Goal: Task Accomplishment & Management: Manage account settings

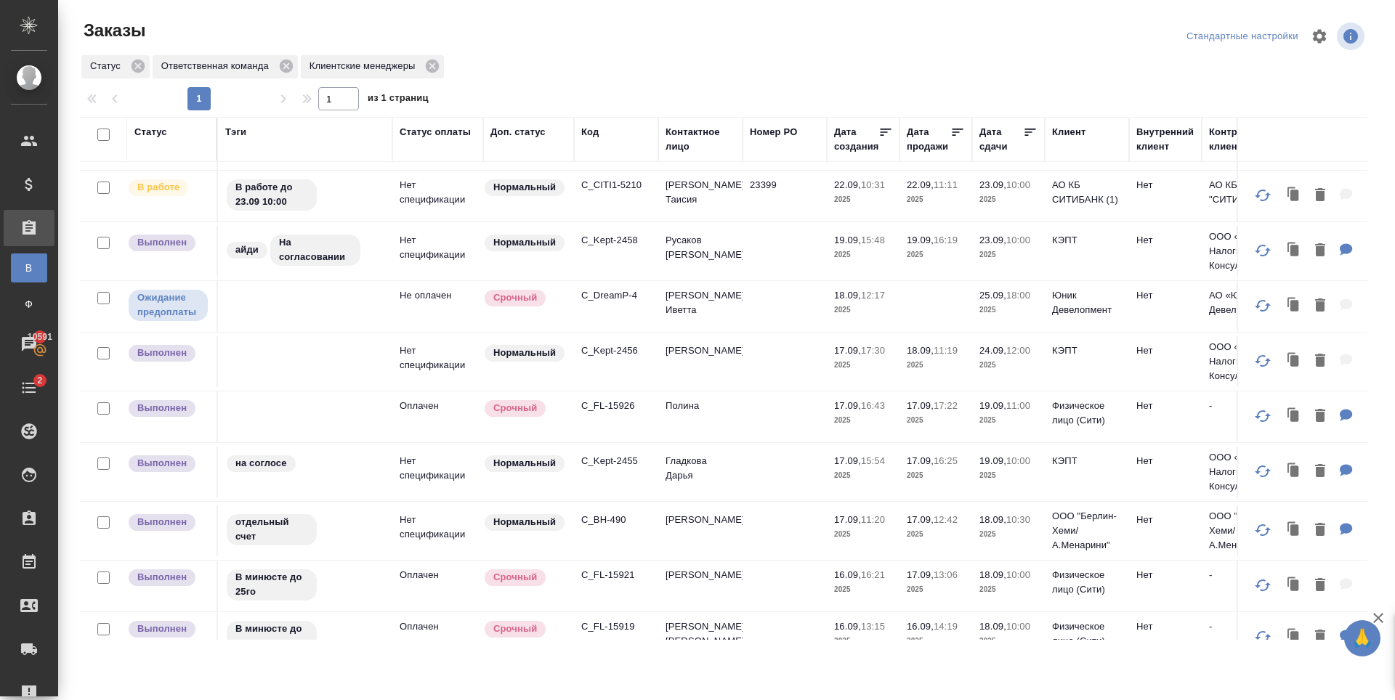
scroll to position [145, 0]
click at [619, 408] on p "C_FL-15926" at bounding box center [616, 407] width 70 height 15
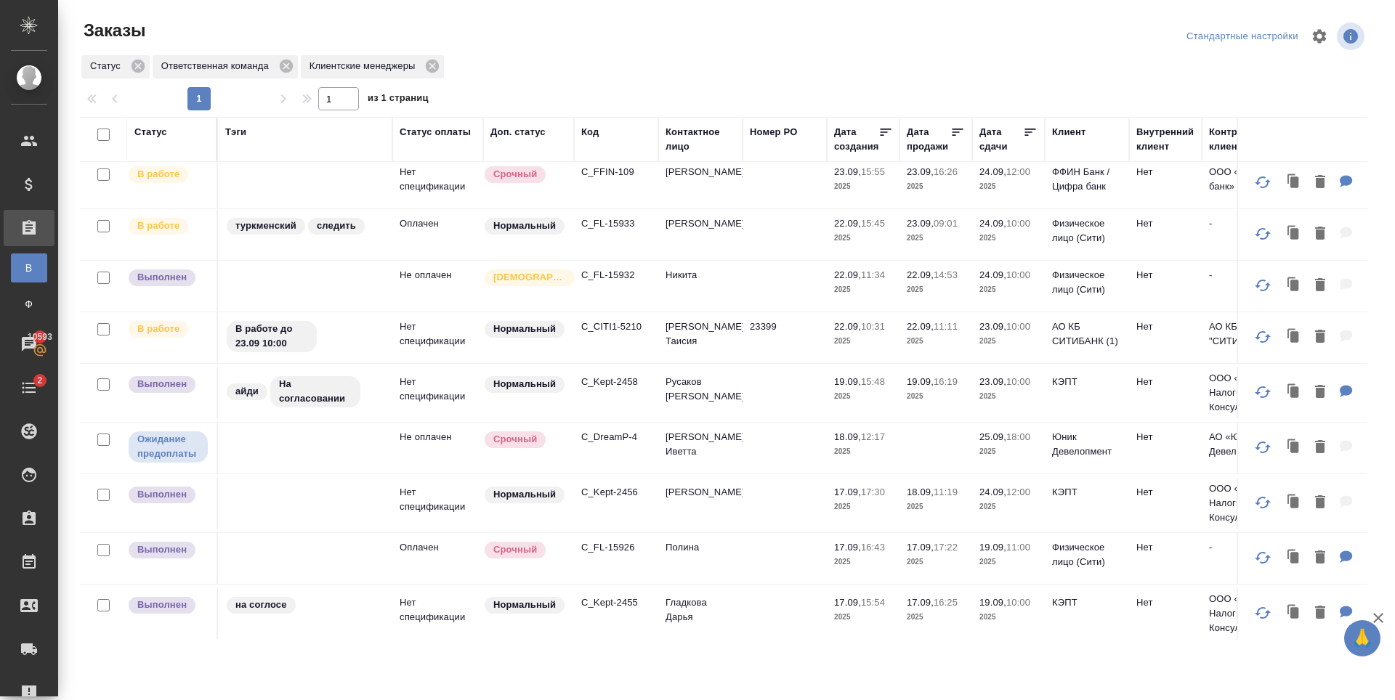
scroll to position [0, 0]
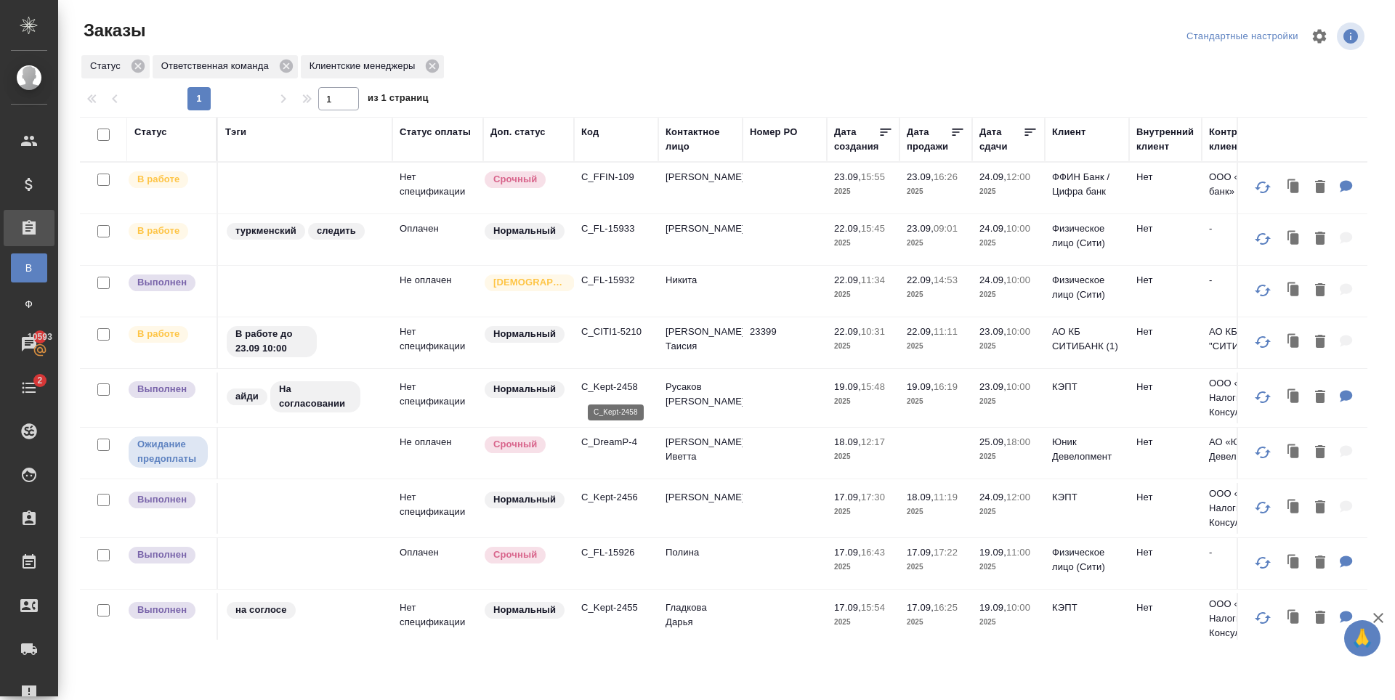
click at [614, 389] on p "C_Kept-2458" at bounding box center [616, 387] width 70 height 15
click at [616, 332] on p "C_CITI1-5210" at bounding box center [616, 332] width 70 height 15
click at [603, 285] on p "C_FL-15932" at bounding box center [616, 280] width 70 height 15
click at [604, 233] on p "C_FL-15933" at bounding box center [616, 229] width 70 height 15
click at [605, 179] on p "C_FFIN-109" at bounding box center [616, 177] width 70 height 15
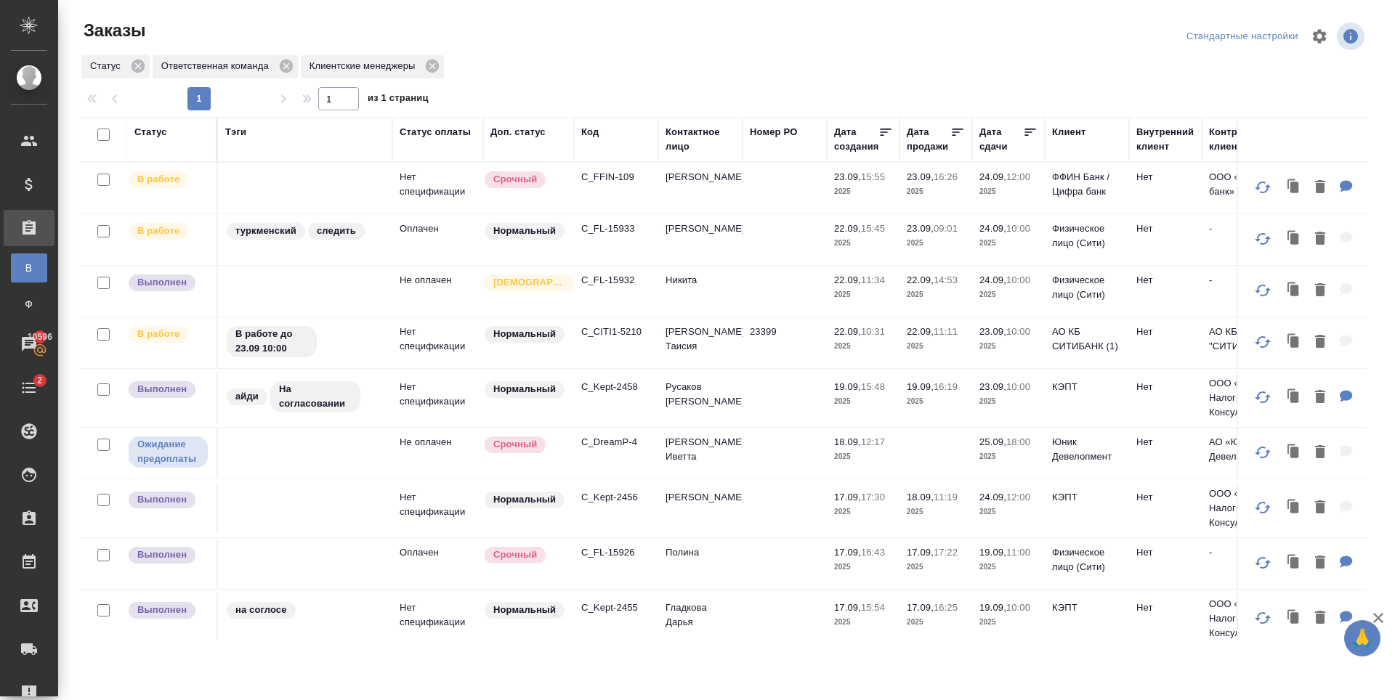
click at [613, 335] on p "C_CITI1-5210" at bounding box center [616, 332] width 70 height 15
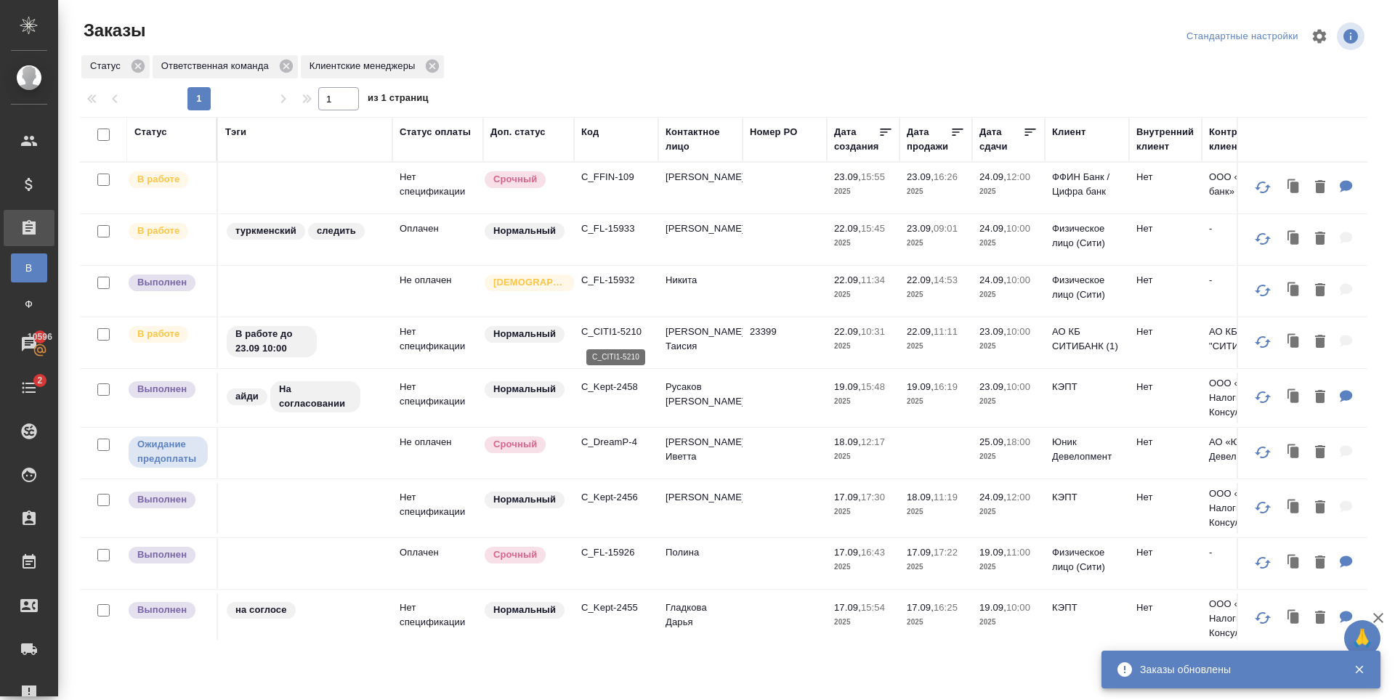
click at [625, 329] on p "C_CITI1-5210" at bounding box center [616, 332] width 70 height 15
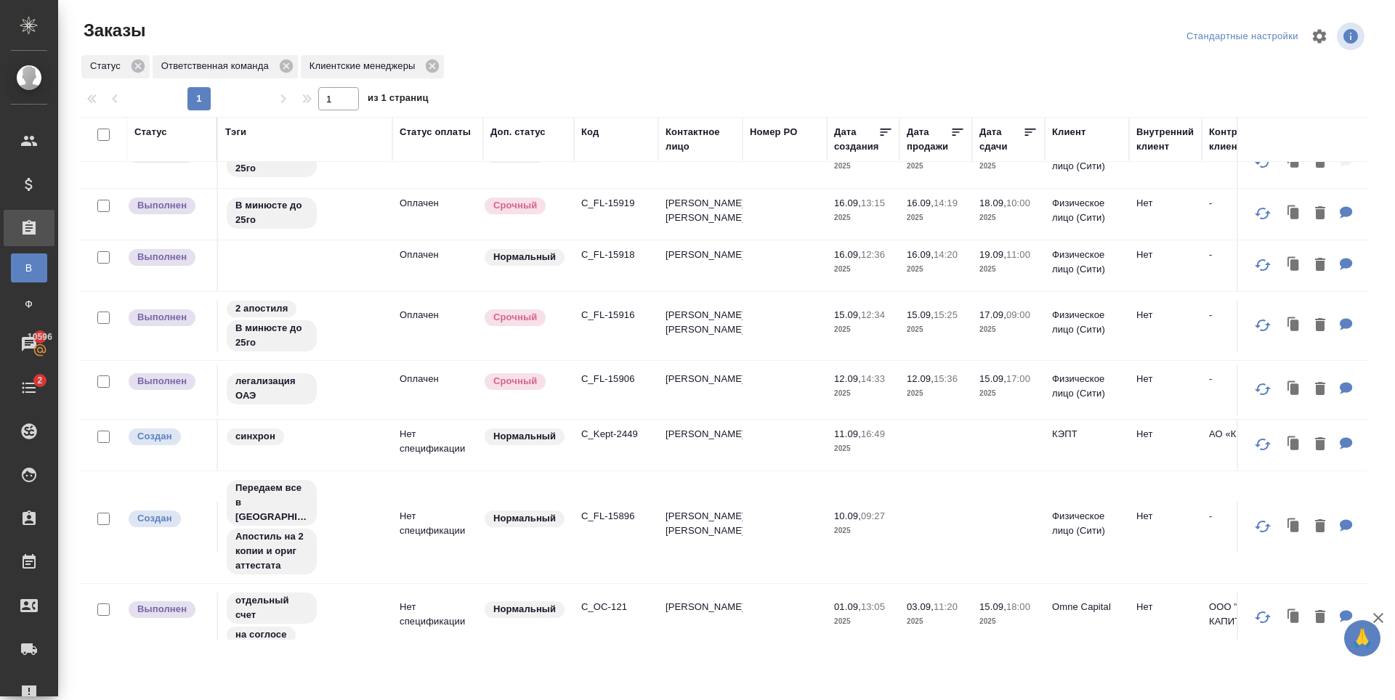
scroll to position [653, 0]
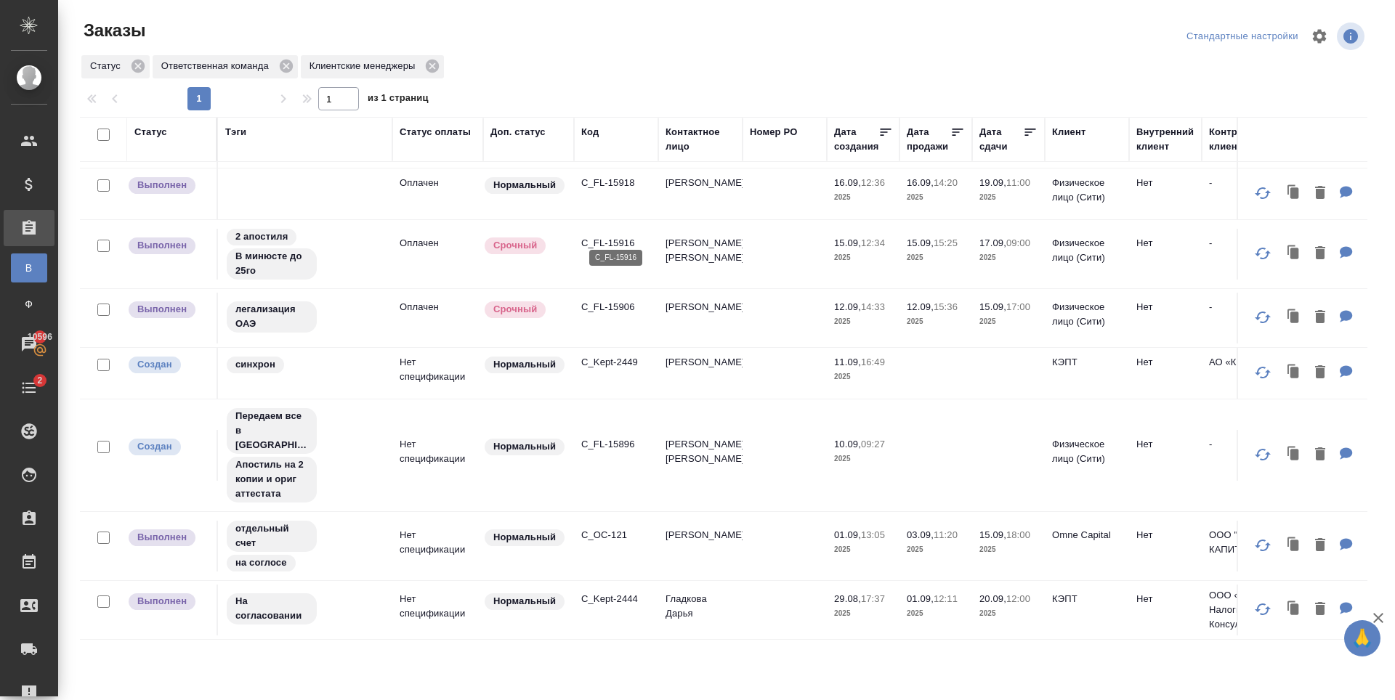
click at [620, 236] on p "C_FL-15916" at bounding box center [616, 243] width 70 height 15
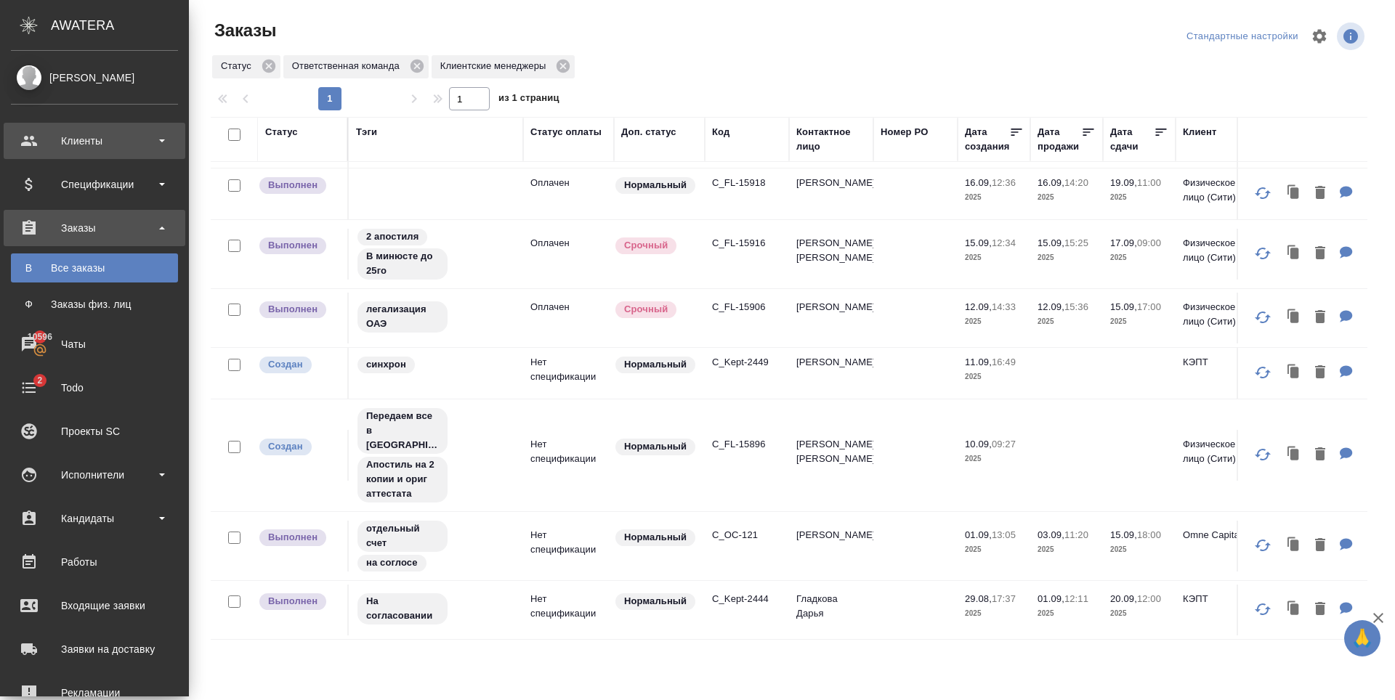
click at [131, 148] on div "Клиенты" at bounding box center [94, 141] width 167 height 22
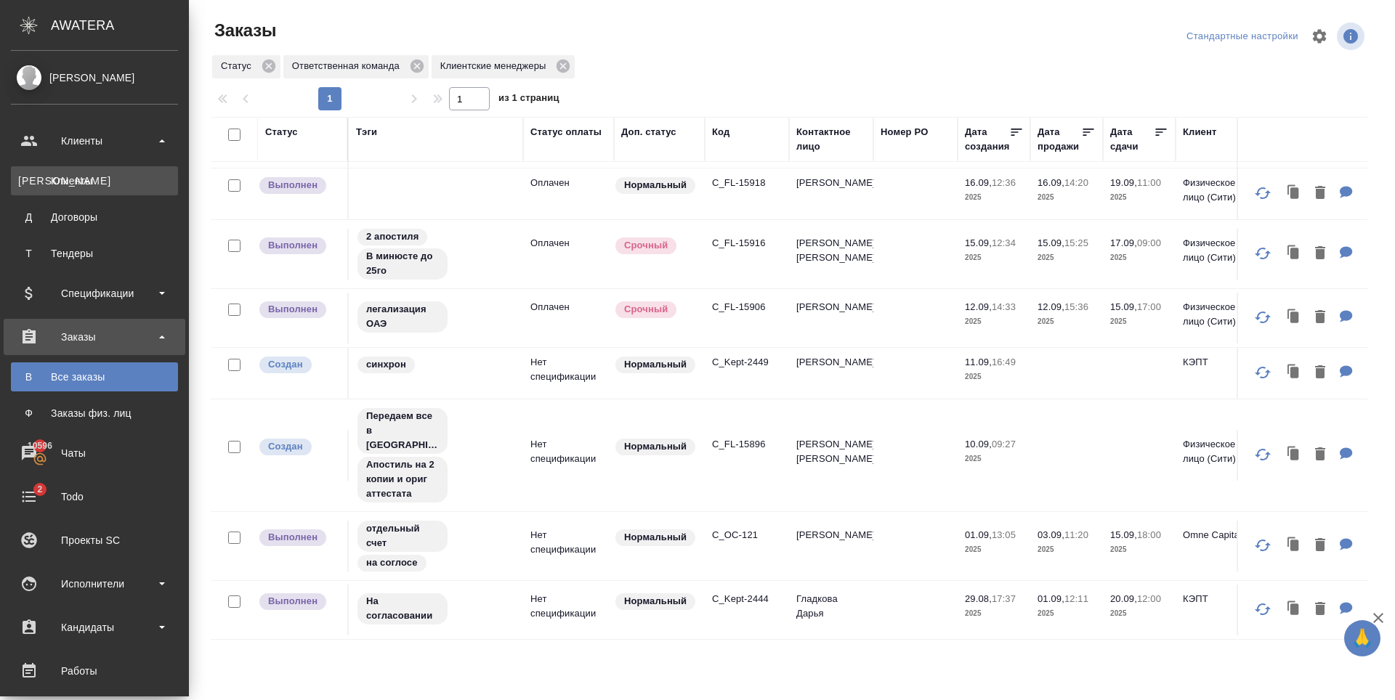
click at [129, 182] on div "Клиенты" at bounding box center [94, 181] width 153 height 15
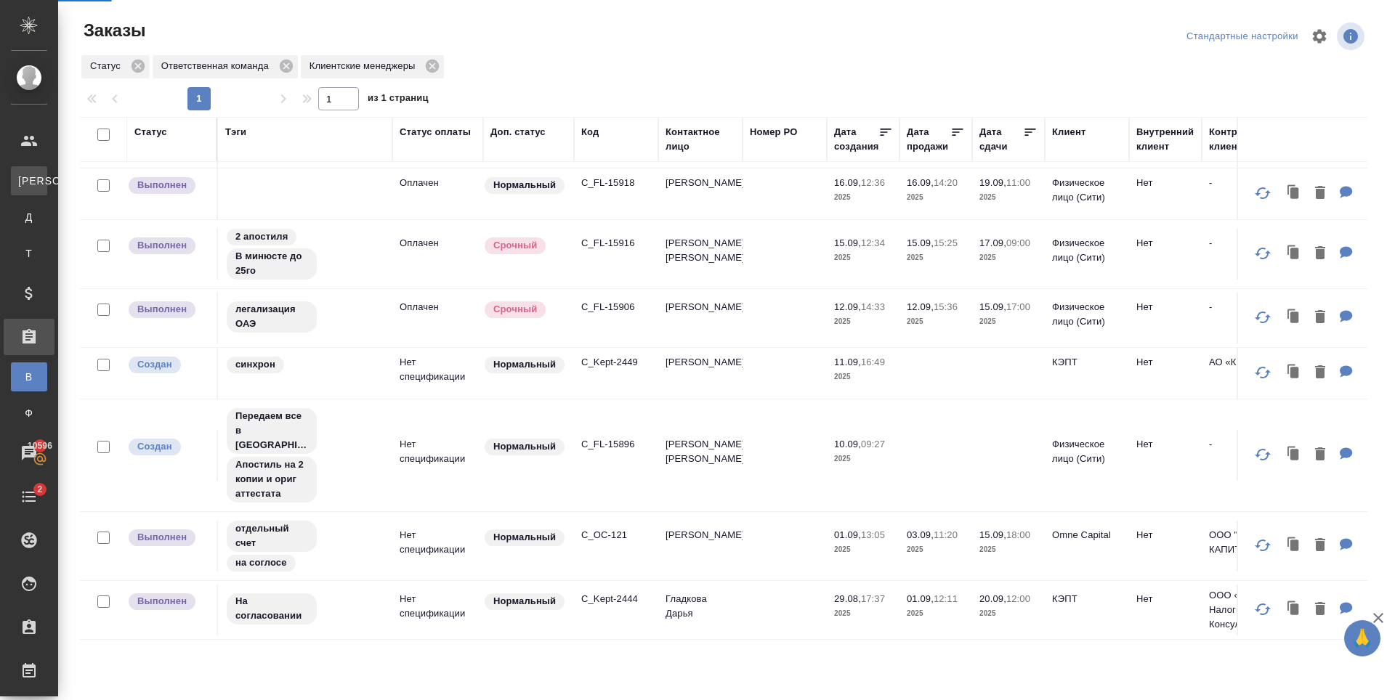
select select "RU"
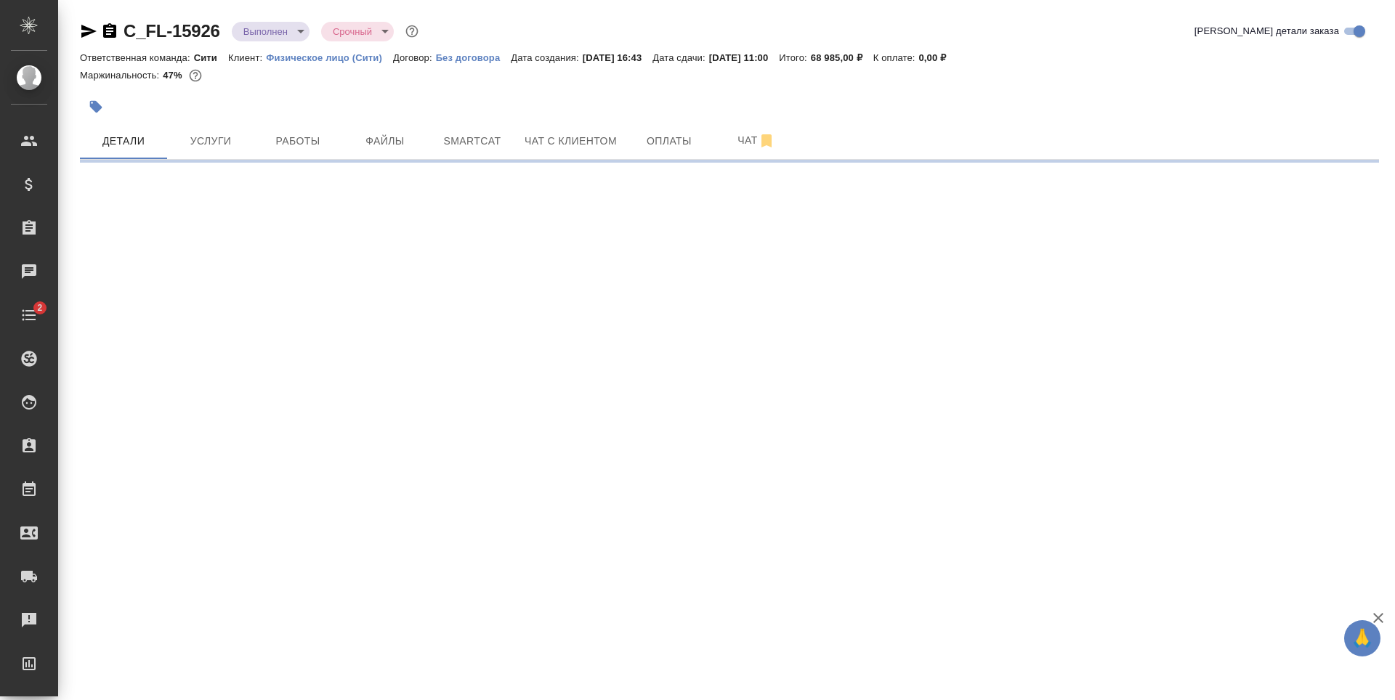
select select "RU"
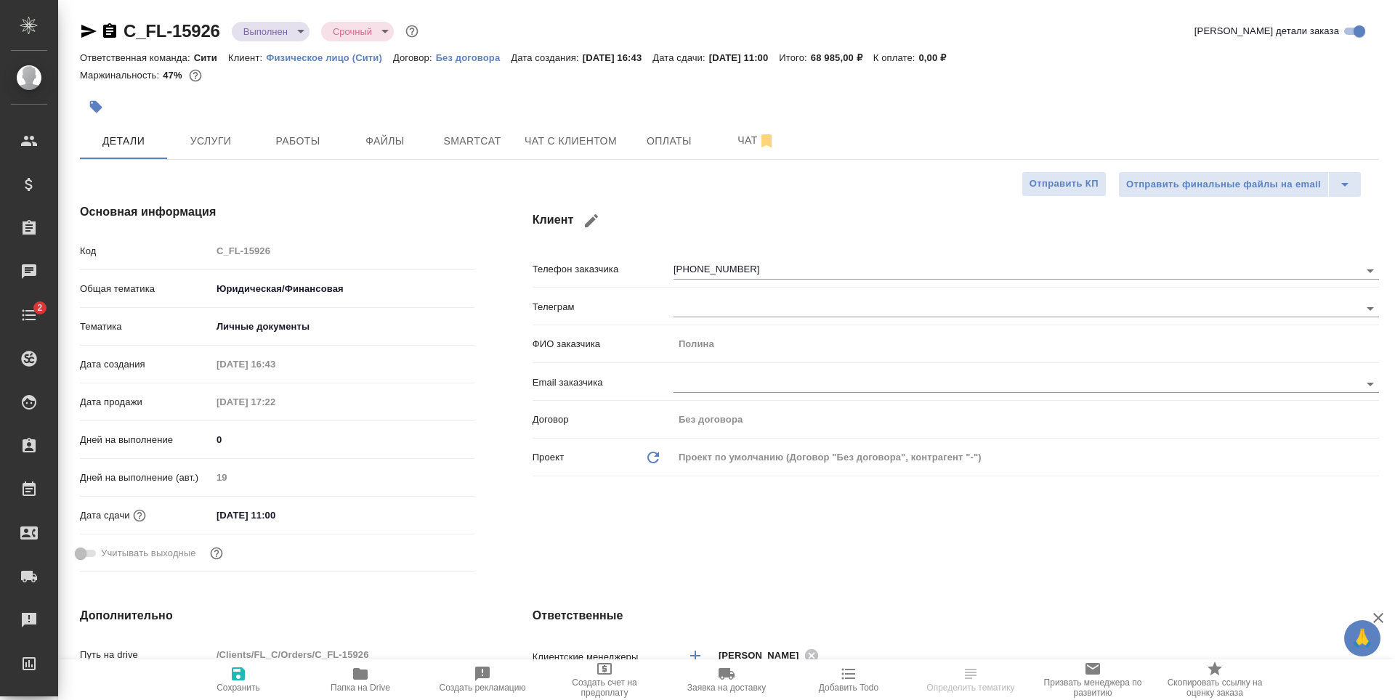
type textarea "x"
click at [268, 147] on span "Работы" at bounding box center [298, 141] width 70 height 18
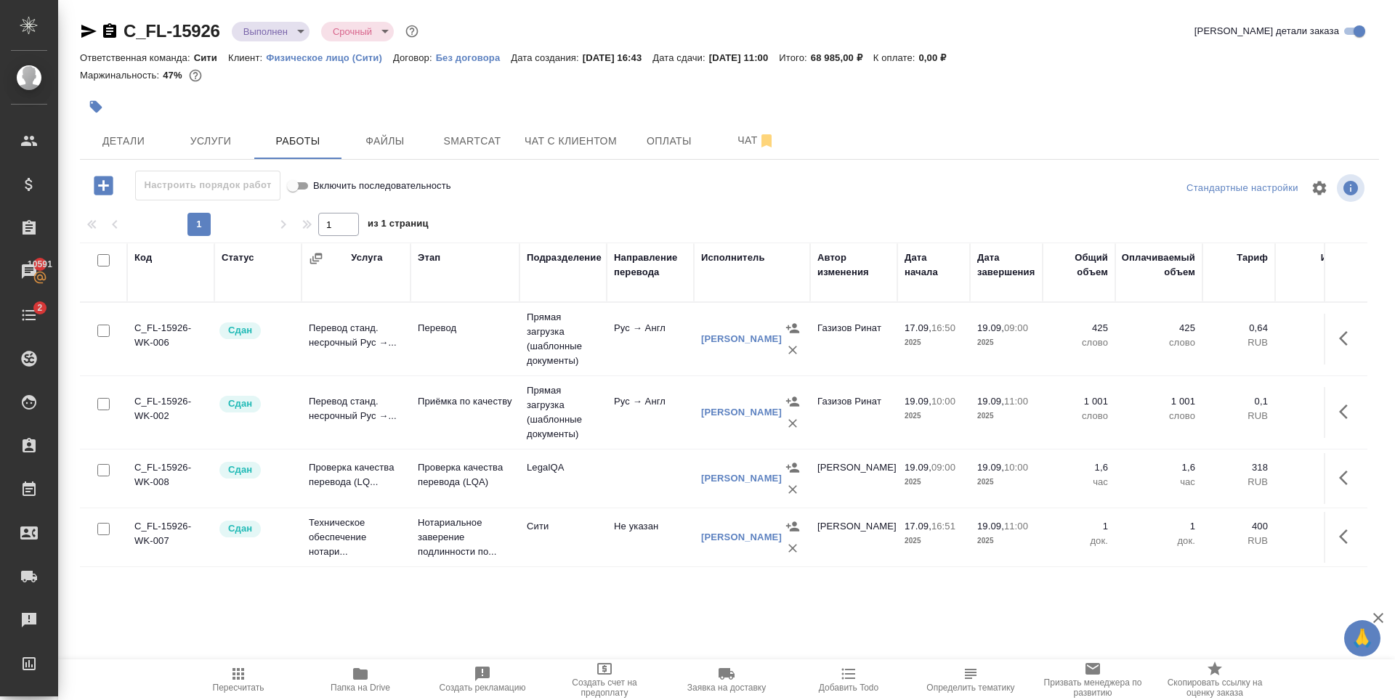
click at [374, 109] on div at bounding box center [513, 107] width 866 height 32
click at [131, 129] on button "Детали" at bounding box center [123, 141] width 87 height 36
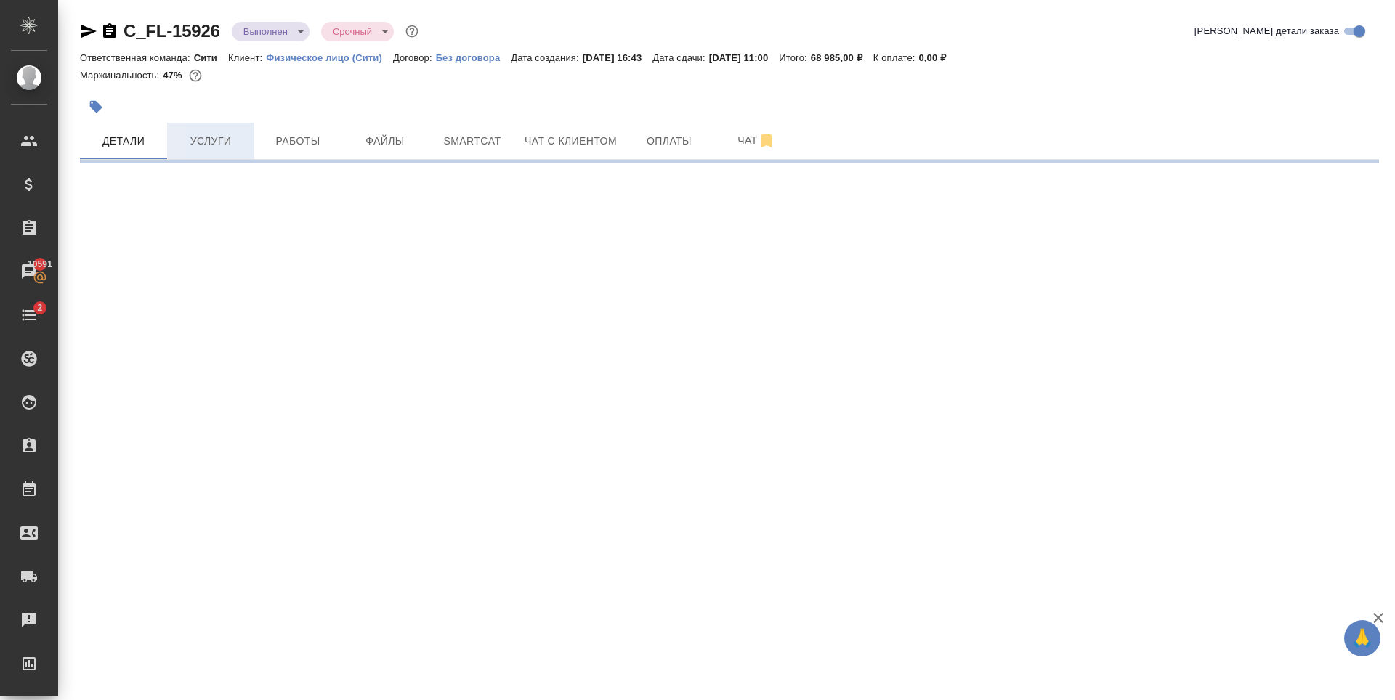
select select "RU"
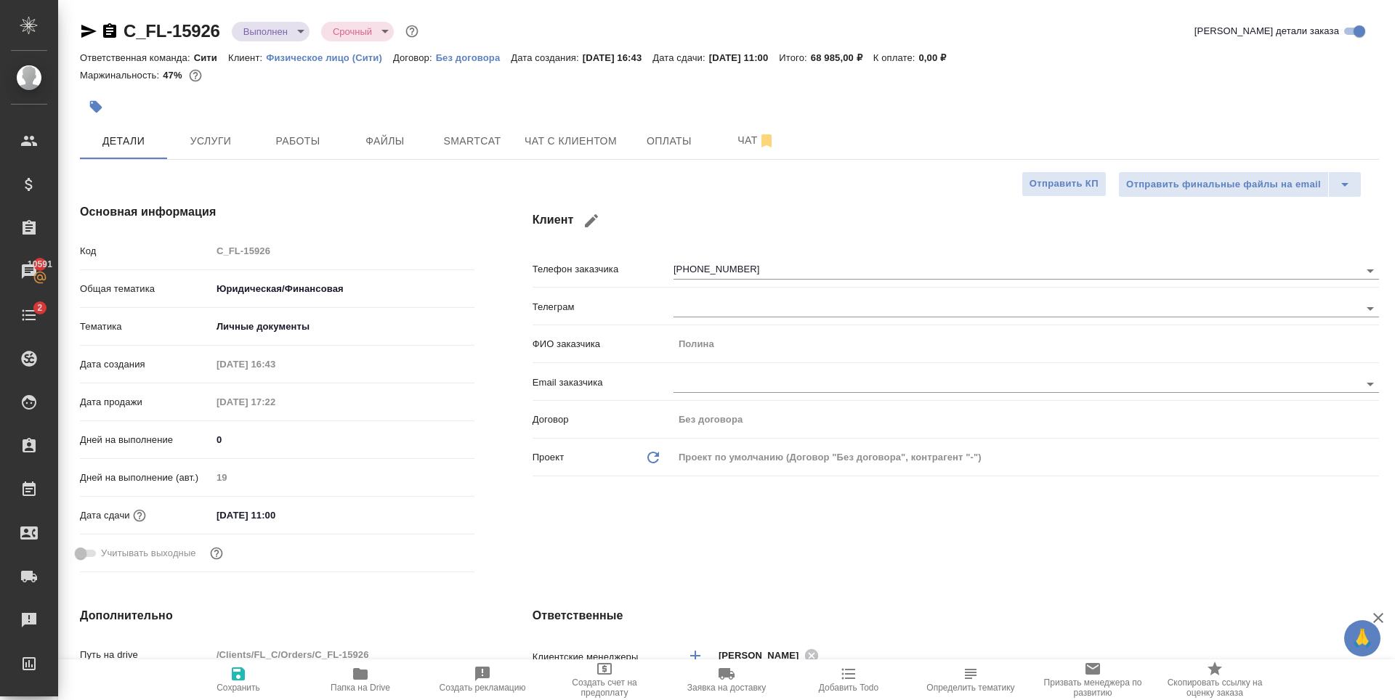
type textarea "x"
click at [205, 126] on button "Услуги" at bounding box center [210, 141] width 87 height 36
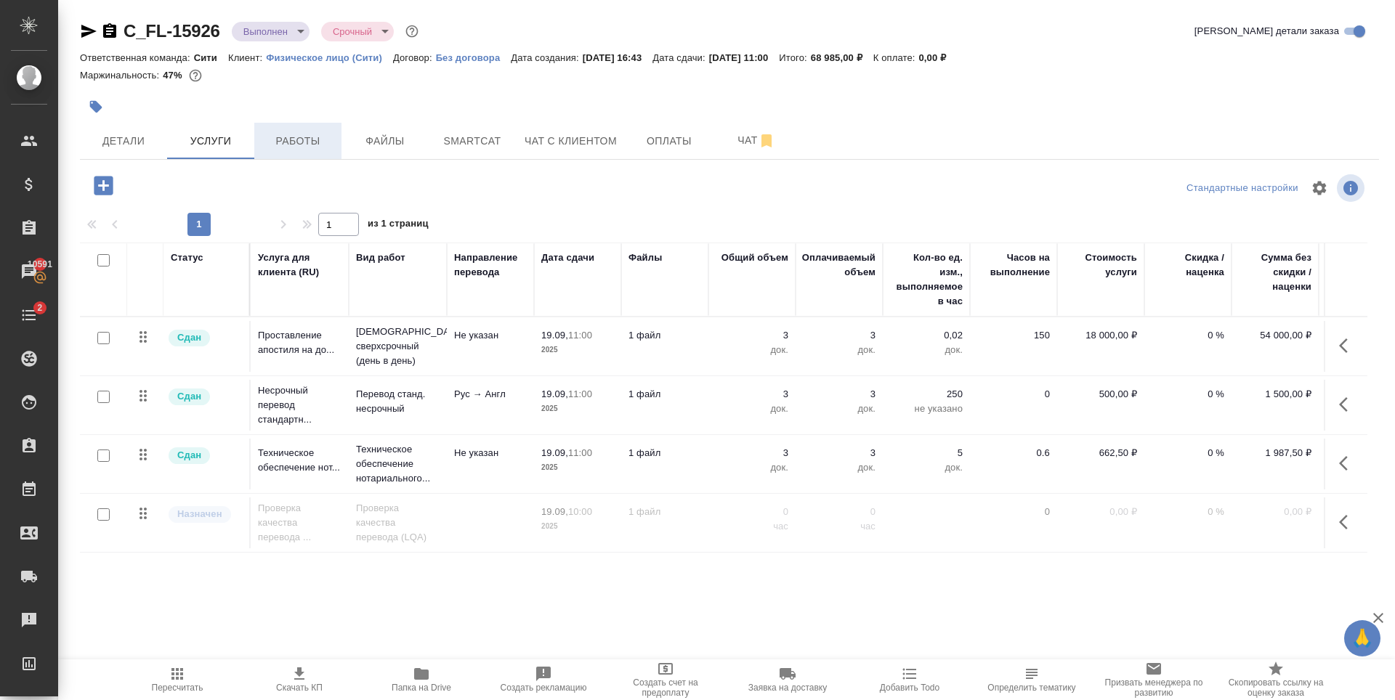
click at [314, 134] on span "Работы" at bounding box center [298, 141] width 70 height 18
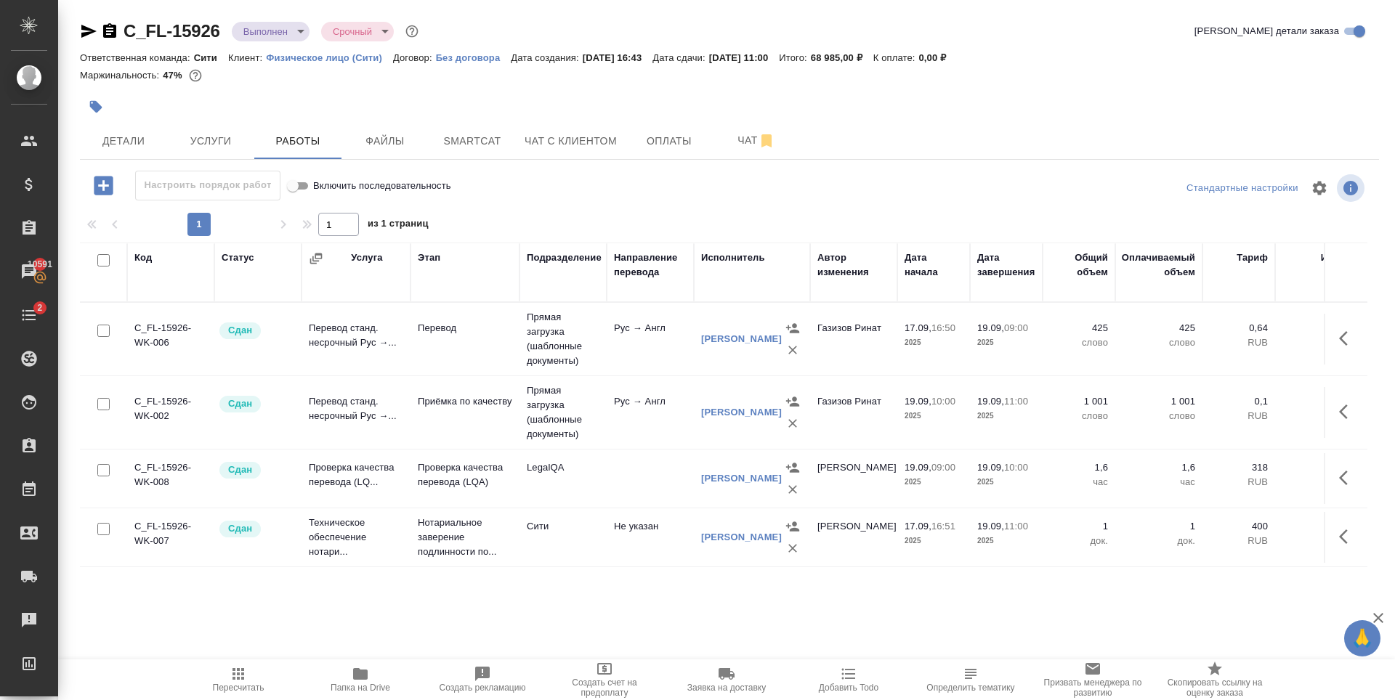
scroll to position [82, 0]
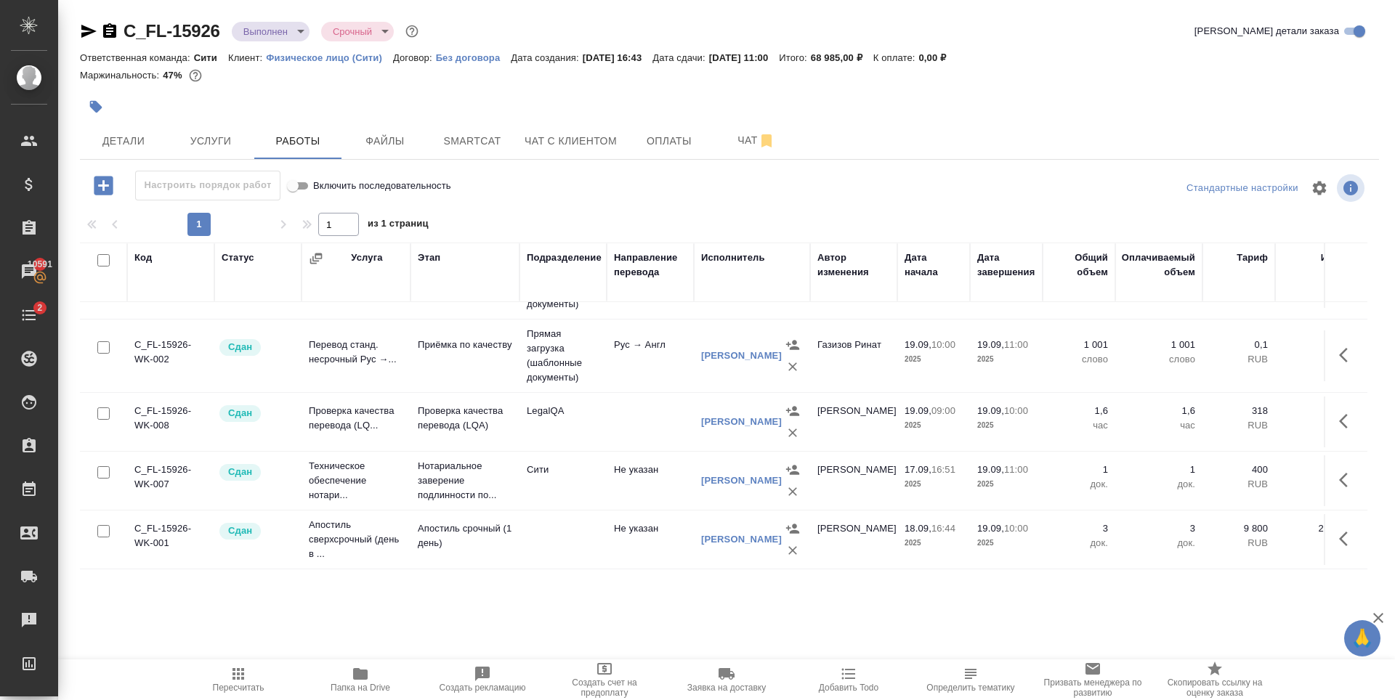
click at [897, 597] on div "C_FL-15926 Выполнен completed Срочный urgent Кратко детали заказа Ответственная…" at bounding box center [729, 303] width 1315 height 607
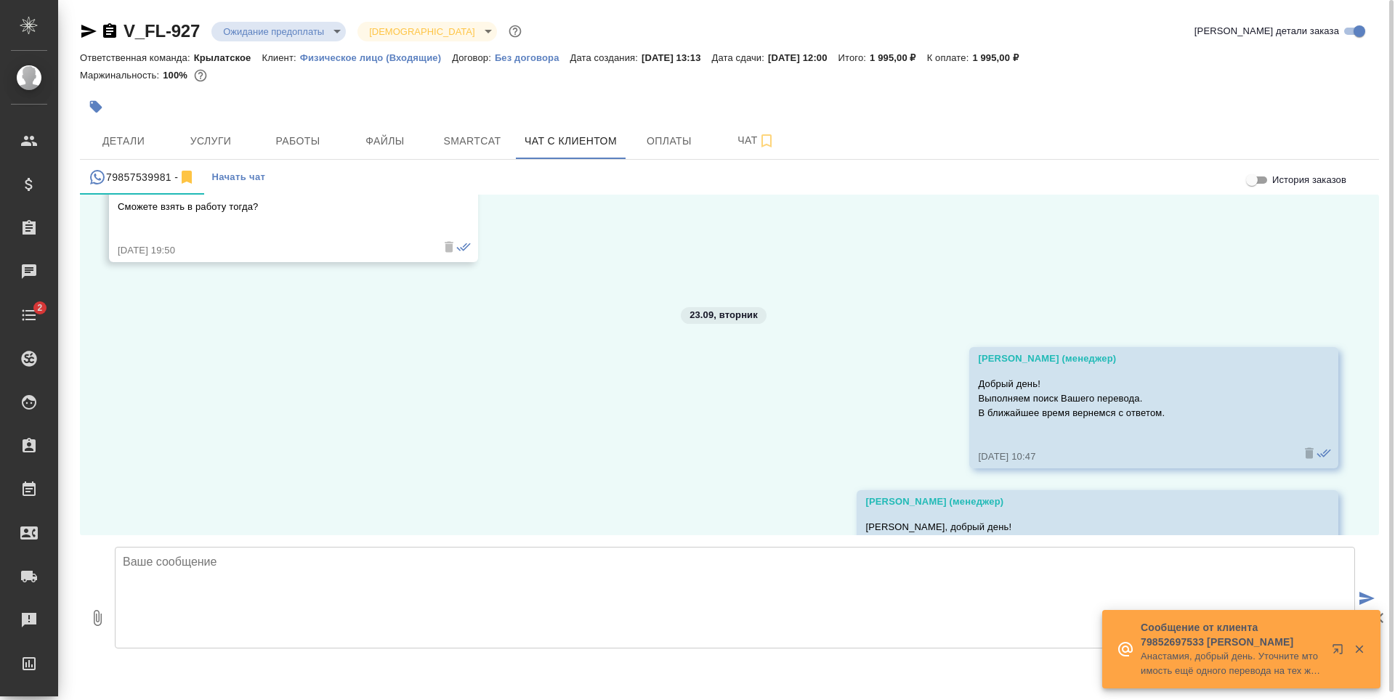
scroll to position [3461, 0]
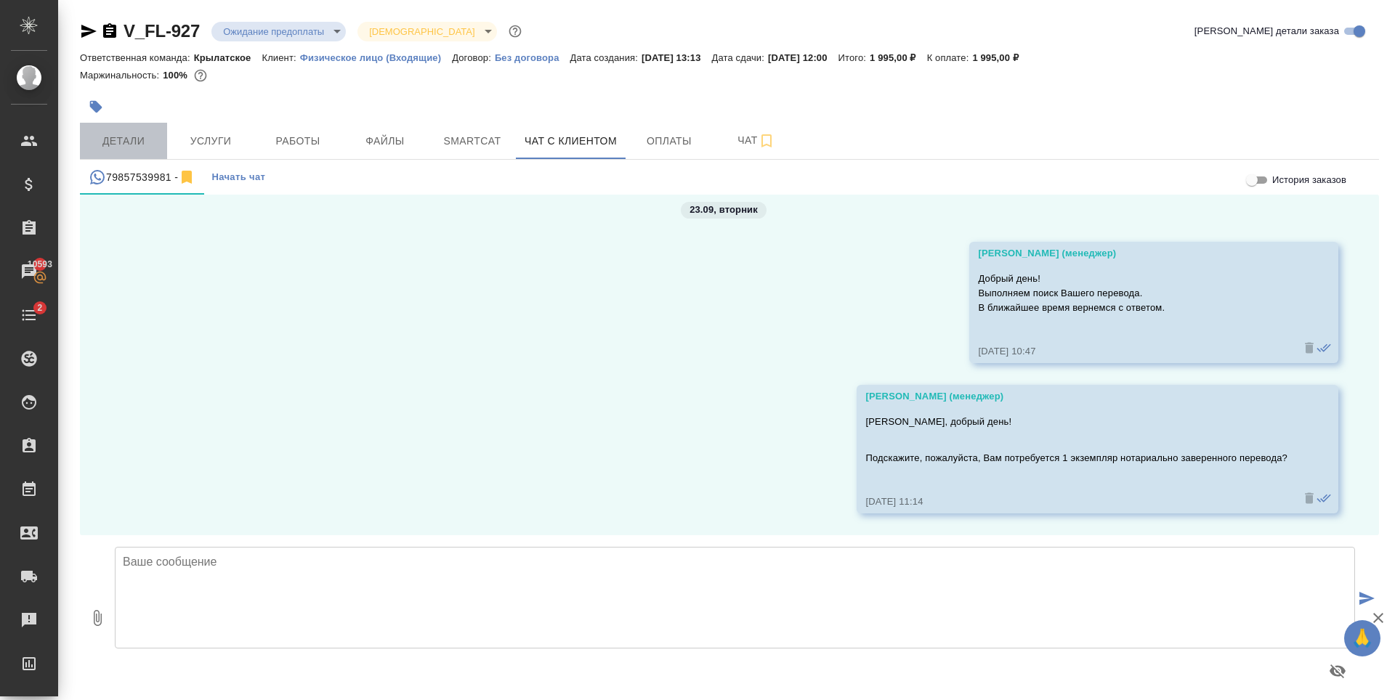
click at [140, 143] on span "Детали" at bounding box center [124, 141] width 70 height 18
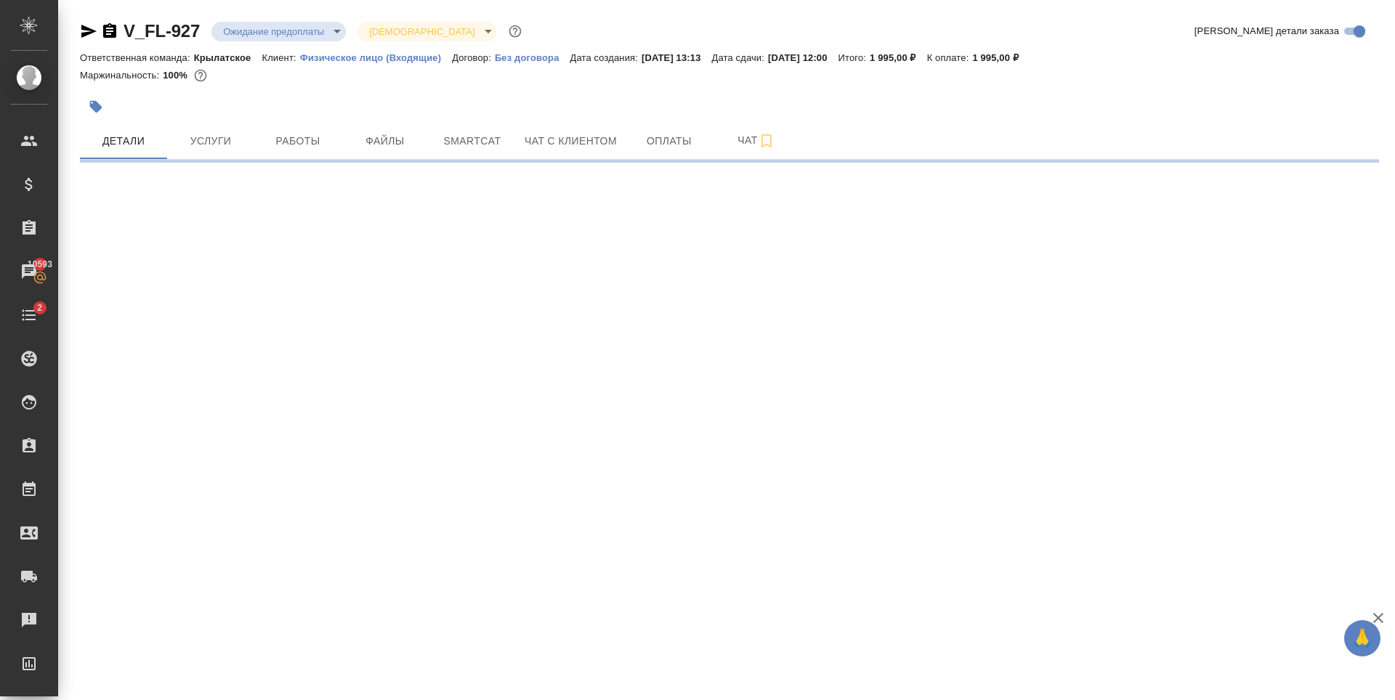
select select "RU"
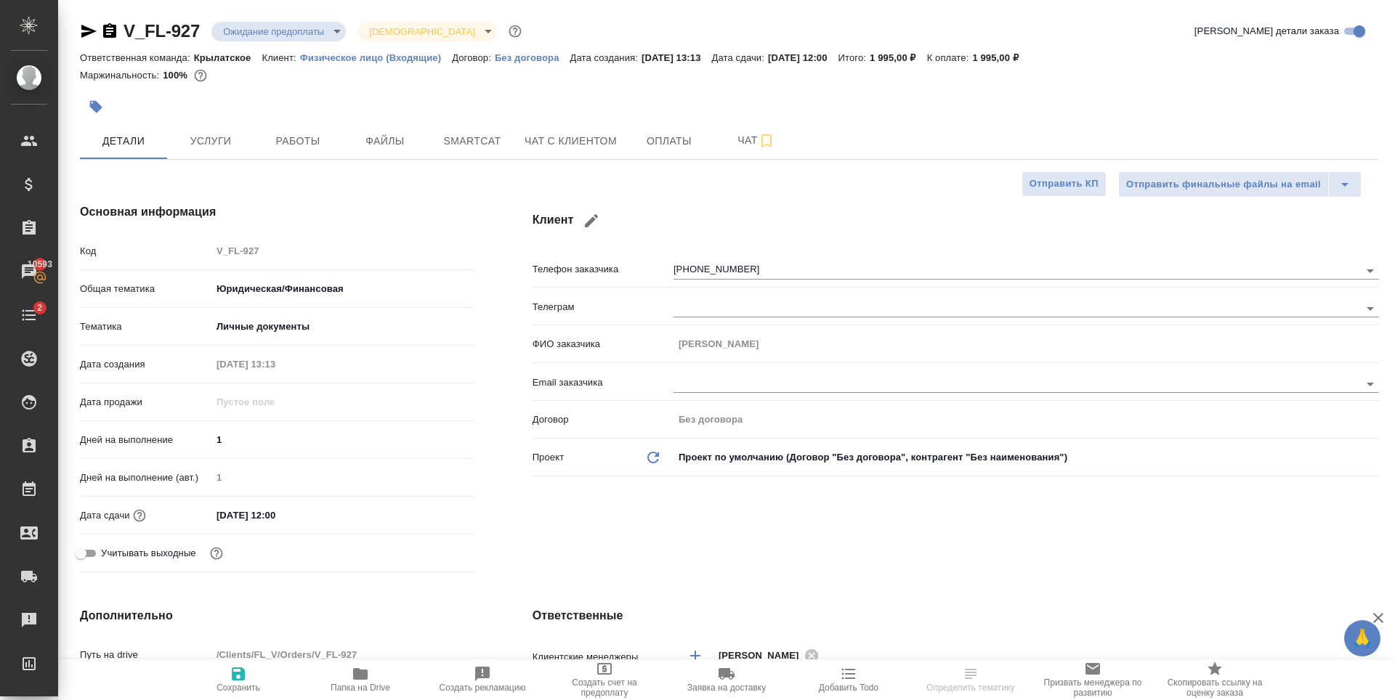
type textarea "x"
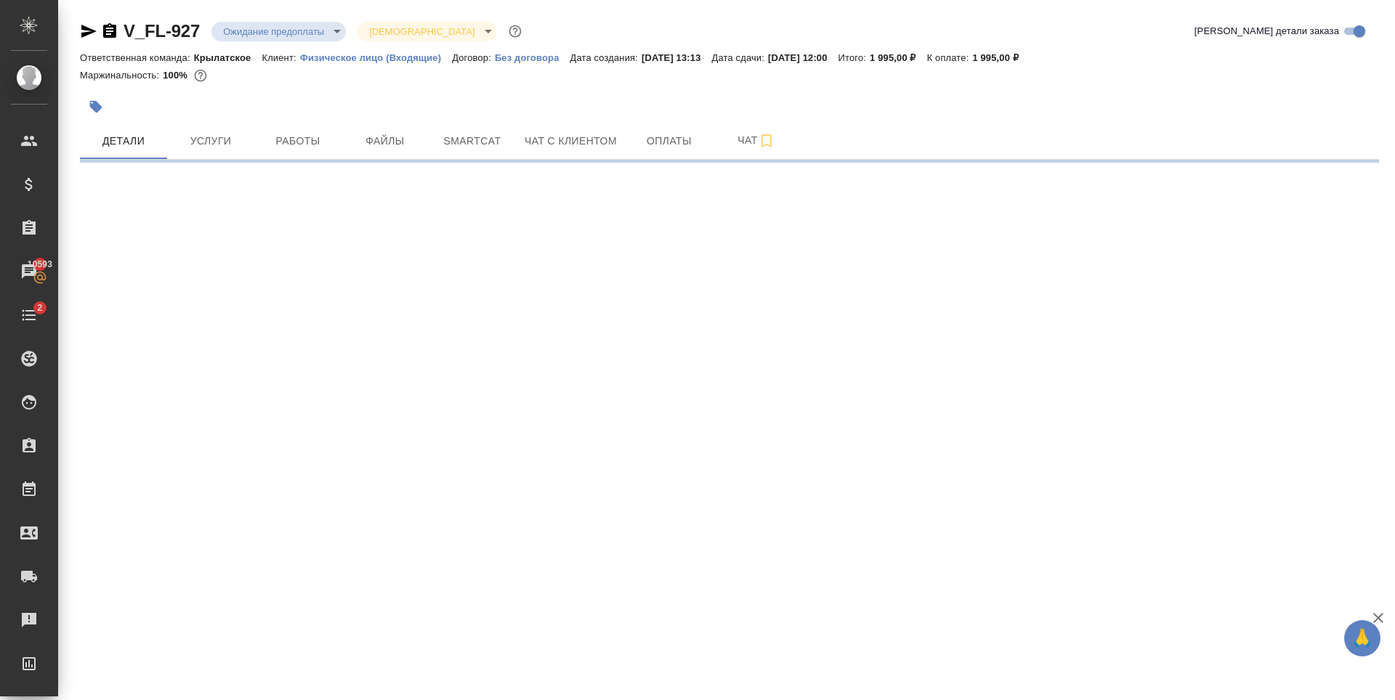
select select "RU"
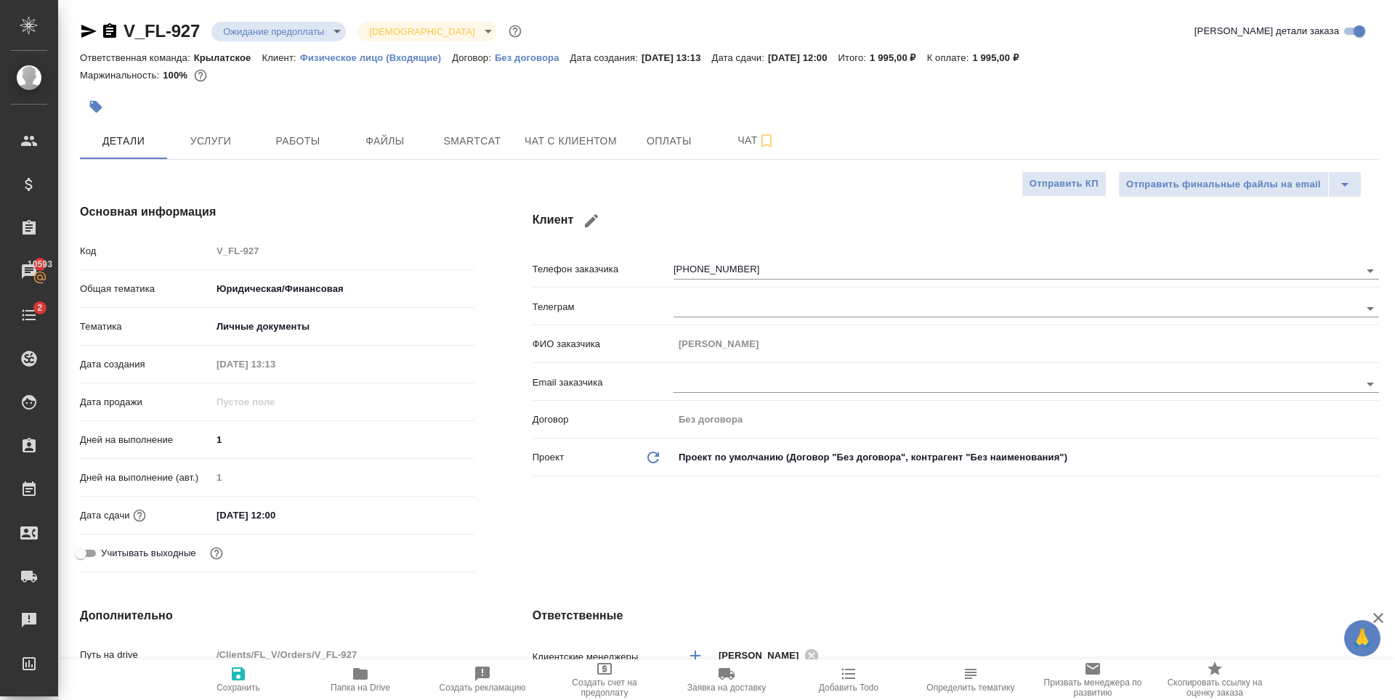
type textarea "x"
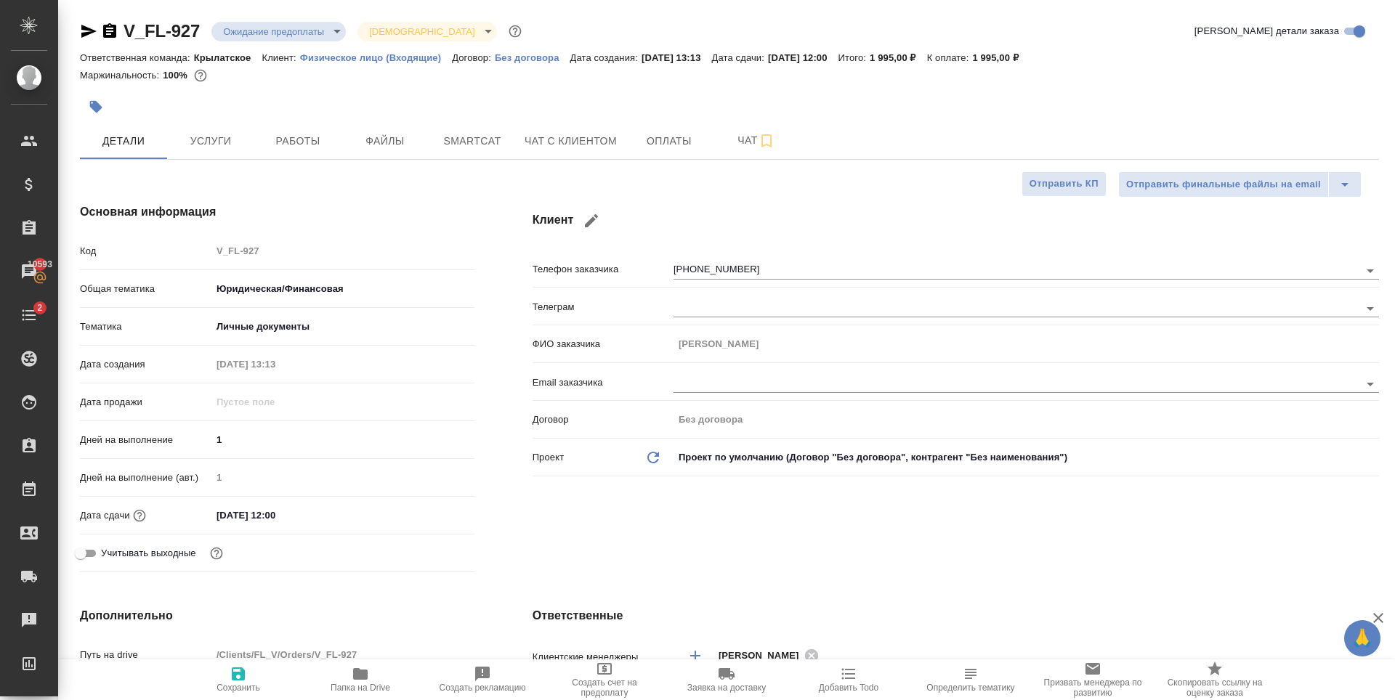
type textarea "x"
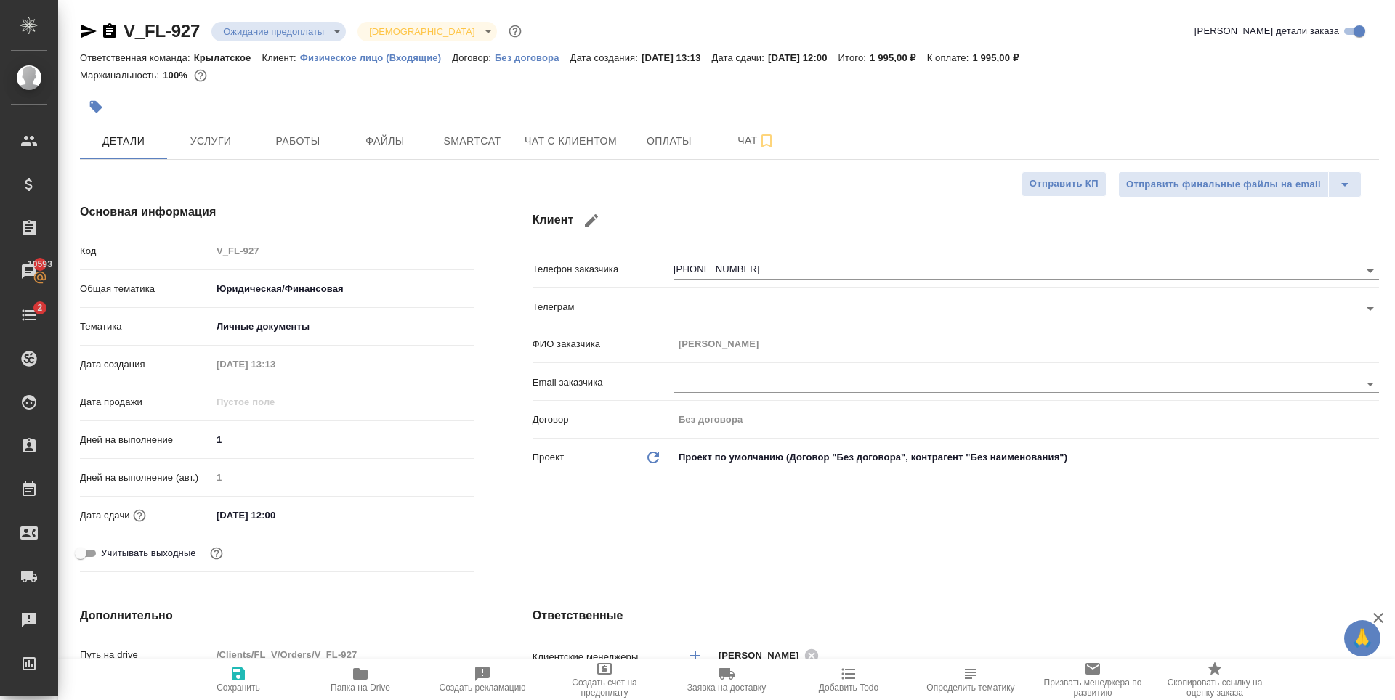
type textarea "x"
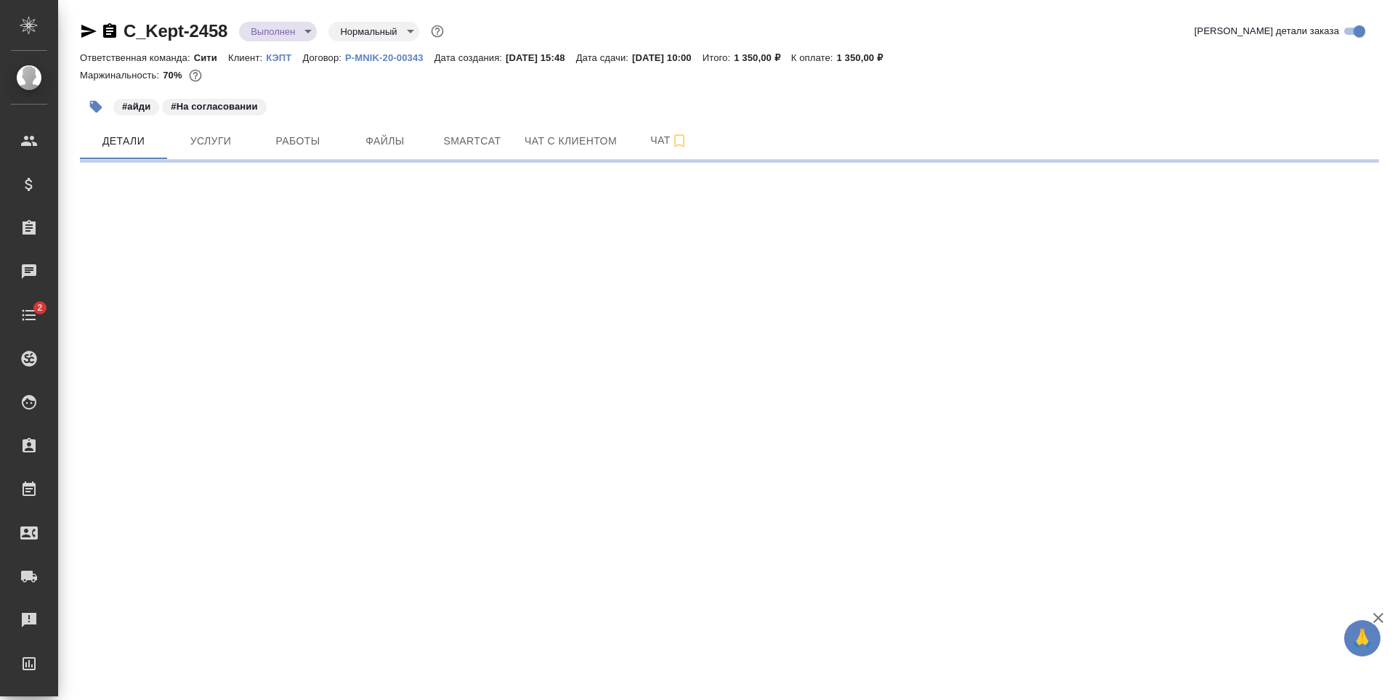
select select "RU"
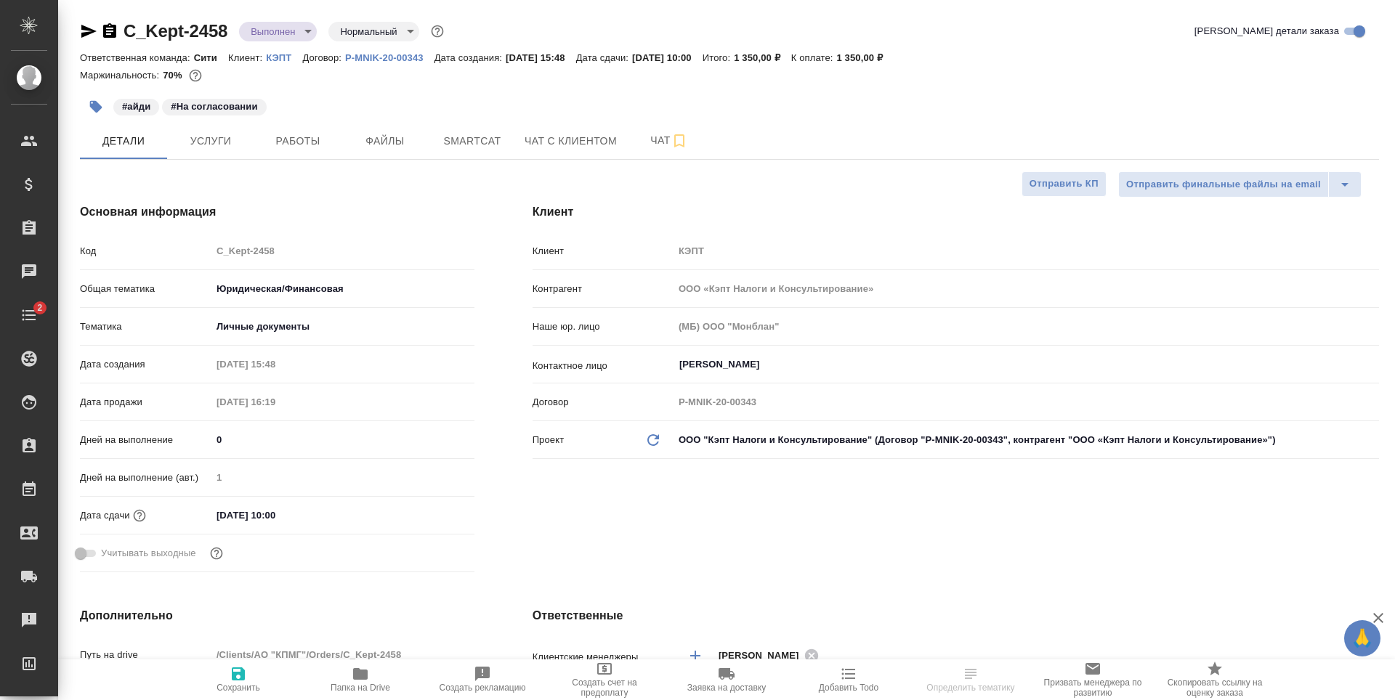
type textarea "x"
type input "Шаблонные документы"
type textarea "x"
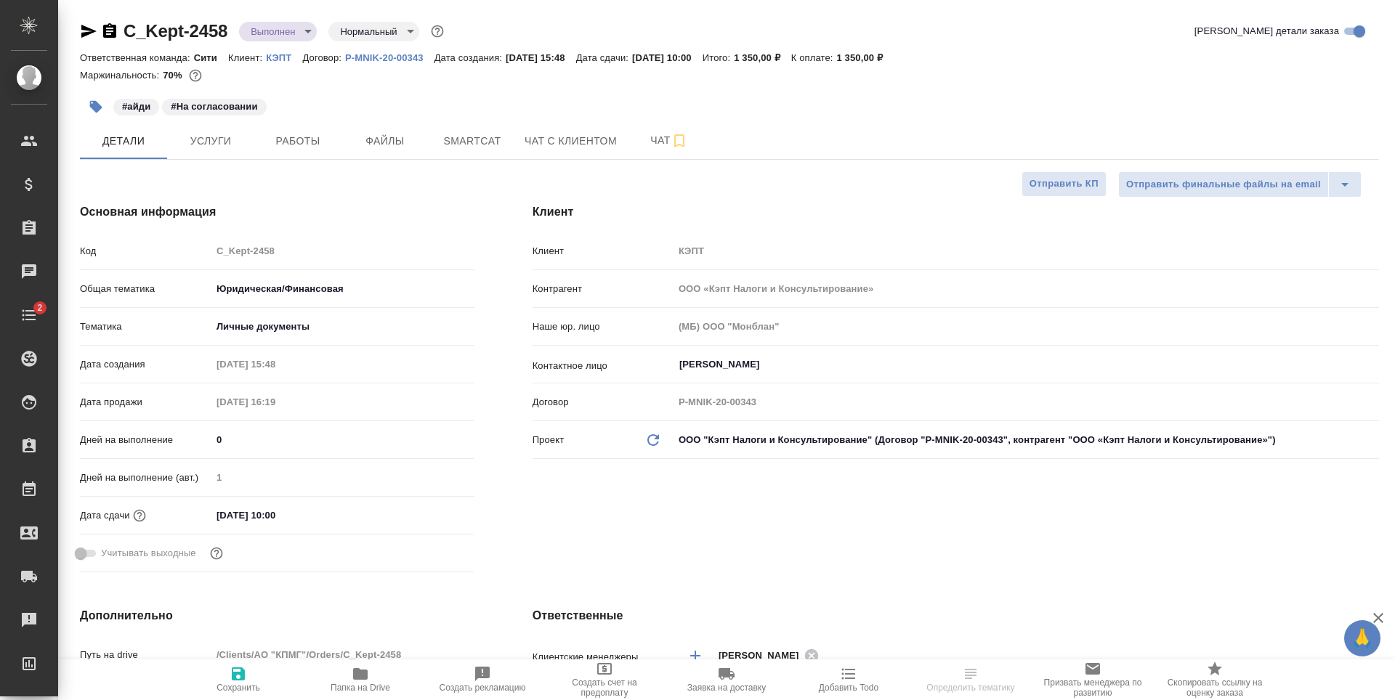
type textarea "x"
click at [283, 138] on span "Работы" at bounding box center [298, 141] width 70 height 18
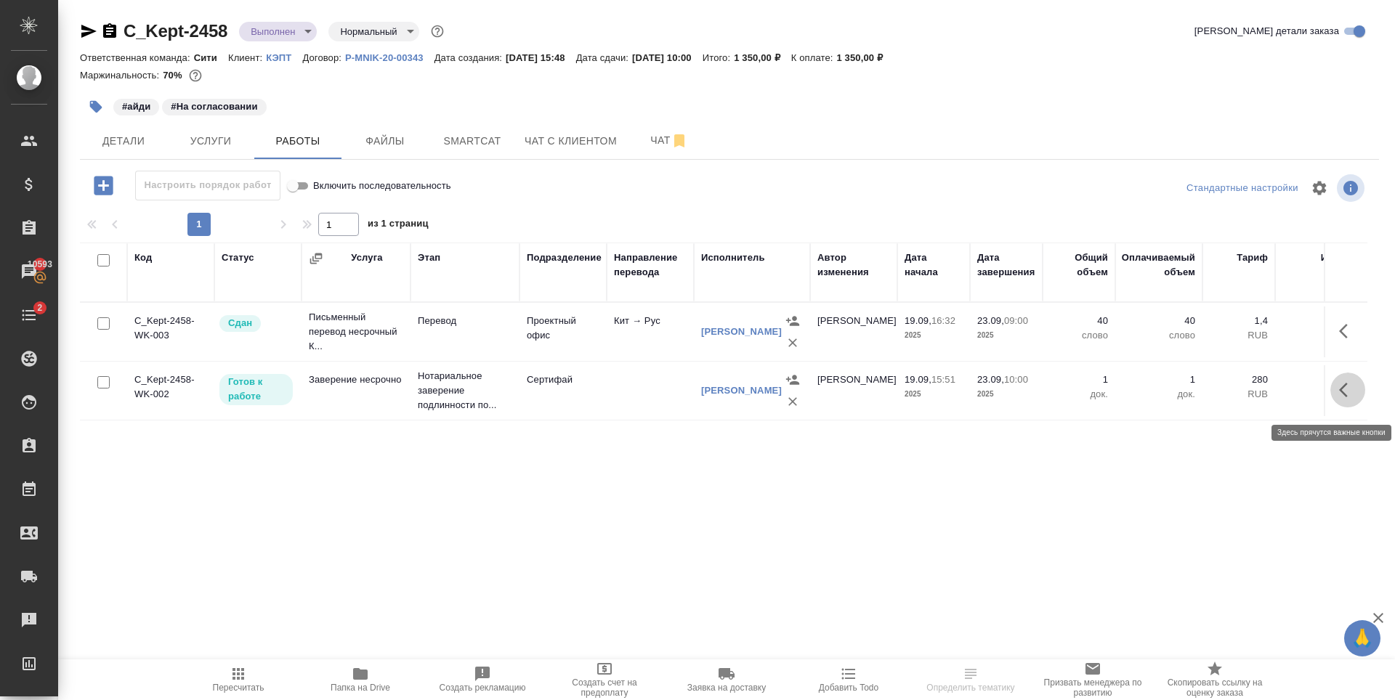
click at [1345, 393] on icon "button" at bounding box center [1343, 390] width 9 height 15
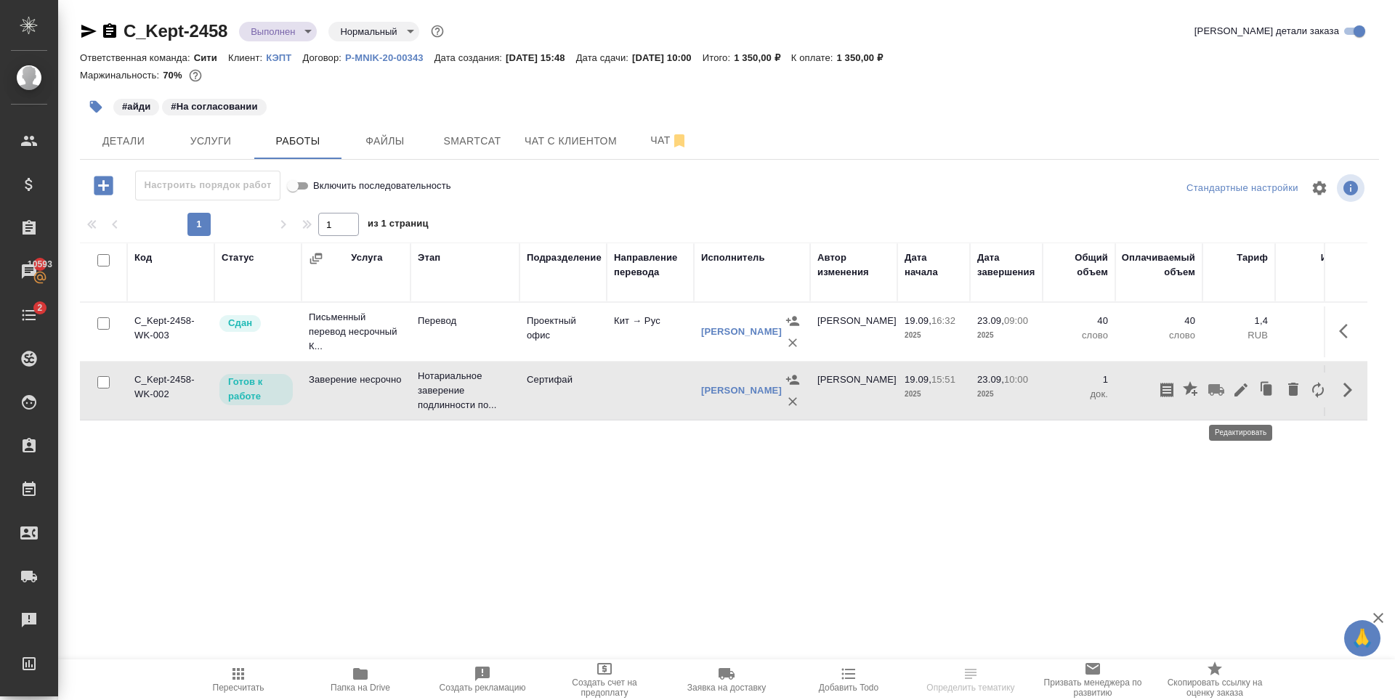
click at [1238, 397] on icon "button" at bounding box center [1240, 390] width 13 height 13
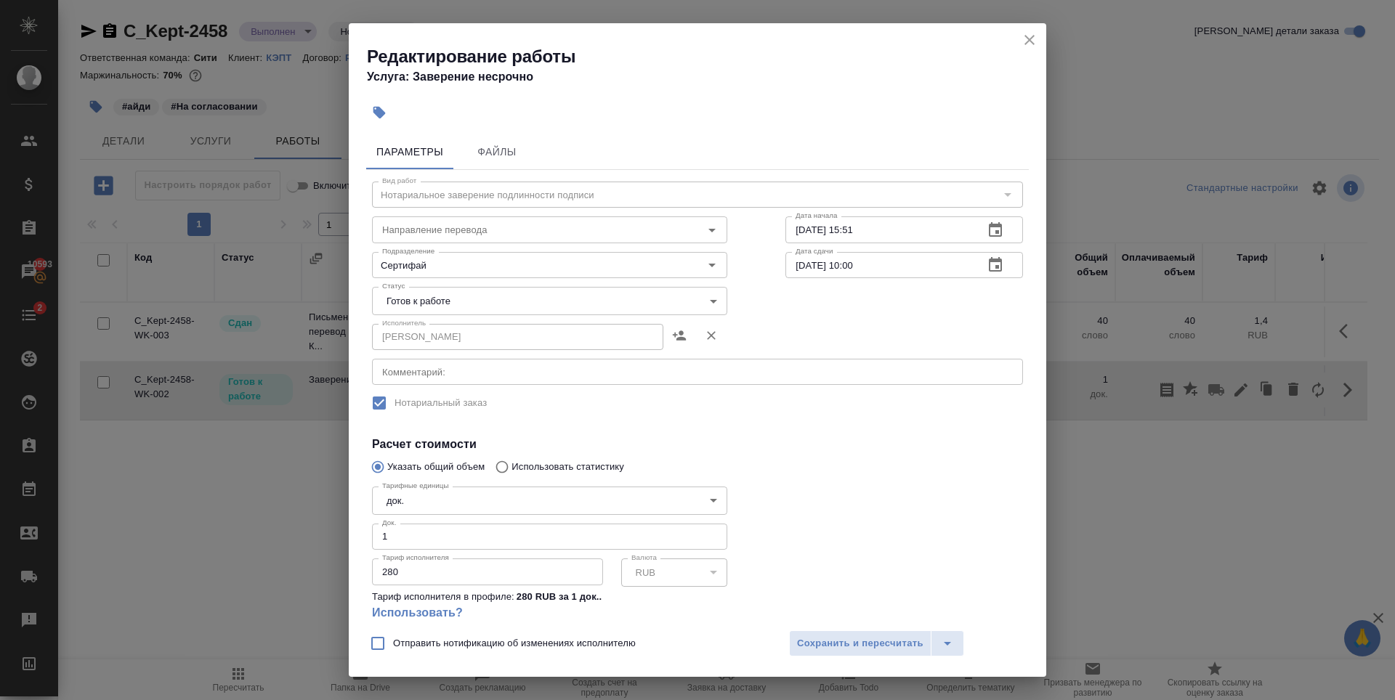
click at [463, 297] on body "🙏 .cls-1 fill:#fff; AWATERA Zaytseva Svetlana Клиенты Спецификации Заказы 10593…" at bounding box center [697, 350] width 1395 height 700
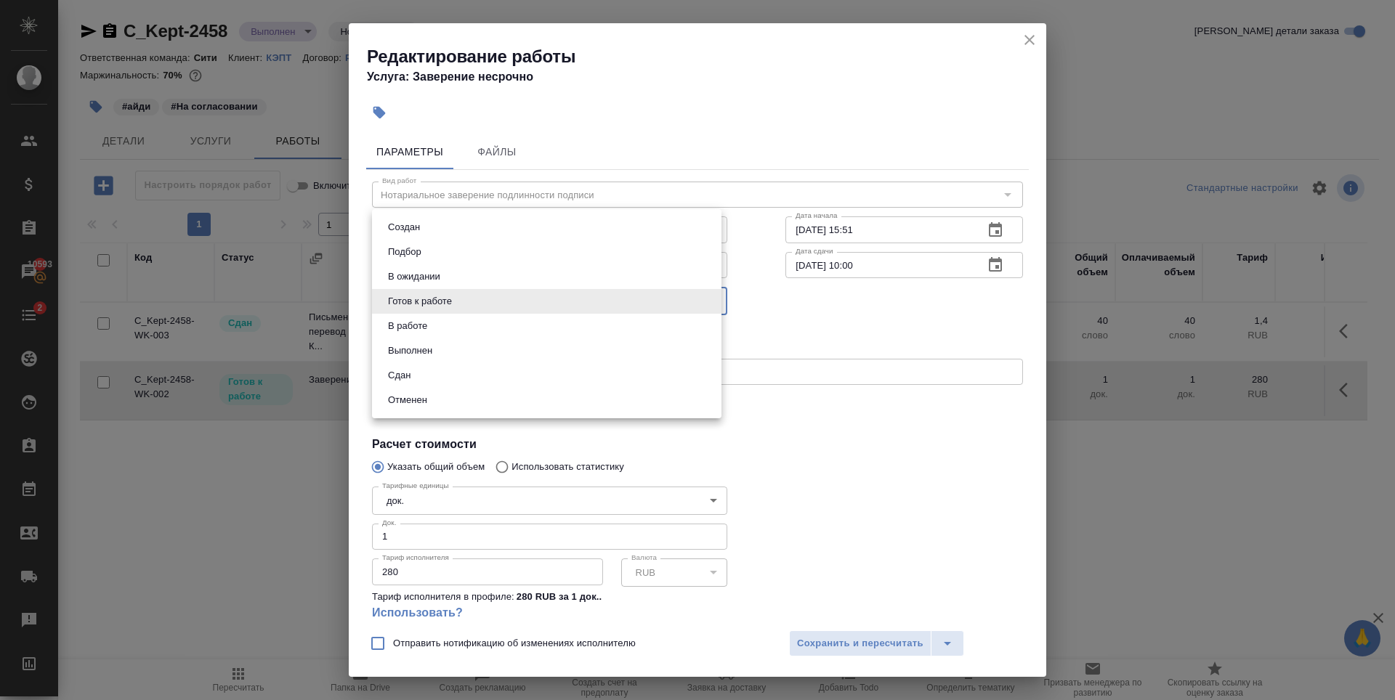
click at [426, 368] on li "Сдан" at bounding box center [546, 375] width 349 height 25
type input "closed"
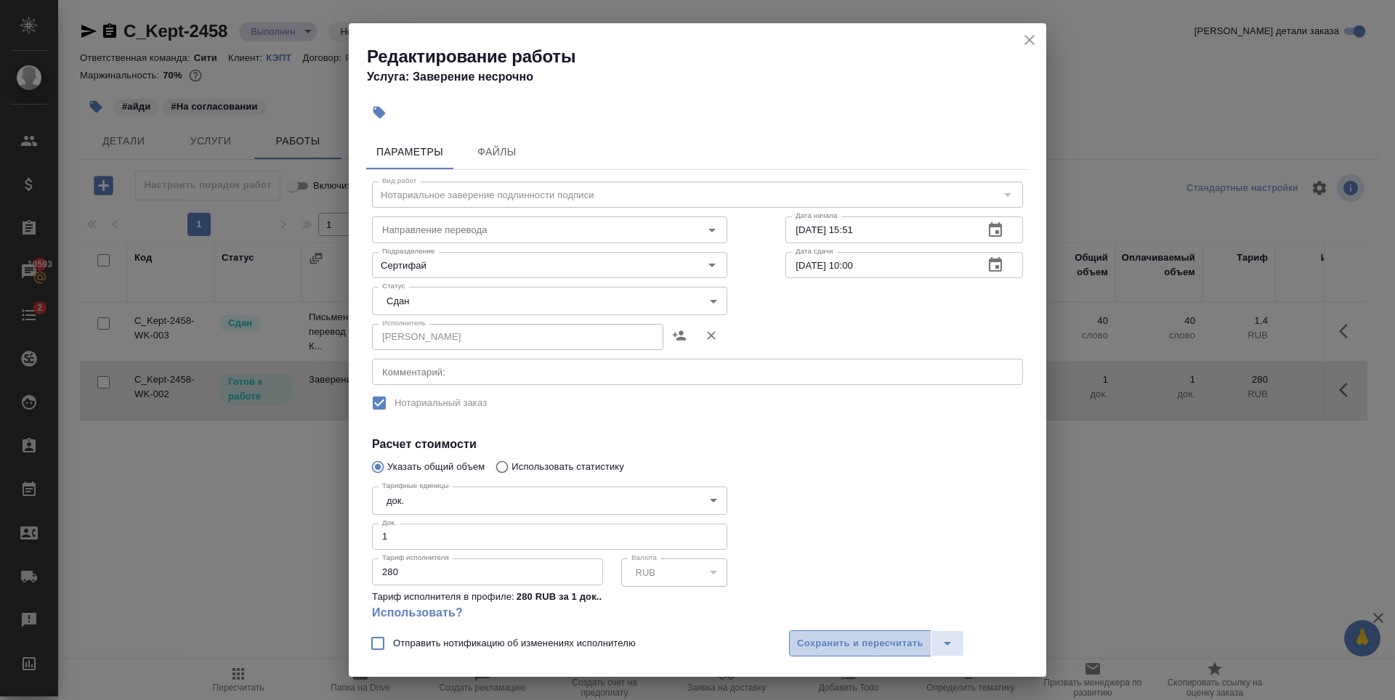
click at [840, 644] on span "Сохранить и пересчитать" at bounding box center [860, 644] width 126 height 17
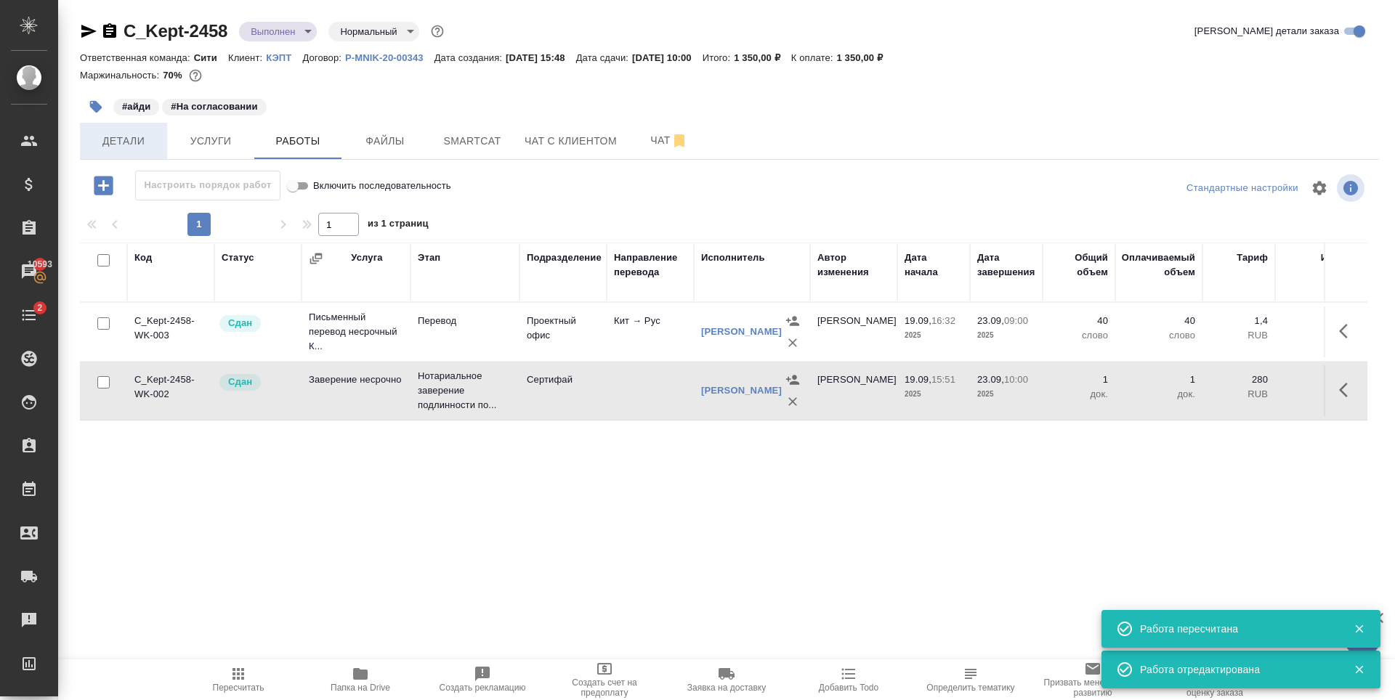
click at [143, 148] on span "Детали" at bounding box center [124, 141] width 70 height 18
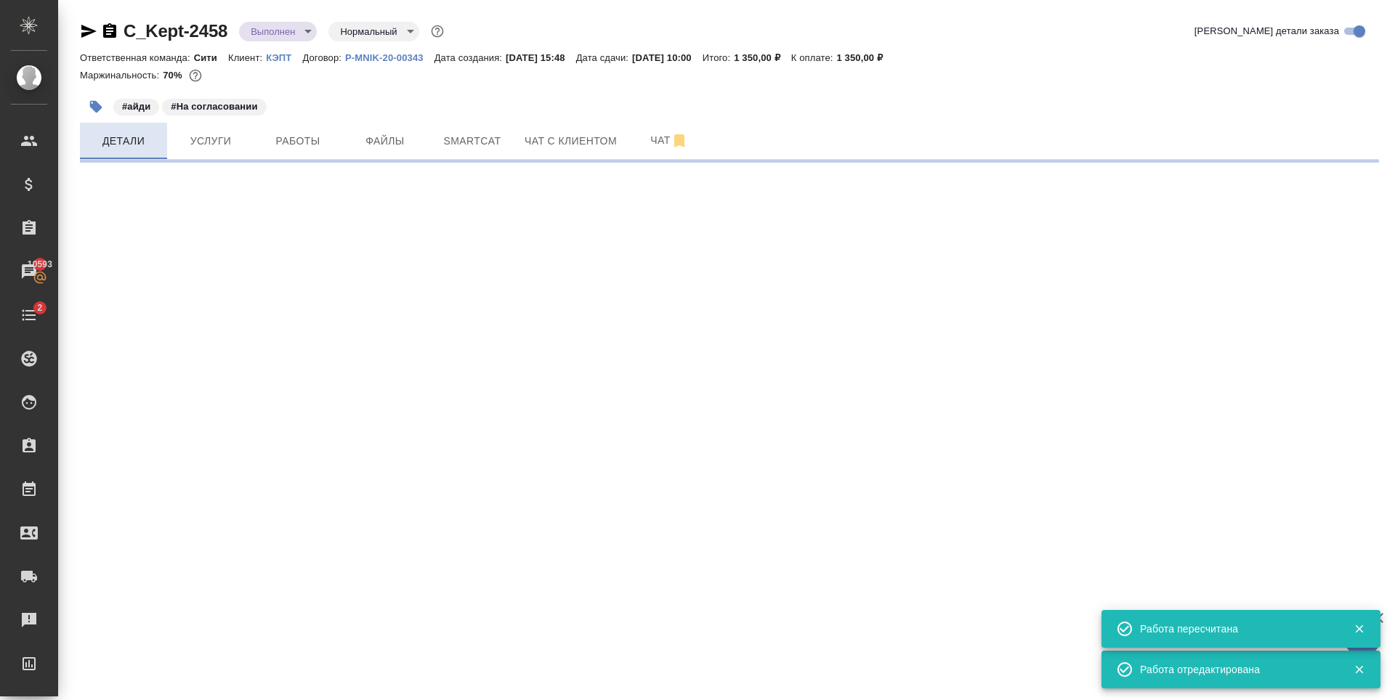
select select "RU"
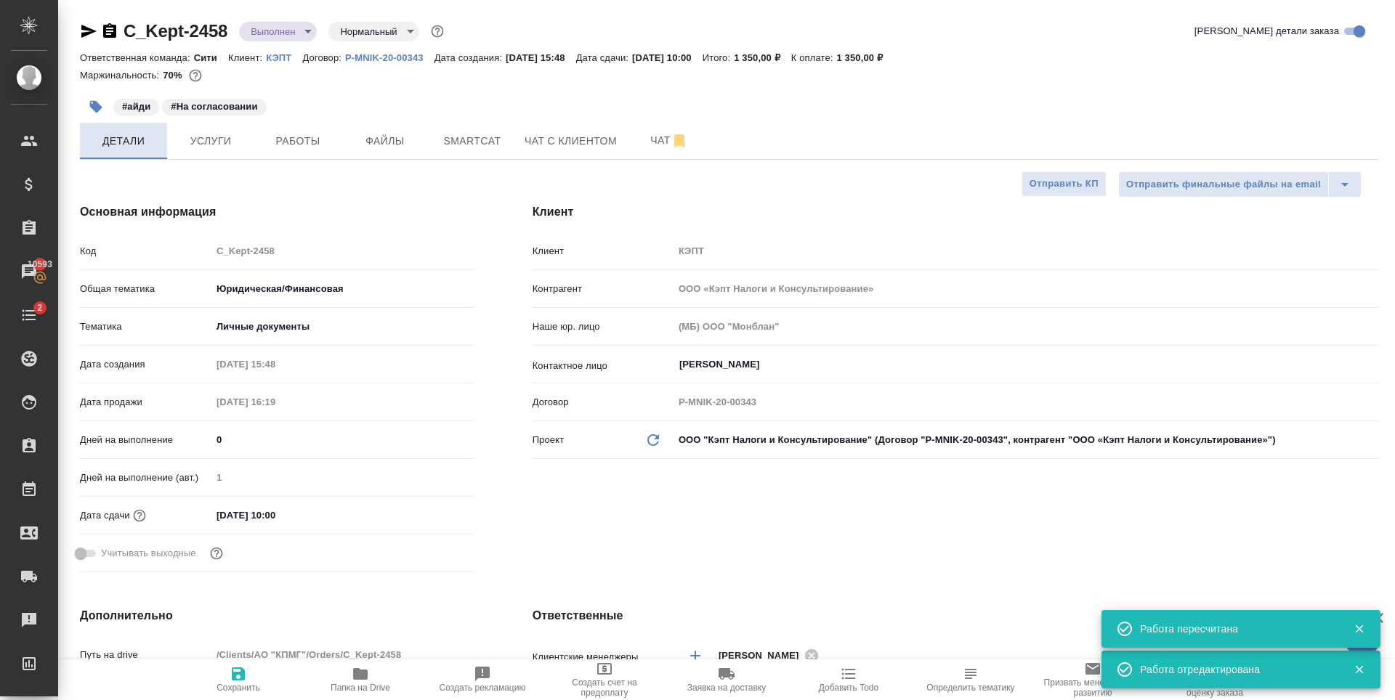
type textarea "x"
click at [174, 143] on button "Услуги" at bounding box center [210, 141] width 87 height 36
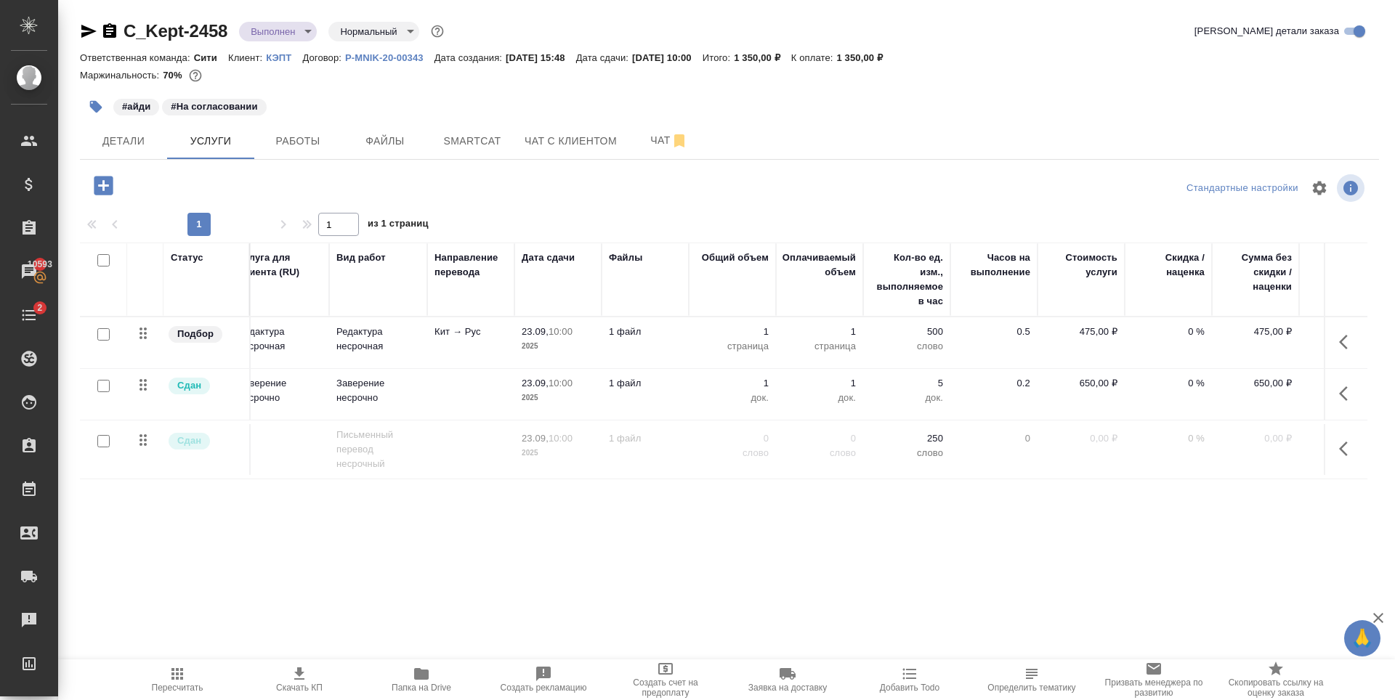
scroll to position [0, 82]
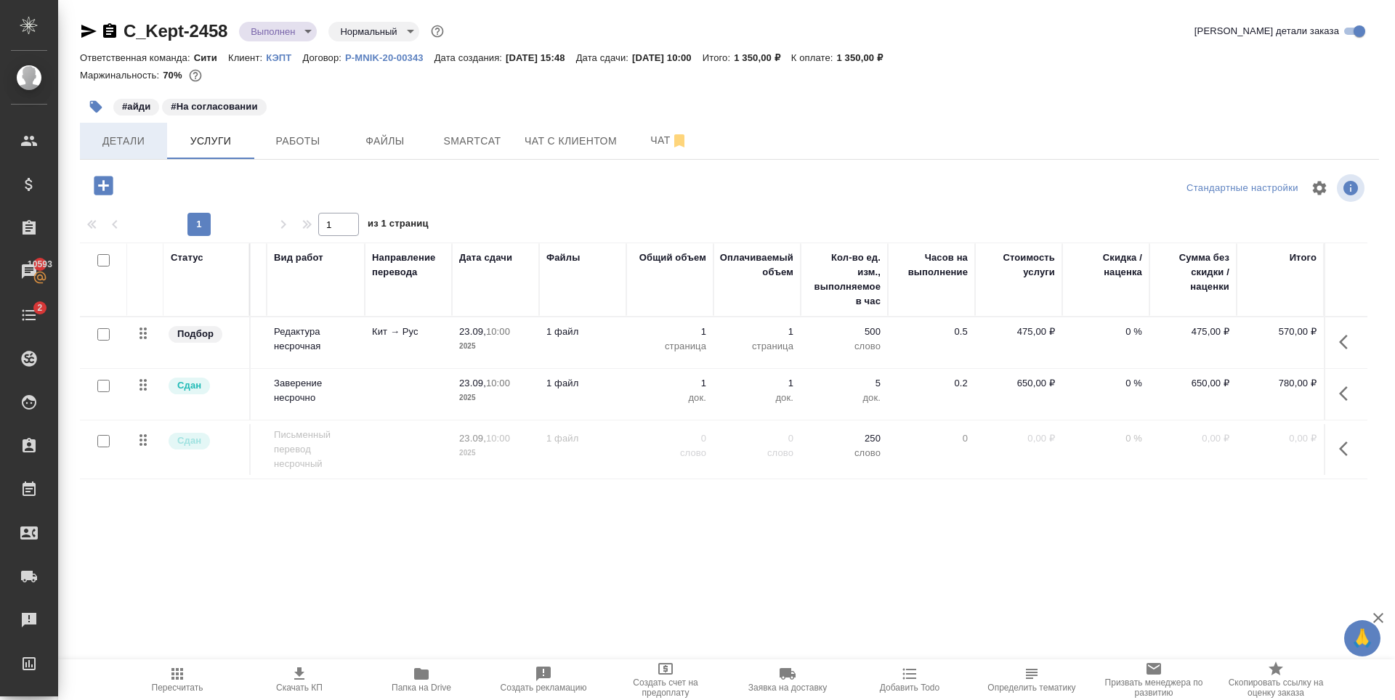
click at [134, 141] on span "Детали" at bounding box center [124, 141] width 70 height 18
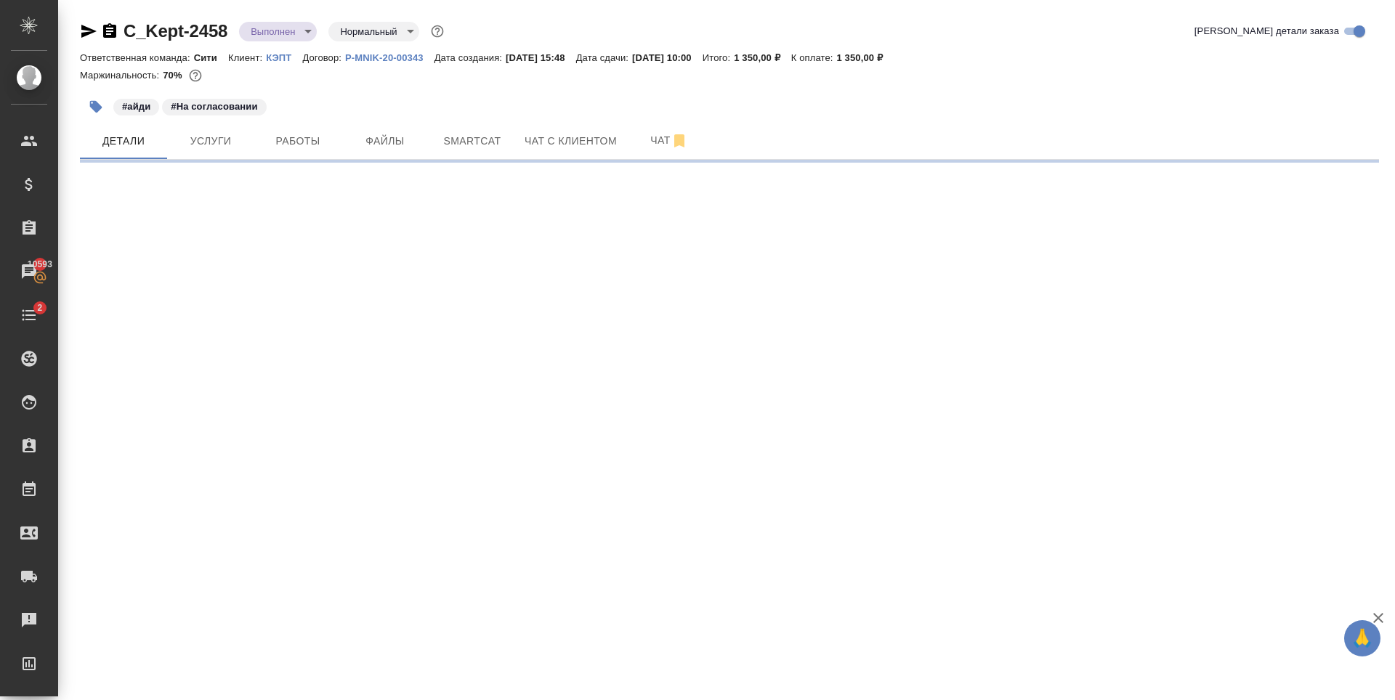
select select "RU"
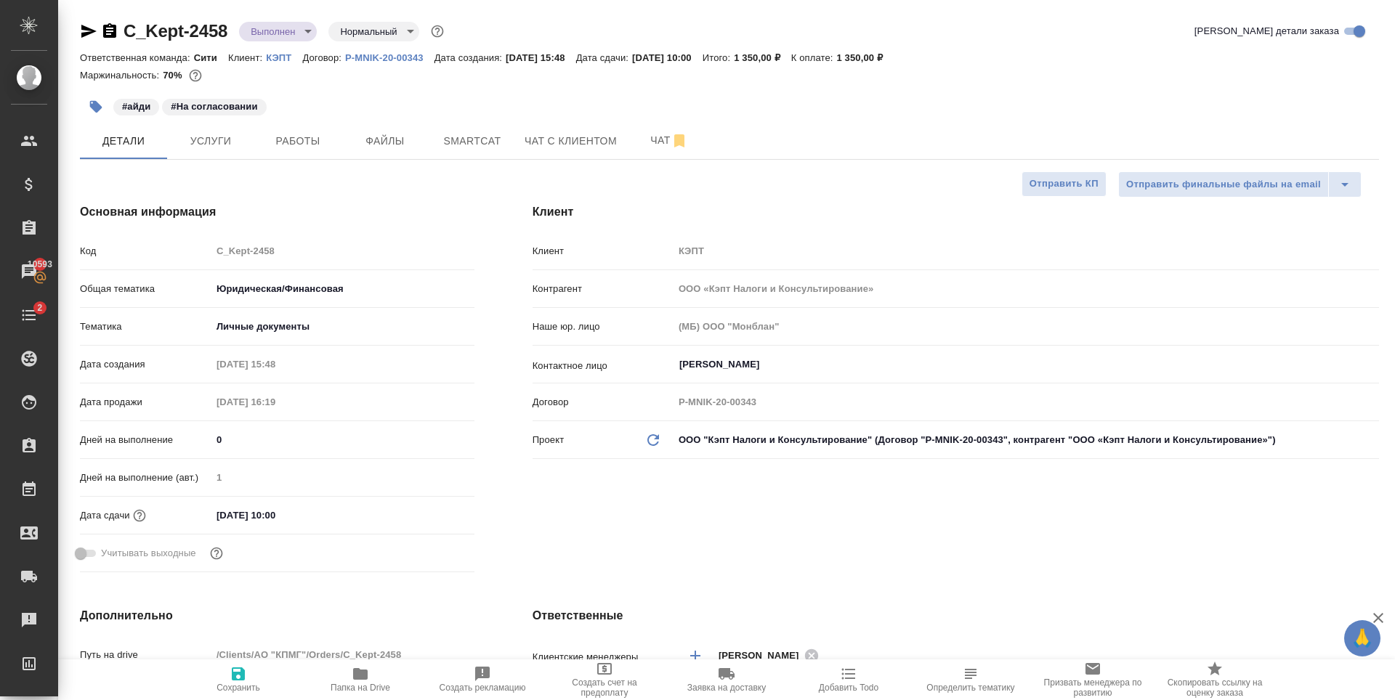
type textarea "x"
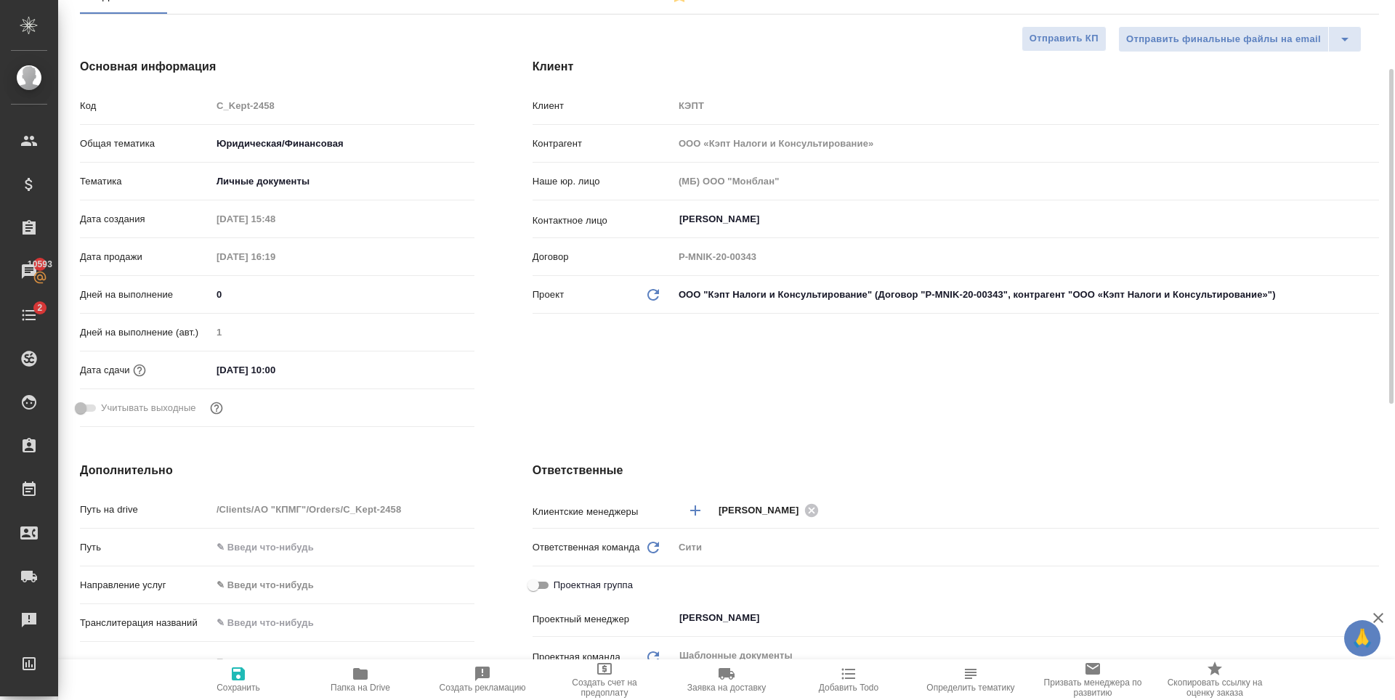
scroll to position [363, 0]
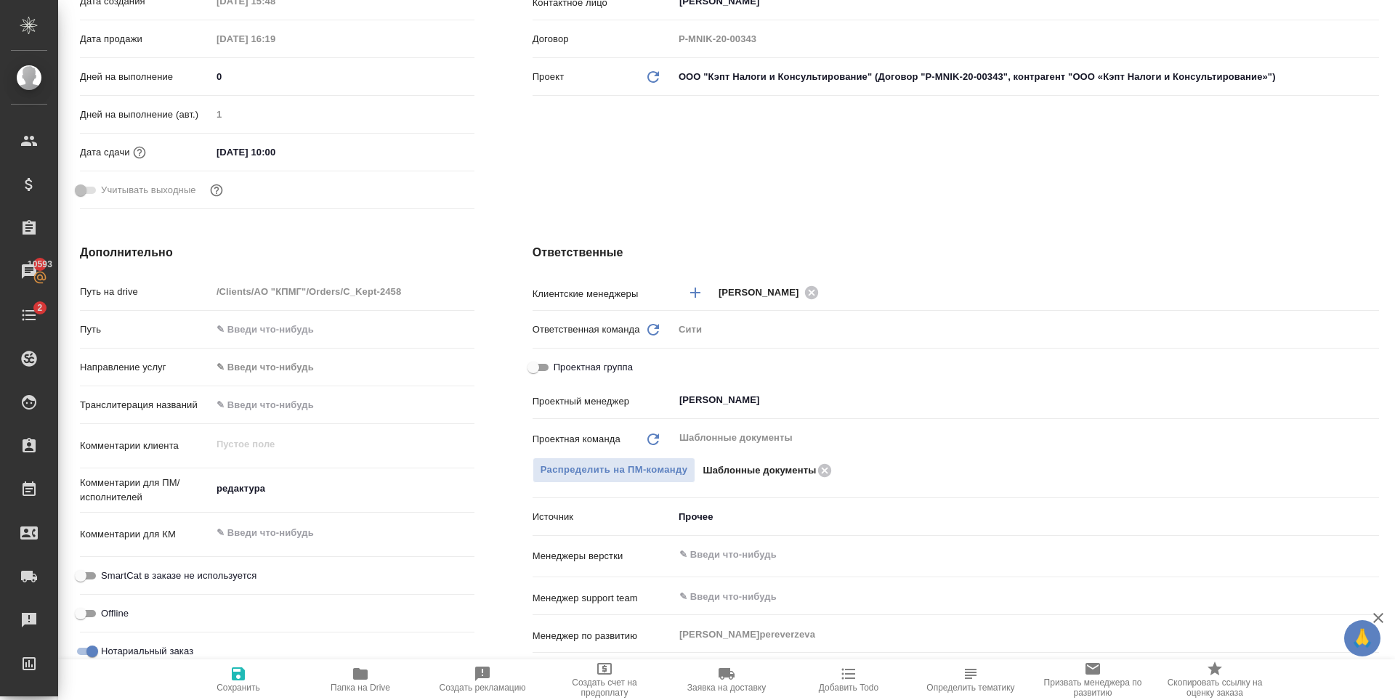
click at [544, 369] on input "Проектная группа" at bounding box center [533, 367] width 52 height 17
checkbox input "true"
type textarea "x"
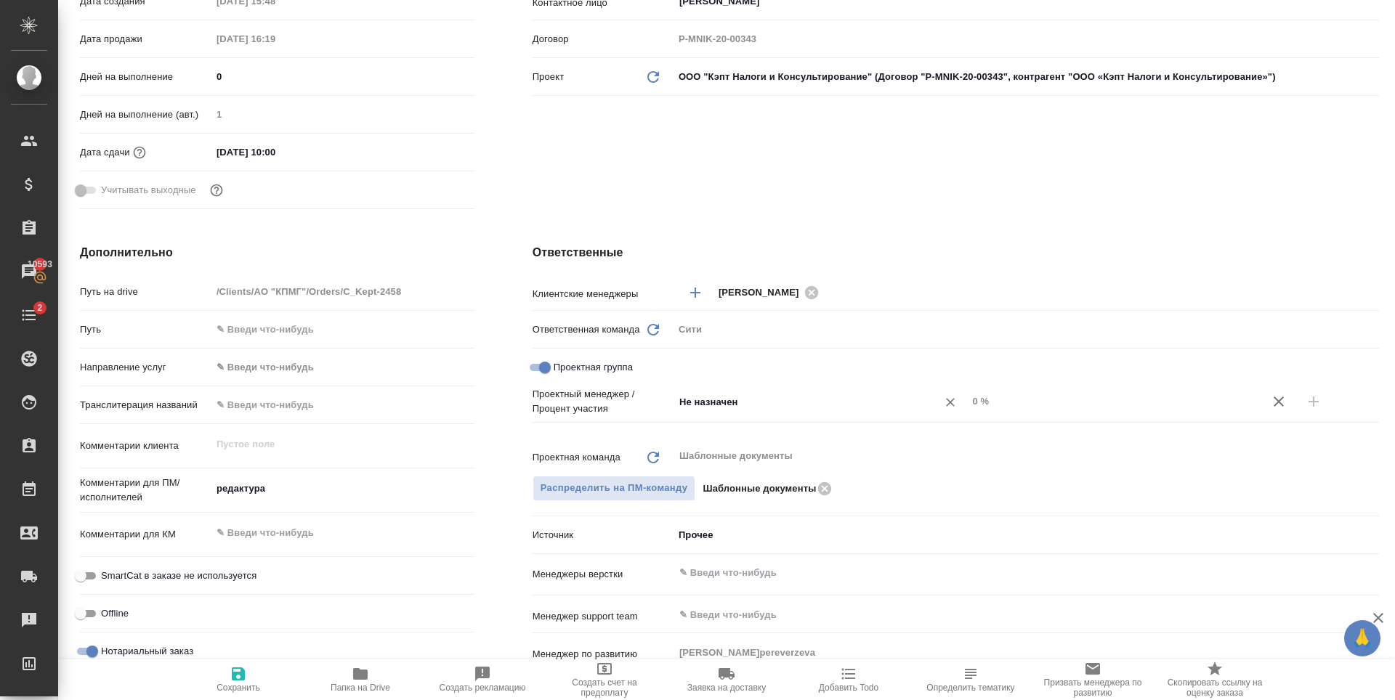
click at [719, 403] on input "Не назначен" at bounding box center [796, 401] width 237 height 17
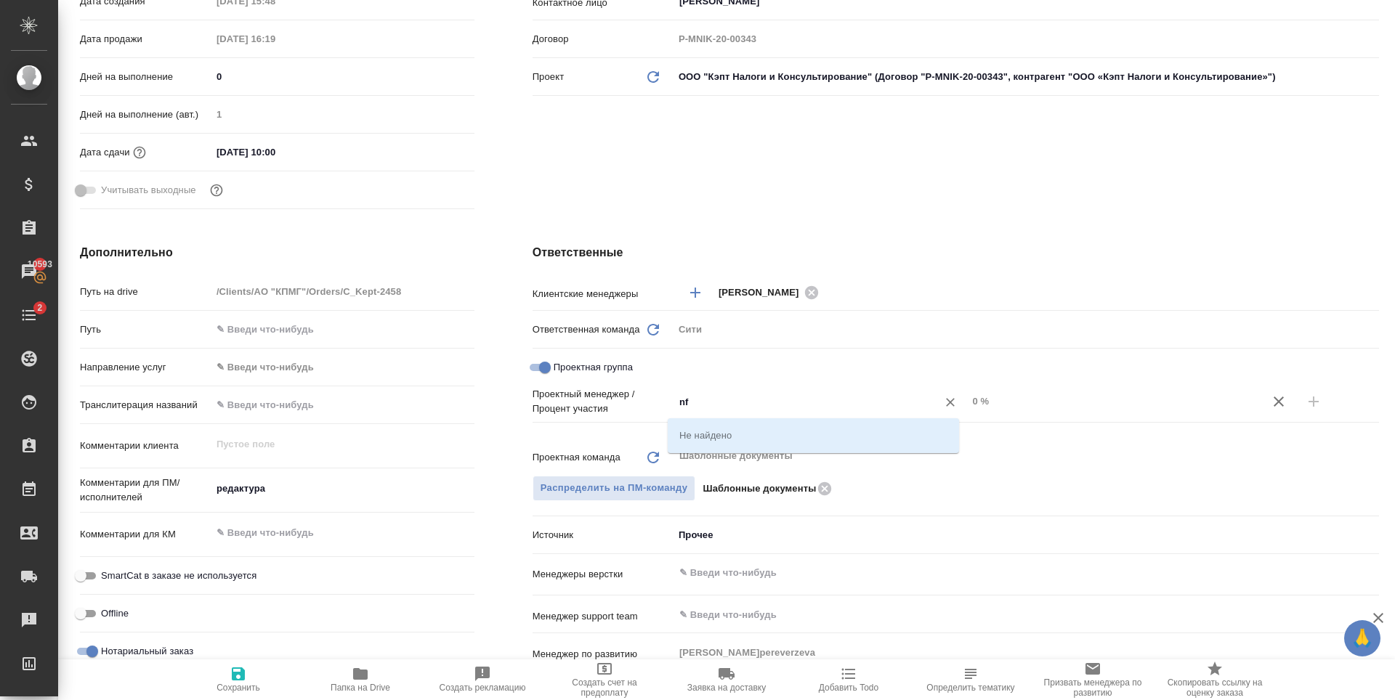
type input "n"
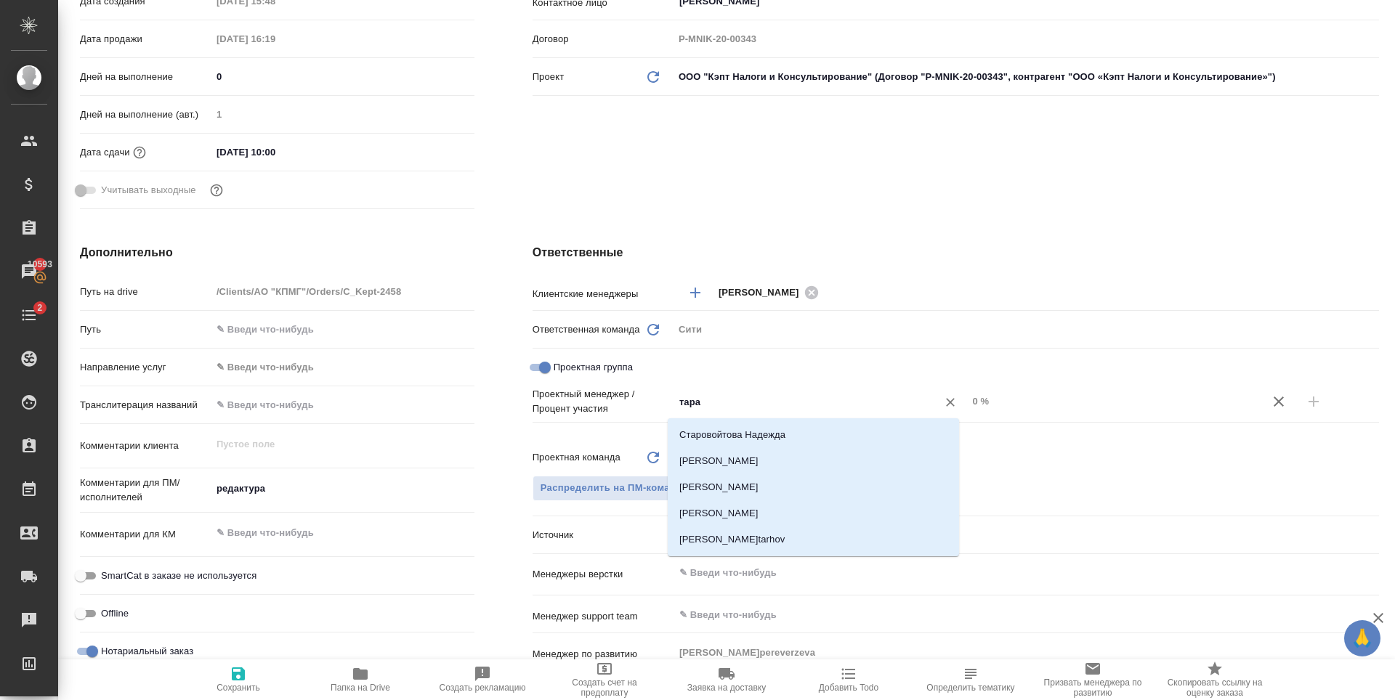
type input "тараб"
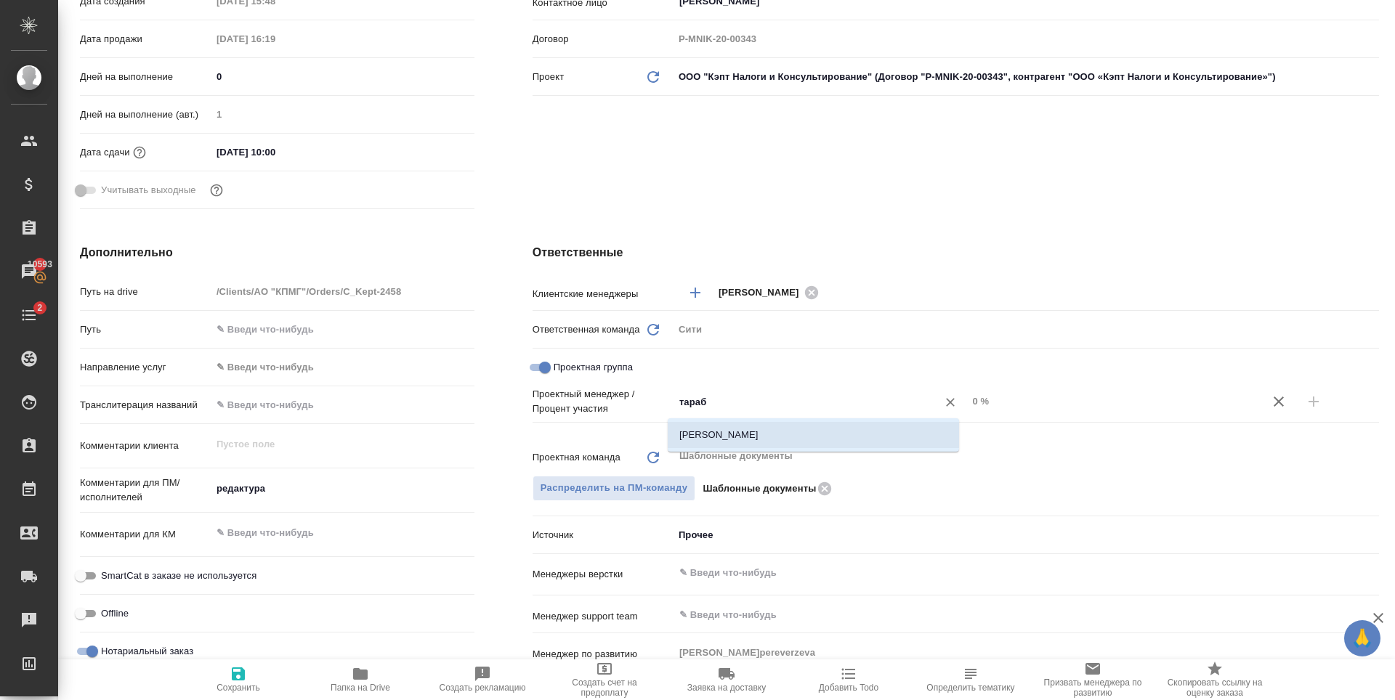
click at [743, 430] on li "[PERSON_NAME]" at bounding box center [813, 435] width 291 height 26
type textarea "x"
drag, startPoint x: 972, startPoint y: 403, endPoint x: 951, endPoint y: 405, distance: 21.1
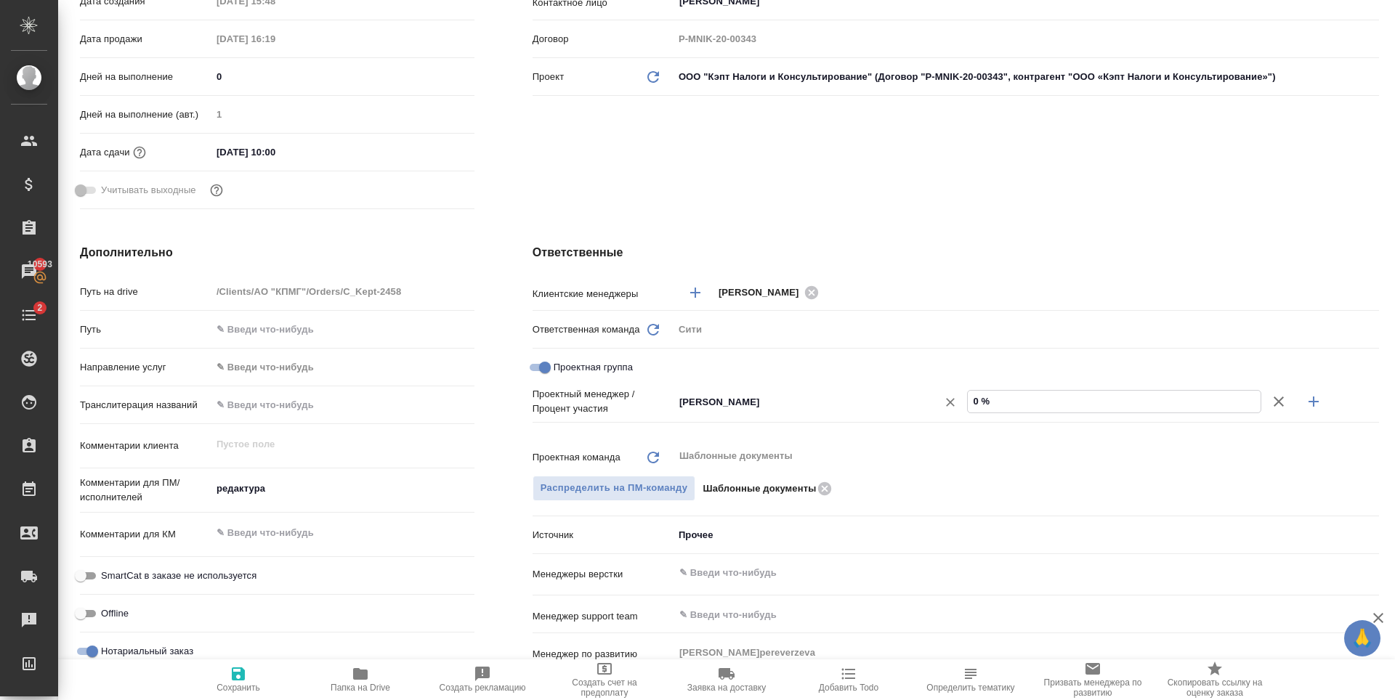
click at [951, 405] on div "Тарабановская Анастасия ​ 0 %" at bounding box center [1025, 401] width 705 height 25
type input "4 %"
type textarea "x"
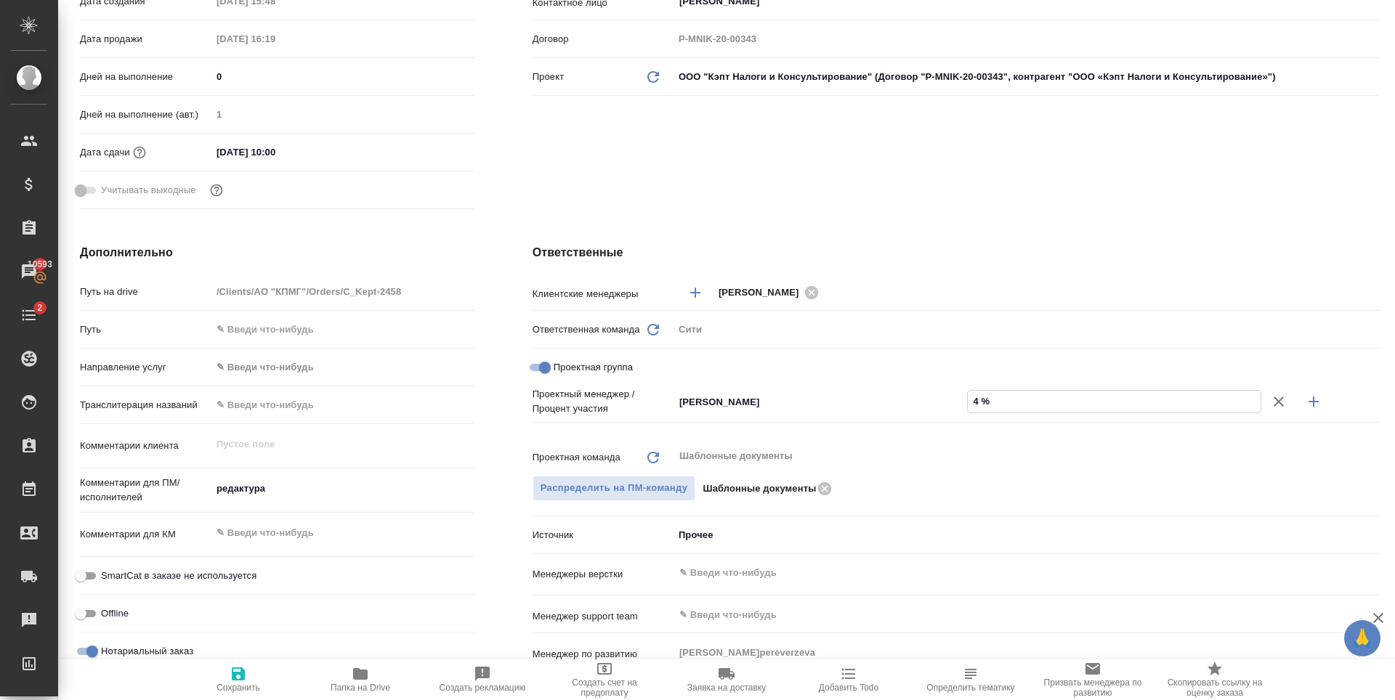
type input "43 %"
type textarea "x"
type input "43 %"
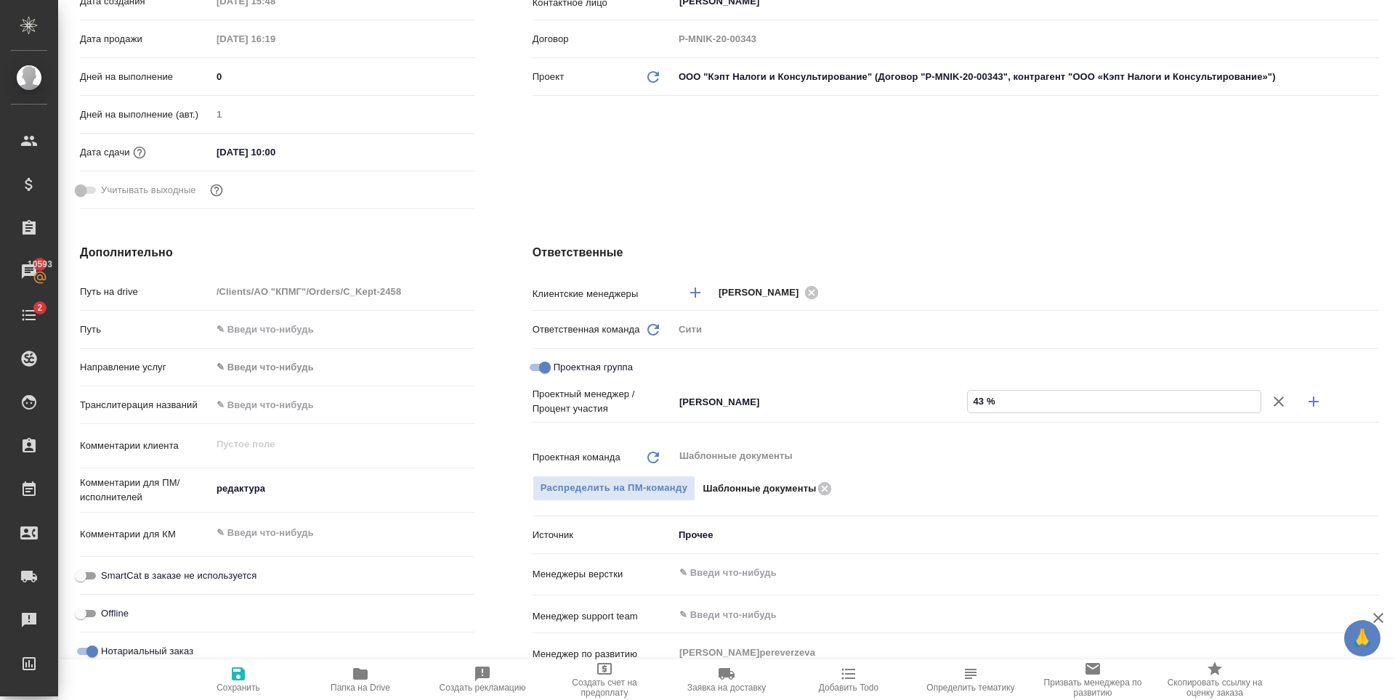
click at [1311, 396] on icon "button" at bounding box center [1313, 401] width 17 height 17
type textarea "x"
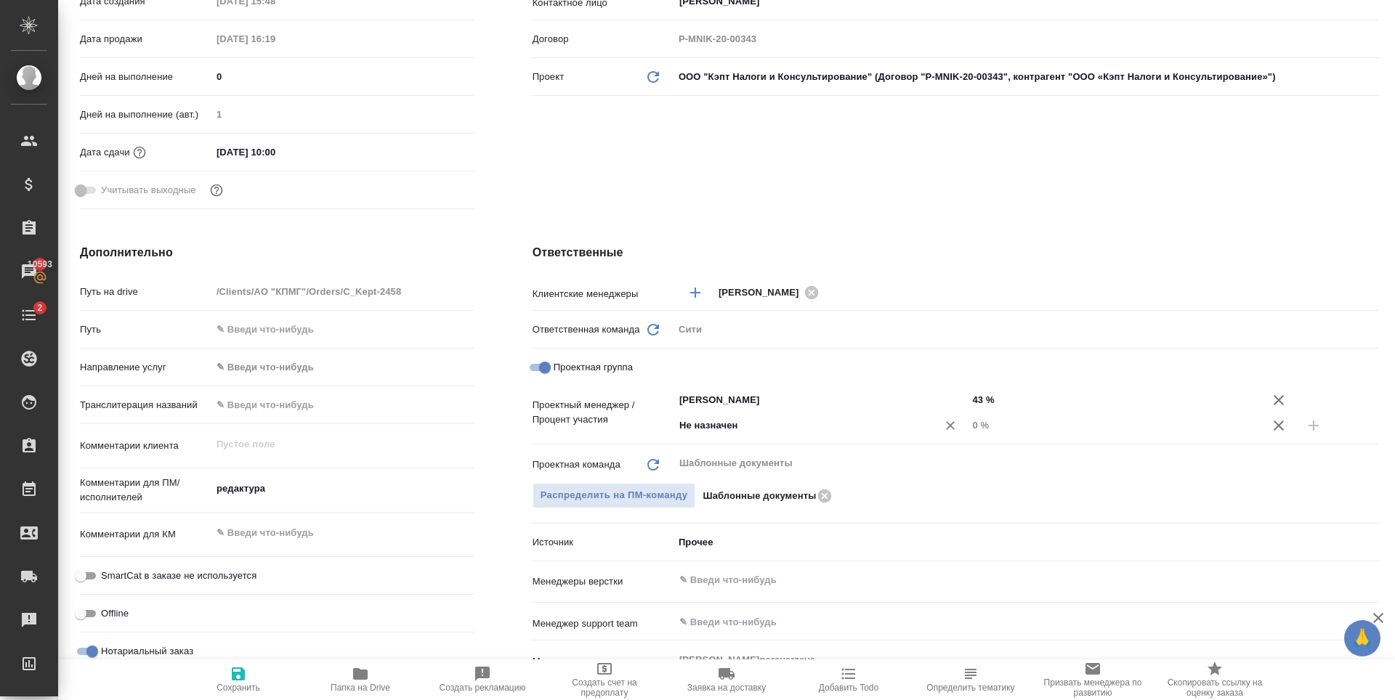
click at [697, 426] on input "Не назначен" at bounding box center [796, 425] width 237 height 17
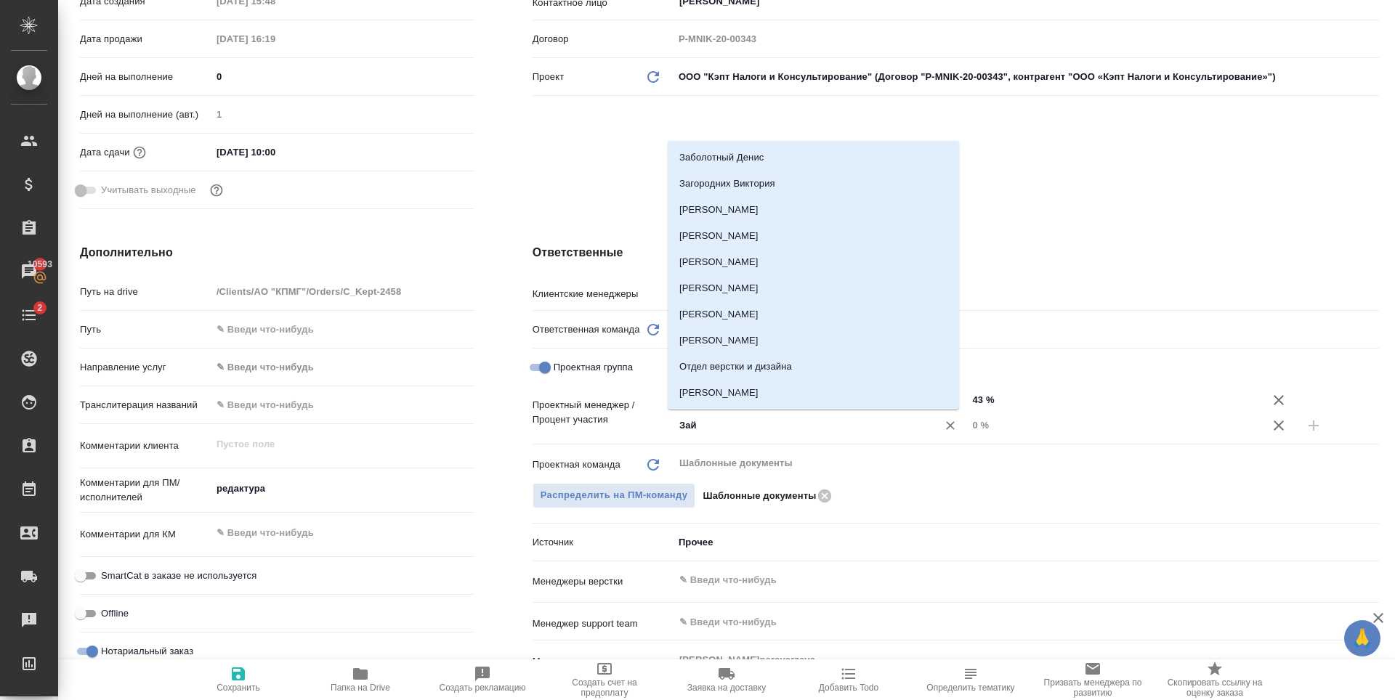
type input "Зайц"
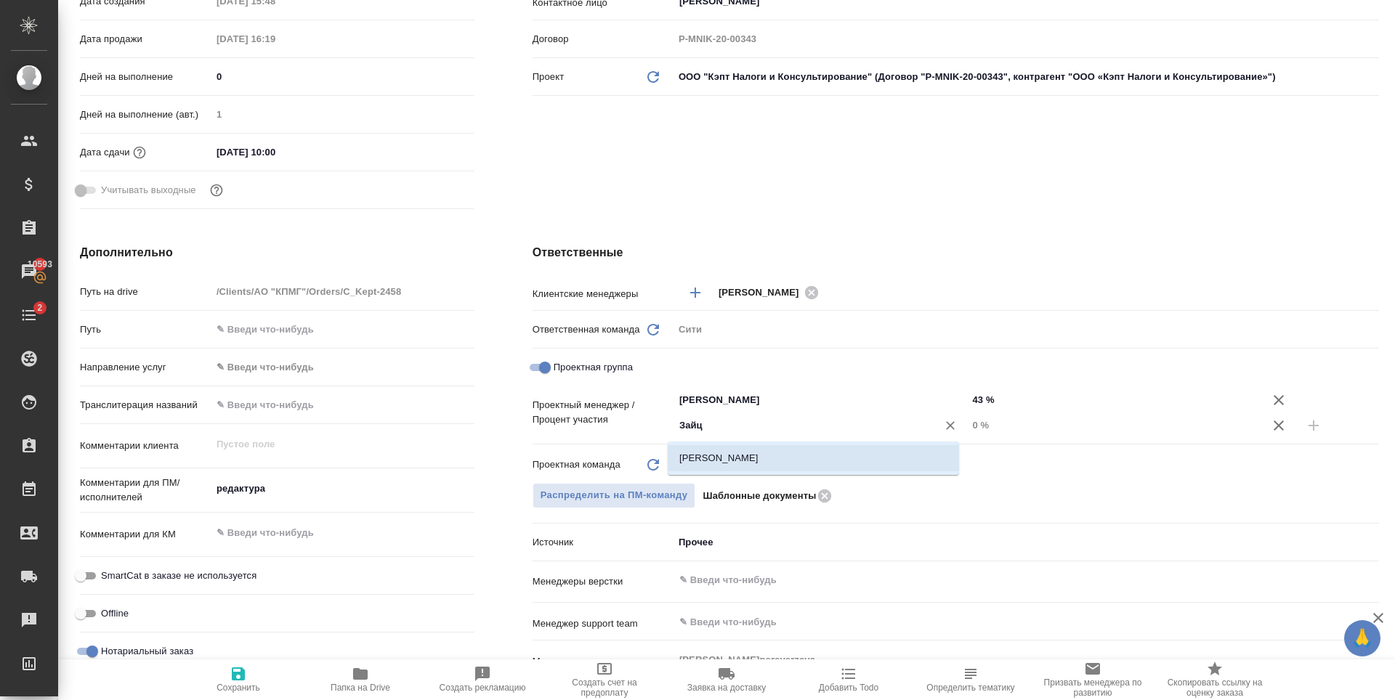
click at [711, 455] on li "[PERSON_NAME]" at bounding box center [813, 458] width 291 height 26
type textarea "x"
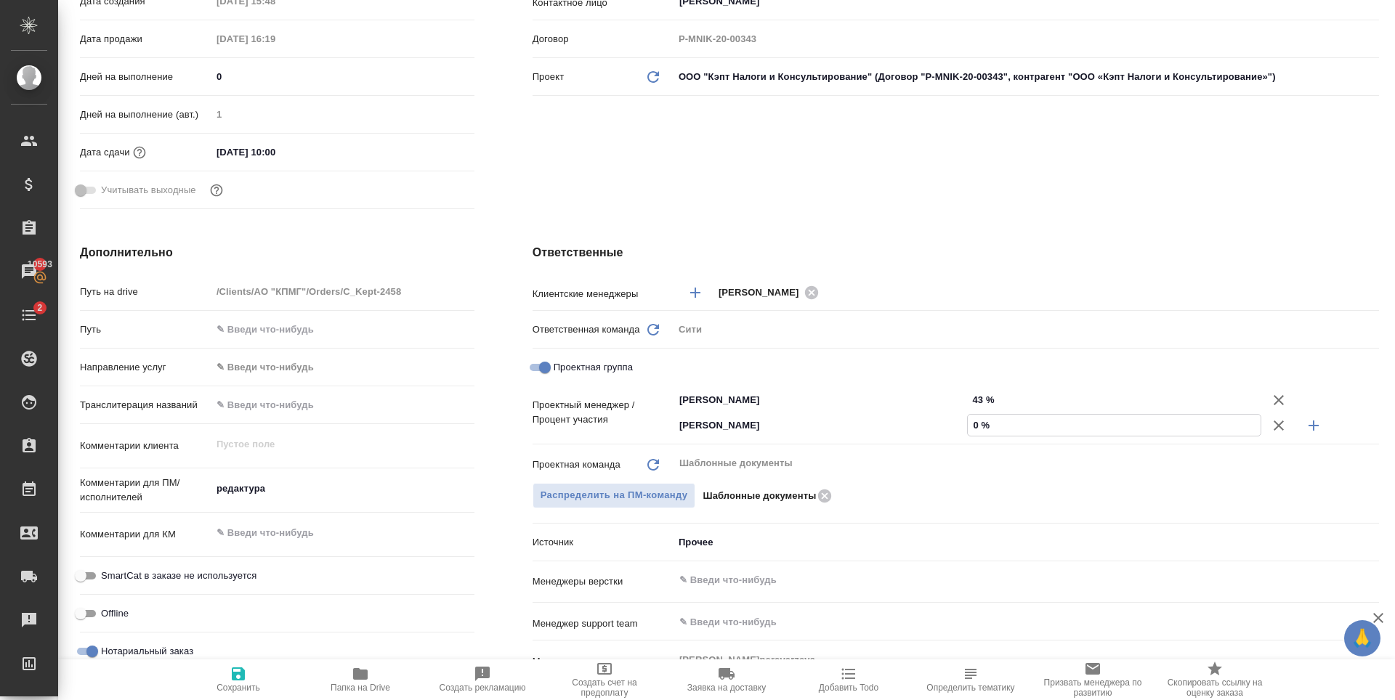
click at [968, 425] on input "0 %" at bounding box center [1114, 425] width 293 height 21
type textarea "x"
type input "5 %"
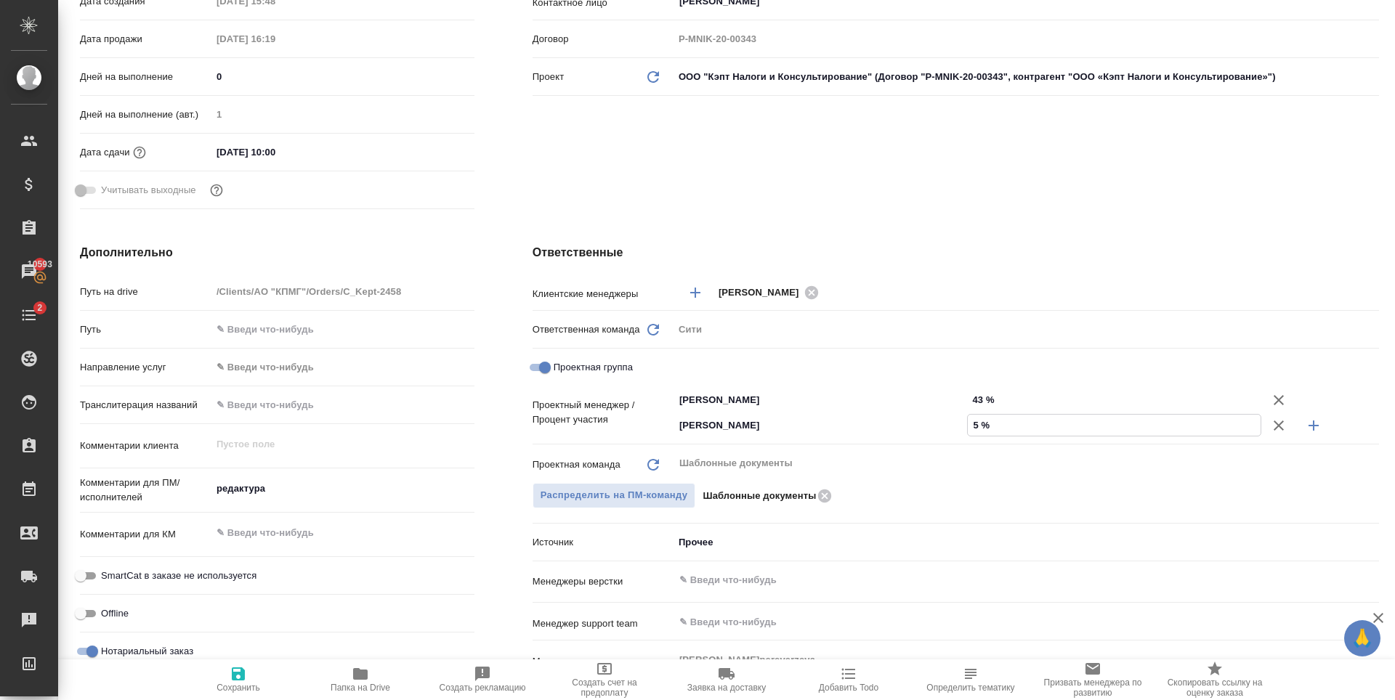
type textarea "x"
type input "57 %"
click at [895, 219] on div "Ответственные Клиентские менеджеры Зайцева Светлана ​ Ответственная команда Обн…" at bounding box center [955, 521] width 904 height 612
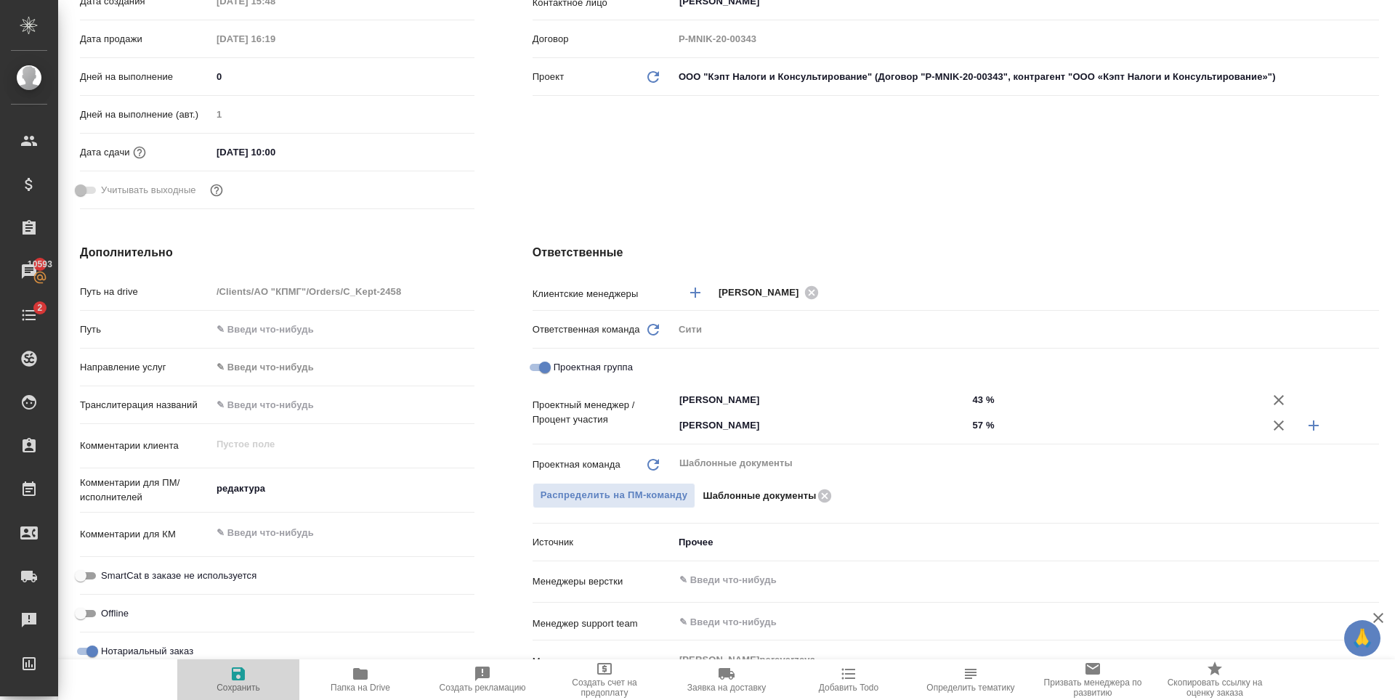
click at [234, 676] on icon "button" at bounding box center [238, 674] width 13 height 13
type textarea "x"
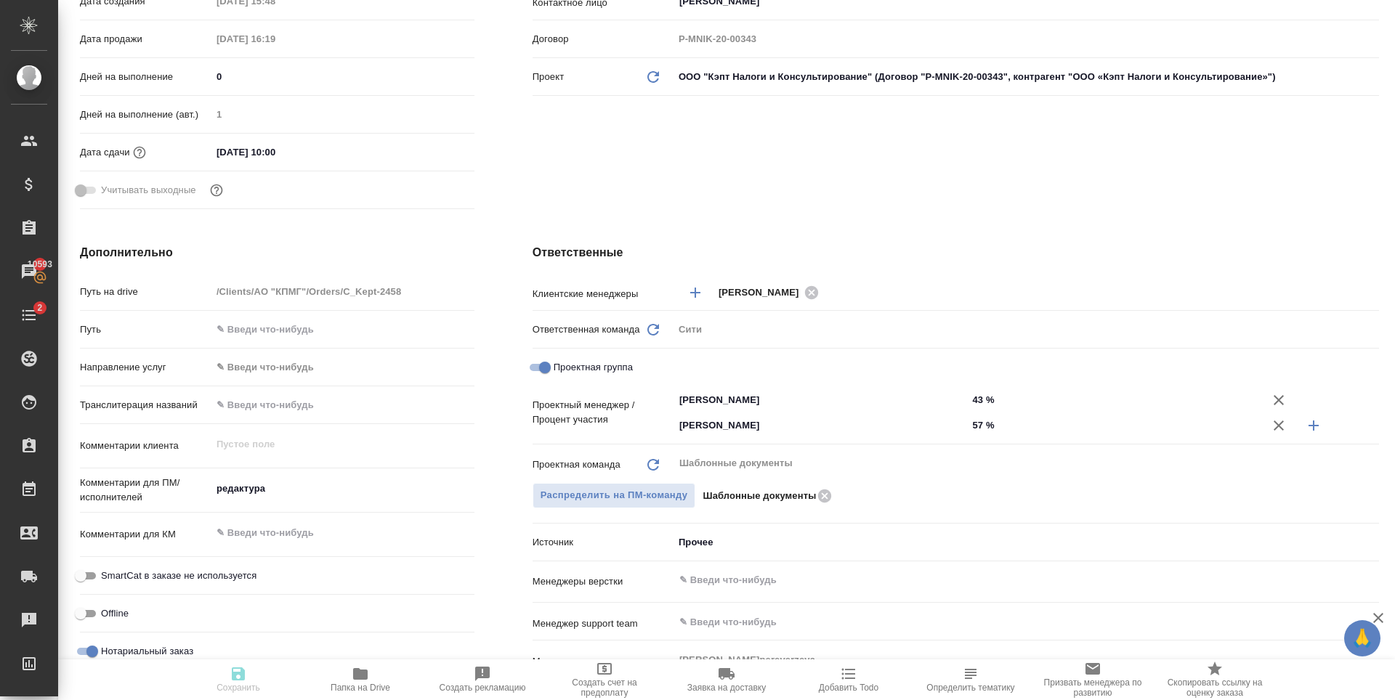
type textarea "x"
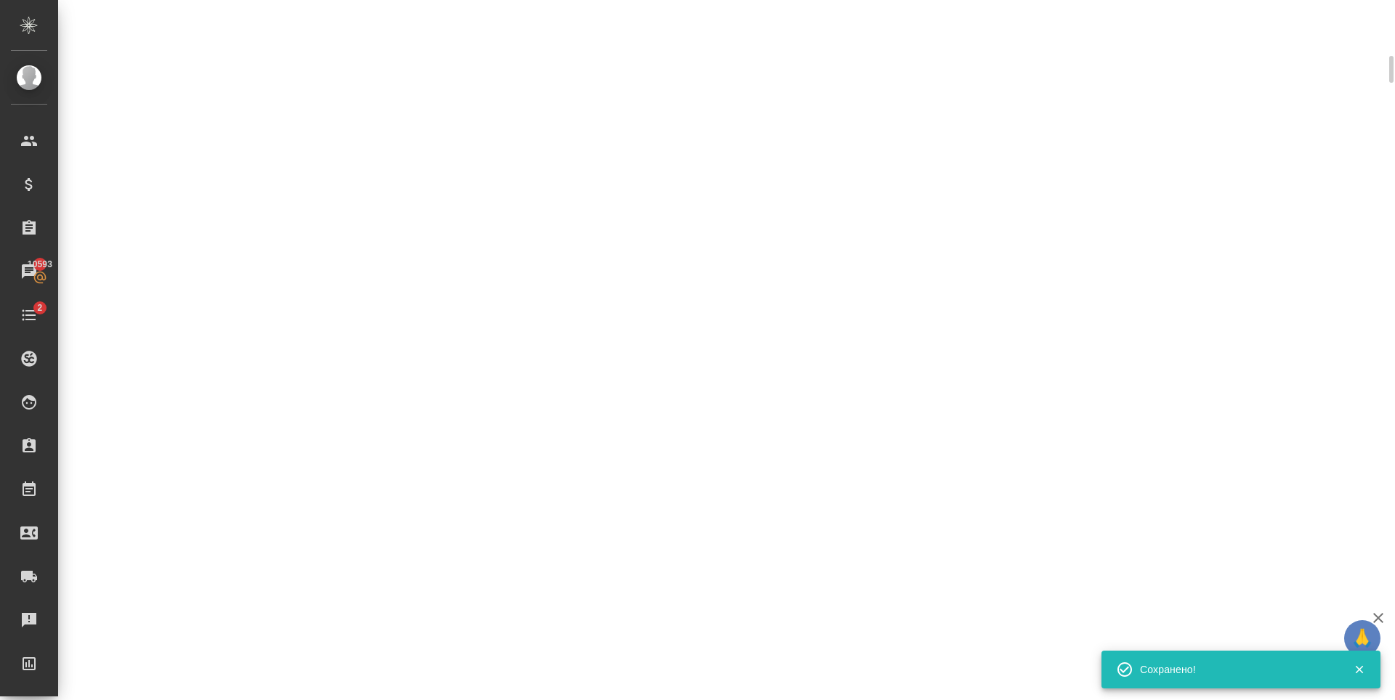
scroll to position [352, 0]
select select "RU"
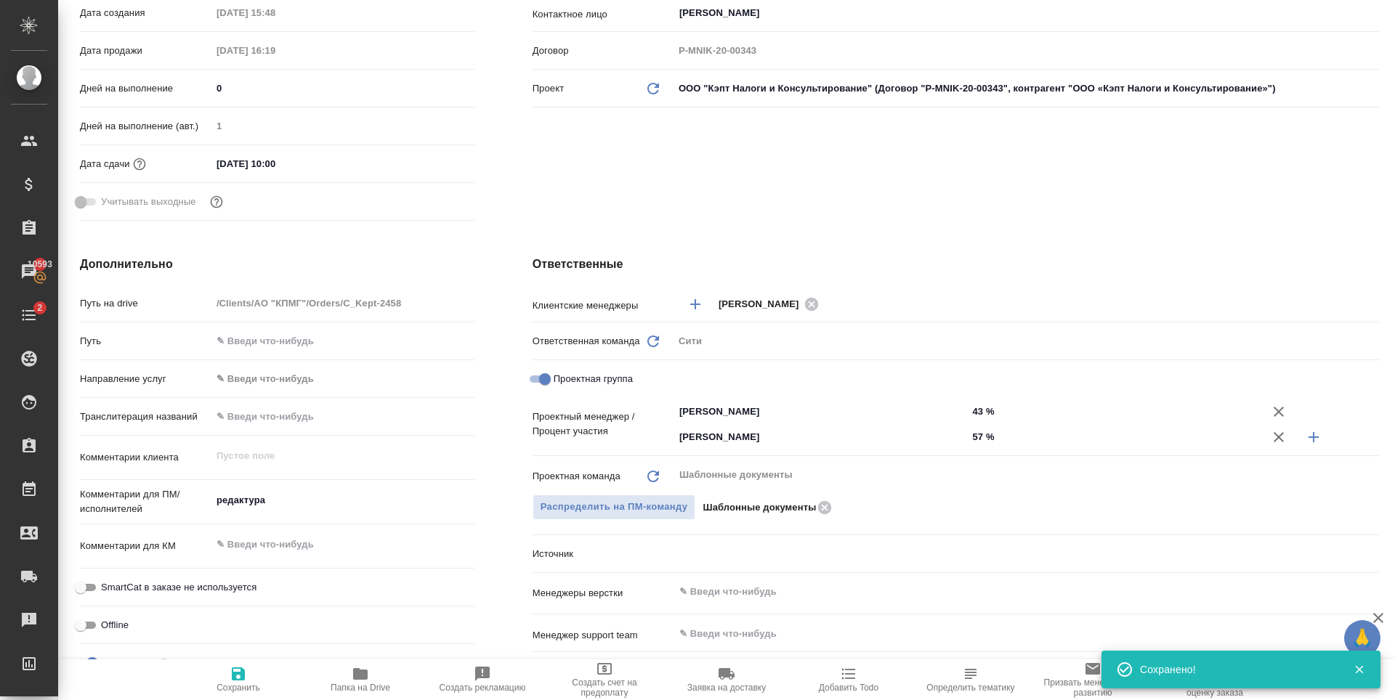
type textarea "x"
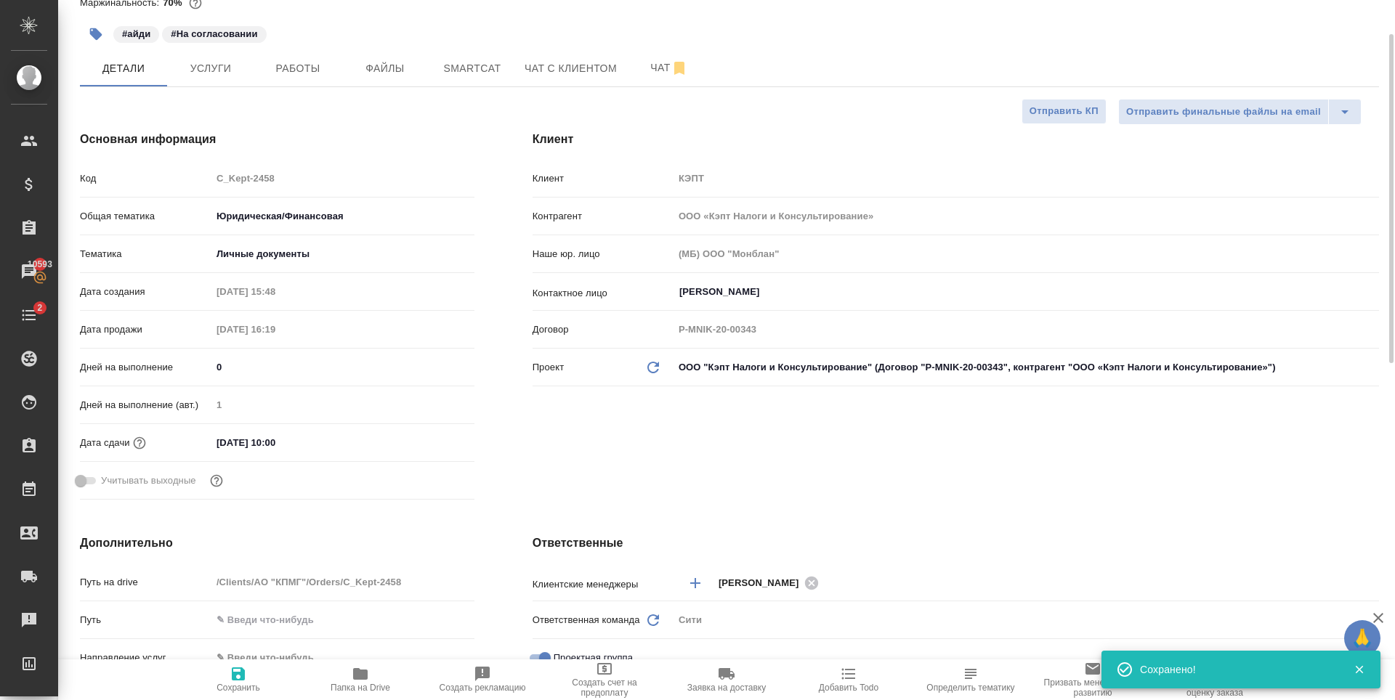
scroll to position [0, 0]
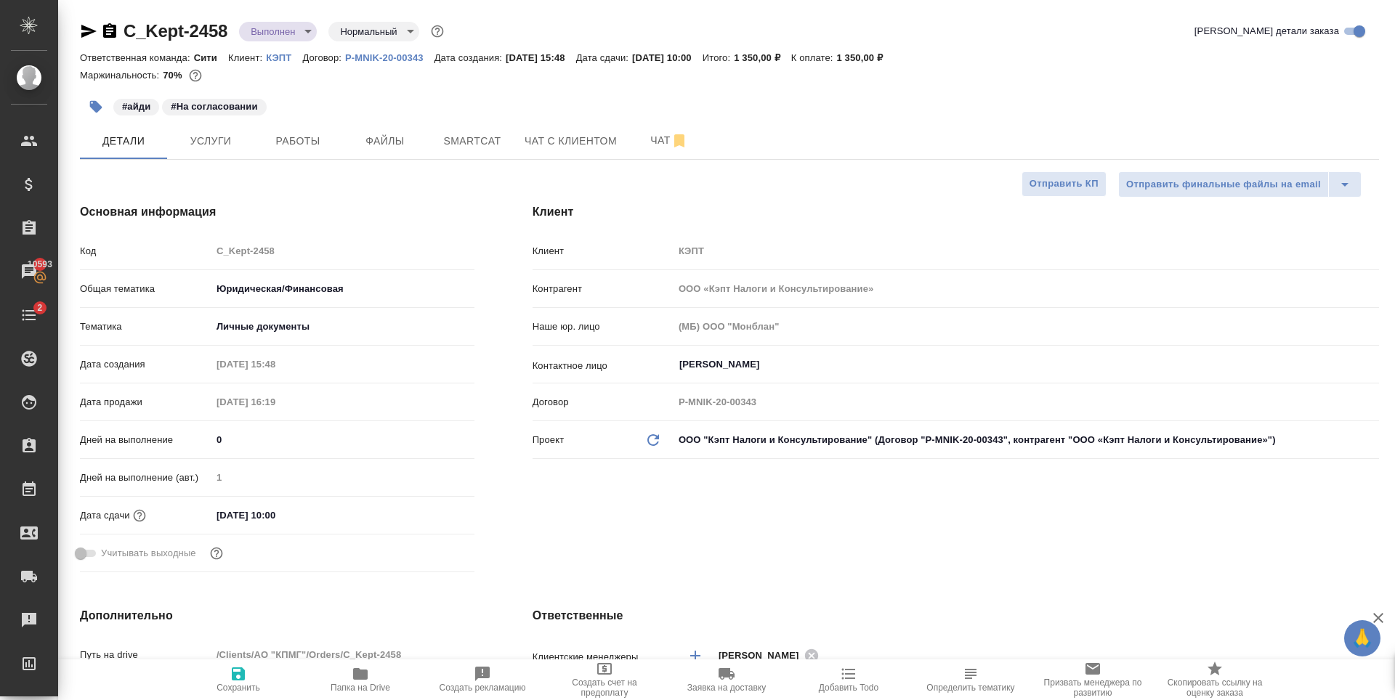
type textarea "x"
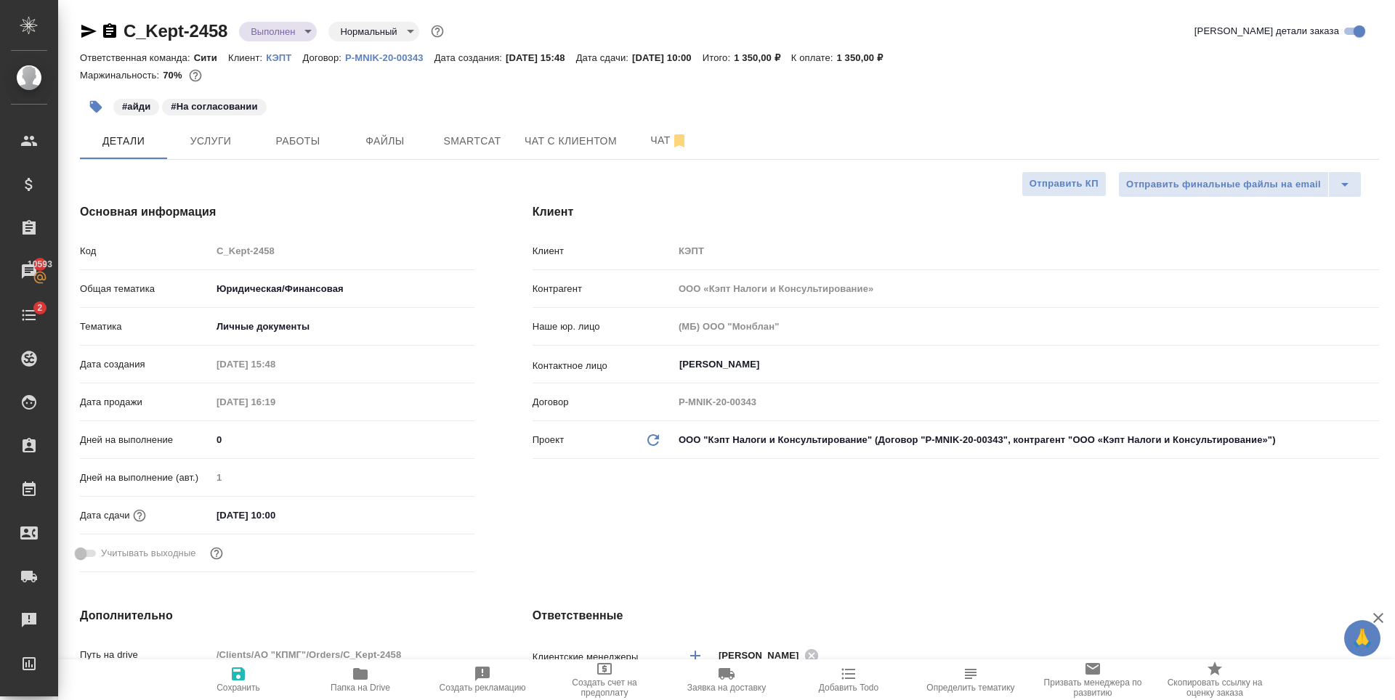
type textarea "x"
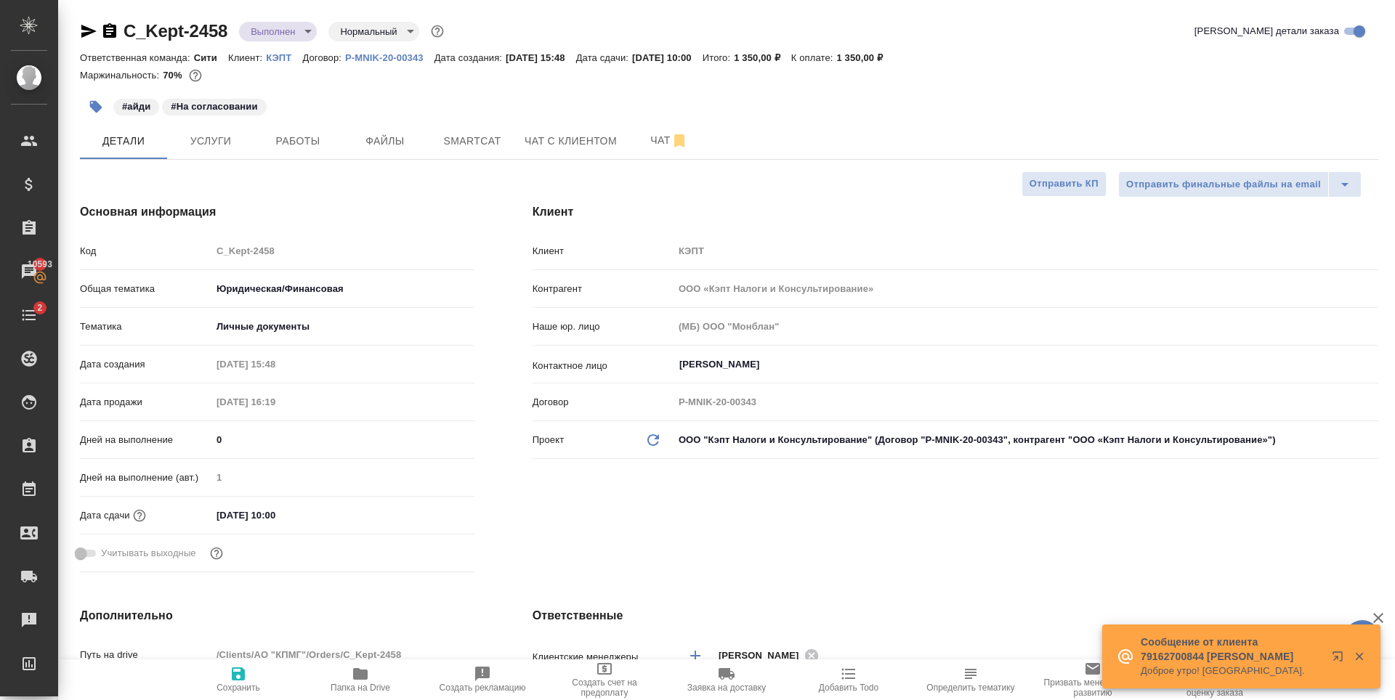
type textarea "x"
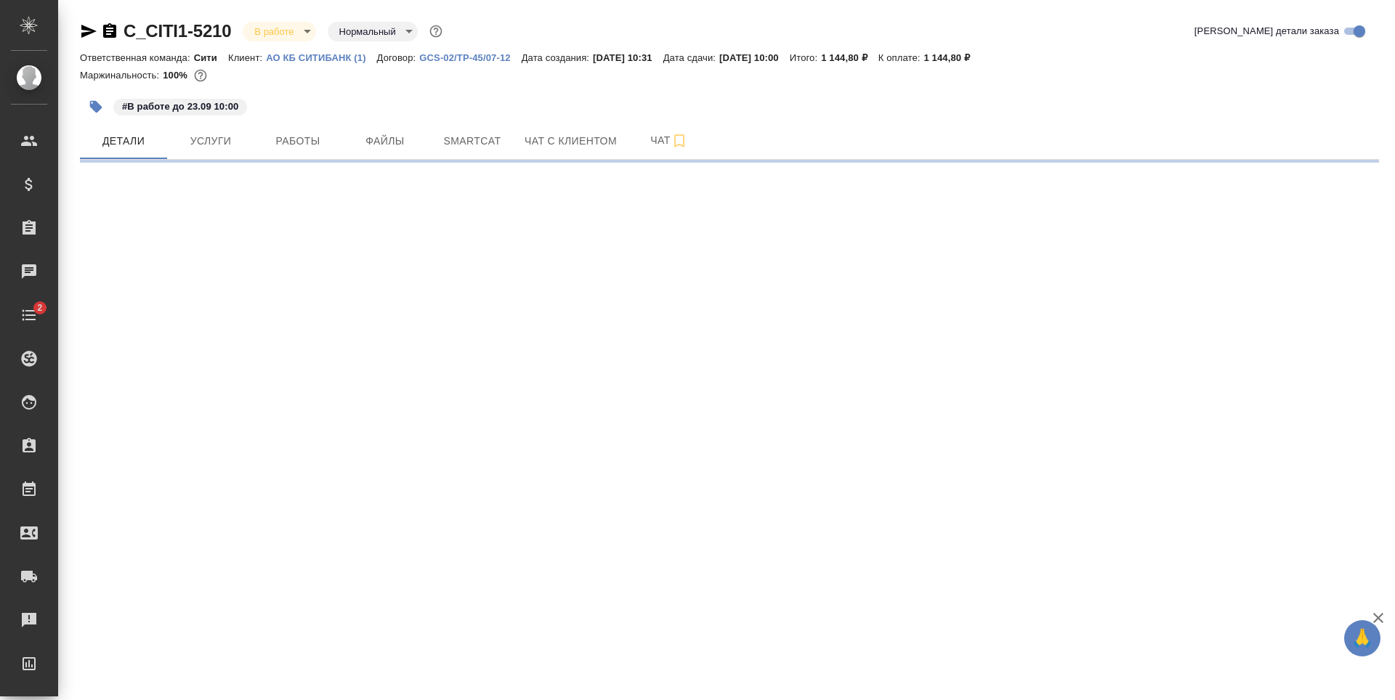
select select "RU"
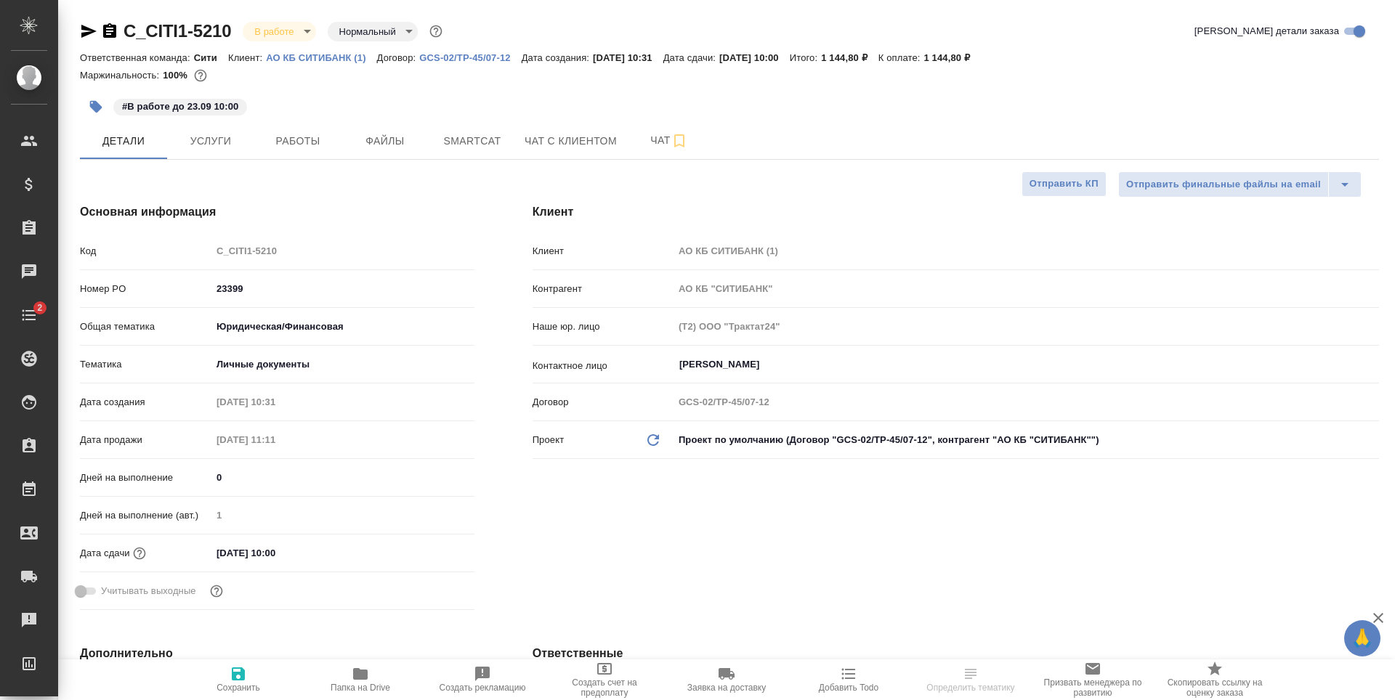
type textarea "x"
click at [245, 147] on span "Услуги" at bounding box center [211, 141] width 70 height 18
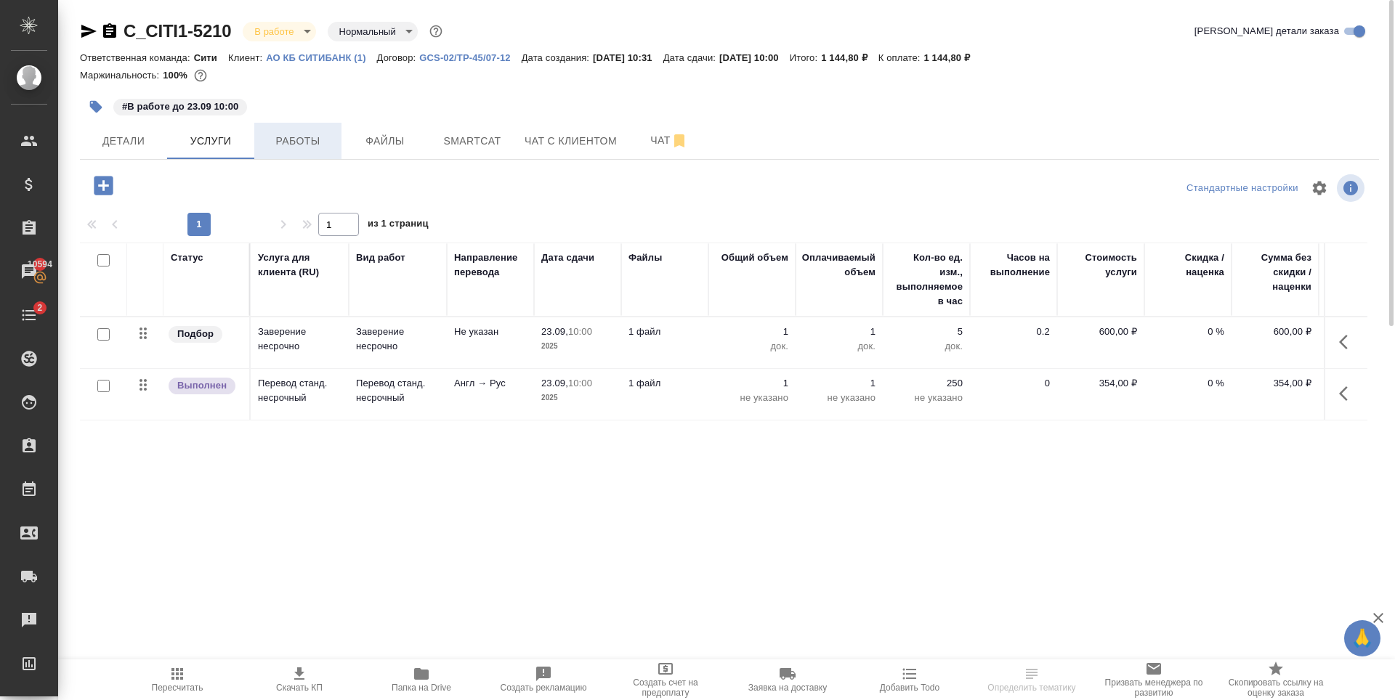
click at [271, 150] on button "Работы" at bounding box center [297, 141] width 87 height 36
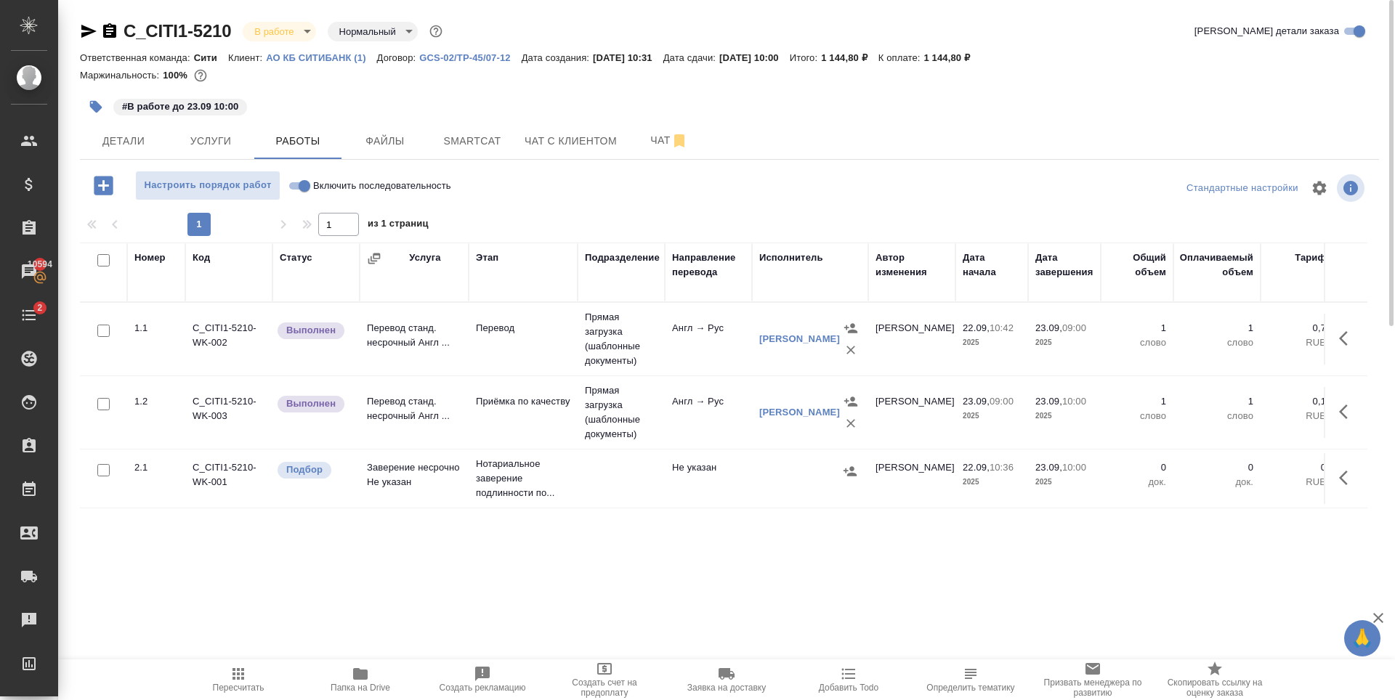
click at [1344, 339] on icon "button" at bounding box center [1347, 338] width 17 height 17
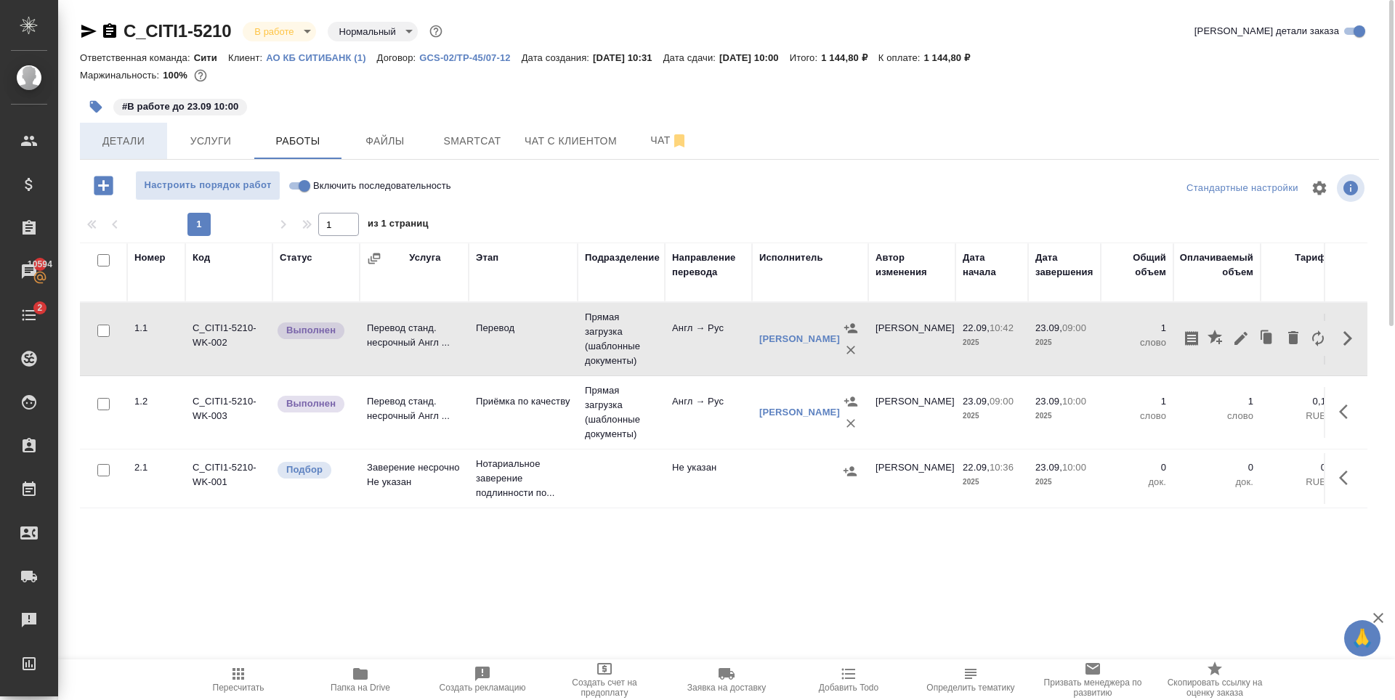
click at [129, 137] on span "Детали" at bounding box center [124, 141] width 70 height 18
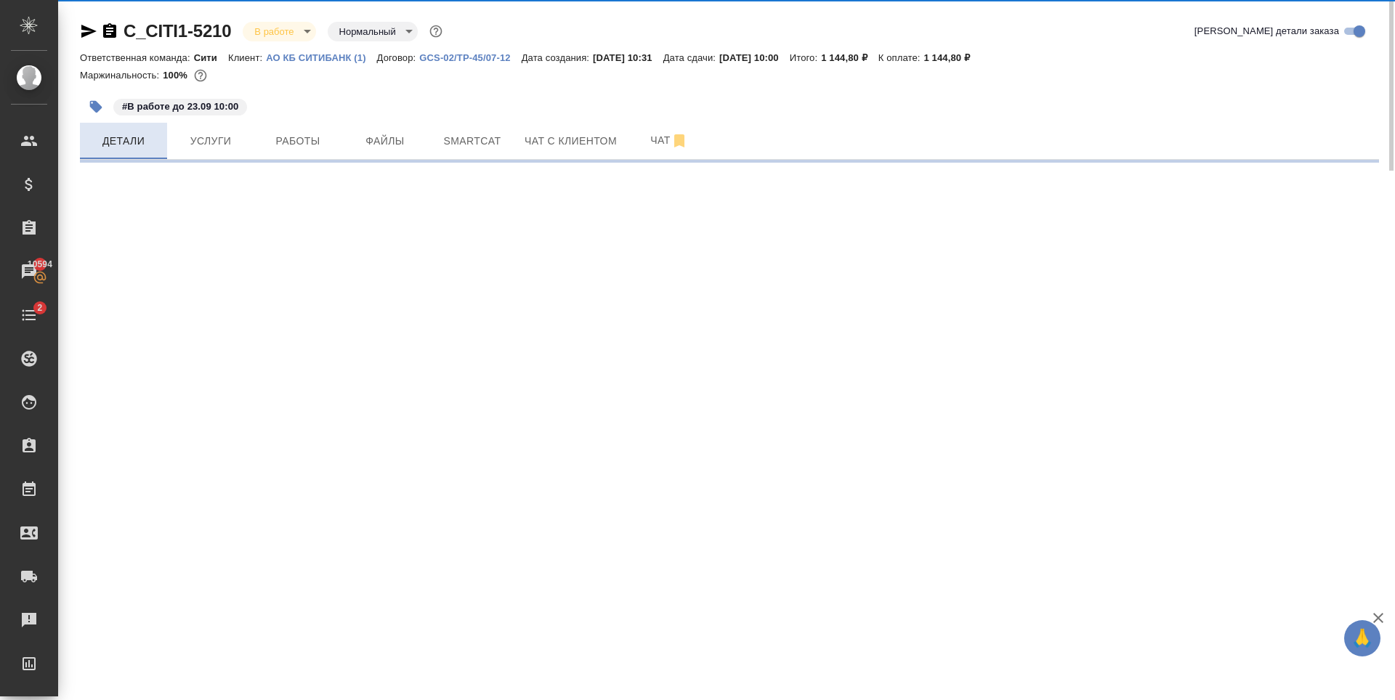
select select "RU"
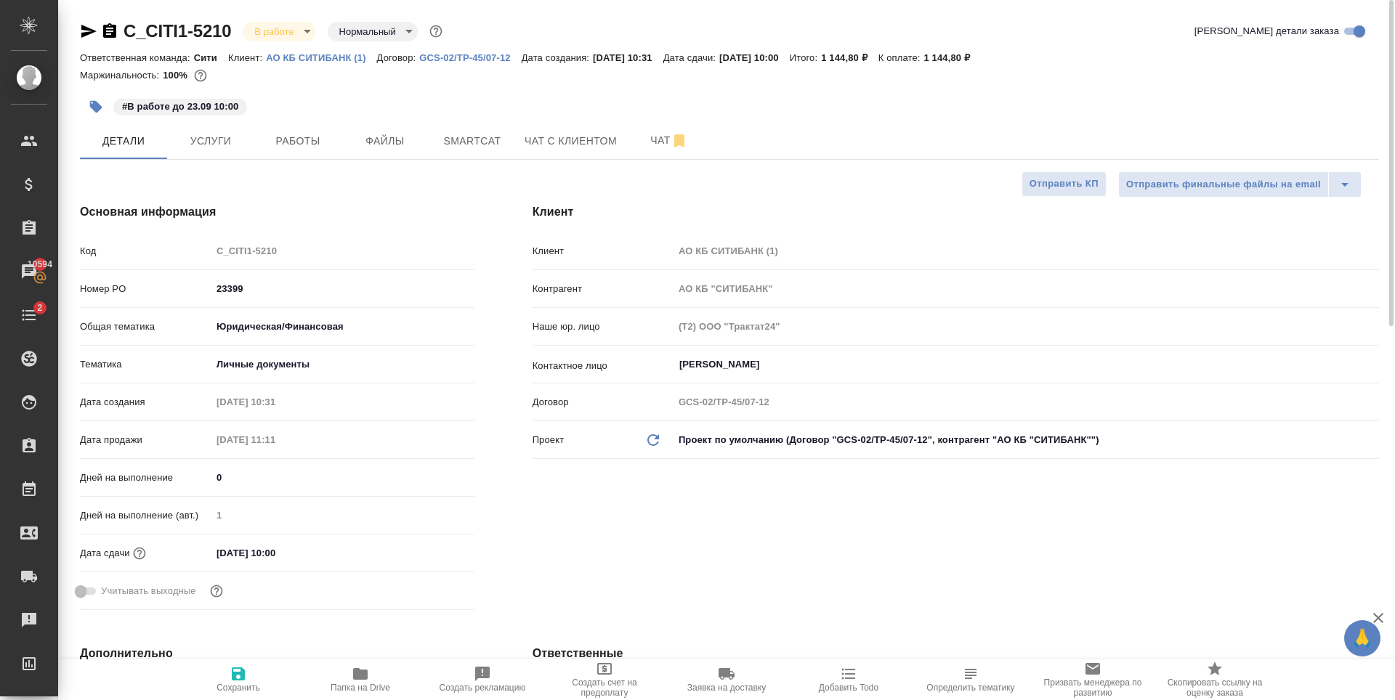
type textarea "x"
click at [289, 142] on span "Работы" at bounding box center [298, 141] width 70 height 18
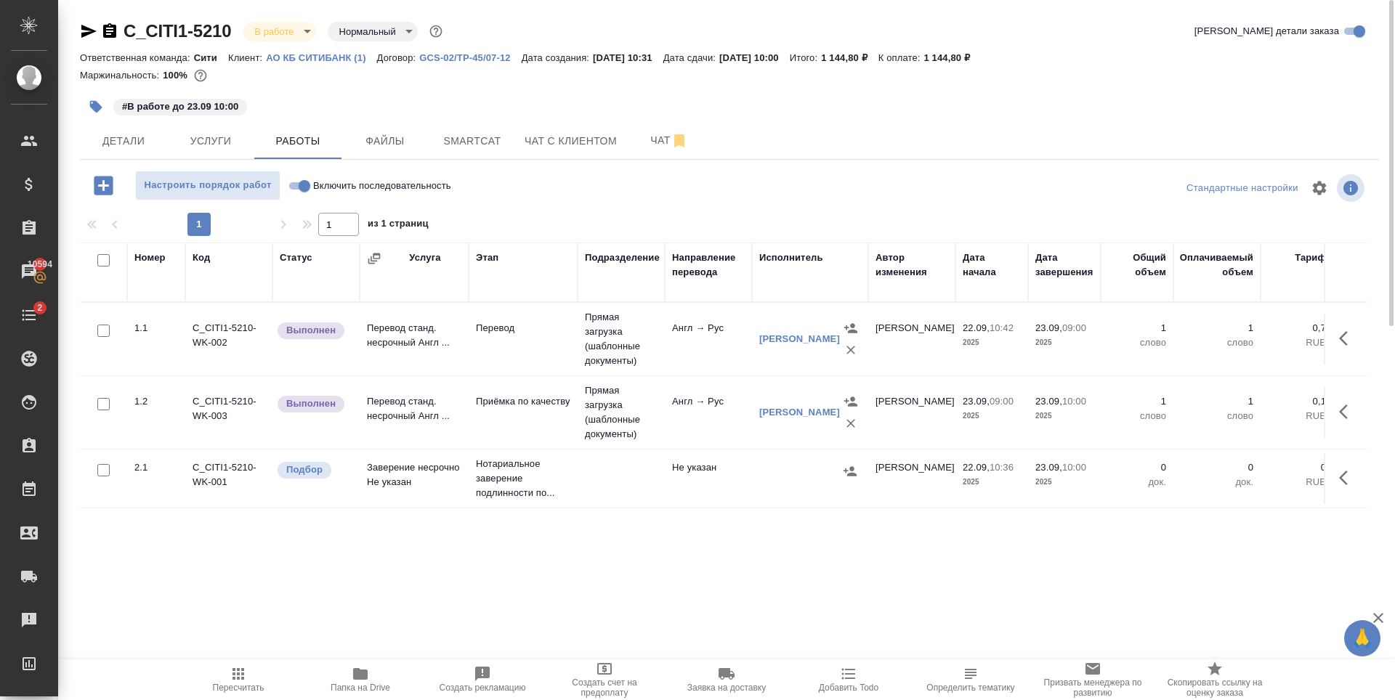
click at [1342, 344] on icon "button" at bounding box center [1347, 338] width 17 height 17
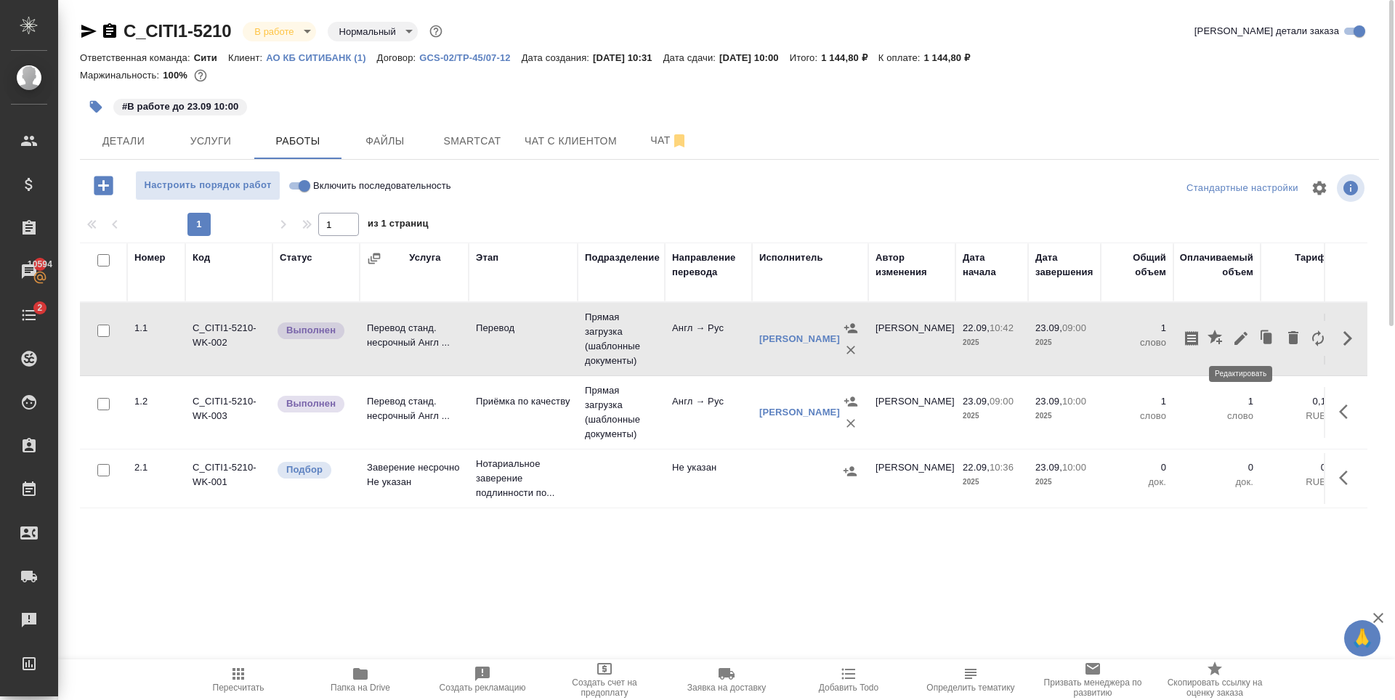
click at [1237, 339] on icon "button" at bounding box center [1240, 338] width 17 height 17
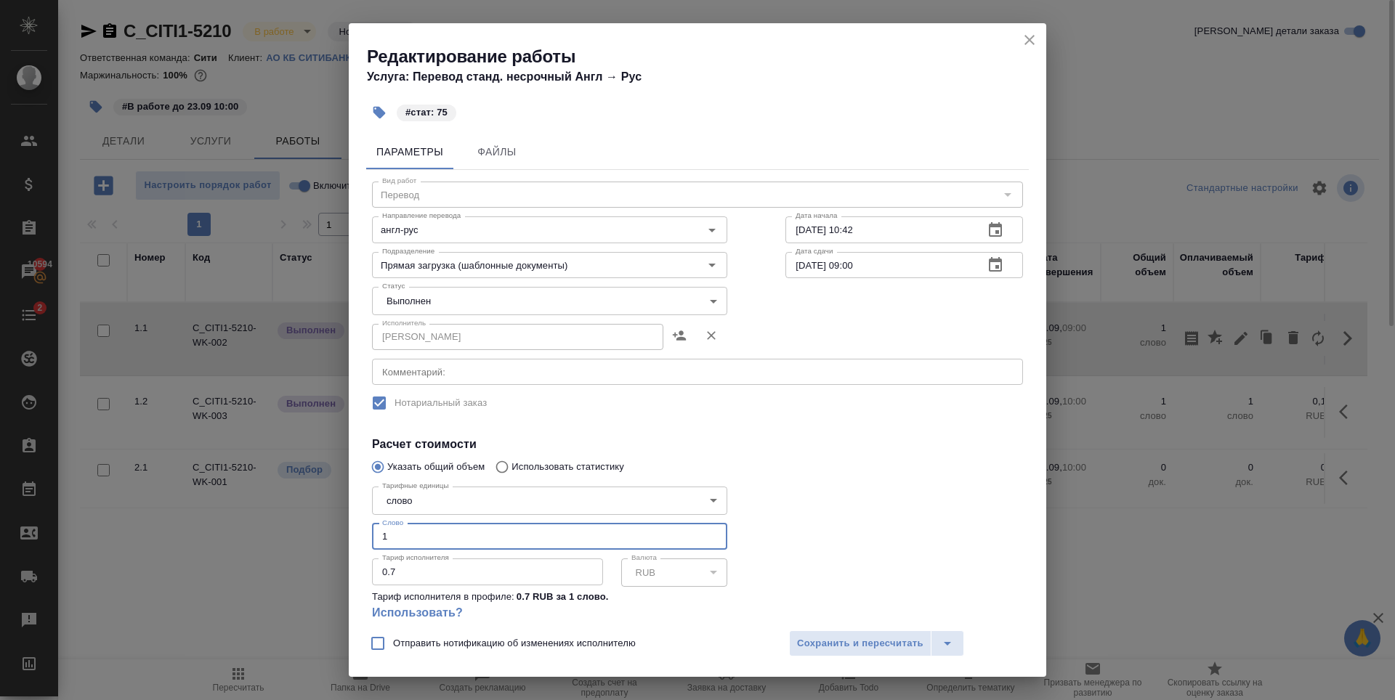
click at [429, 541] on input "1" at bounding box center [549, 537] width 355 height 26
type input "75"
click at [857, 638] on span "Сохранить и пересчитать" at bounding box center [860, 644] width 126 height 17
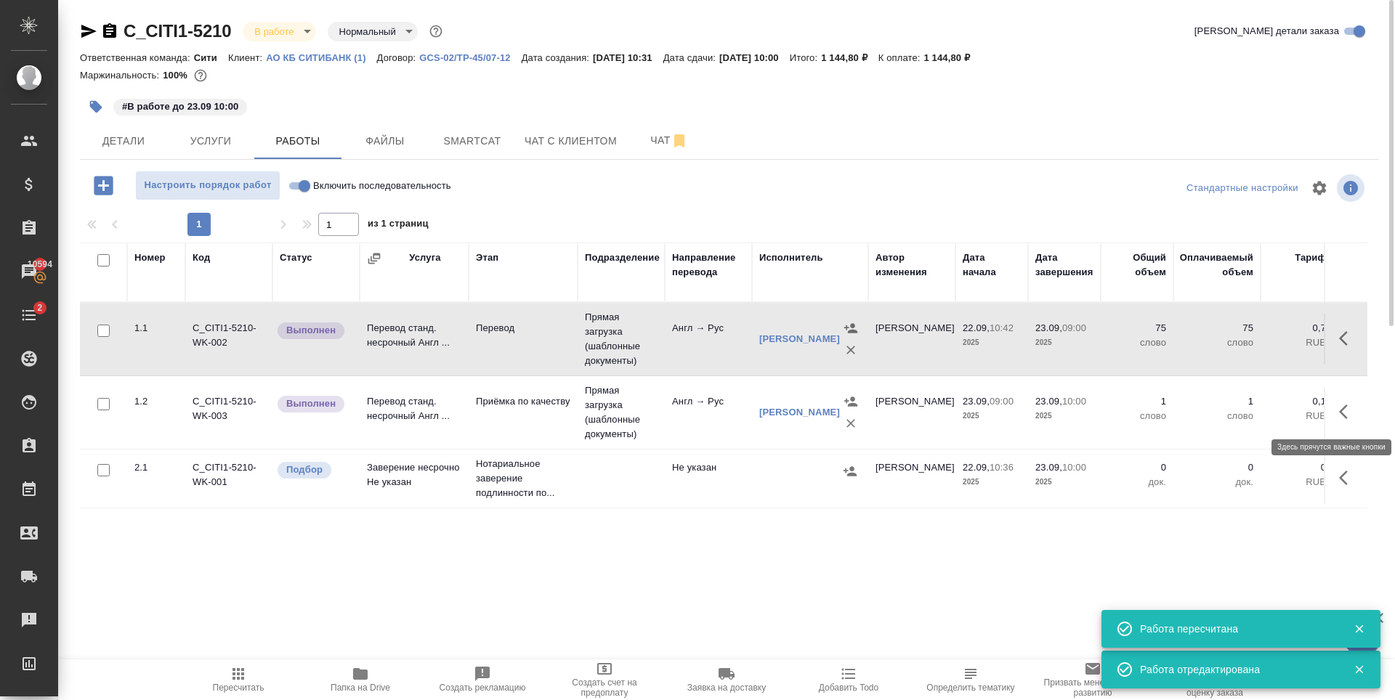
click at [1340, 415] on icon "button" at bounding box center [1347, 411] width 17 height 17
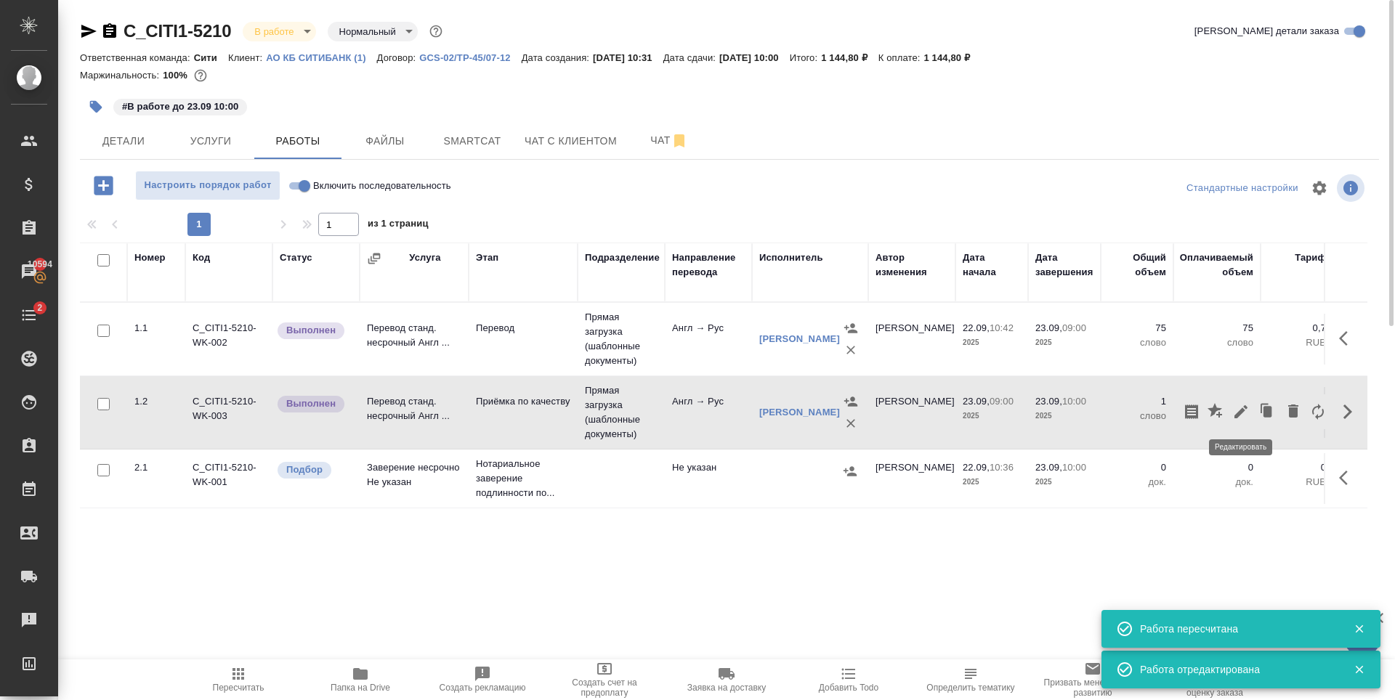
click at [1237, 414] on icon "button" at bounding box center [1240, 411] width 13 height 13
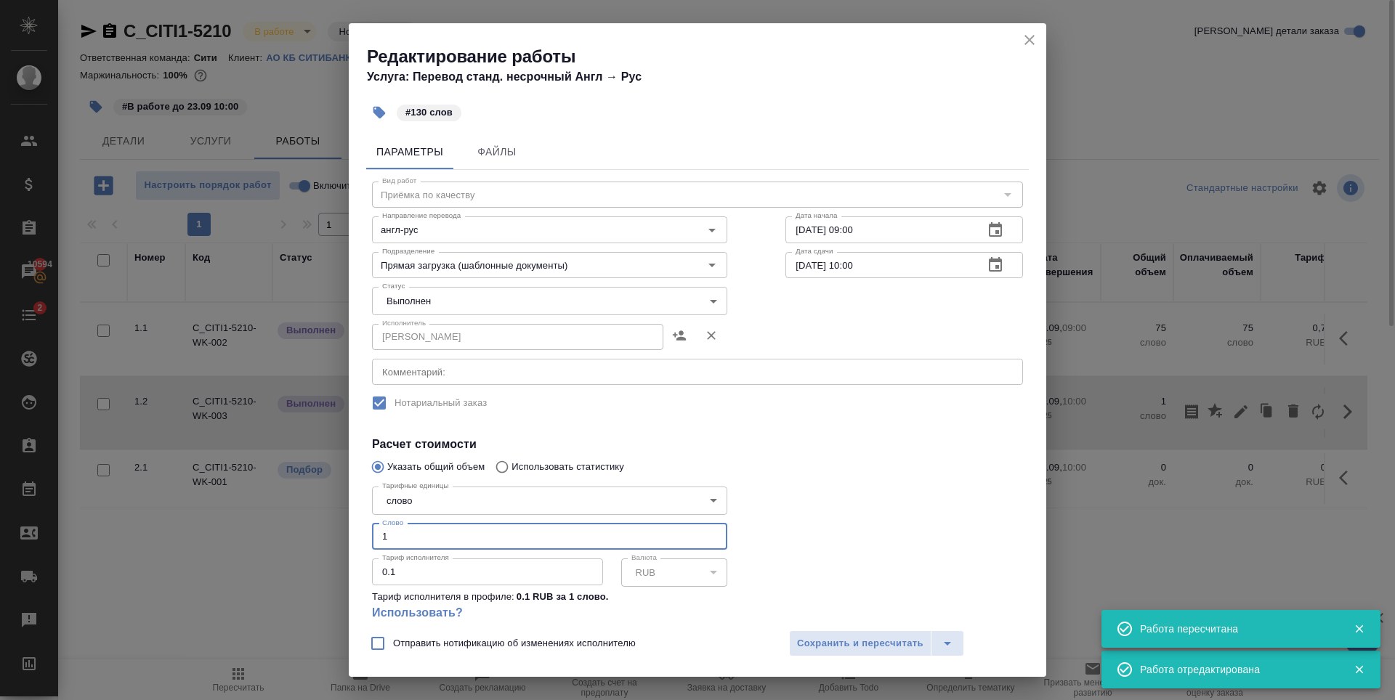
click at [461, 536] on input "1" at bounding box center [549, 537] width 355 height 26
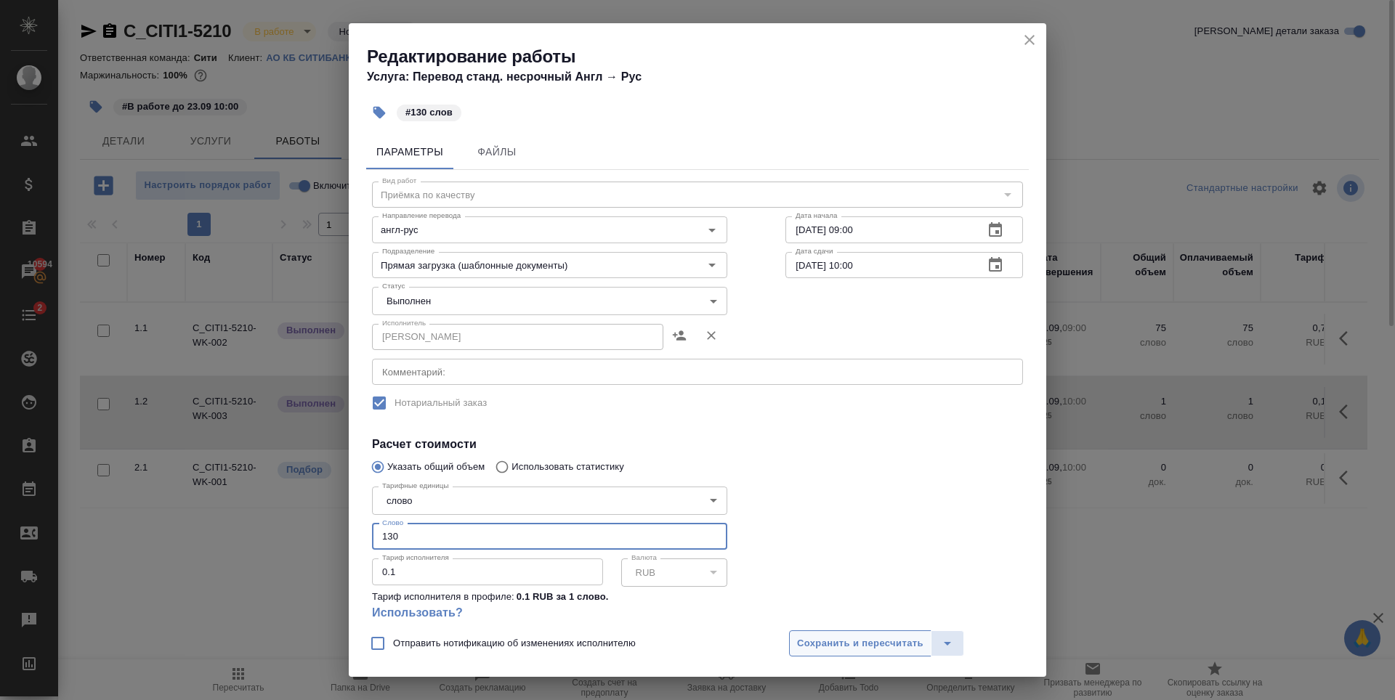
type input "130"
click at [896, 652] on span "Сохранить и пересчитать" at bounding box center [860, 644] width 126 height 17
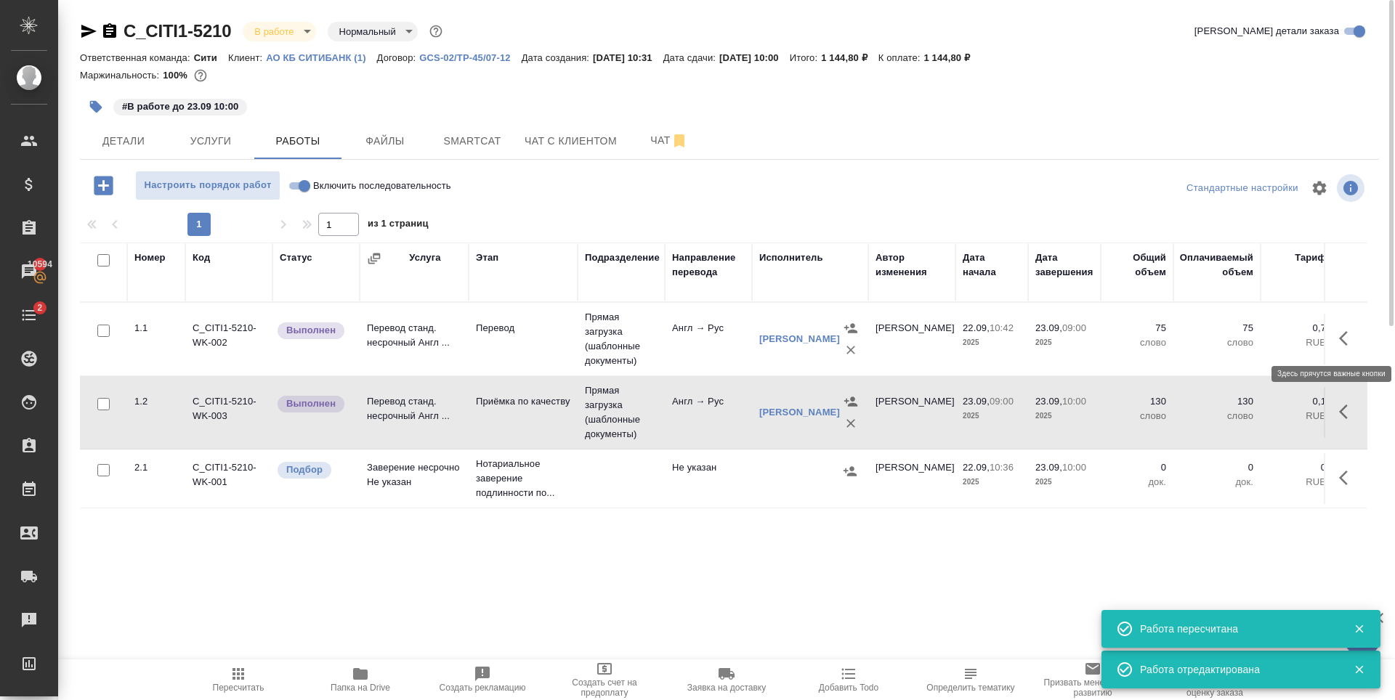
click at [1350, 342] on icon "button" at bounding box center [1347, 338] width 17 height 17
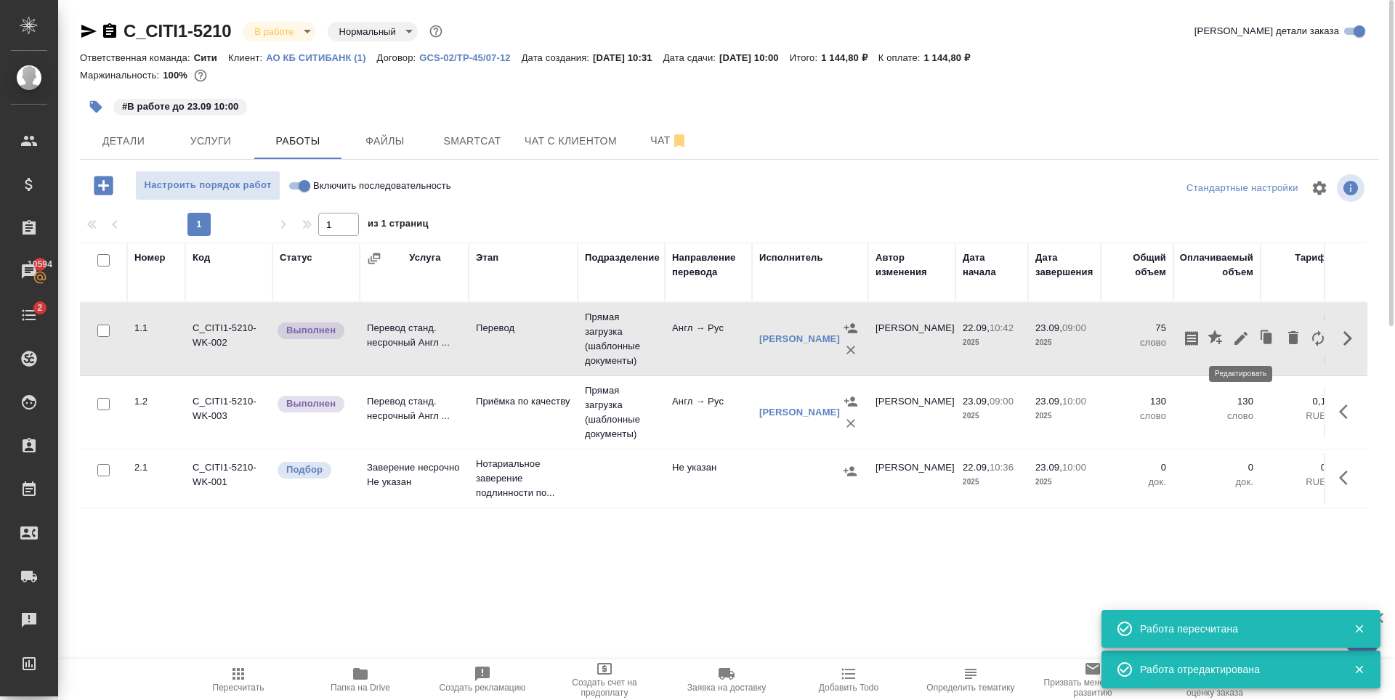
click at [1233, 341] on icon "button" at bounding box center [1240, 338] width 17 height 17
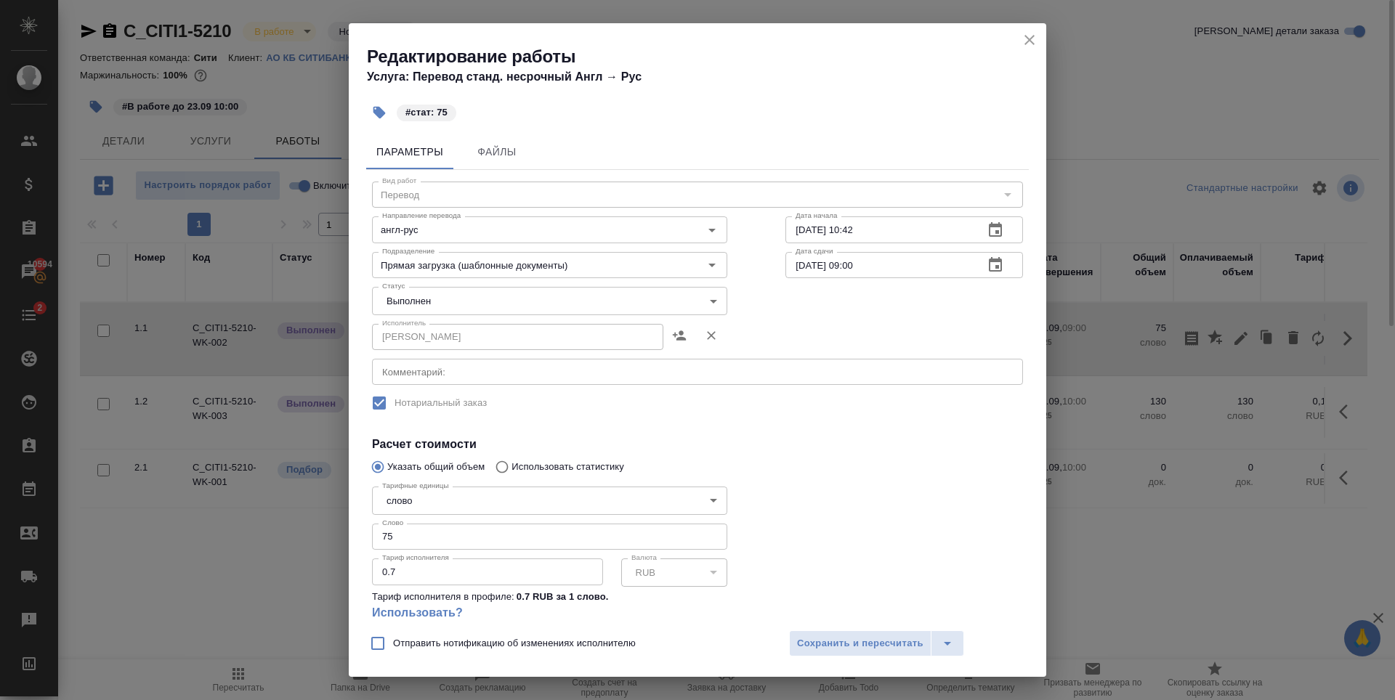
click at [466, 285] on div "Статус Выполнен completed Статус" at bounding box center [549, 299] width 413 height 94
click at [467, 298] on body "🙏 .cls-1 fill:#fff; AWATERA Zaytseva Svetlana Клиенты Спецификации Заказы 10594…" at bounding box center [697, 350] width 1395 height 700
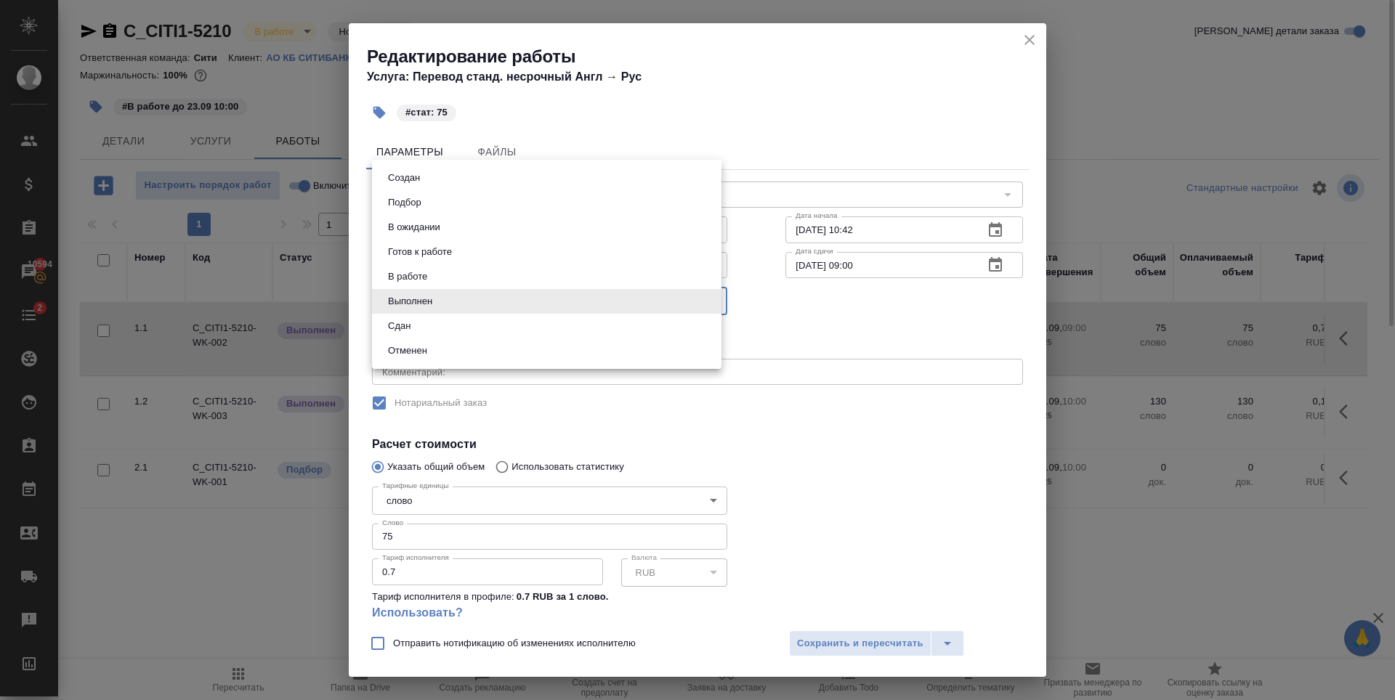
click at [434, 327] on li "Сдан" at bounding box center [546, 326] width 349 height 25
type input "closed"
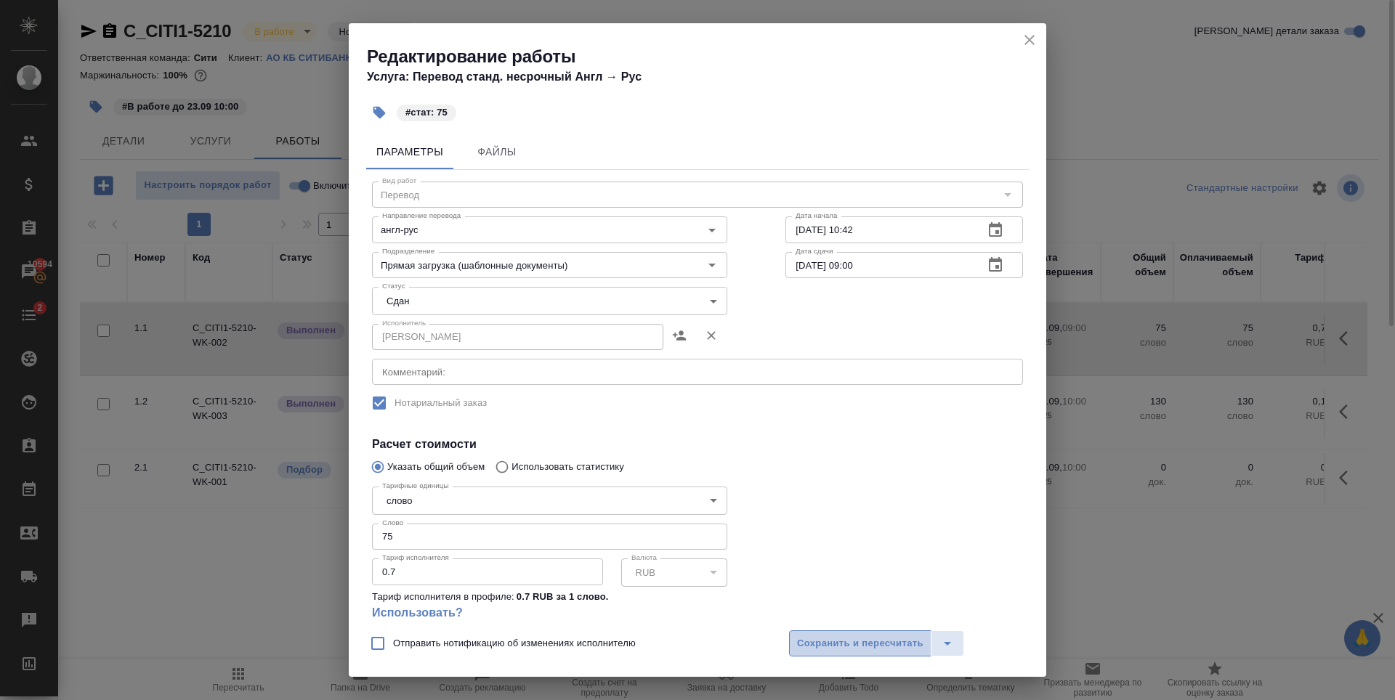
click at [859, 644] on span "Сохранить и пересчитать" at bounding box center [860, 644] width 126 height 17
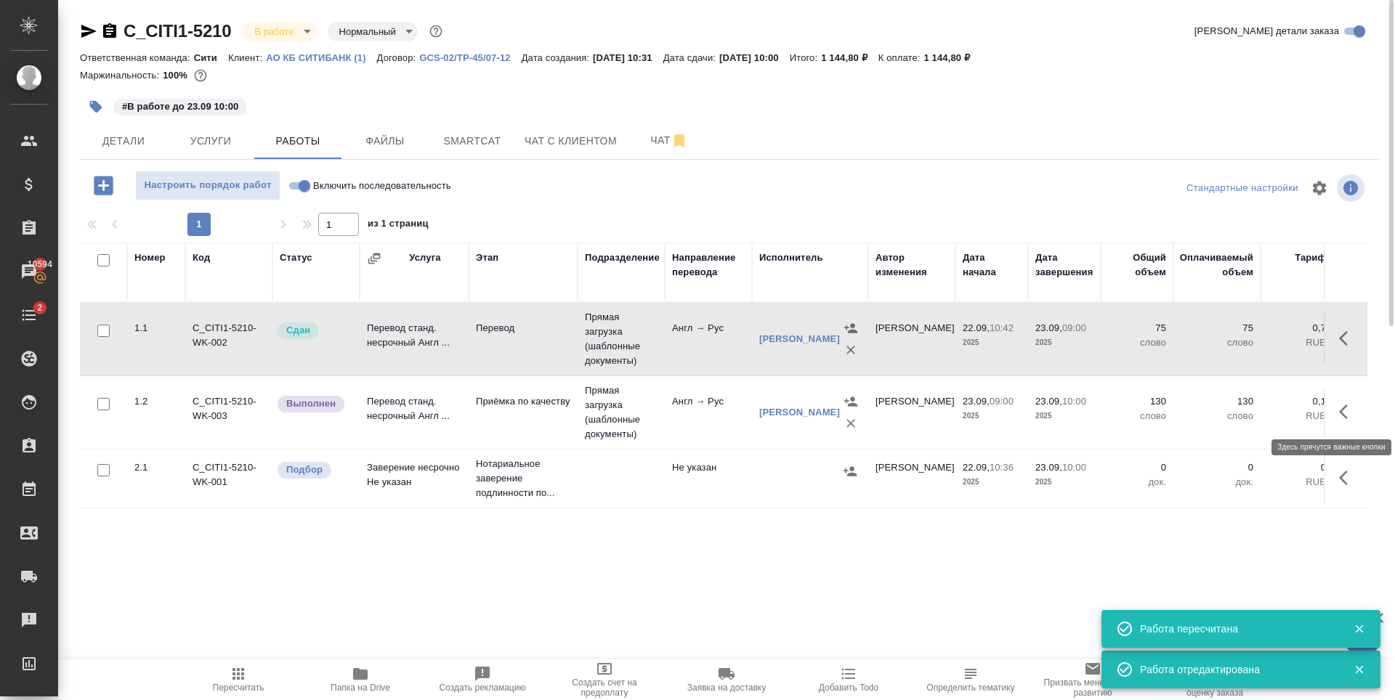
click at [1347, 415] on icon "button" at bounding box center [1347, 411] width 17 height 17
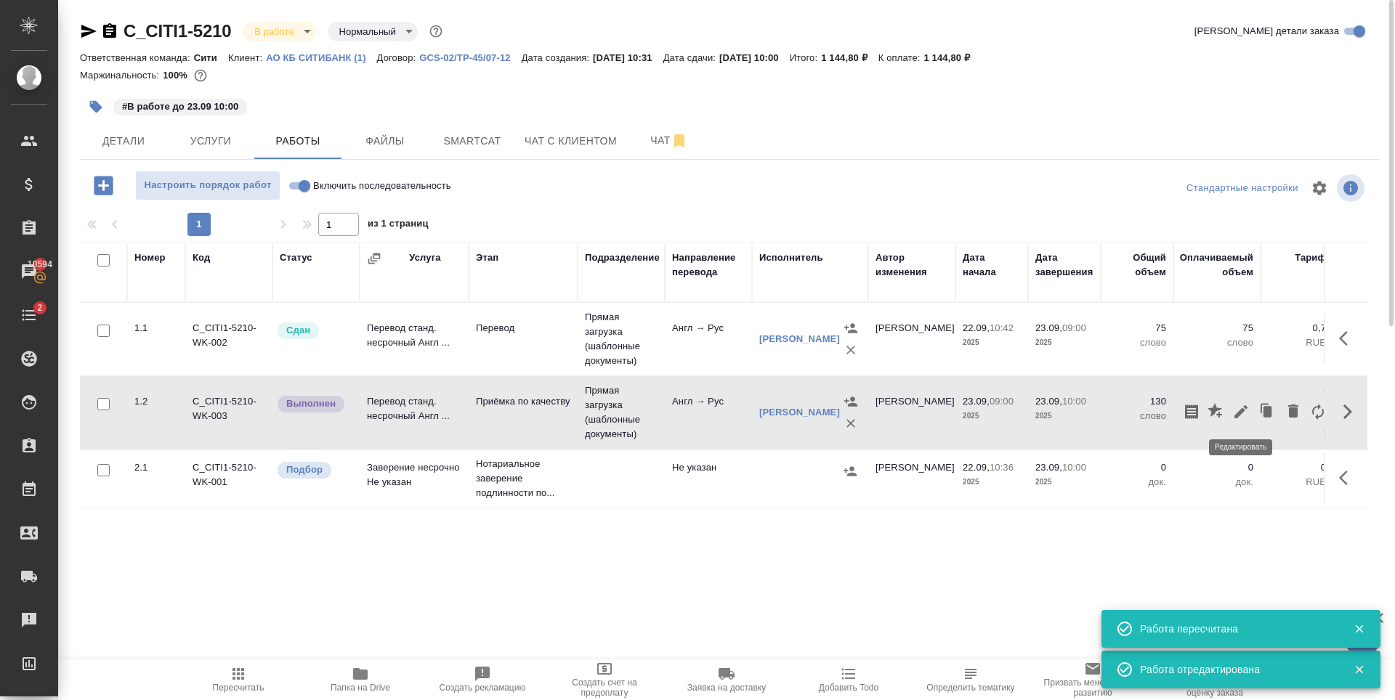
click at [1241, 409] on icon "button" at bounding box center [1240, 411] width 13 height 13
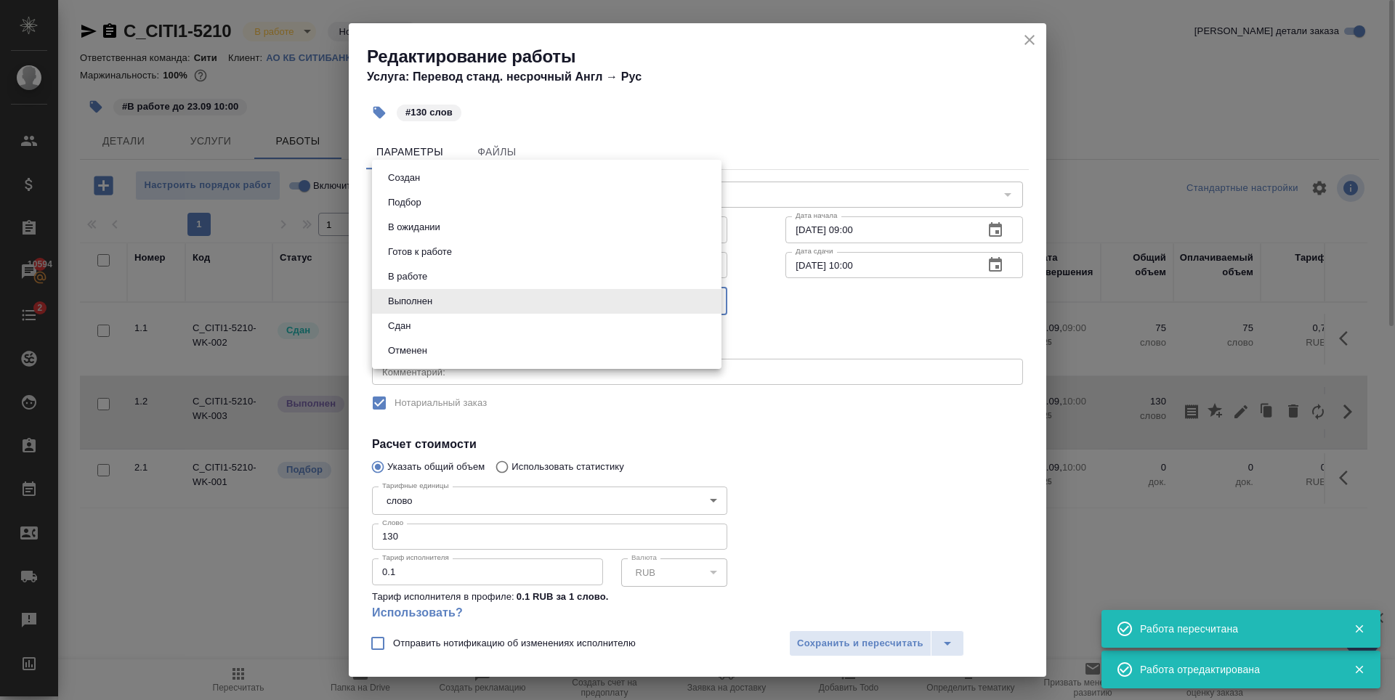
click at [433, 299] on body "🙏 .cls-1 fill:#fff; AWATERA Zaytseva Svetlana Клиенты Спецификации Заказы 10594…" at bounding box center [697, 350] width 1395 height 700
click at [429, 325] on li "Сдан" at bounding box center [546, 326] width 349 height 25
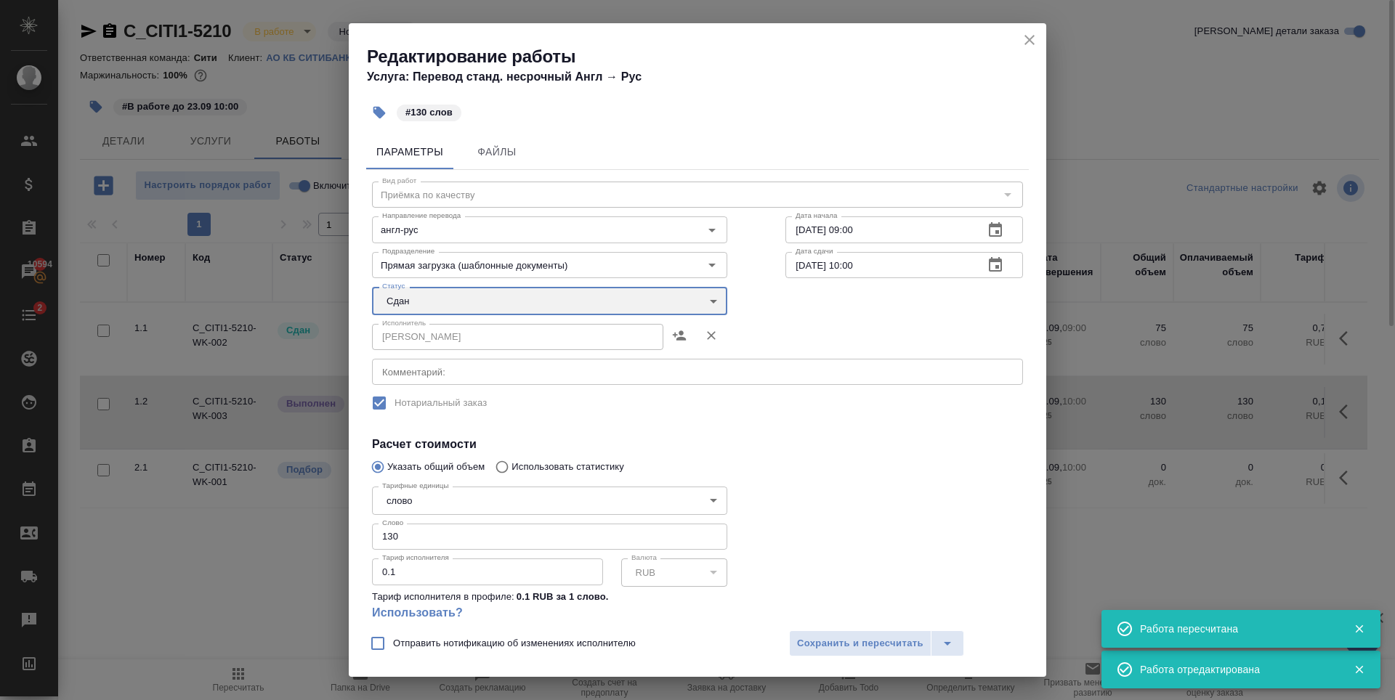
type input "closed"
click at [825, 641] on span "Сохранить и пересчитать" at bounding box center [860, 644] width 126 height 17
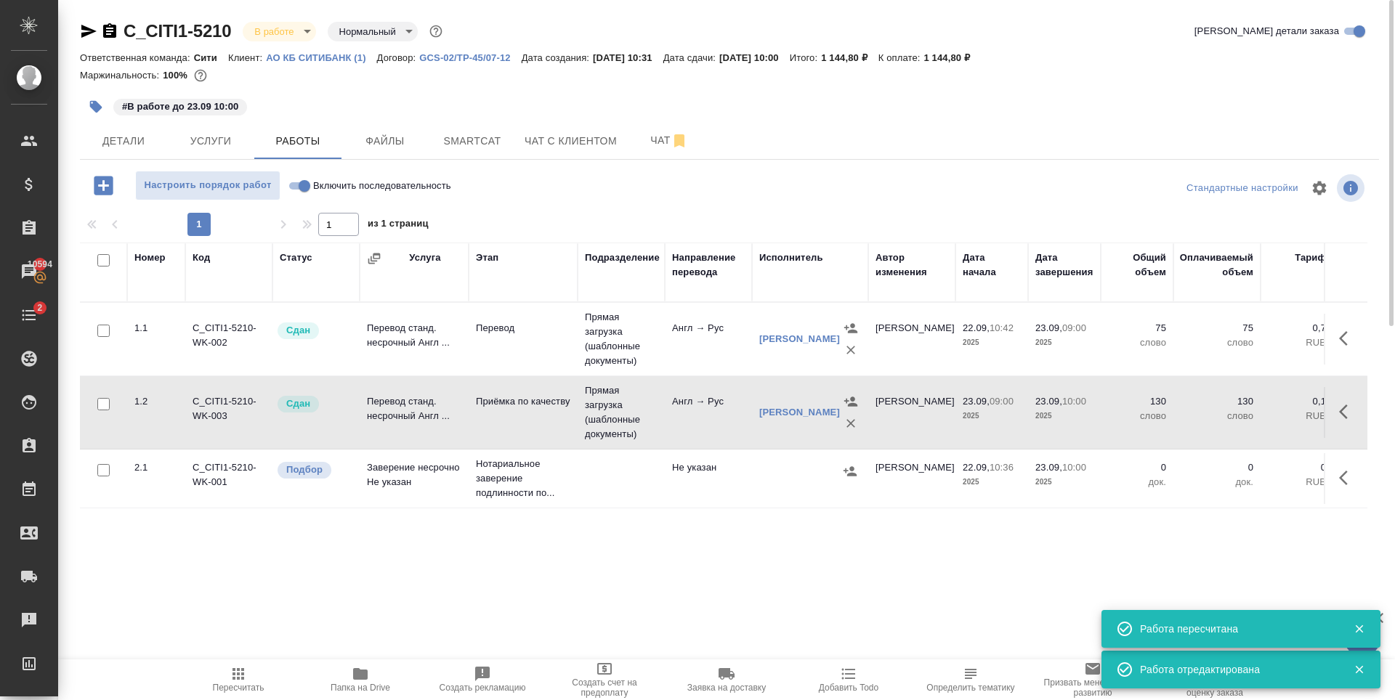
click at [744, 534] on div "Номер Код Статус Услуга Этап Подразделение Направление перевода Исполнитель Авт…" at bounding box center [723, 406] width 1287 height 327
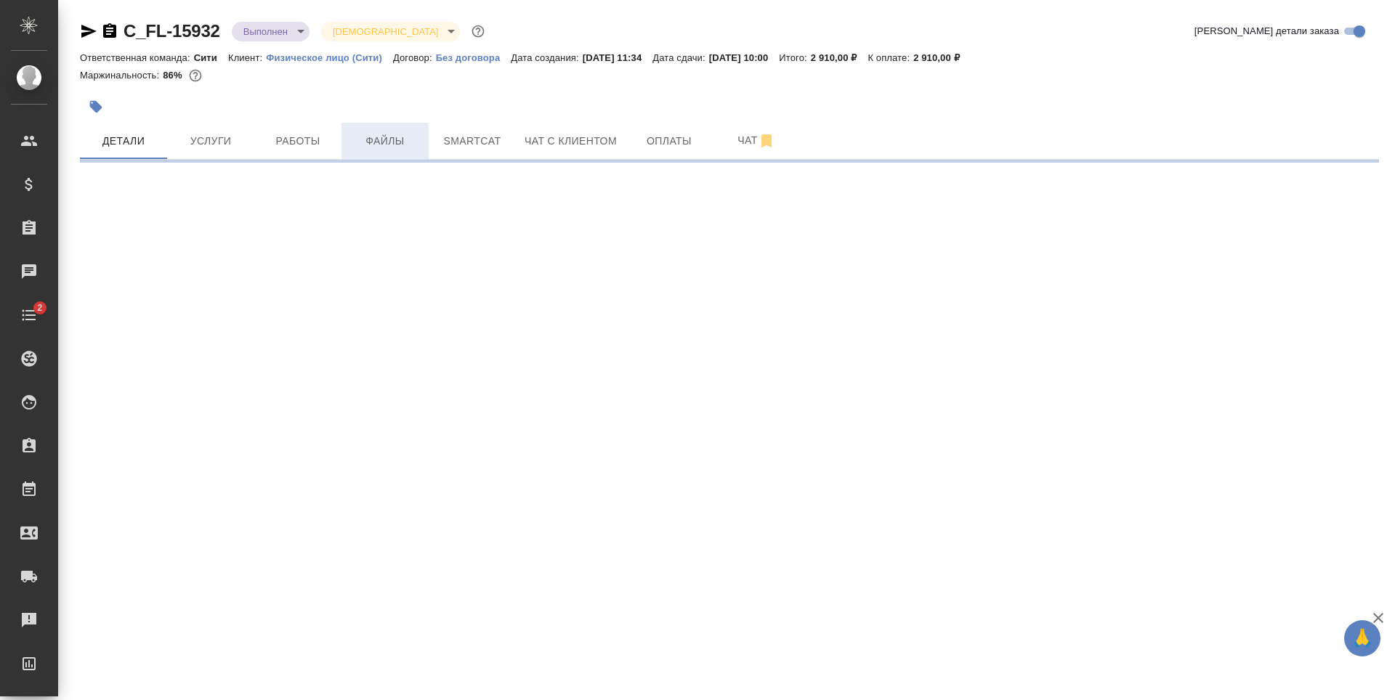
select select "RU"
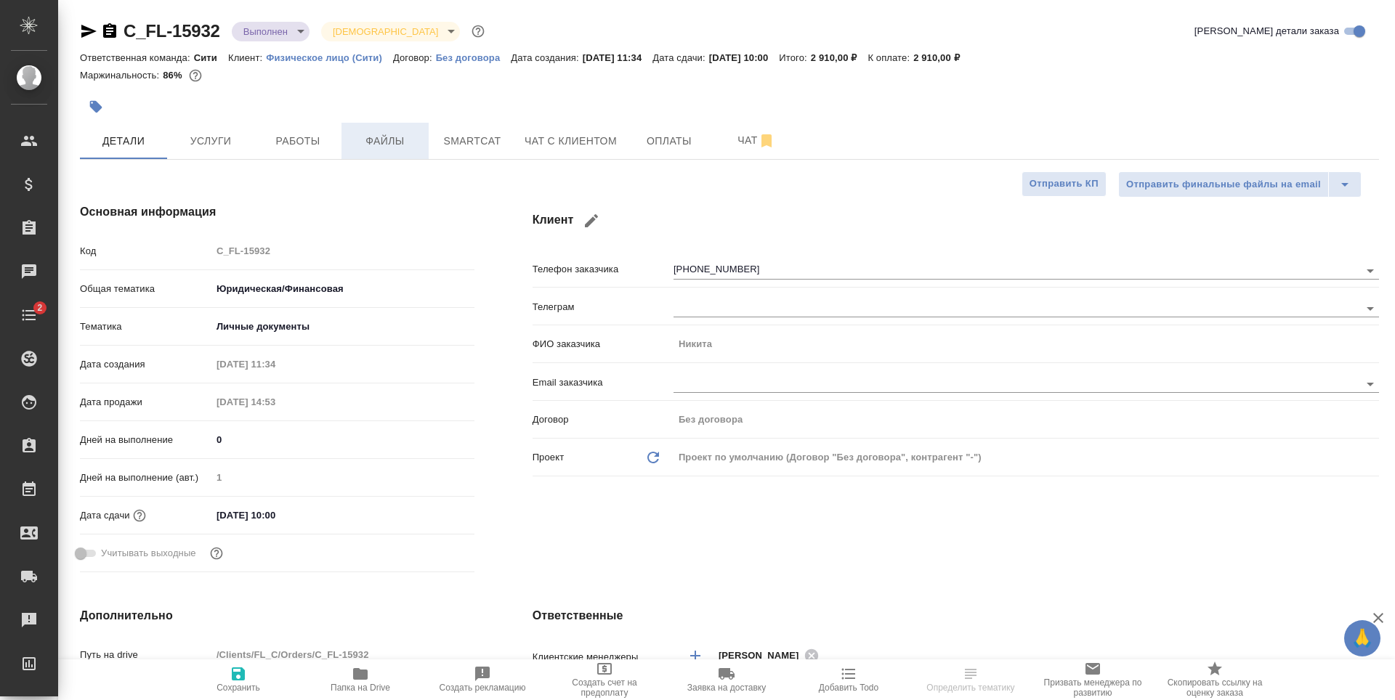
type textarea "x"
click at [191, 139] on span "Услуги" at bounding box center [211, 141] width 70 height 18
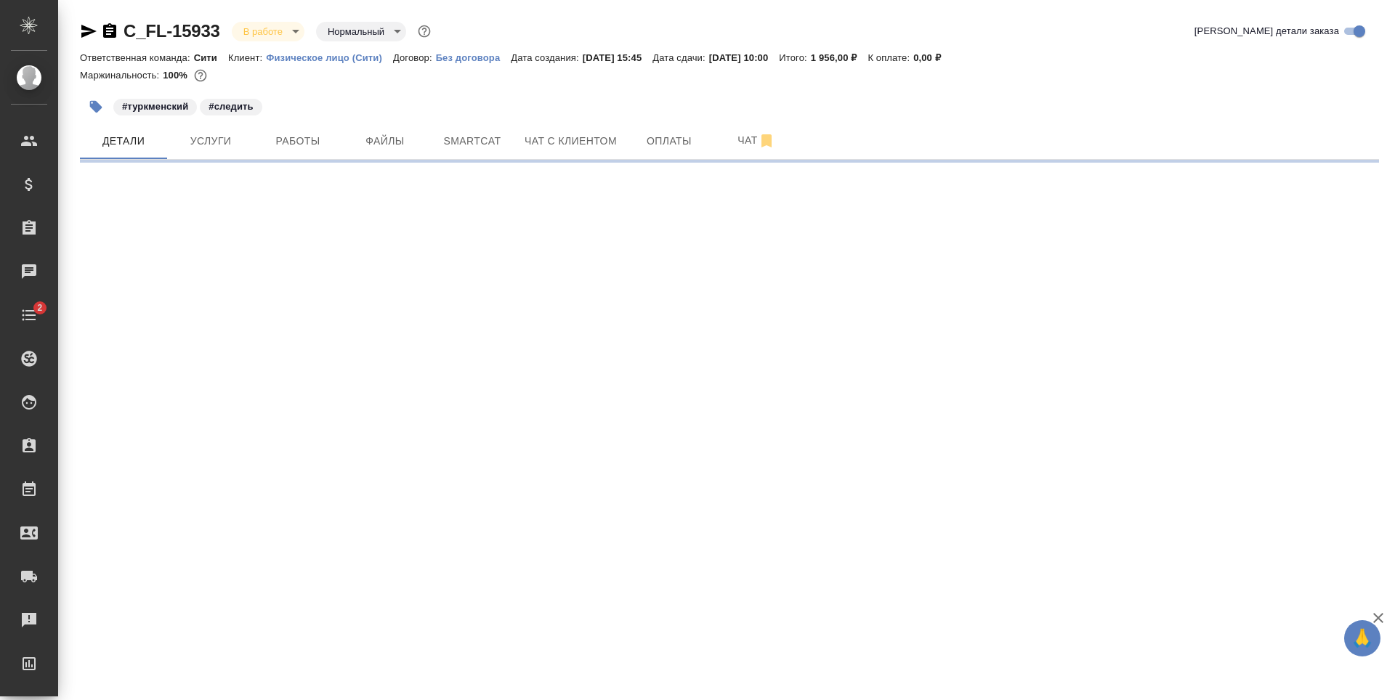
select select "RU"
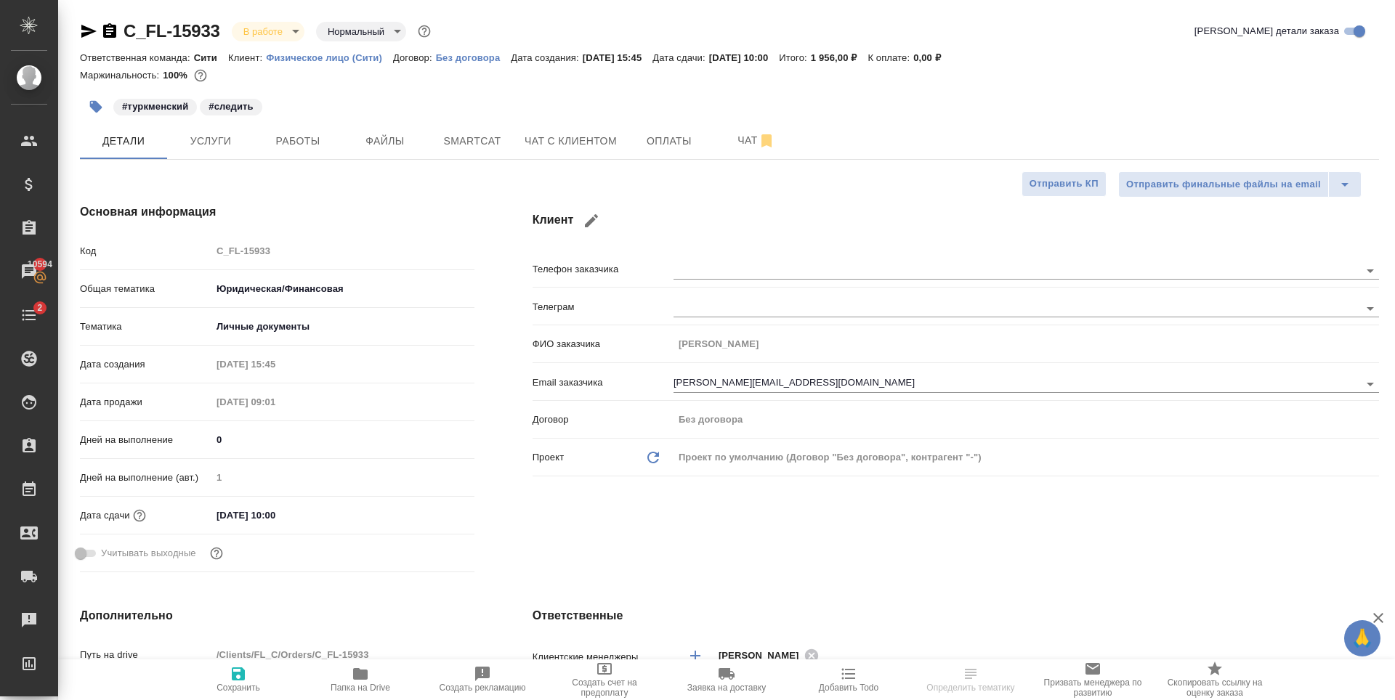
type textarea "x"
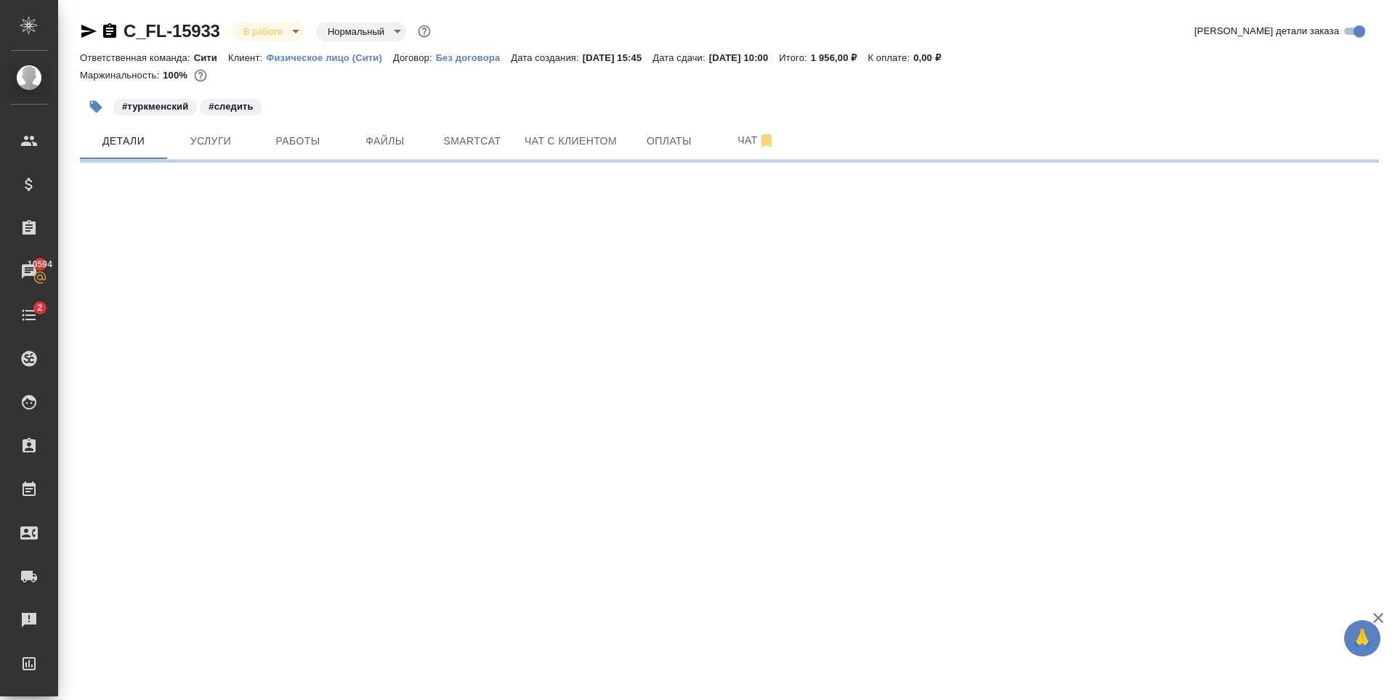
select select "RU"
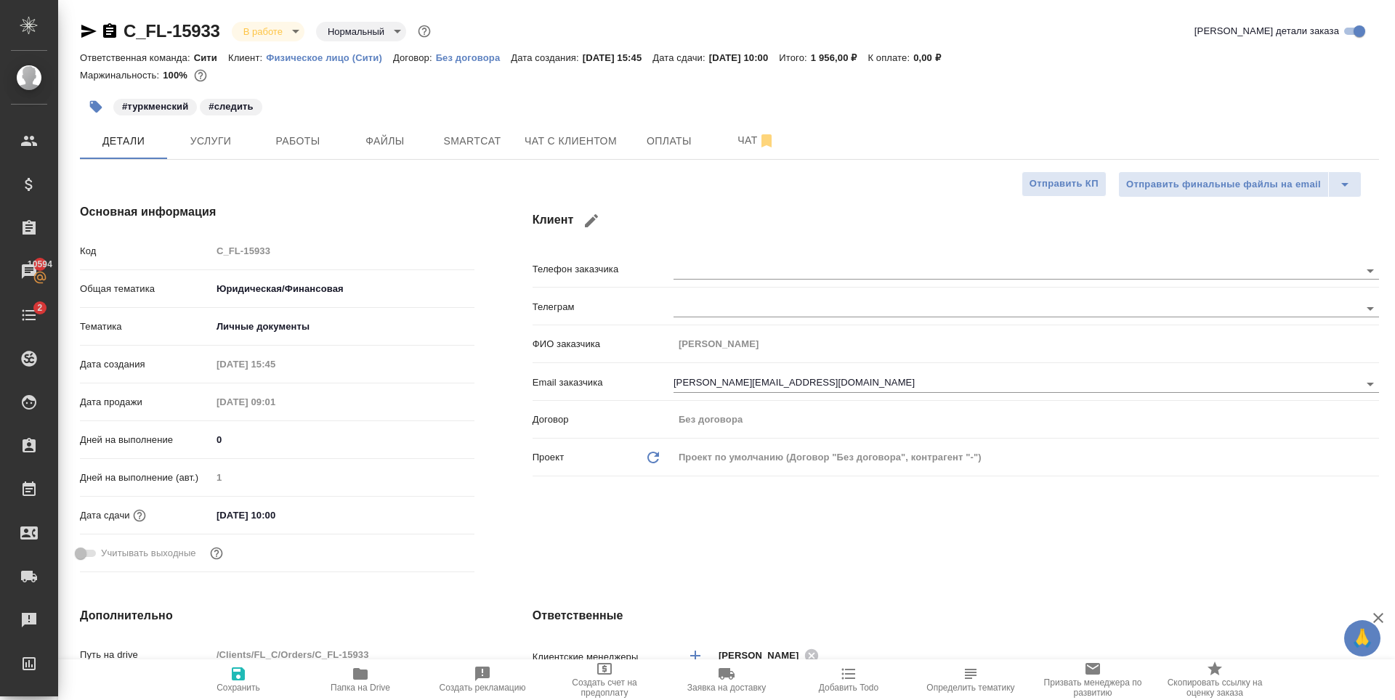
type textarea "x"
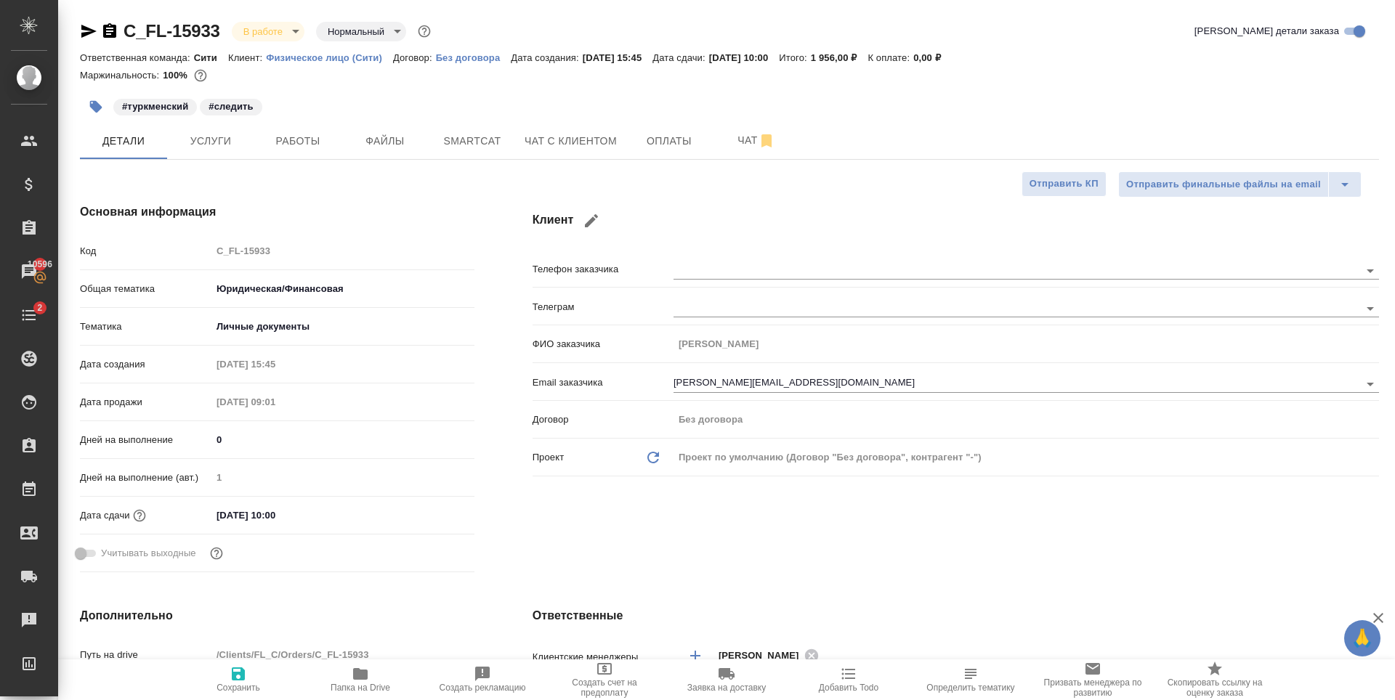
type textarea "x"
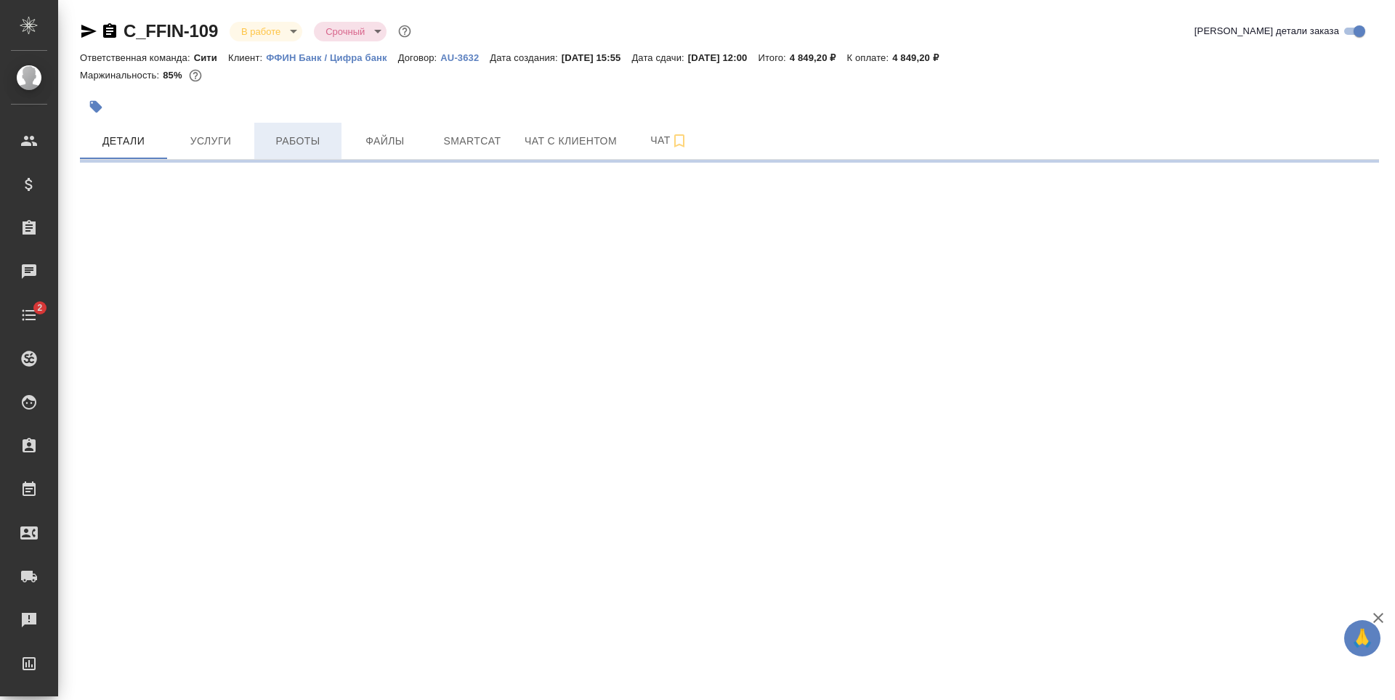
select select "RU"
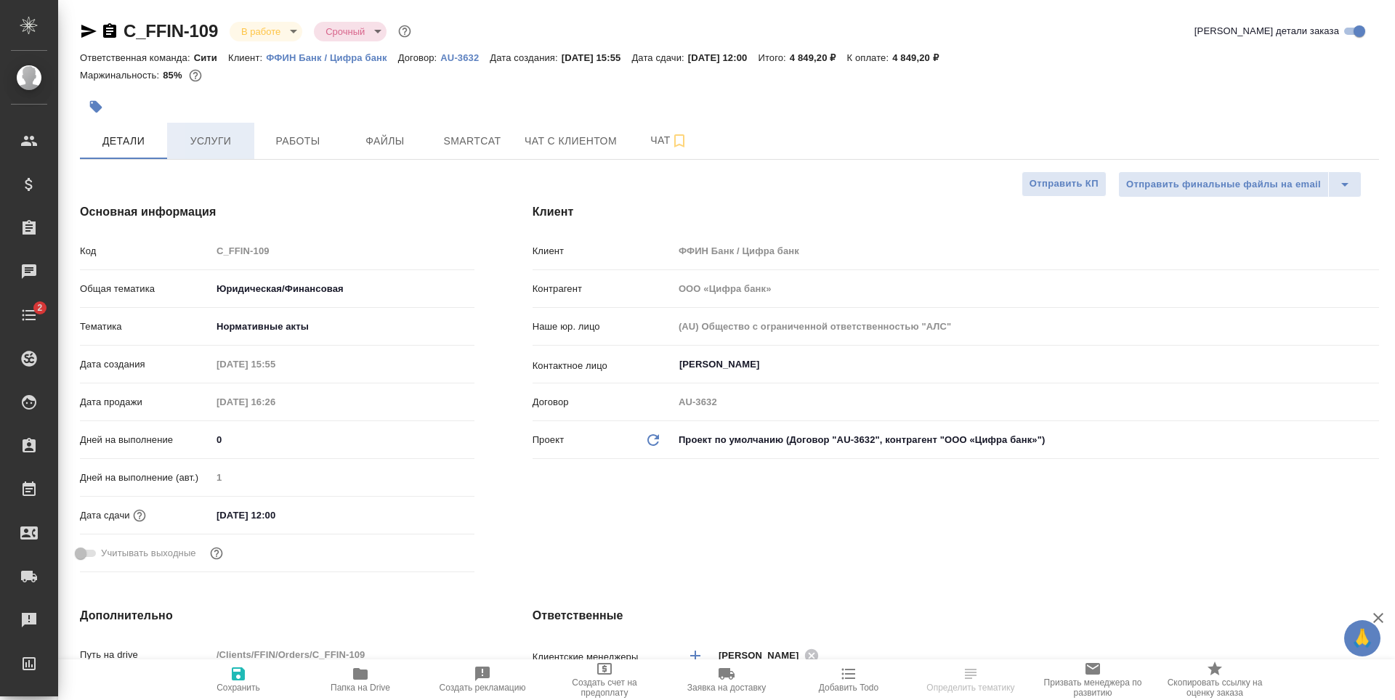
type textarea "x"
click at [256, 147] on button "Работы" at bounding box center [297, 141] width 87 height 36
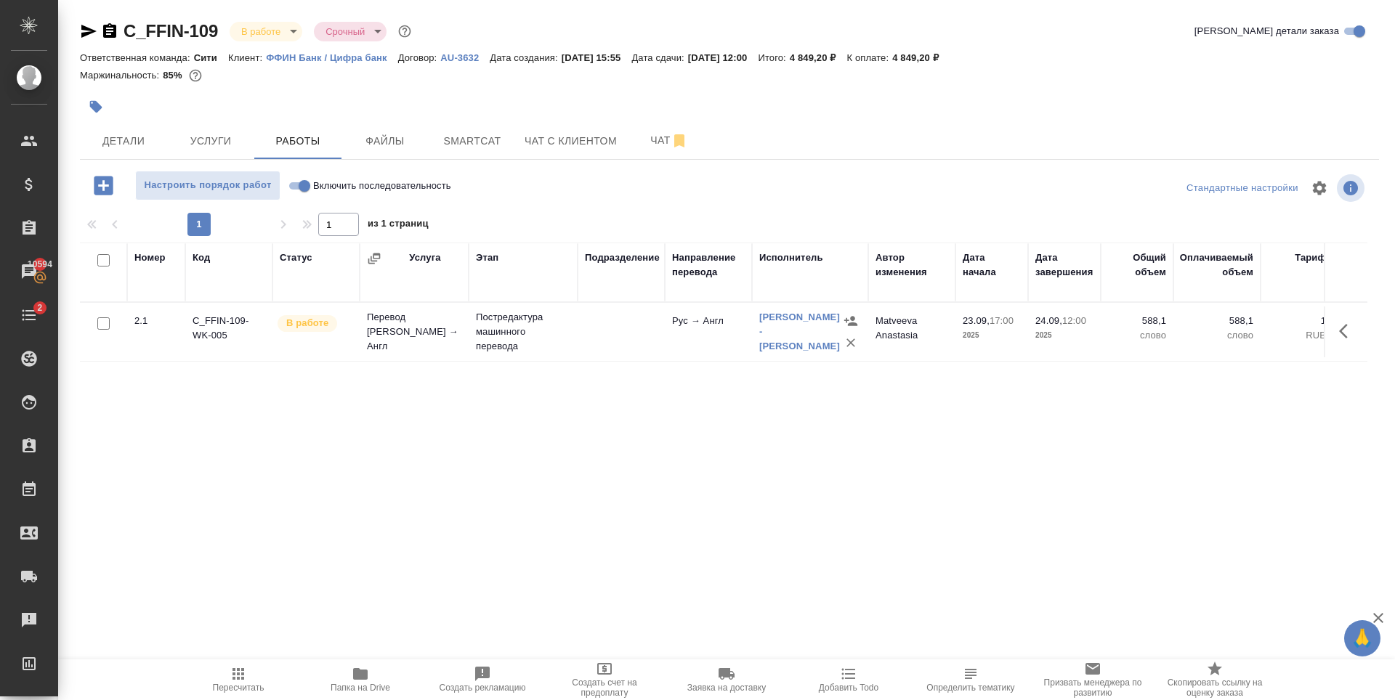
click at [577, 446] on div "Номер Код Статус Услуга Этап Подразделение Направление перевода Исполнитель Авт…" at bounding box center [723, 406] width 1287 height 327
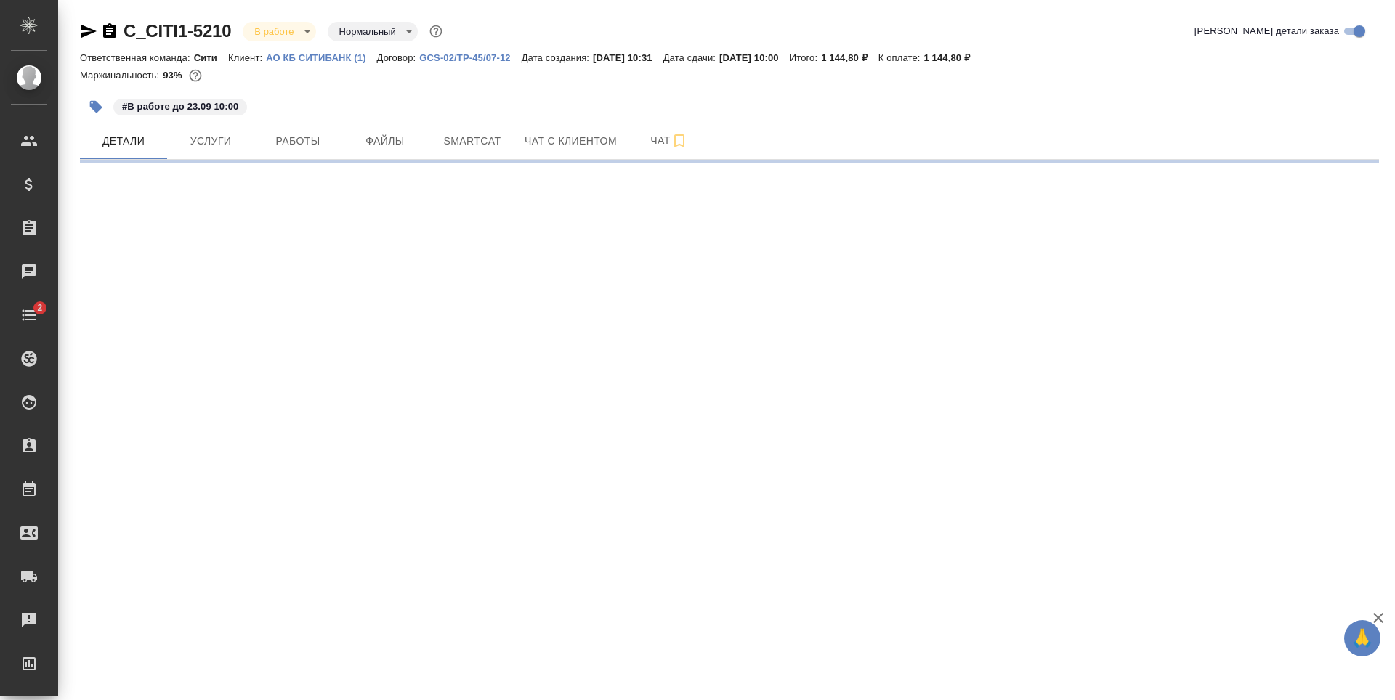
select select "RU"
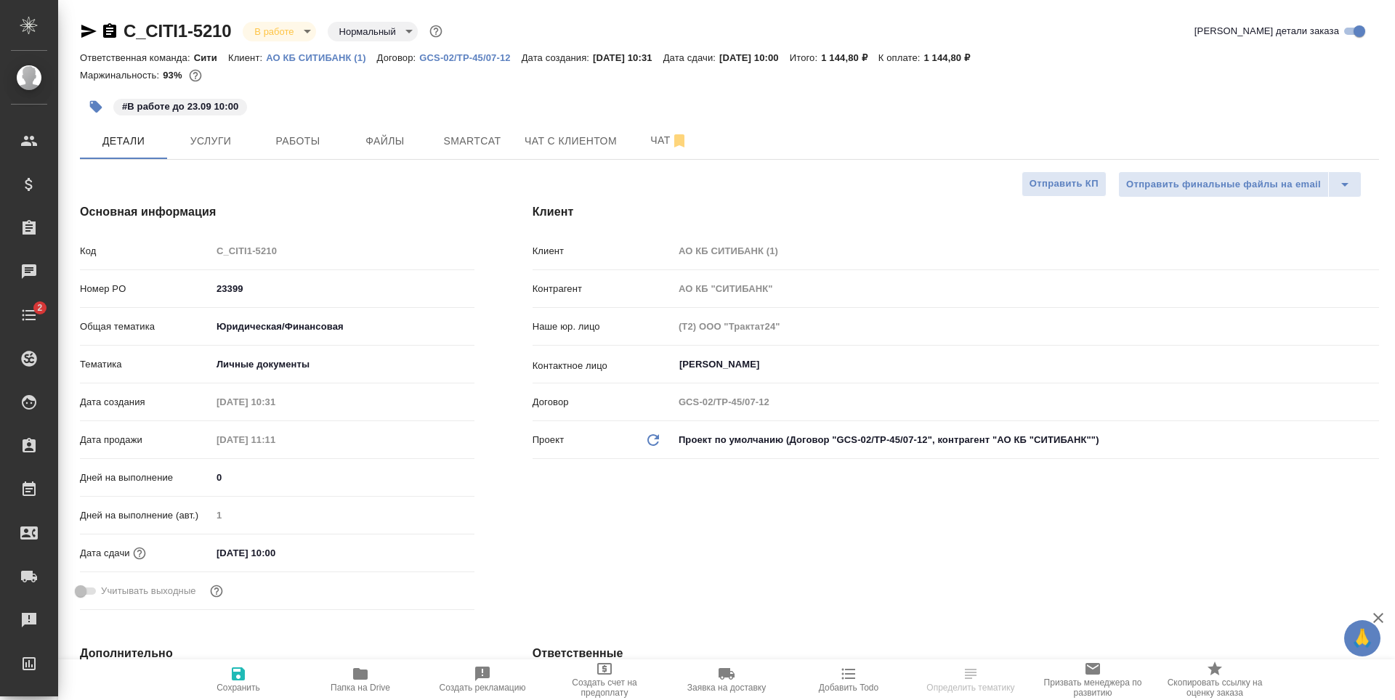
type textarea "x"
click at [717, 681] on span "Заявка на доставку" at bounding box center [726, 679] width 105 height 28
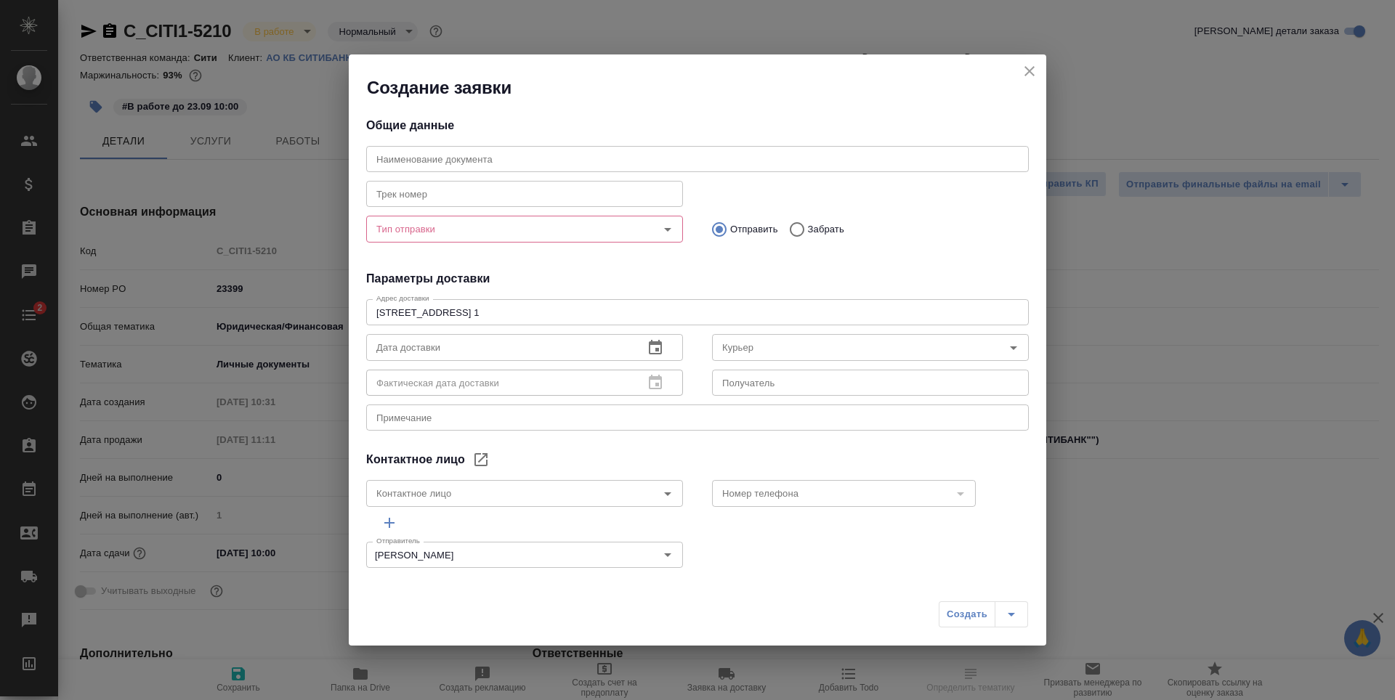
type input "[PERSON_NAME]"
click at [1026, 77] on icon "close" at bounding box center [1029, 70] width 17 height 17
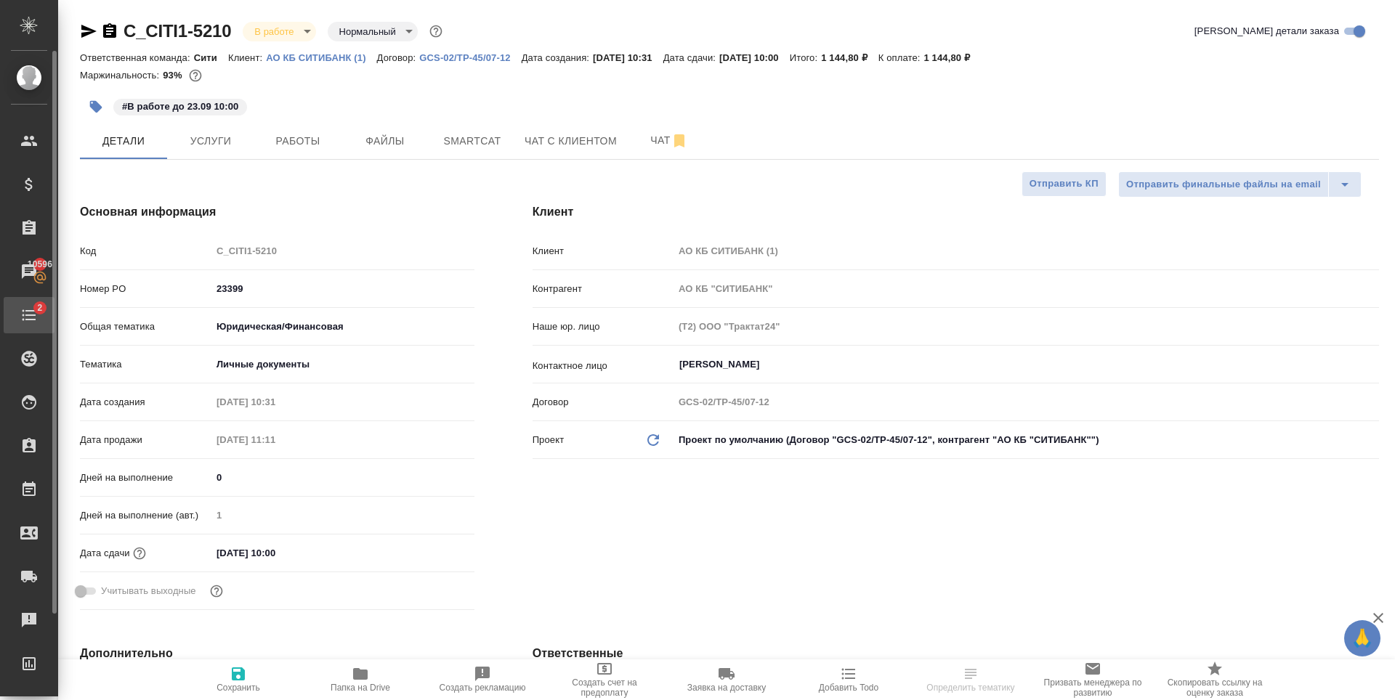
type textarea "x"
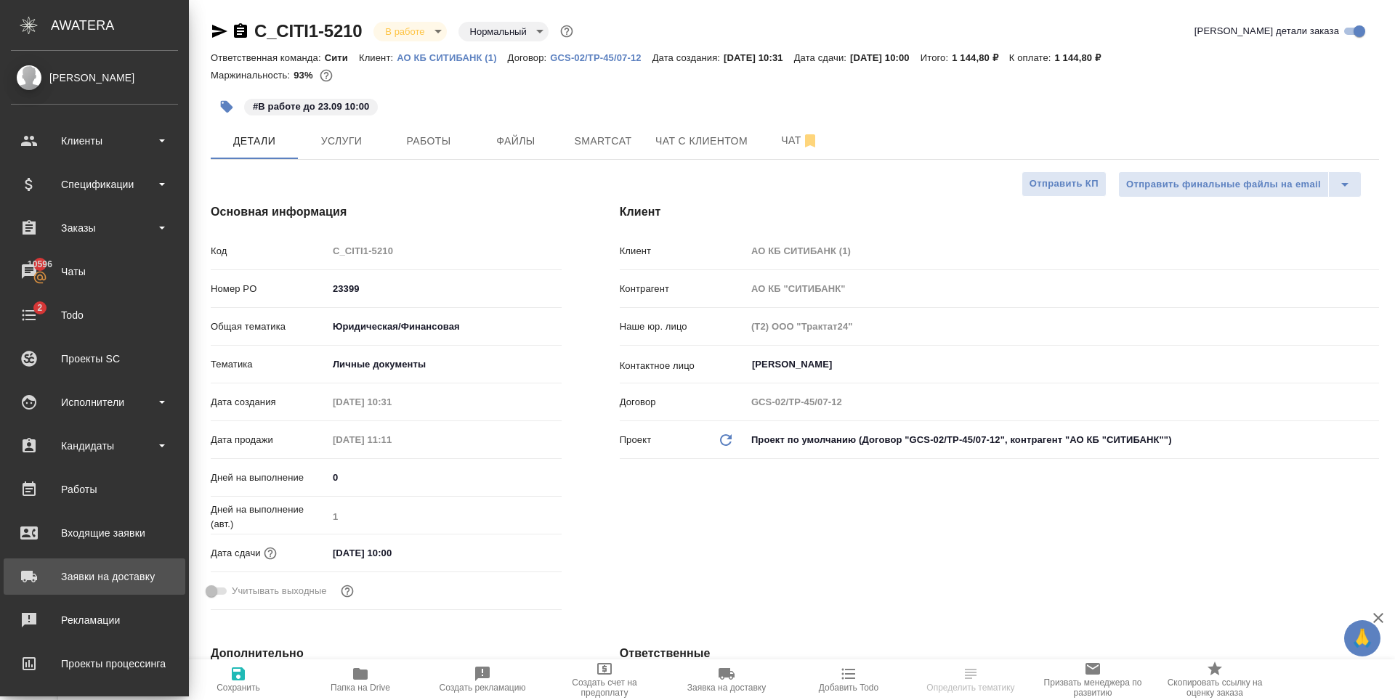
click at [80, 572] on div "Заявки на доставку" at bounding box center [94, 577] width 167 height 22
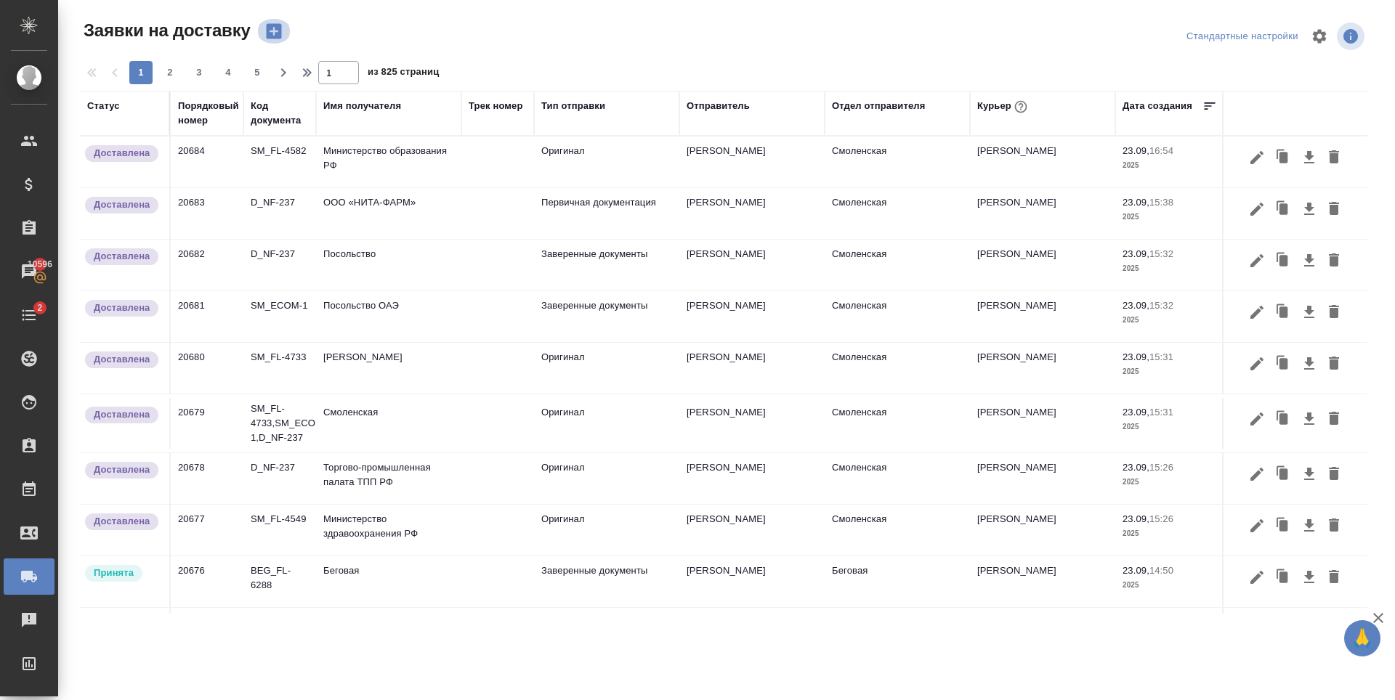
click at [277, 27] on icon "button" at bounding box center [273, 31] width 15 height 15
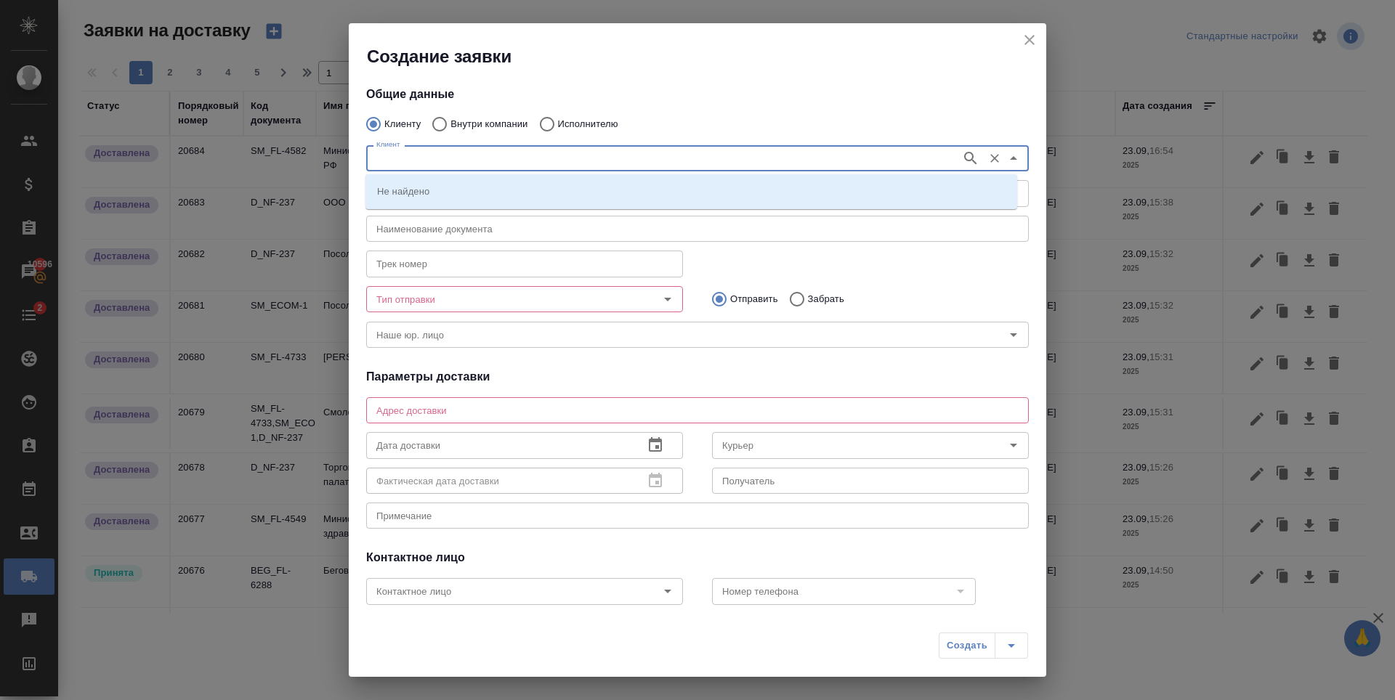
click at [461, 151] on input "Клиент" at bounding box center [661, 158] width 583 height 17
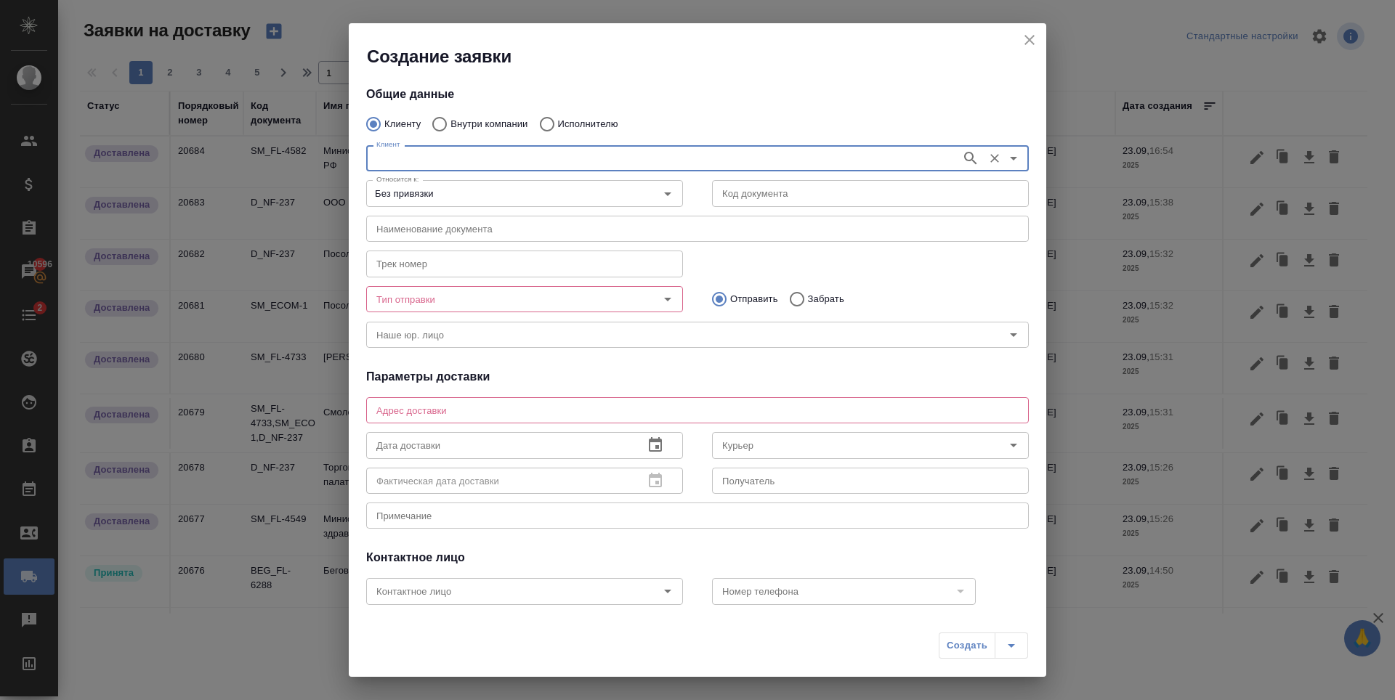
click at [461, 151] on input "Клиент" at bounding box center [661, 158] width 583 height 17
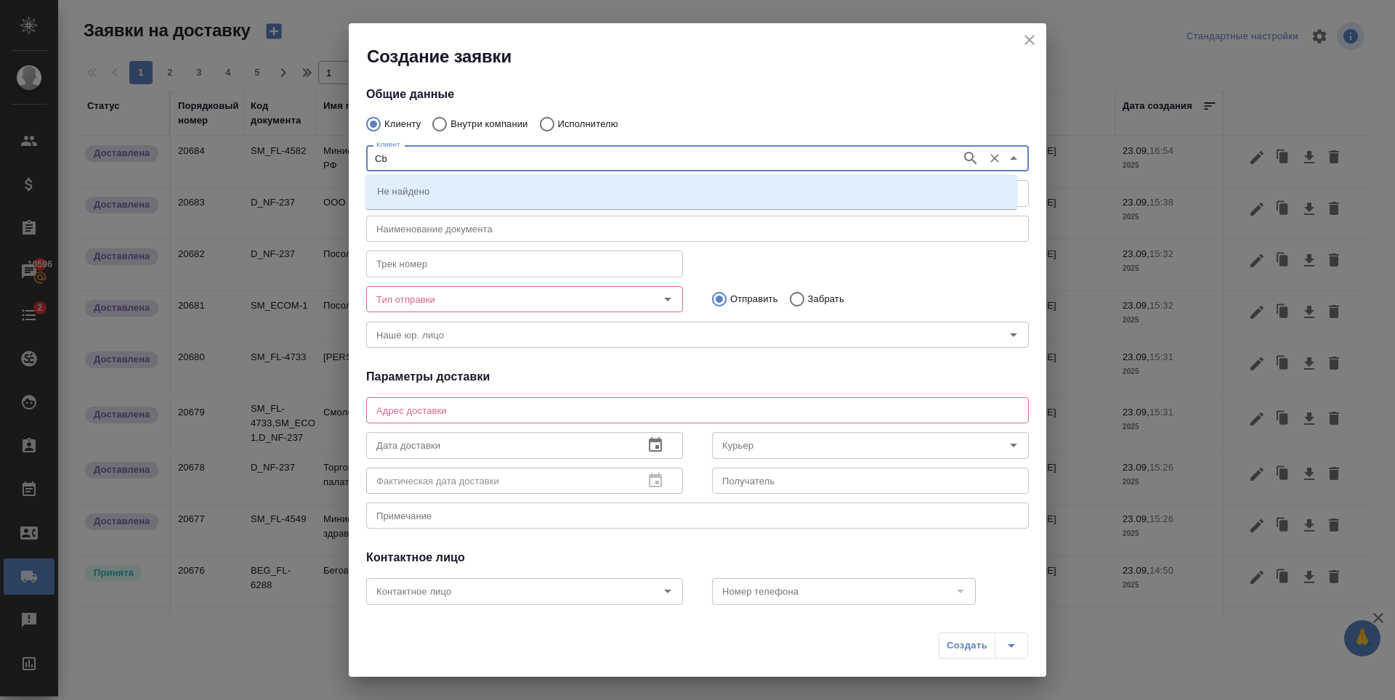
type input "C"
type input "сити"
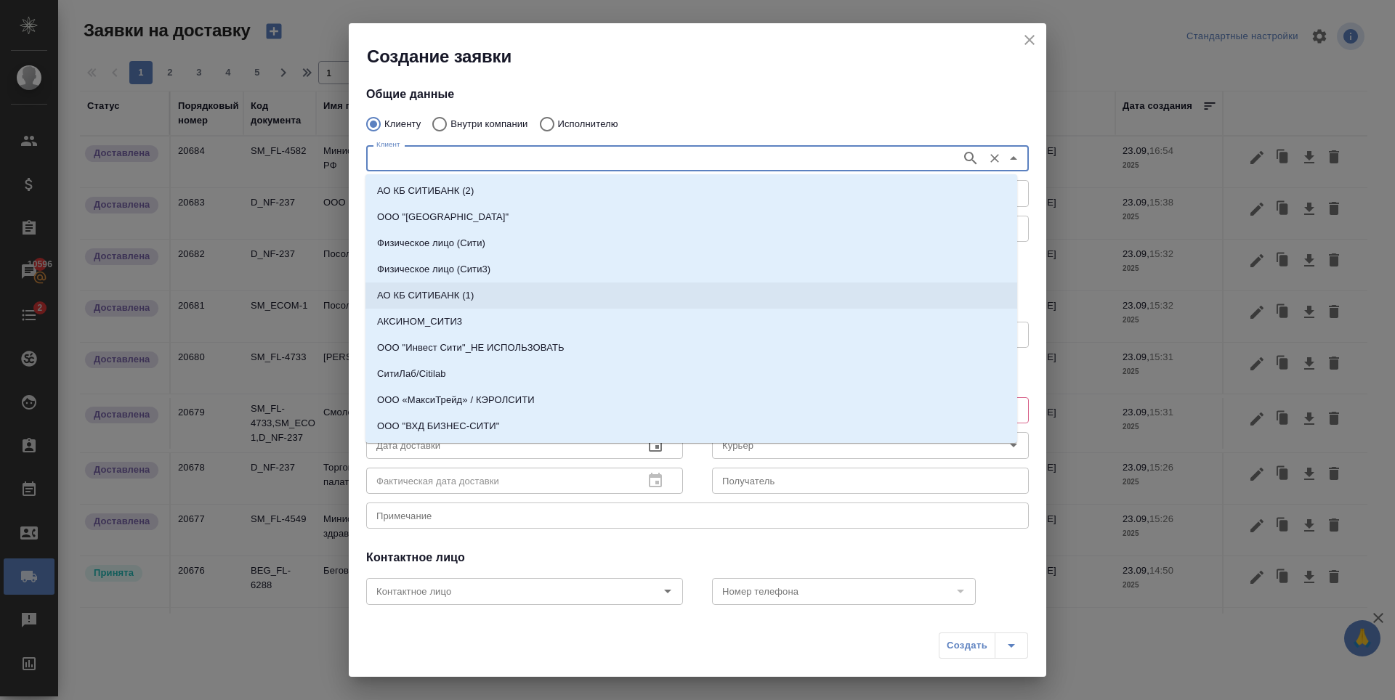
click at [479, 304] on li "АО КБ СИТИБАНК (1)" at bounding box center [691, 296] width 652 height 26
type input "АО КБ СИТИБАНК (1)"
type textarea "Пресненская наб. 10, блок С, филиал Сити-1"
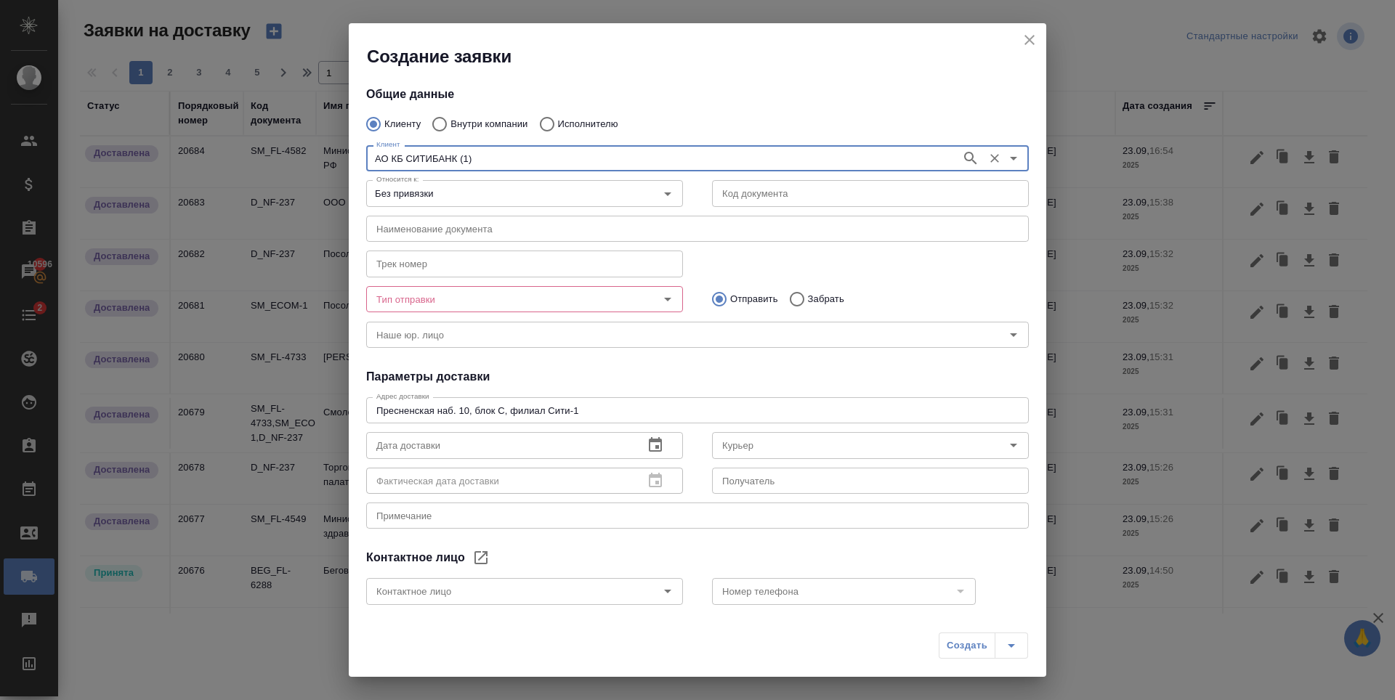
click at [623, 364] on div "Общие данные Клиенту Внутри компании Исполнителю Клиент АО КБ СИТИБАНК (1) Клие…" at bounding box center [697, 338] width 697 height 540
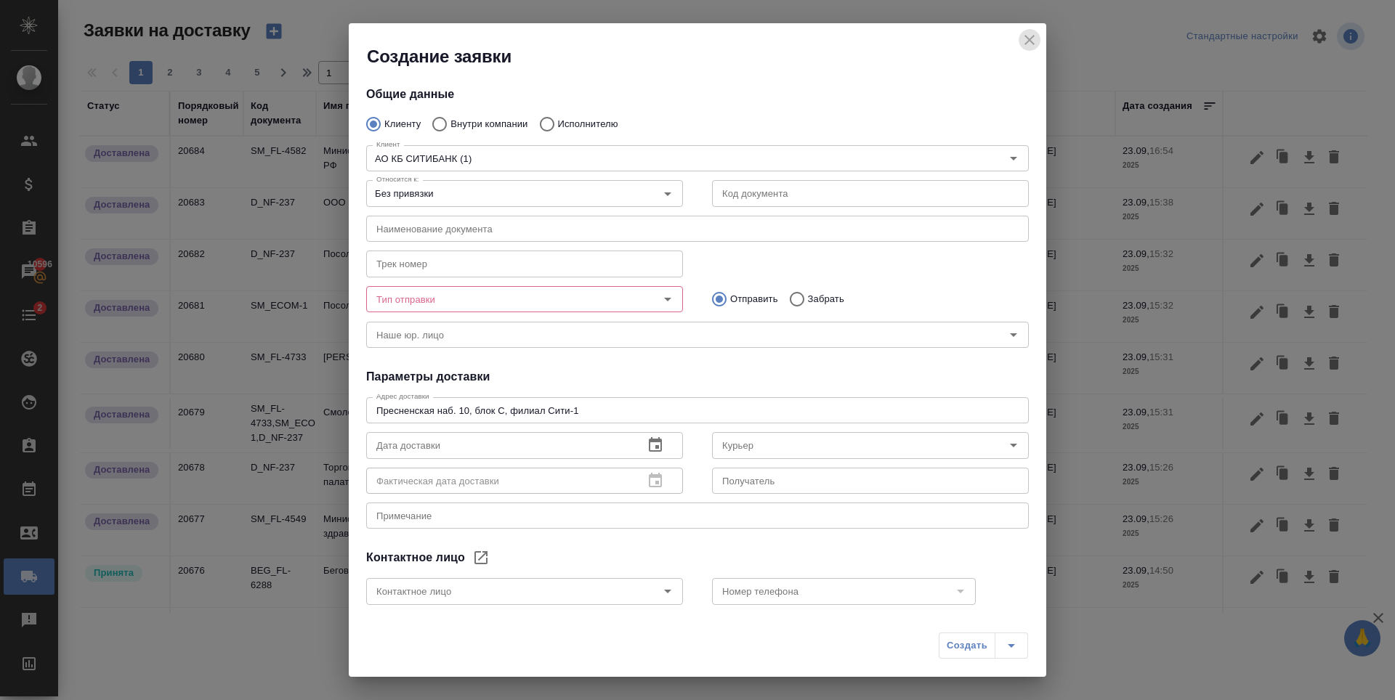
click at [1034, 44] on icon "close" at bounding box center [1029, 39] width 17 height 17
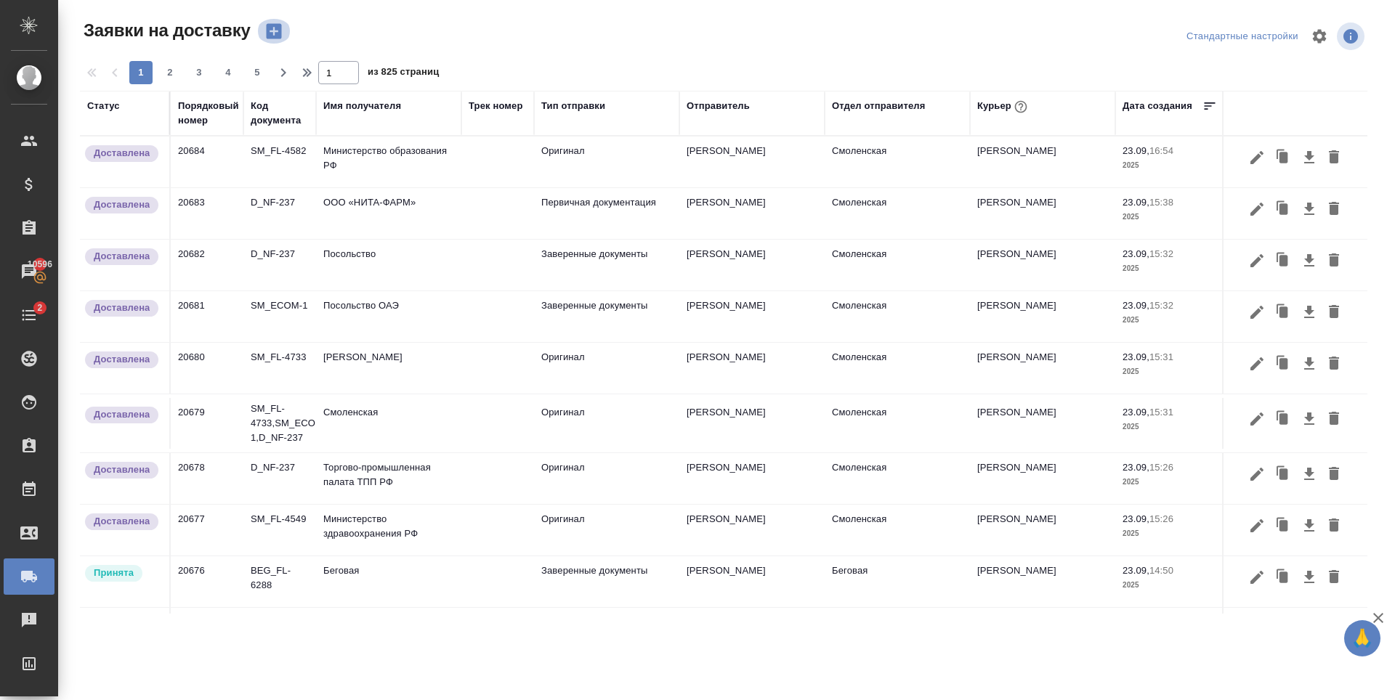
click at [276, 36] on icon "button" at bounding box center [273, 31] width 15 height 15
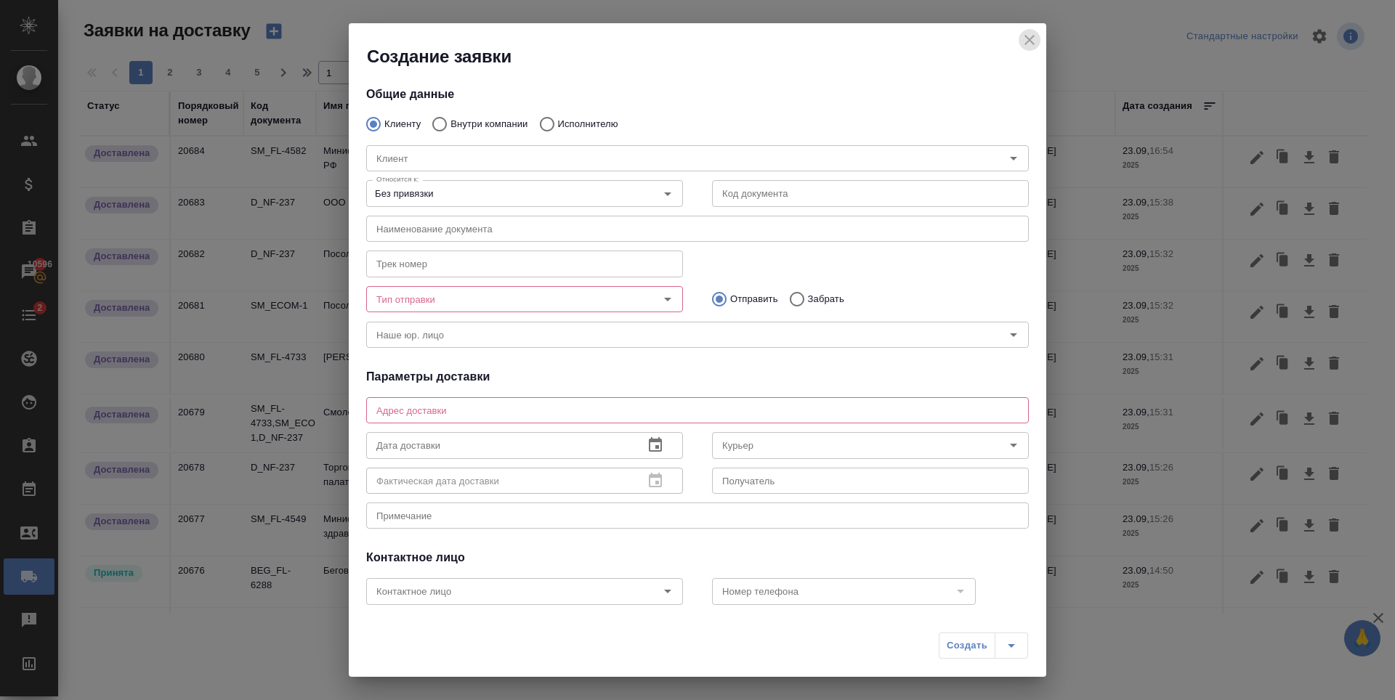
drag, startPoint x: 1026, startPoint y: 36, endPoint x: 0, endPoint y: 121, distance: 1029.9
click at [1026, 36] on icon "close" at bounding box center [1029, 39] width 17 height 17
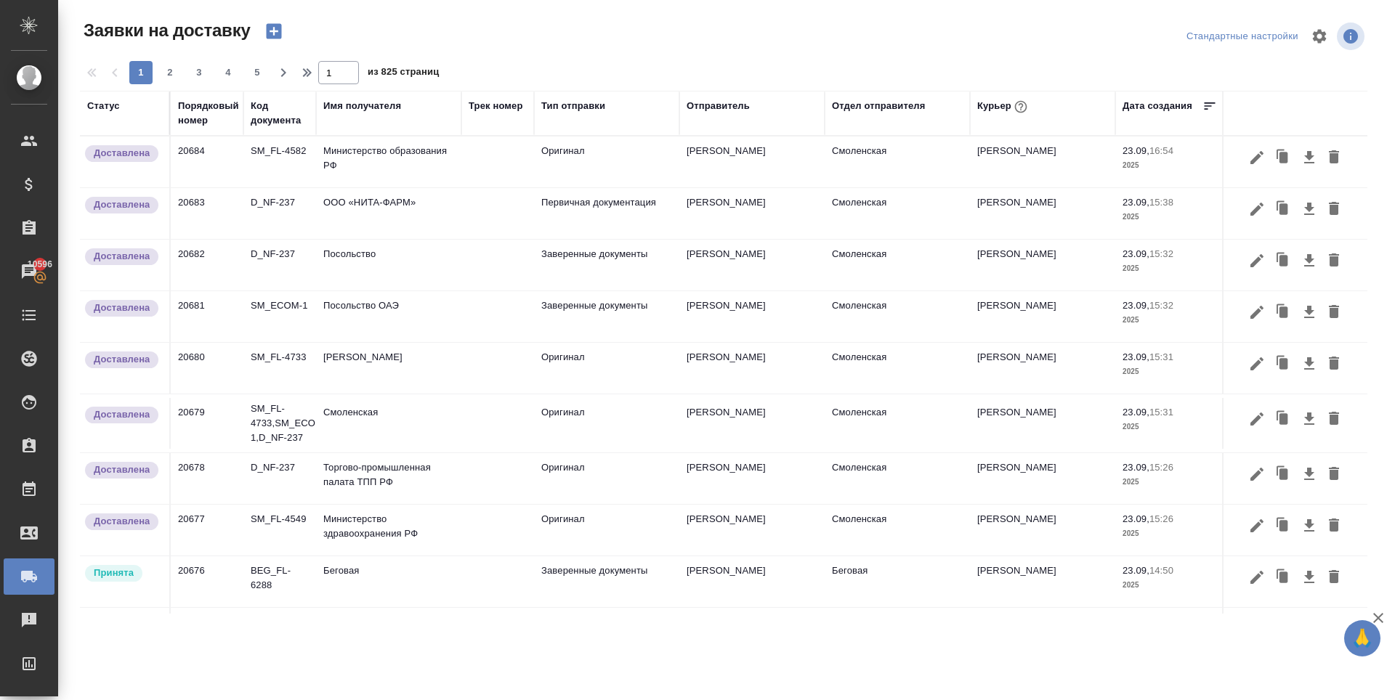
click at [272, 27] on icon "button" at bounding box center [273, 31] width 15 height 15
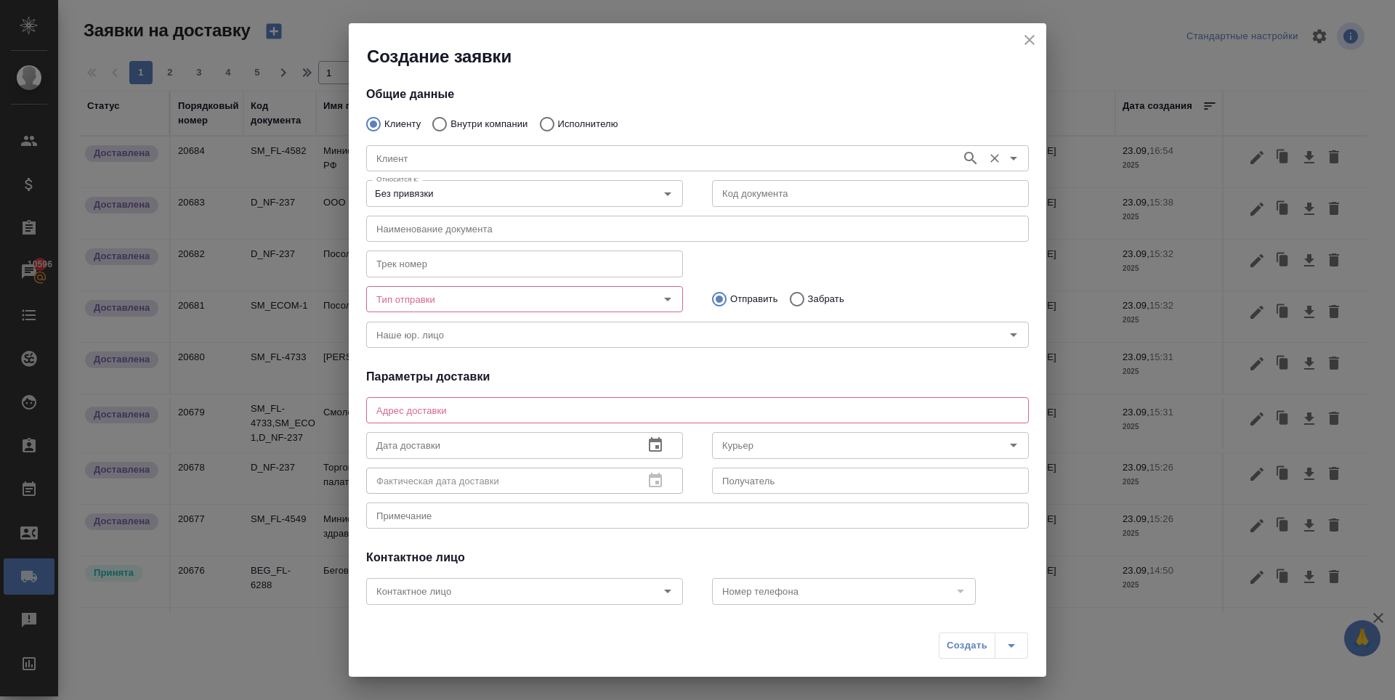
click at [498, 162] on input "Клиент" at bounding box center [661, 158] width 583 height 17
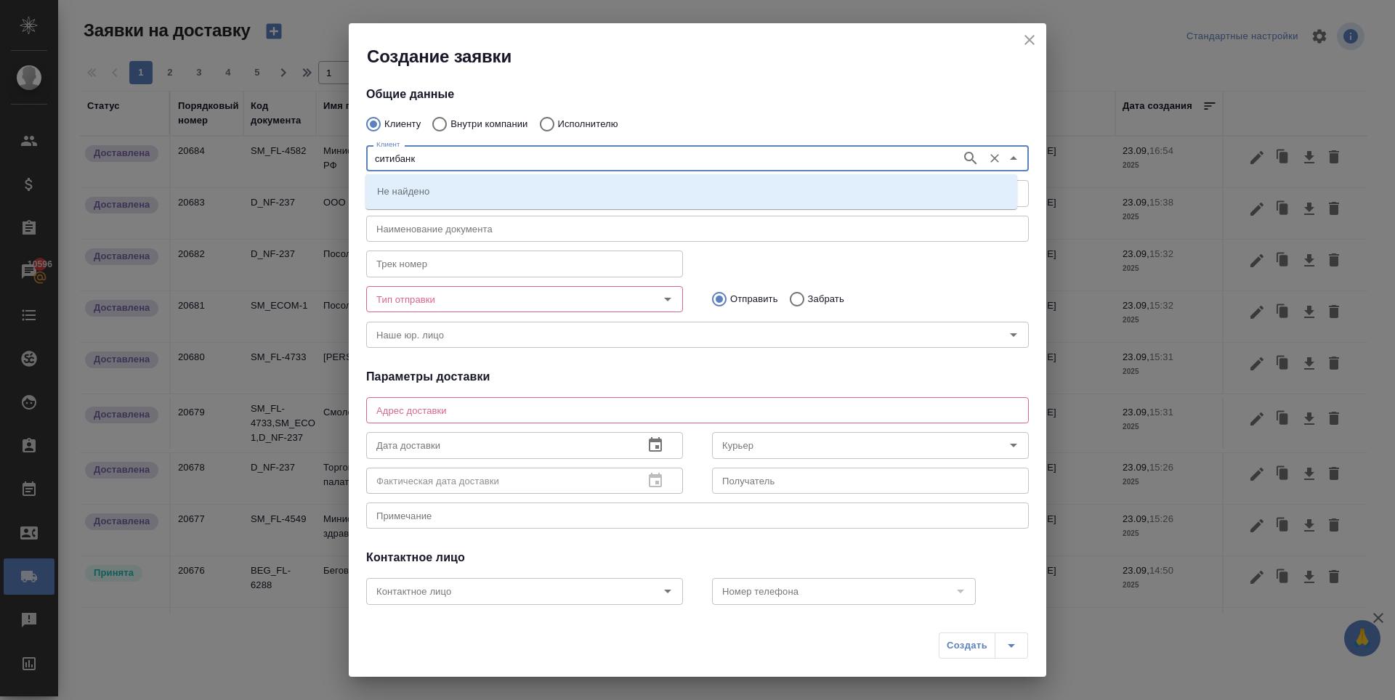
type input "ситибанк"
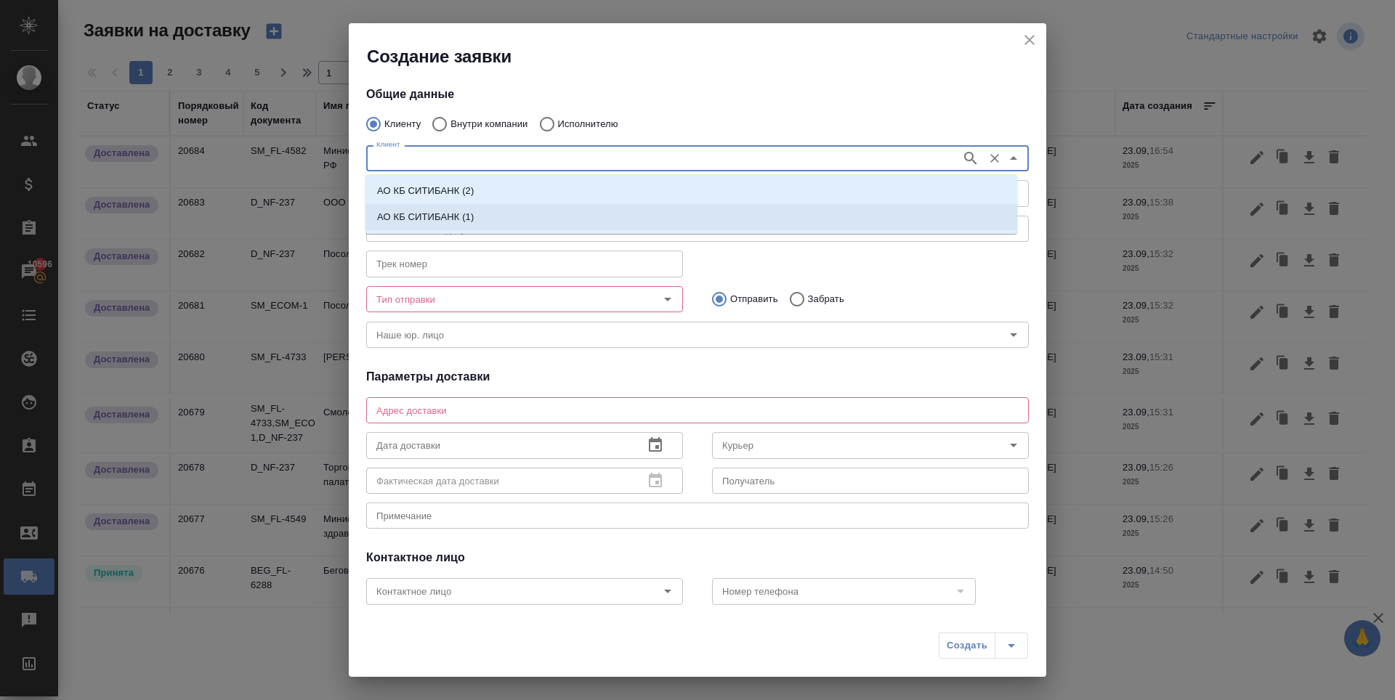
click at [500, 216] on li "АО КБ СИТИБАНК (1)" at bounding box center [691, 217] width 652 height 26
type input "АО КБ СИТИБАНК (1)"
type textarea "Пресненская наб. 10, блок С, филиал Сити-1"
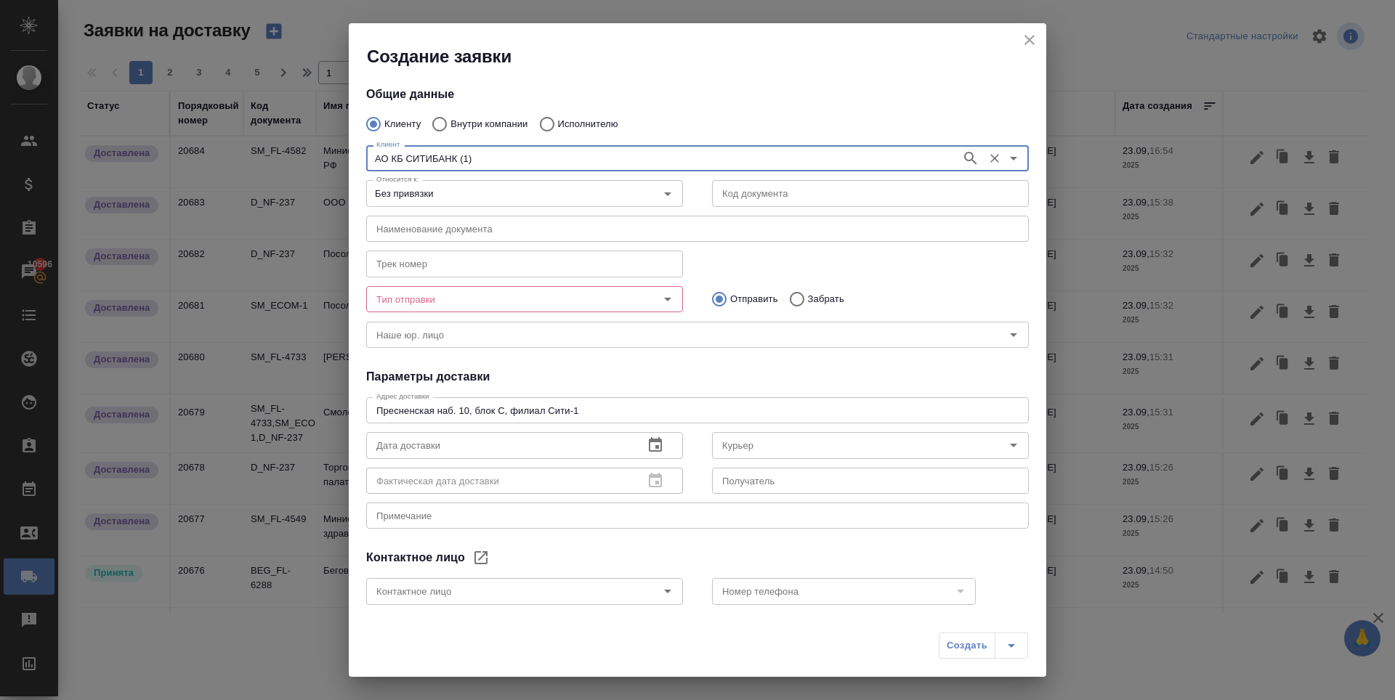
click at [388, 300] on input "Тип отправки" at bounding box center [499, 299] width 259 height 17
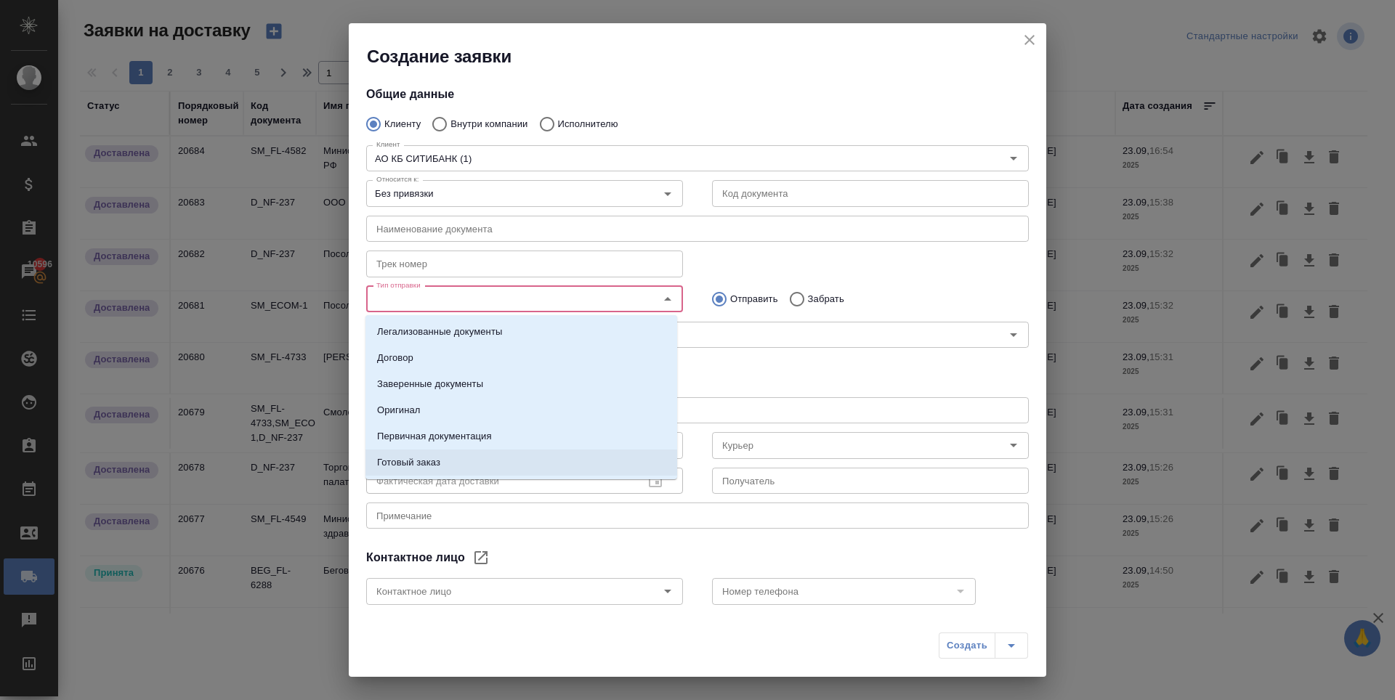
click at [458, 457] on li "Готовый заказ" at bounding box center [521, 463] width 312 height 26
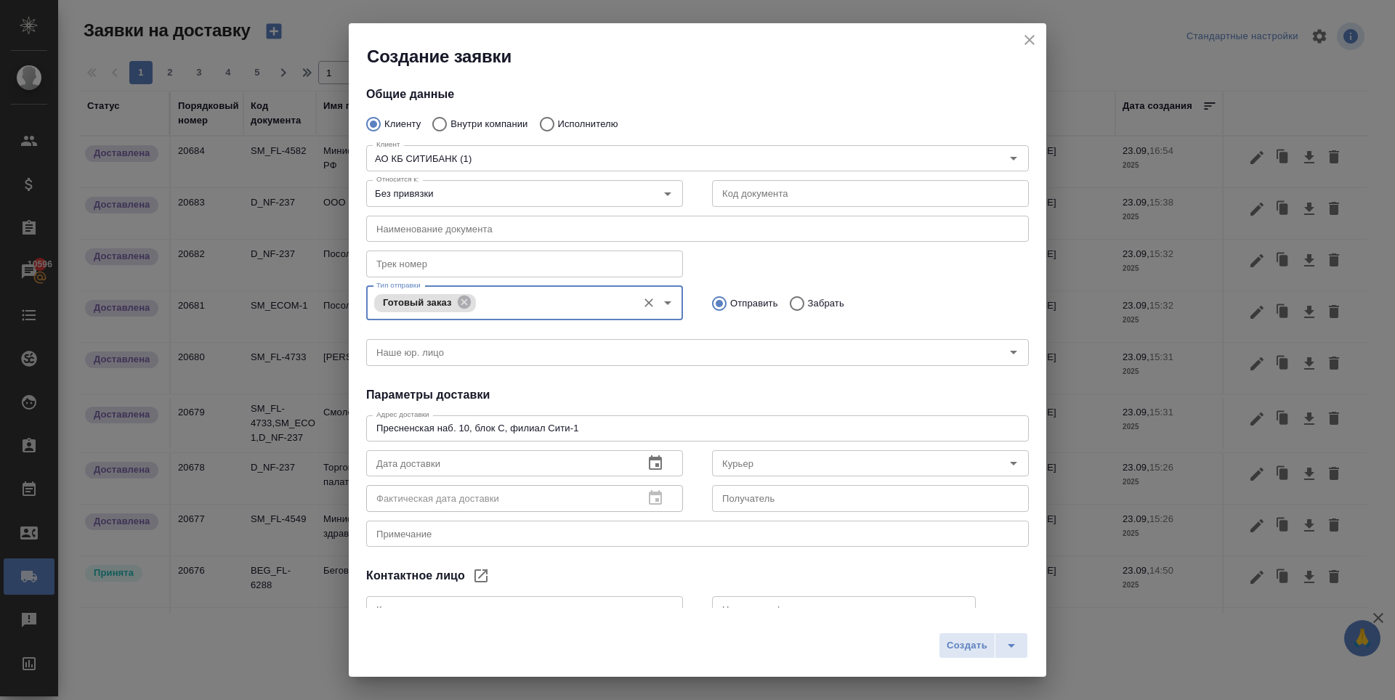
click at [476, 233] on input "text" at bounding box center [697, 229] width 662 height 26
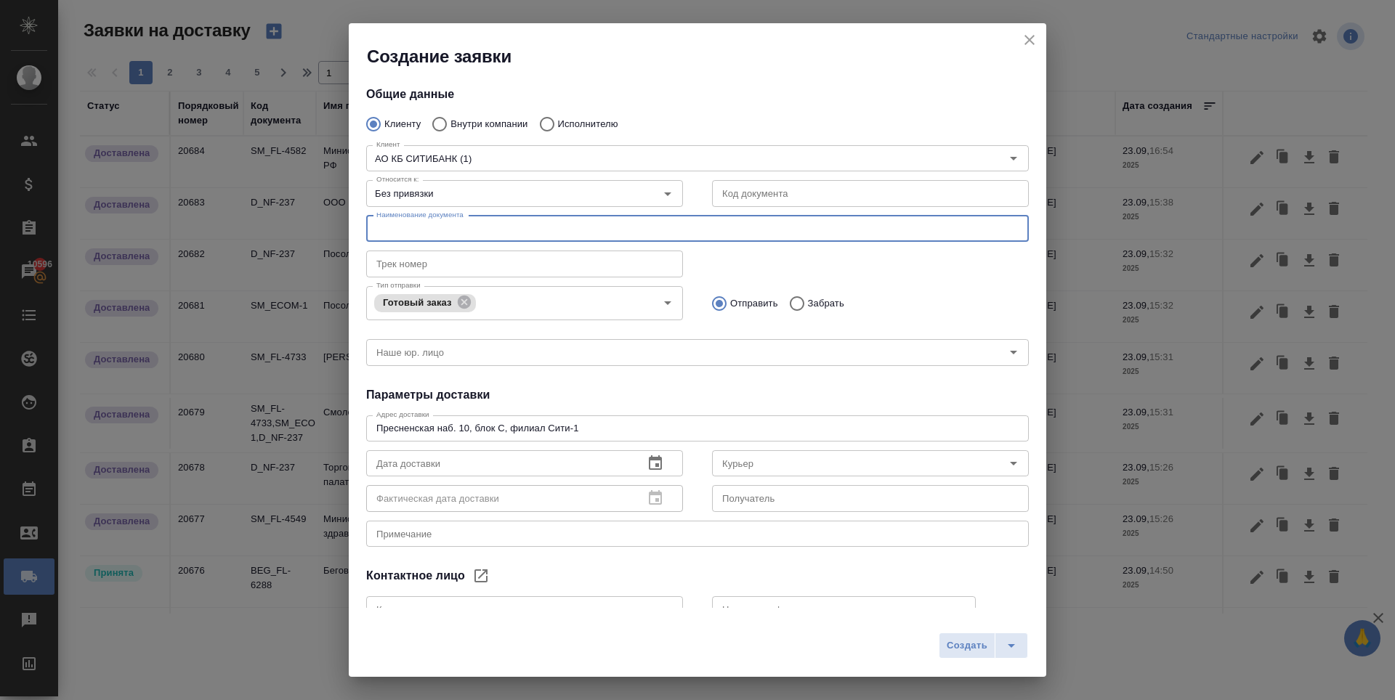
scroll to position [94, 0]
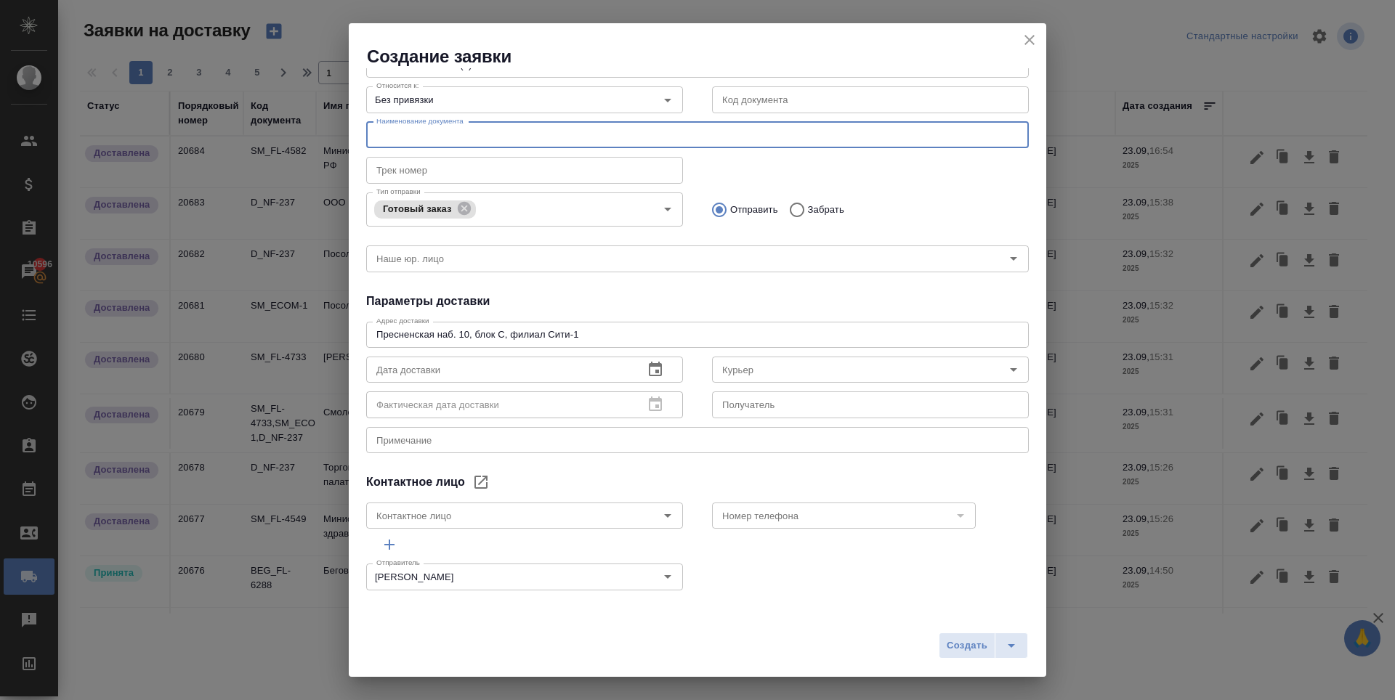
click at [647, 369] on icon "button" at bounding box center [655, 369] width 17 height 17
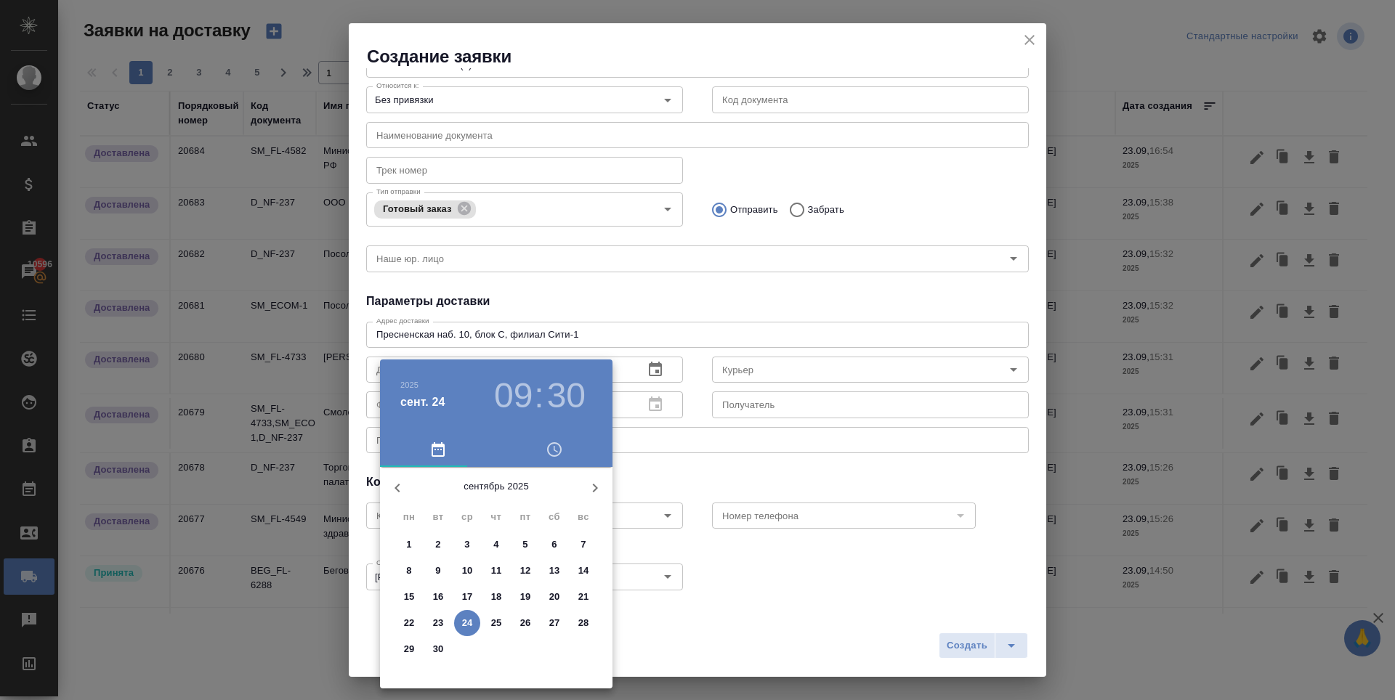
click at [471, 623] on p "24" at bounding box center [467, 623] width 11 height 15
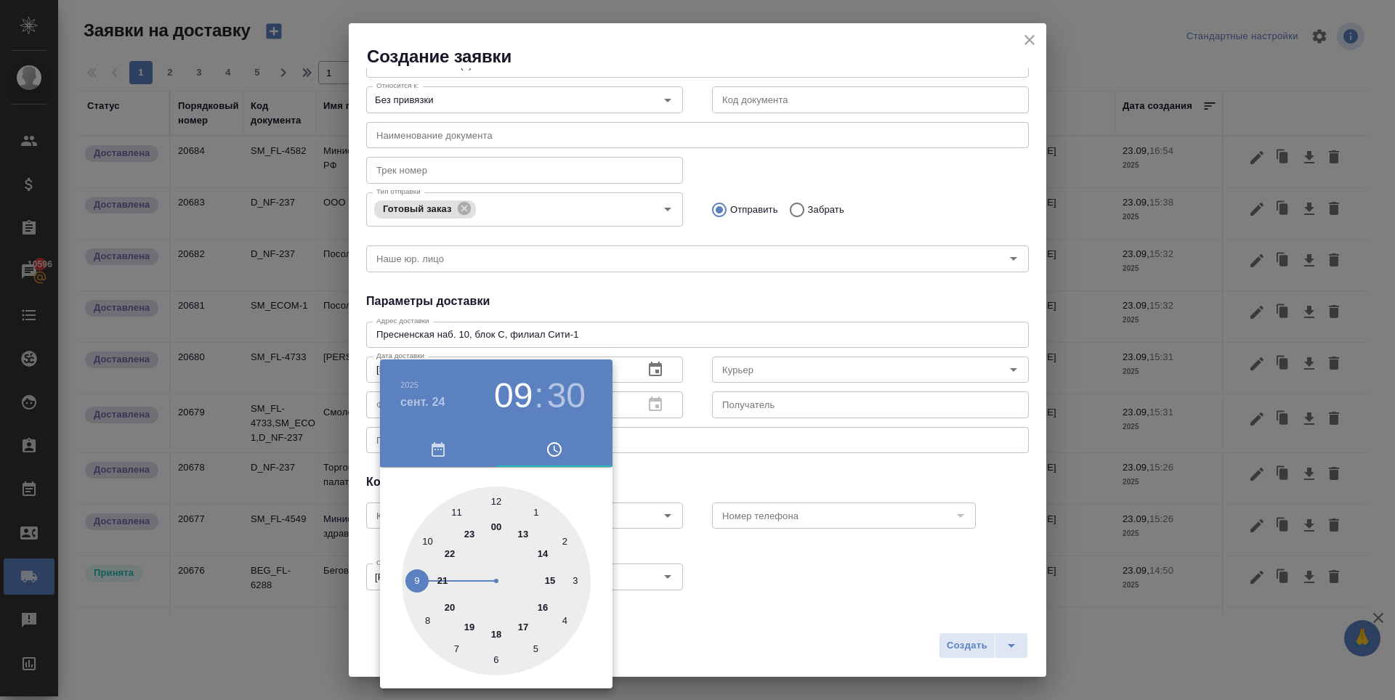
click at [497, 497] on div at bounding box center [496, 581] width 189 height 189
click at [495, 502] on div at bounding box center [496, 581] width 189 height 189
type input "24.09.2025 12:00"
click at [773, 288] on div at bounding box center [697, 350] width 1395 height 700
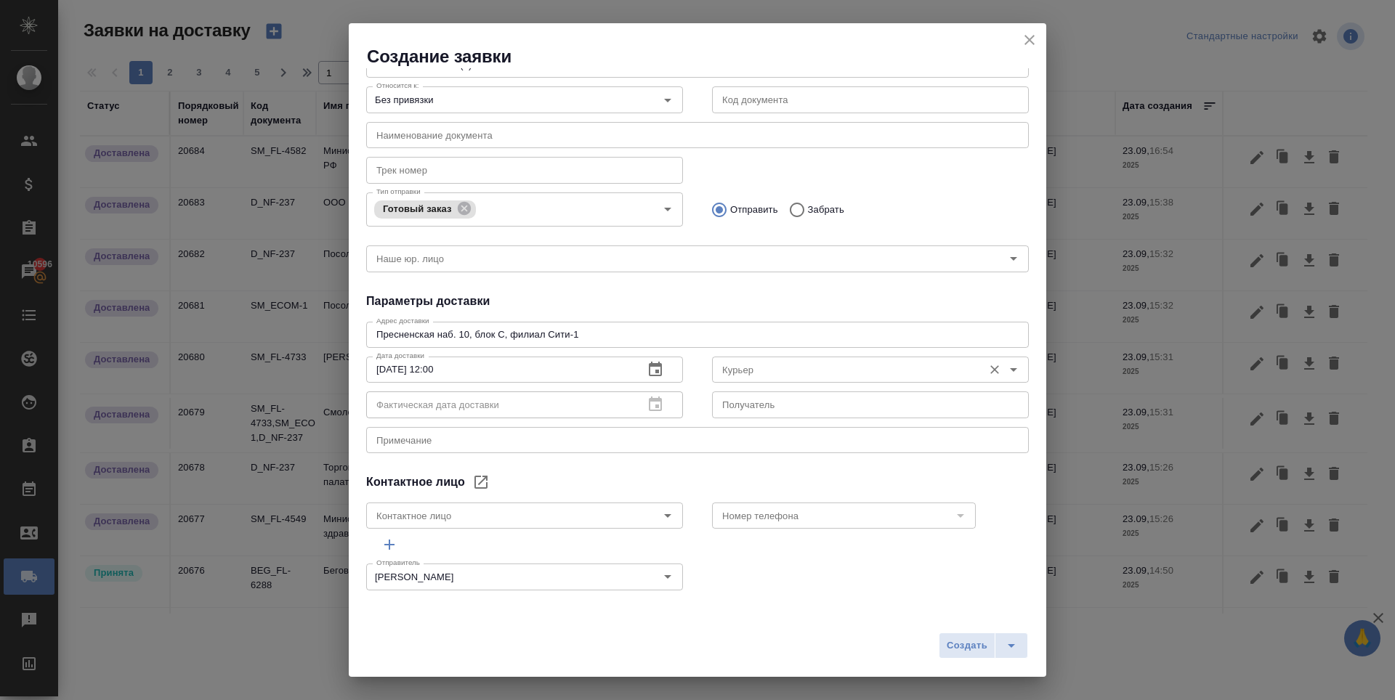
click at [771, 362] on input "Курьер" at bounding box center [845, 369] width 259 height 17
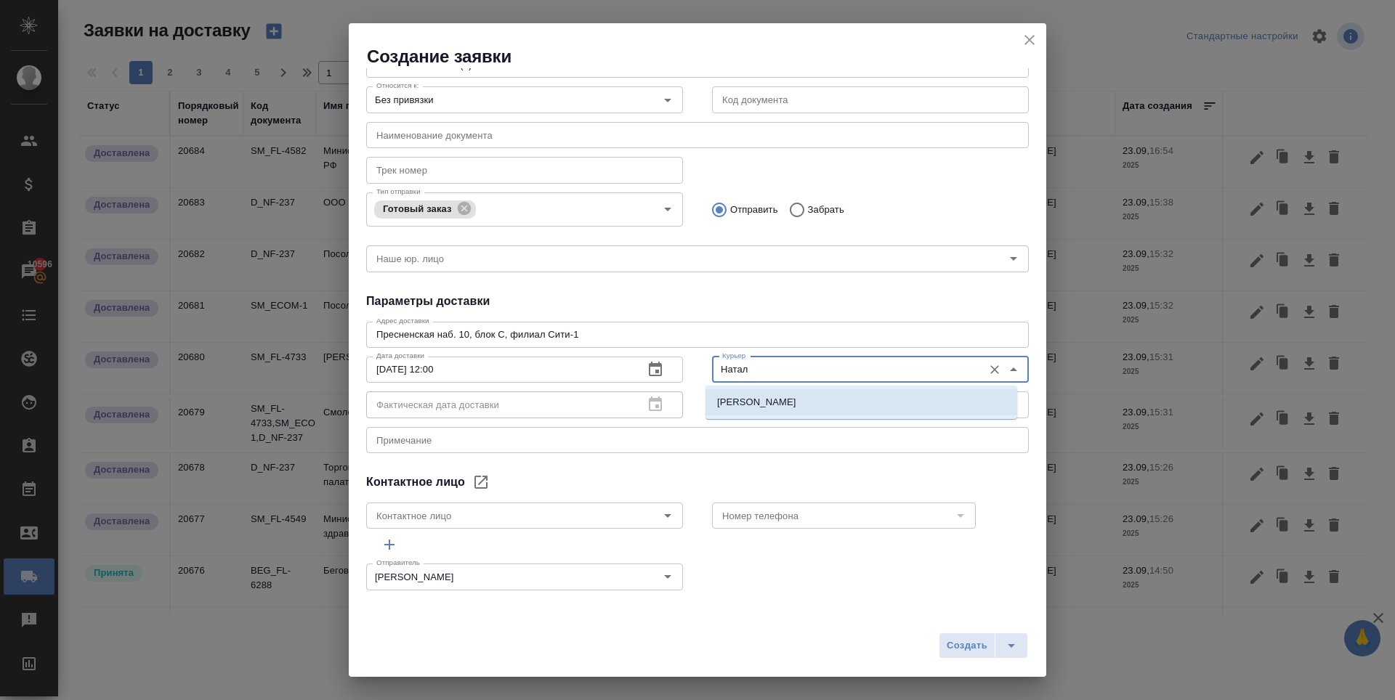
click at [796, 409] on p "Братолюбова Наталья" at bounding box center [756, 402] width 79 height 15
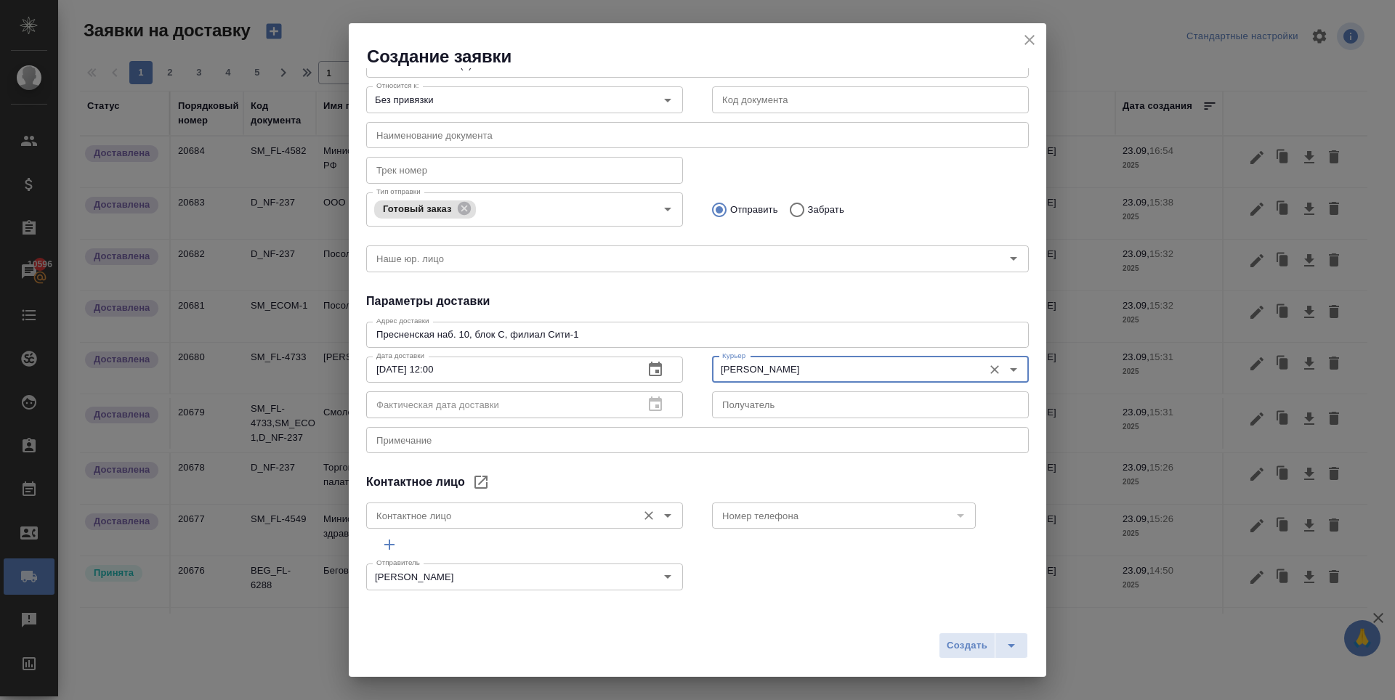
type input "Братолюбова Наталья"
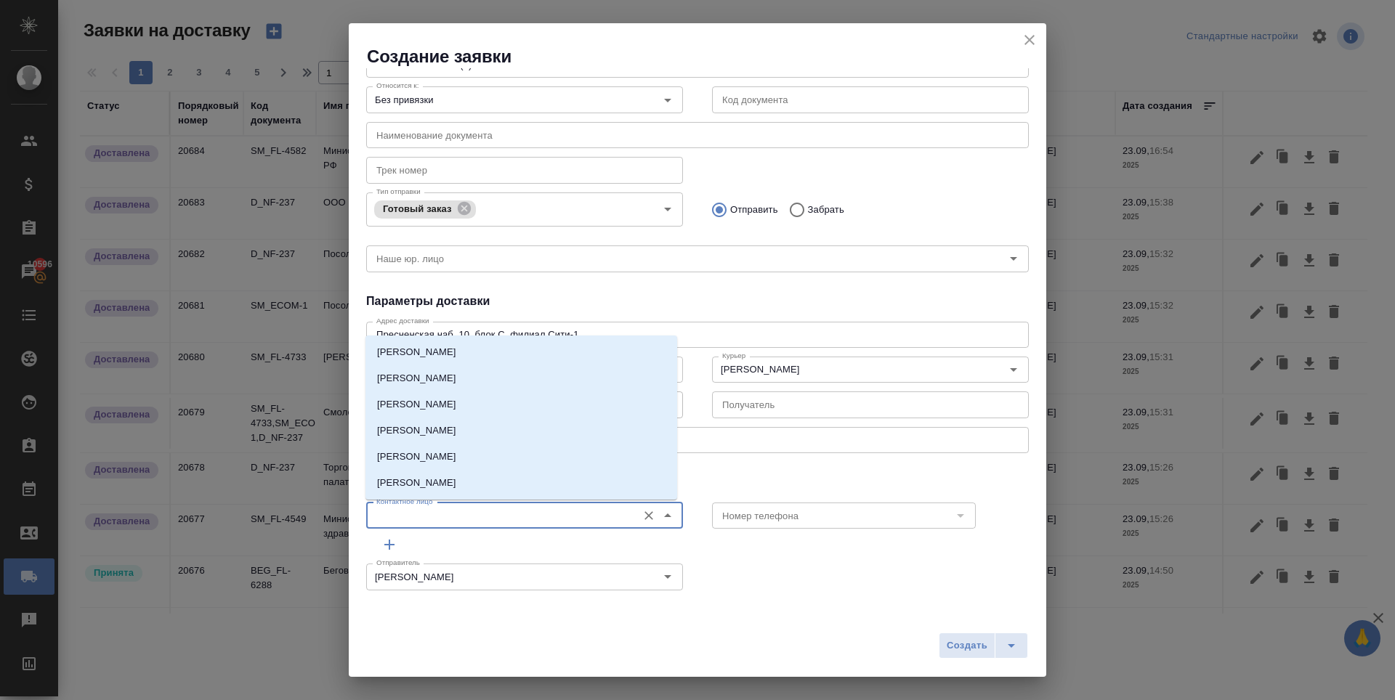
click at [586, 517] on input "Контактное лицо" at bounding box center [499, 515] width 259 height 17
click at [410, 348] on p "Серебрякова Таисия" at bounding box center [416, 352] width 79 height 15
type input "Серебрякова Таисия"
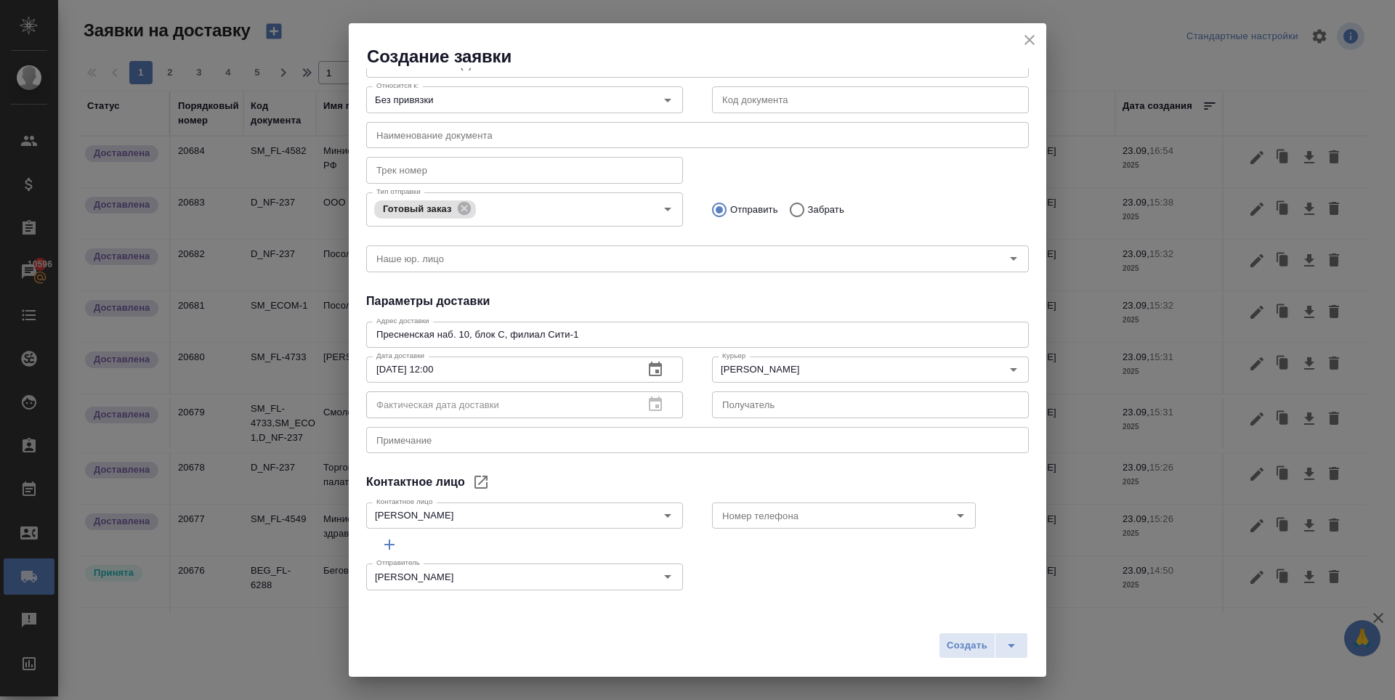
click at [761, 472] on div "Общие данные Клиенту Внутри компании Исполнителю Клиент АО КБ СИТИБАНК (1) Клие…" at bounding box center [697, 338] width 697 height 540
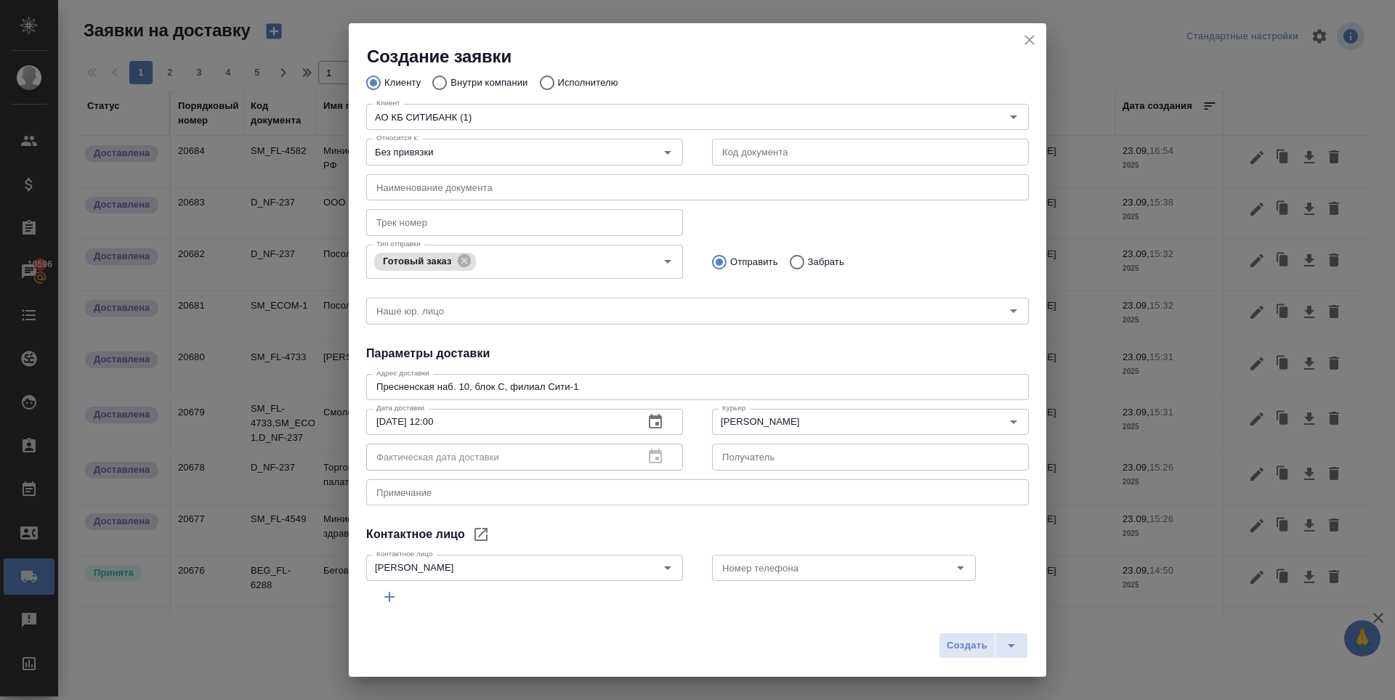
scroll to position [0, 0]
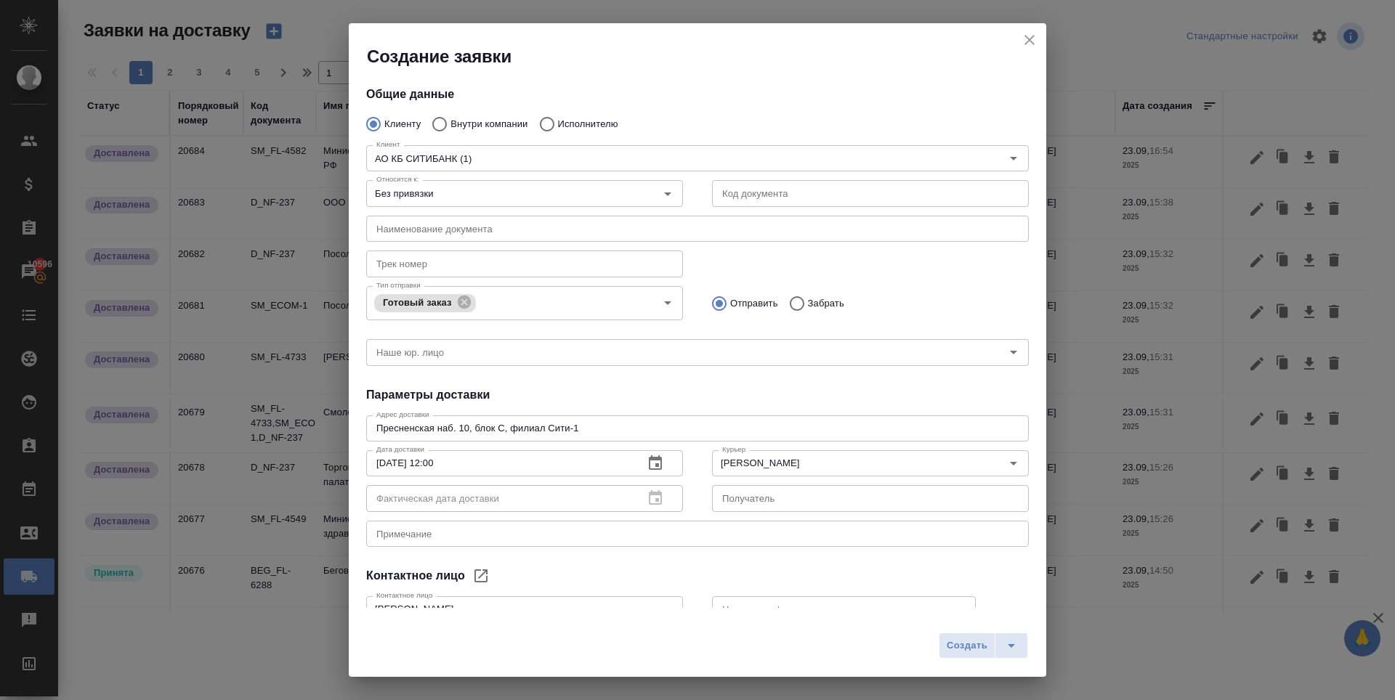
click at [603, 428] on textarea "Пресненская наб. 10, блок С, филиал Сити-1" at bounding box center [697, 428] width 642 height 11
paste textarea "ашека, дом 8-10, стр."
type textarea "Гашека, дом 8-10, стр. 1"
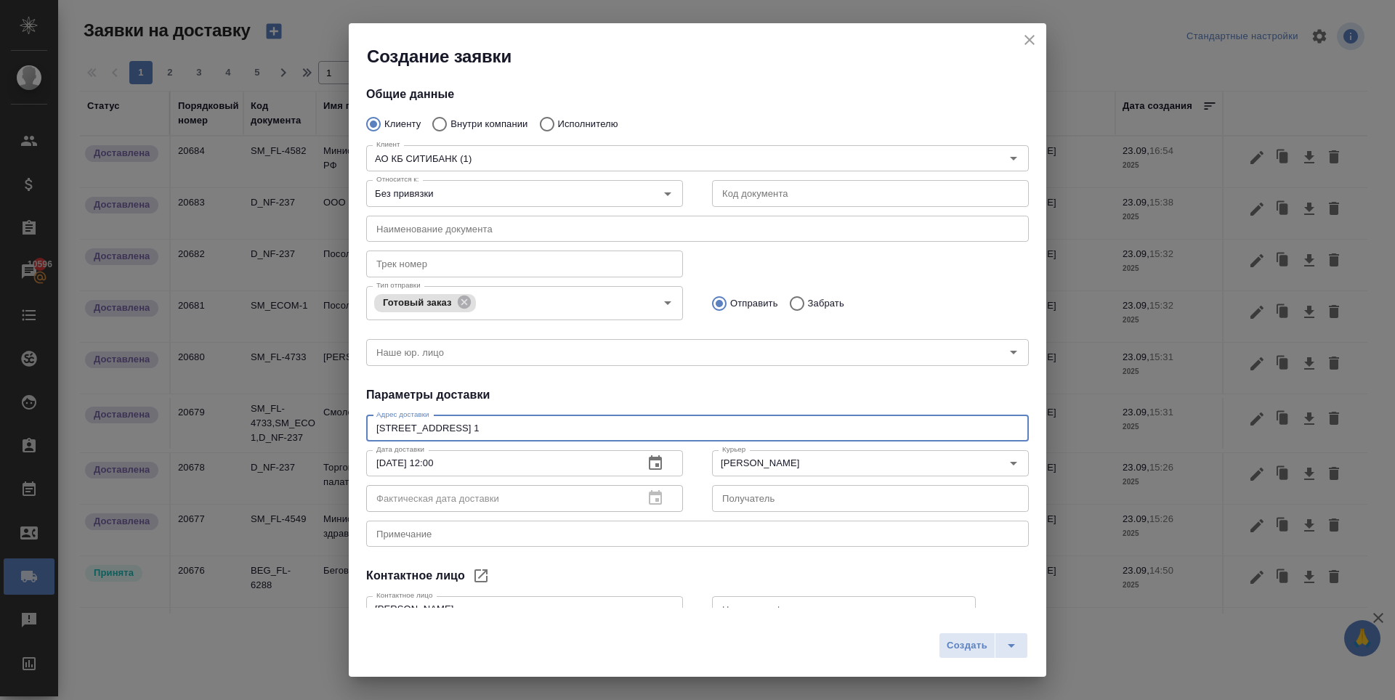
click at [645, 387] on h4 "Параметры доставки" at bounding box center [697, 394] width 662 height 17
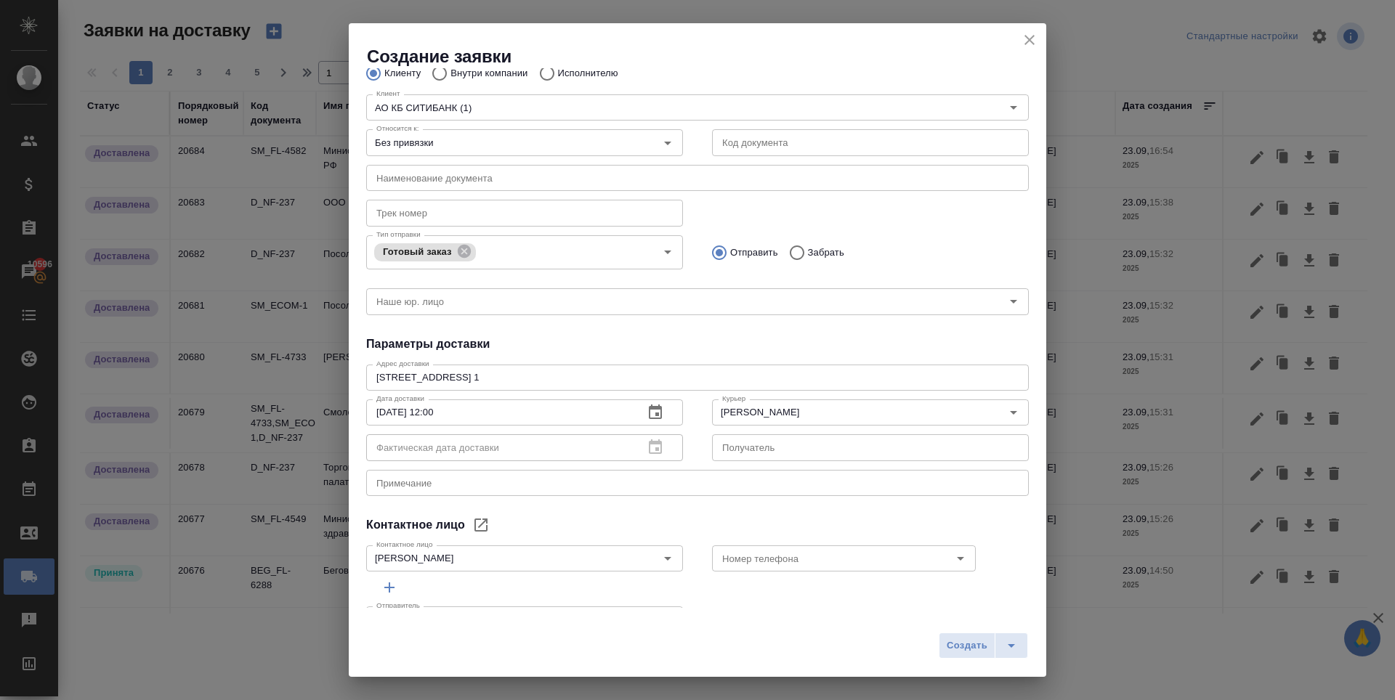
scroll to position [94, 0]
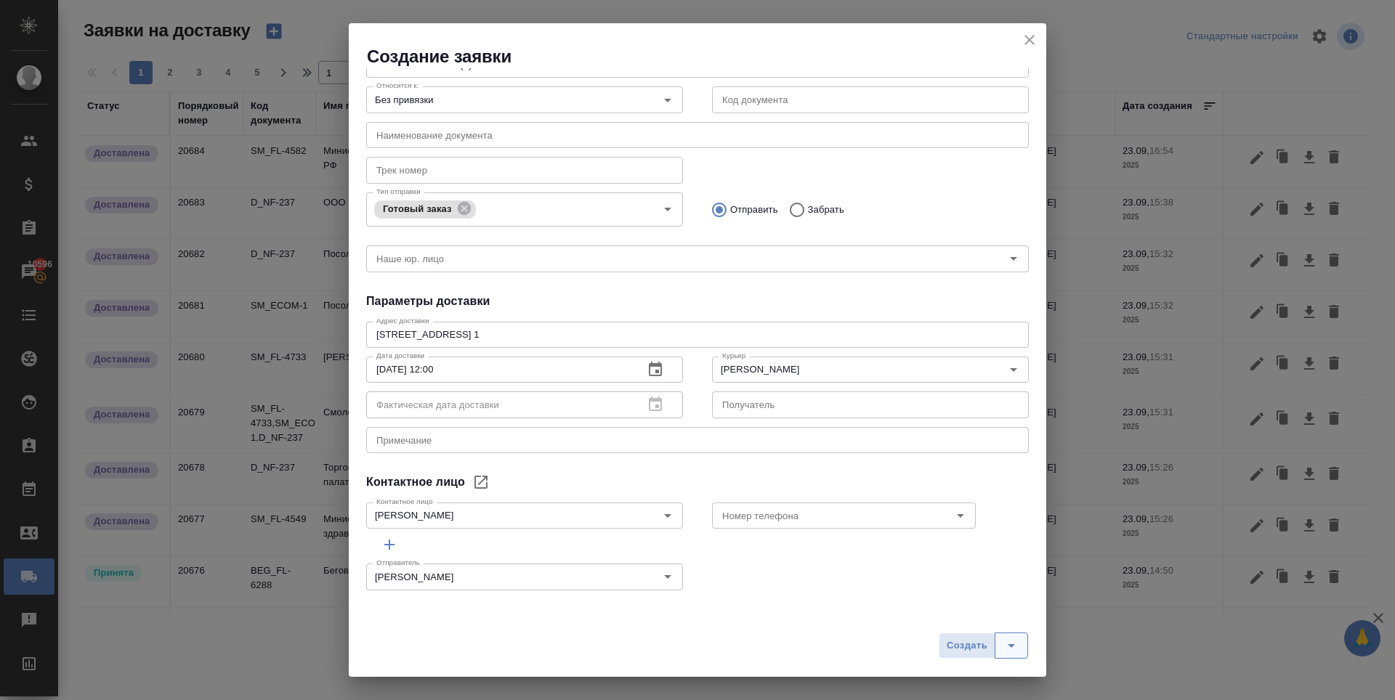
click at [1007, 653] on icon "split button" at bounding box center [1010, 645] width 17 height 17
click at [973, 651] on span "Создать" at bounding box center [967, 646] width 41 height 17
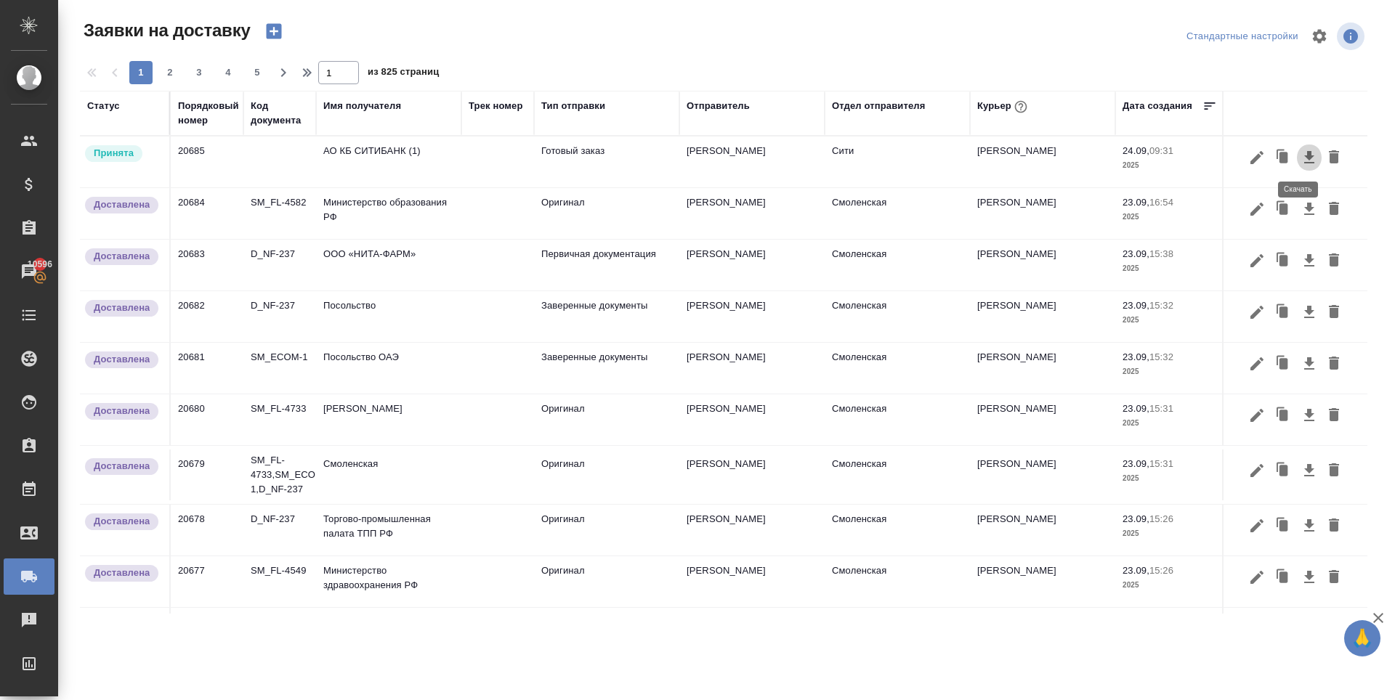
click at [1300, 149] on icon "button" at bounding box center [1308, 157] width 17 height 17
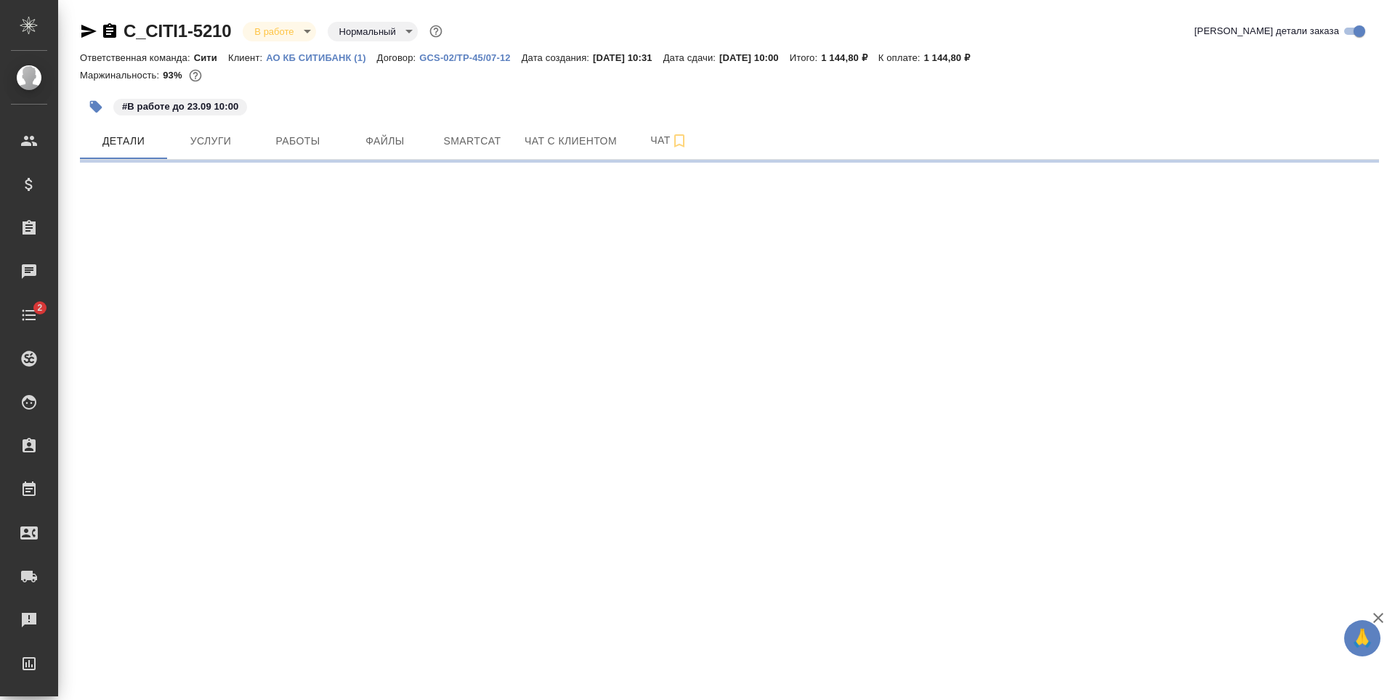
select select "RU"
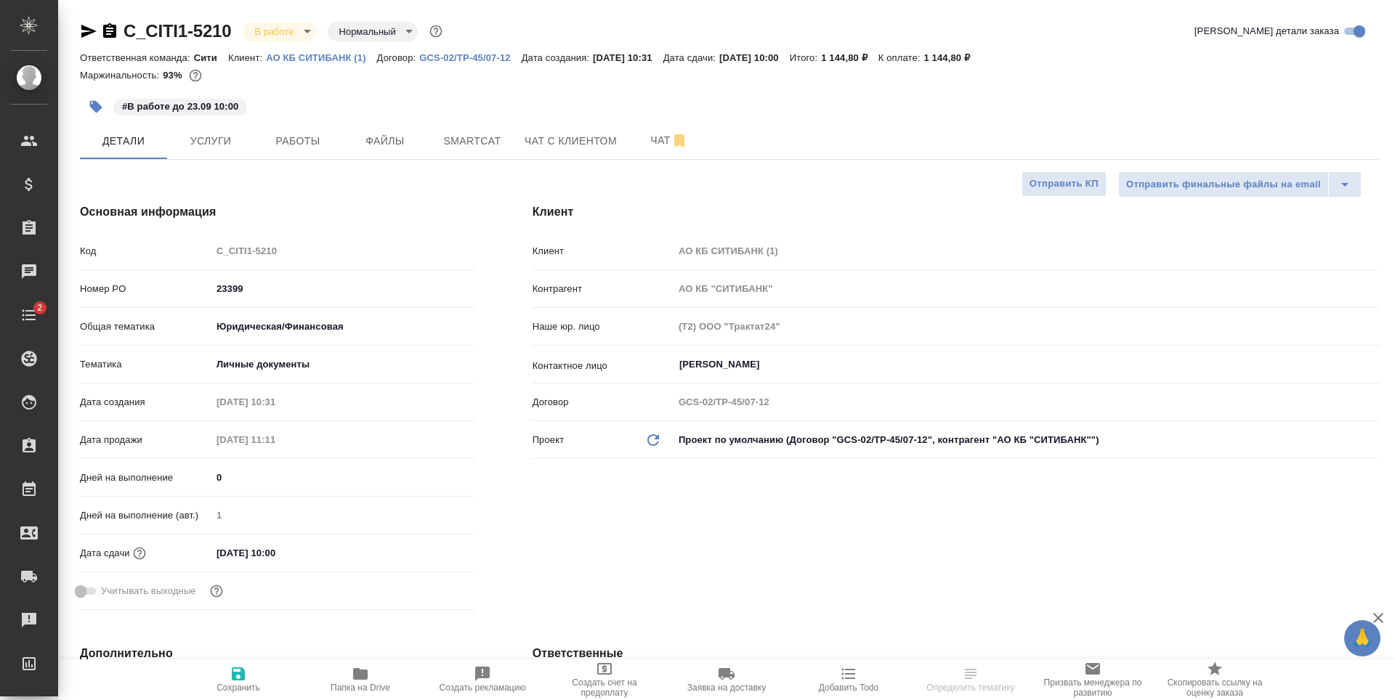
type textarea "x"
click at [718, 673] on icon "button" at bounding box center [726, 674] width 16 height 12
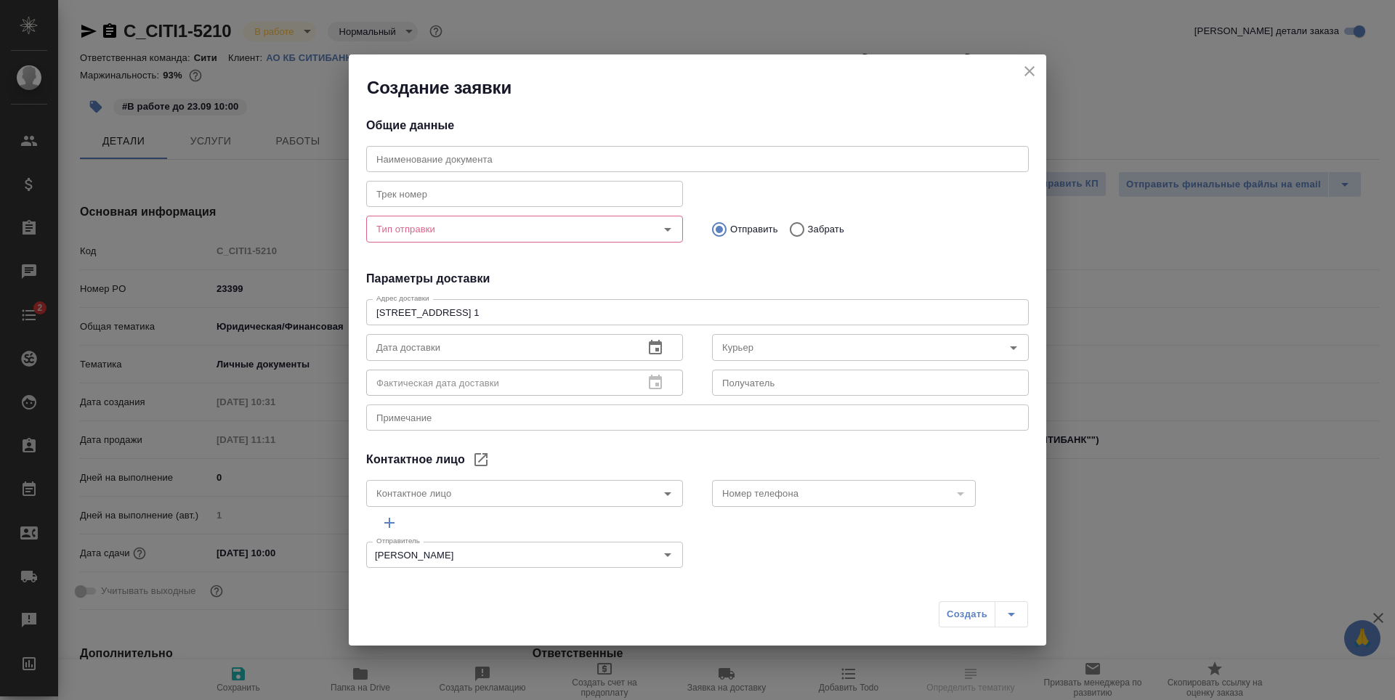
type input "[PERSON_NAME]"
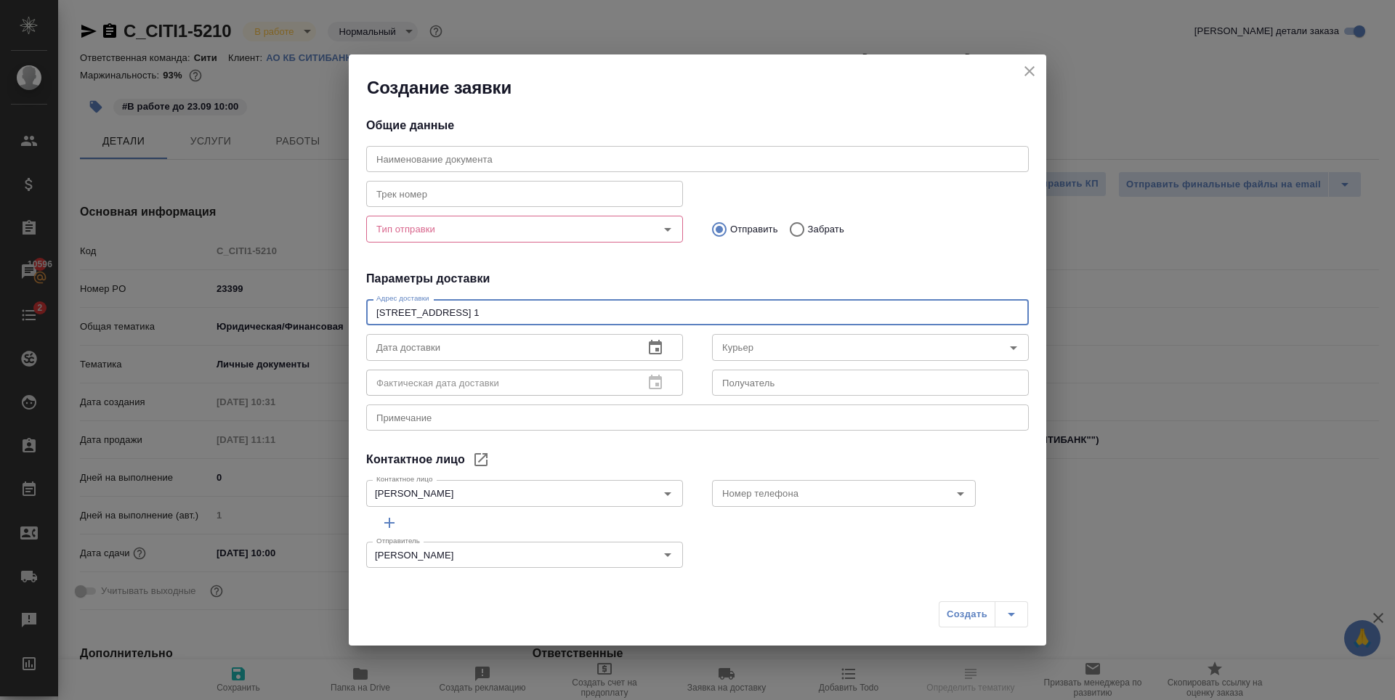
drag, startPoint x: 494, startPoint y: 317, endPoint x: 337, endPoint y: 309, distance: 157.1
click at [337, 309] on div "Создание заявки Общие данные Наименование документа Наименование документа Трек…" at bounding box center [697, 350] width 1395 height 700
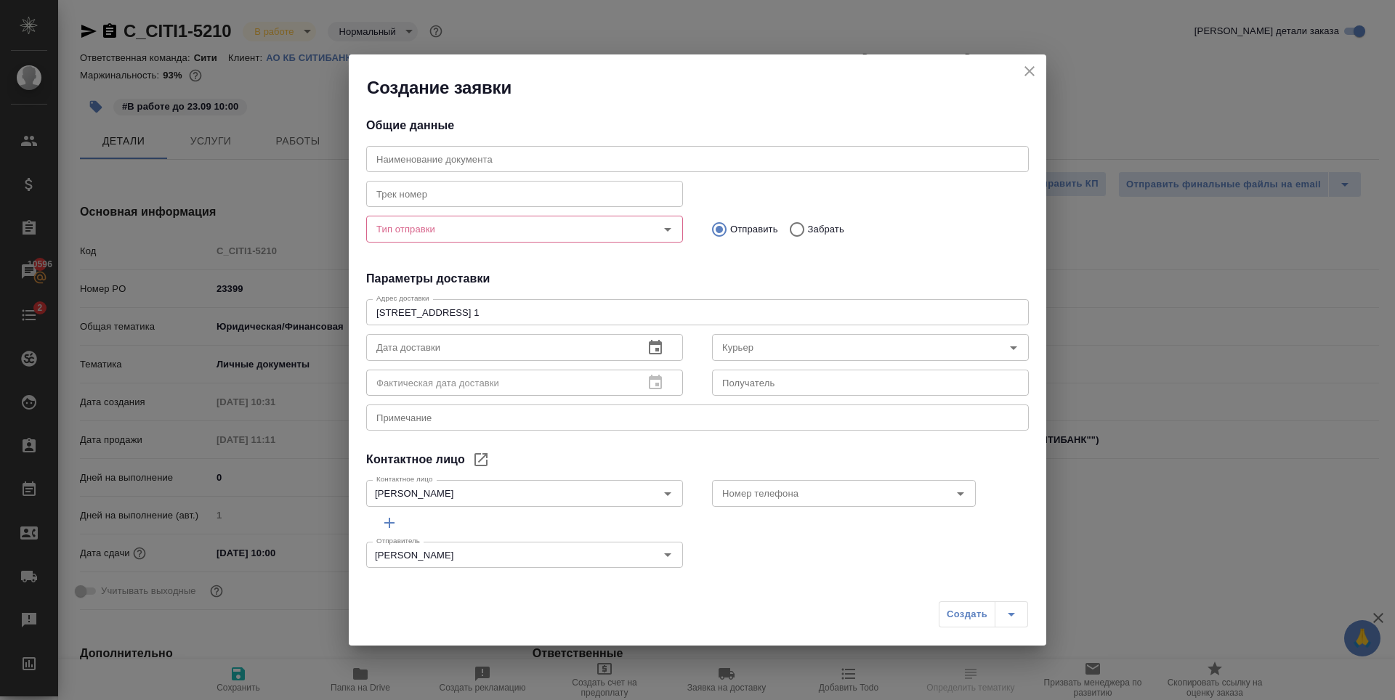
type textarea "x"
select select "RU"
type textarea "x"
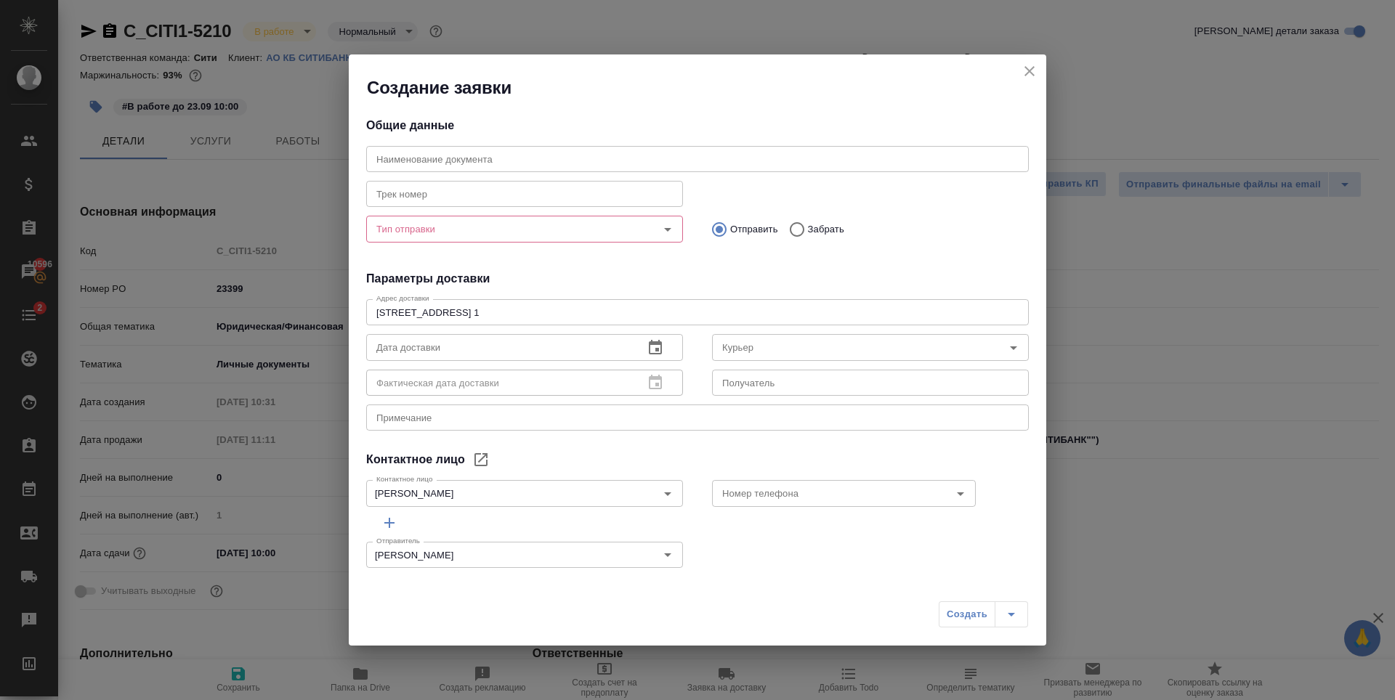
type textarea "x"
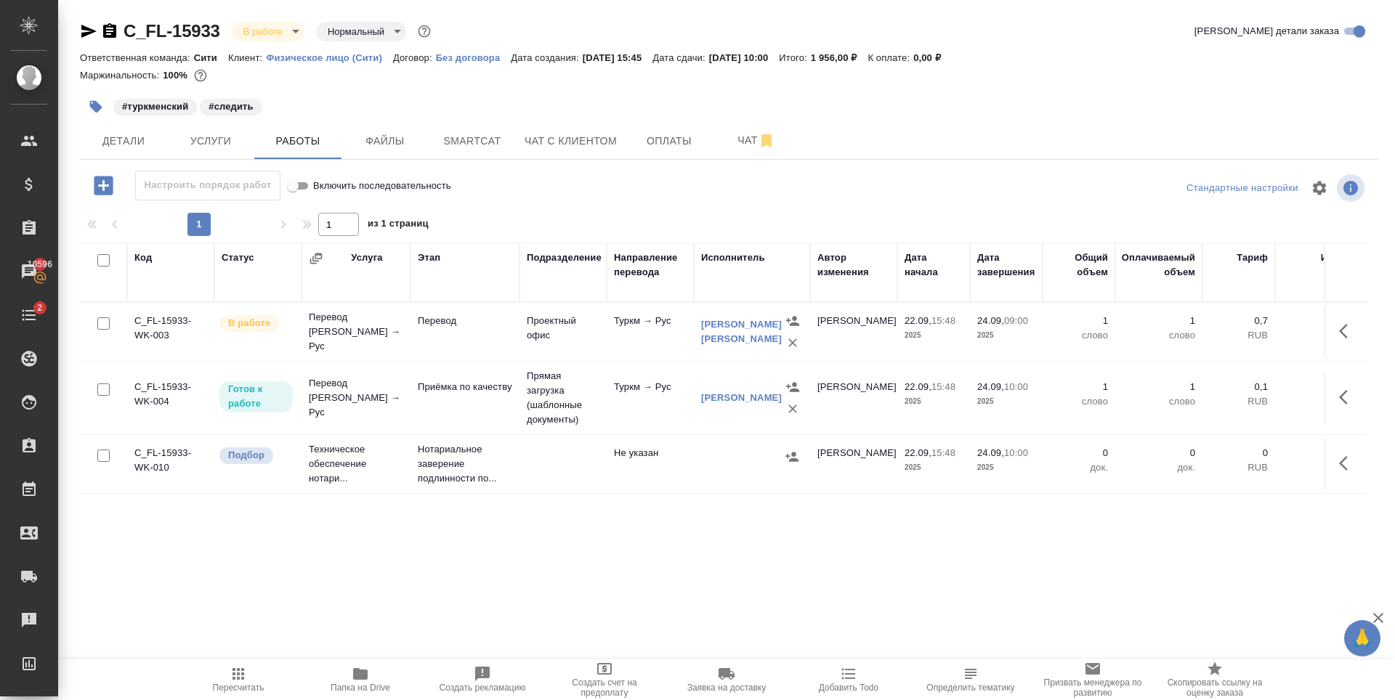
click at [366, 86] on div at bounding box center [729, 86] width 1299 height 3
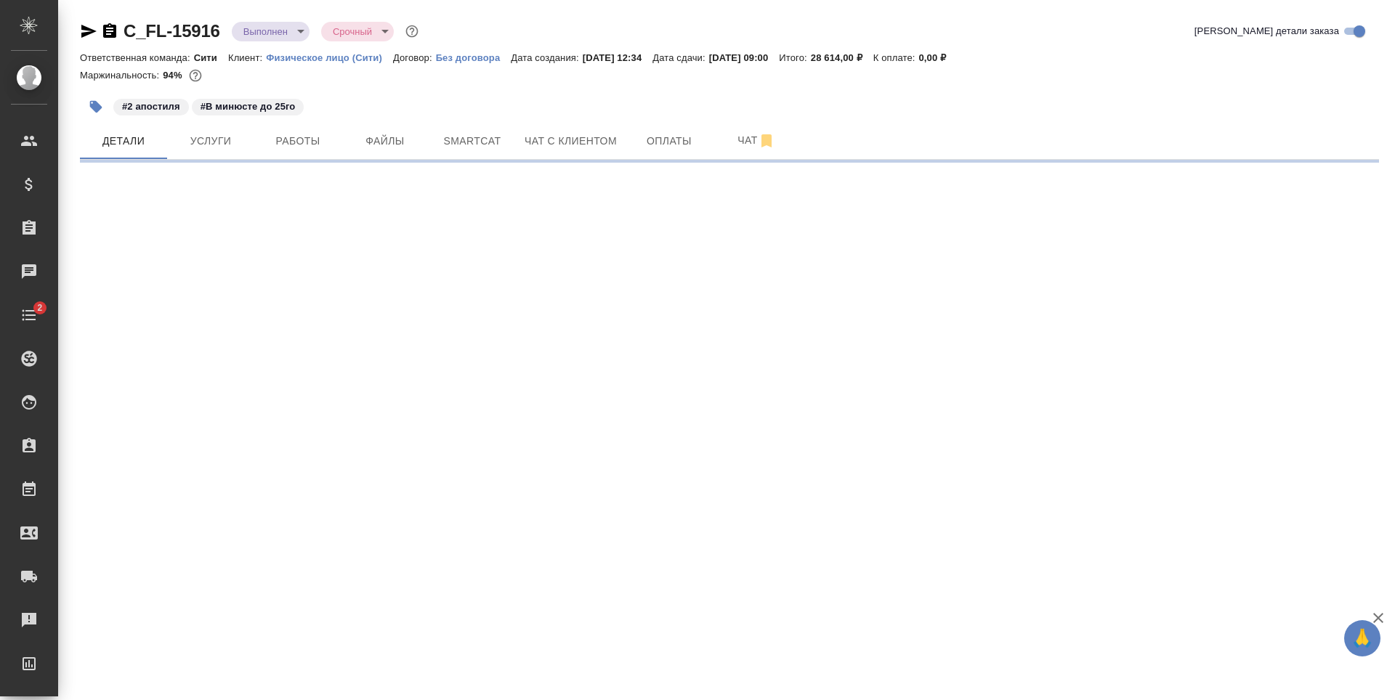
select select "RU"
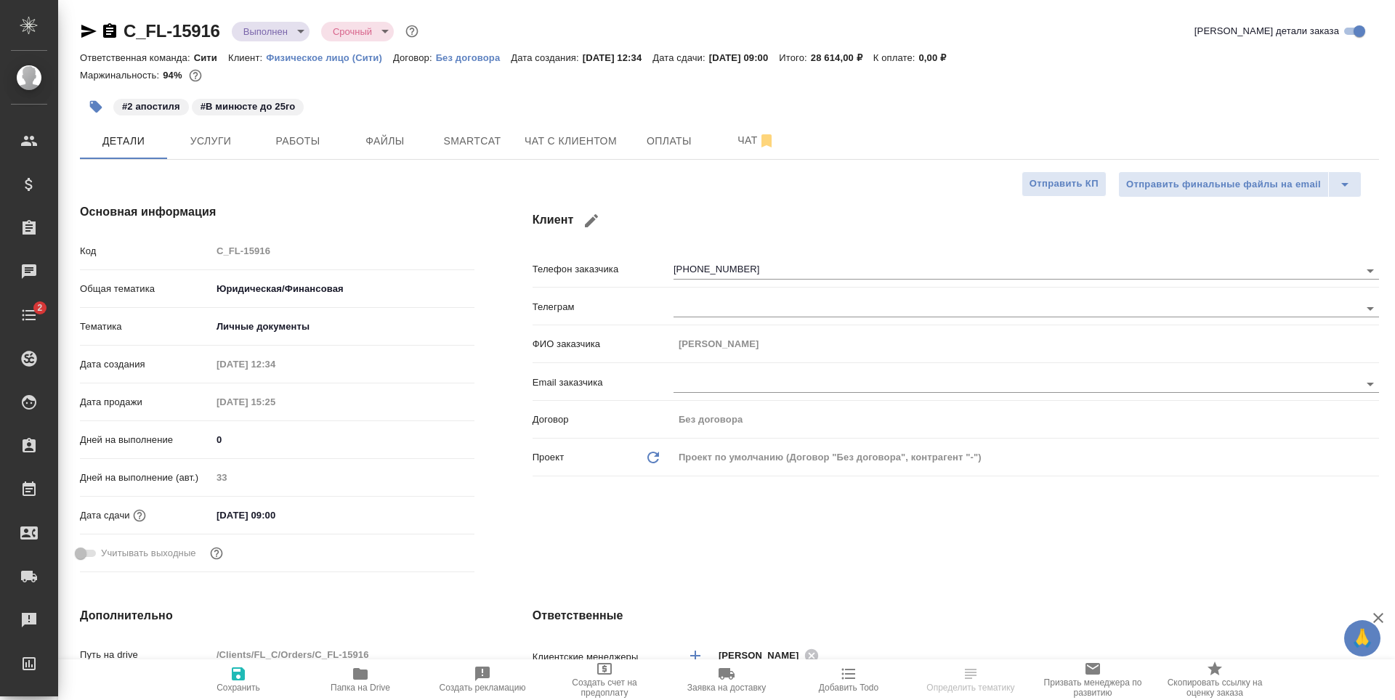
type textarea "x"
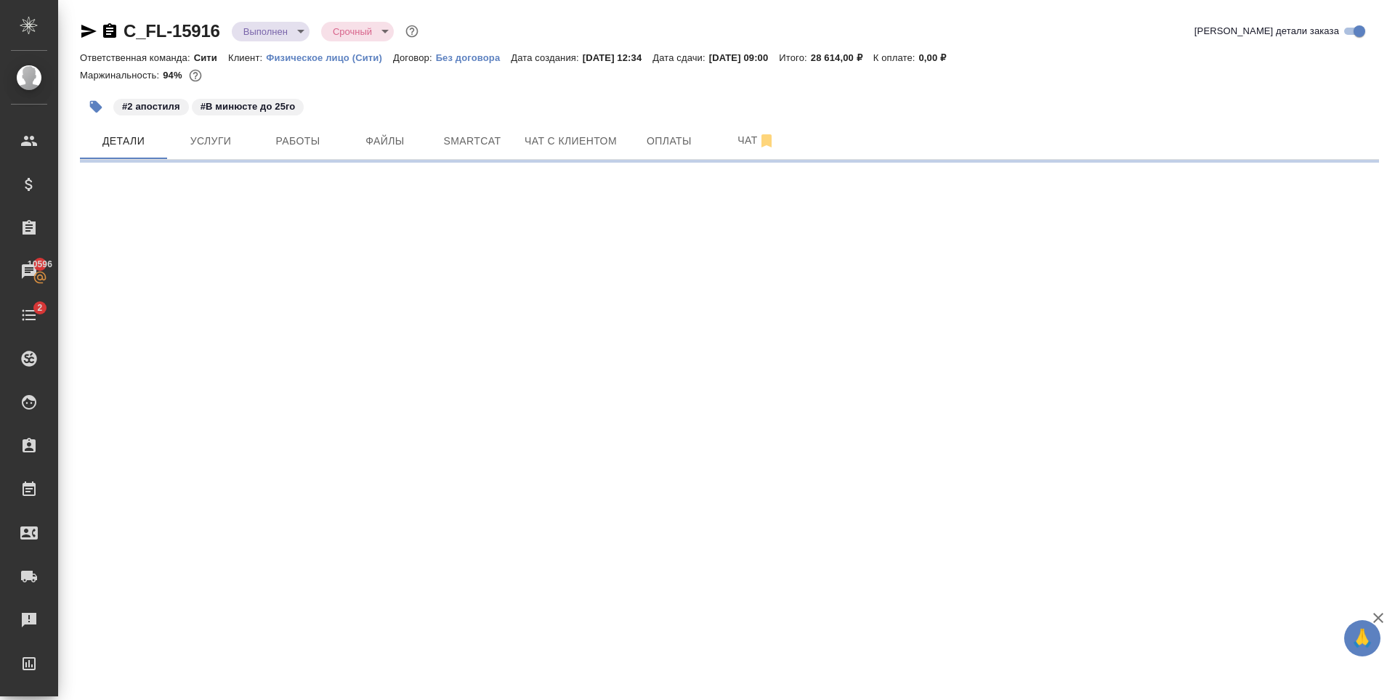
select select "RU"
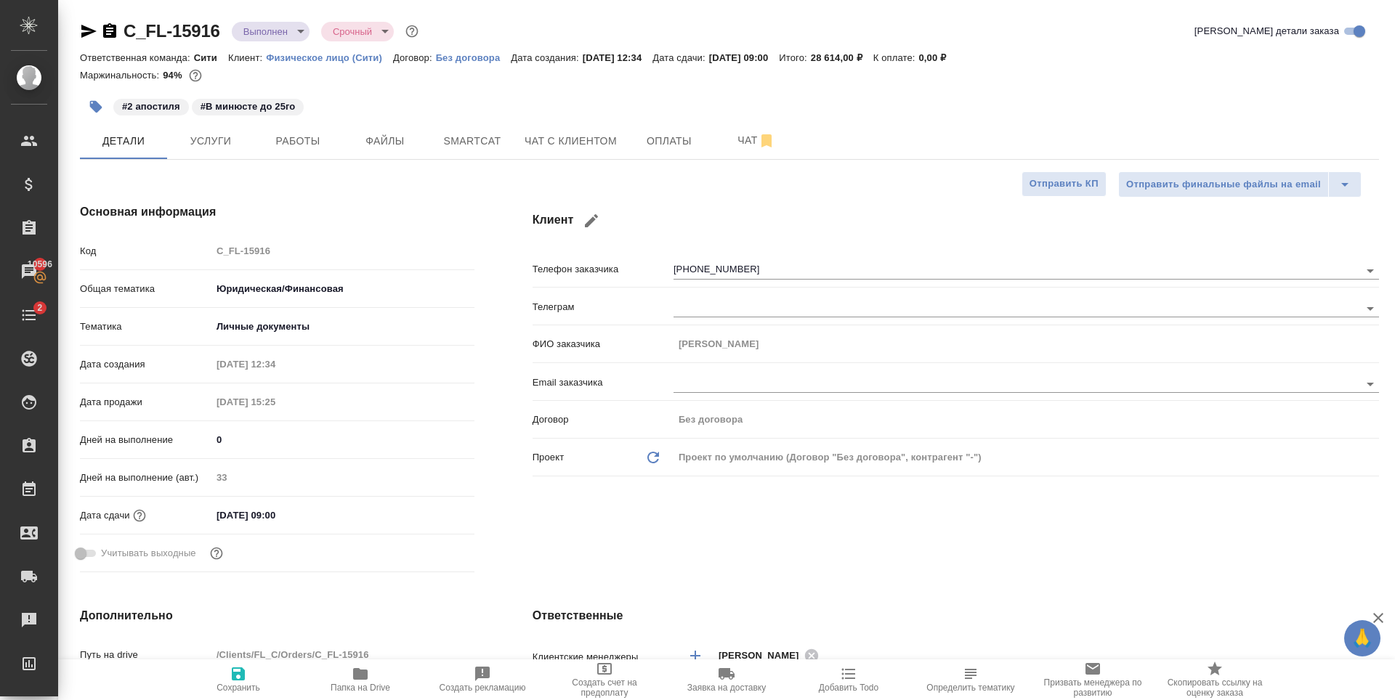
type textarea "x"
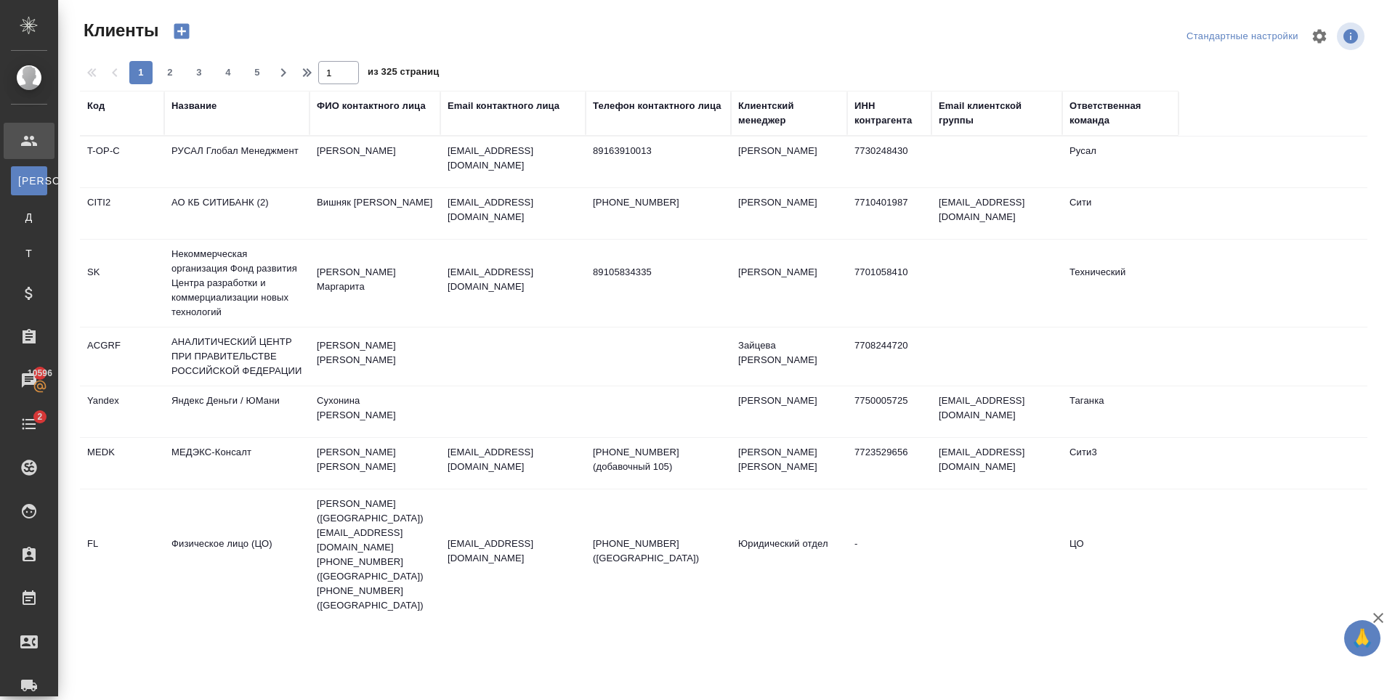
select select "RU"
click at [486, 96] on th "Email контактного лица" at bounding box center [512, 113] width 145 height 45
click at [494, 114] on div "Email контактного лица" at bounding box center [512, 113] width 131 height 29
click at [497, 105] on div "Email контактного лица" at bounding box center [503, 106] width 112 height 15
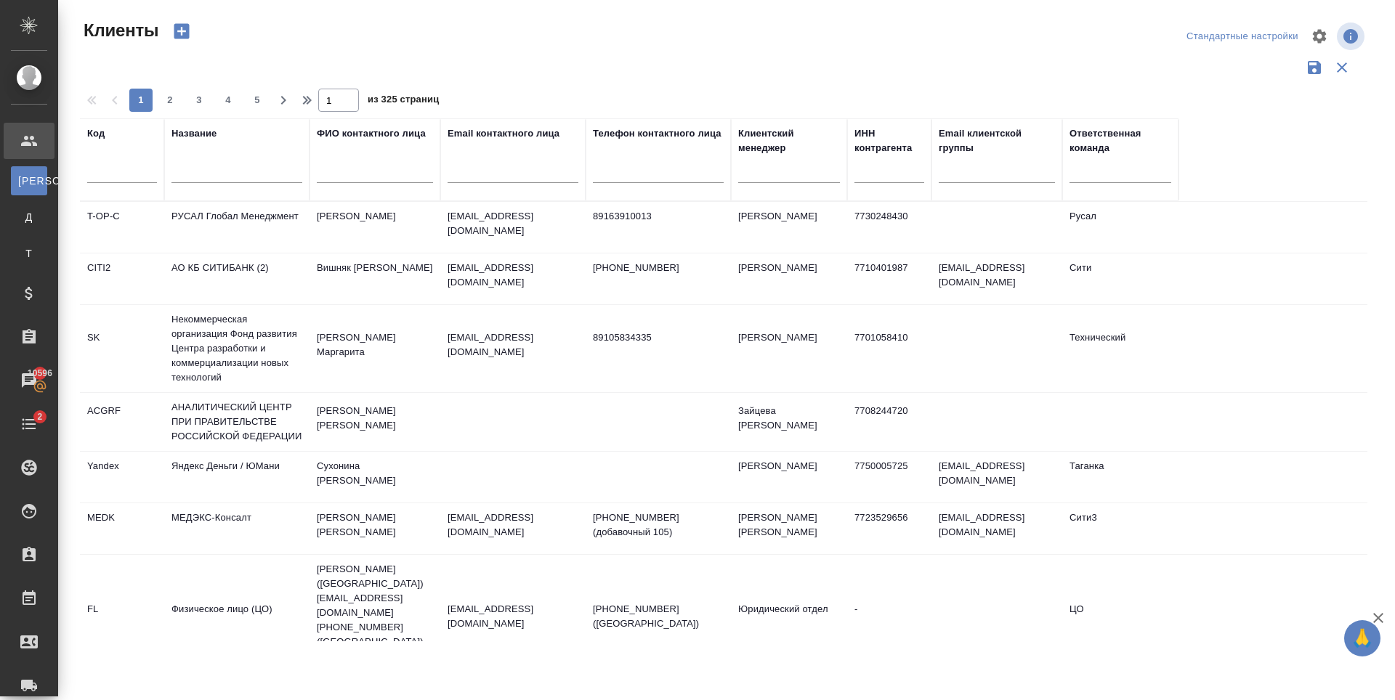
click at [490, 170] on input "text" at bounding box center [512, 174] width 131 height 18
paste input "[EMAIL_ADDRESS][DOMAIN_NAME]"
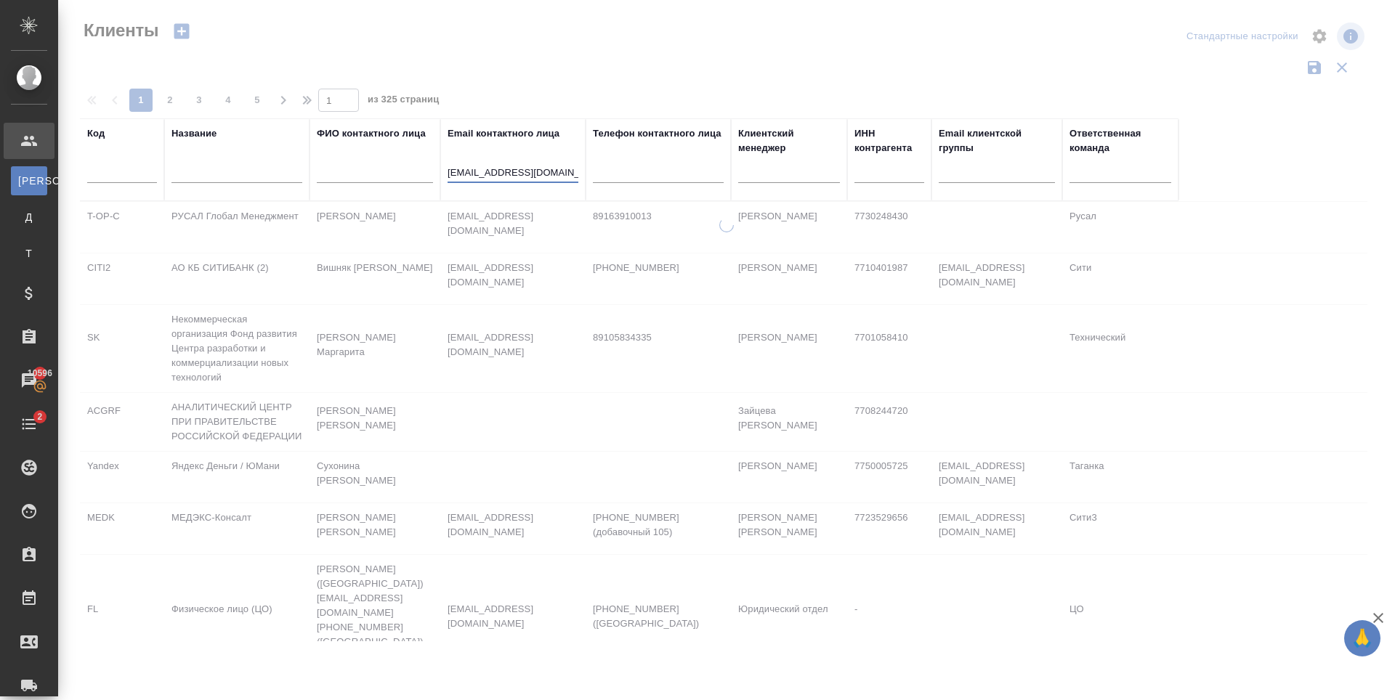
type input "[EMAIL_ADDRESS][DOMAIN_NAME]"
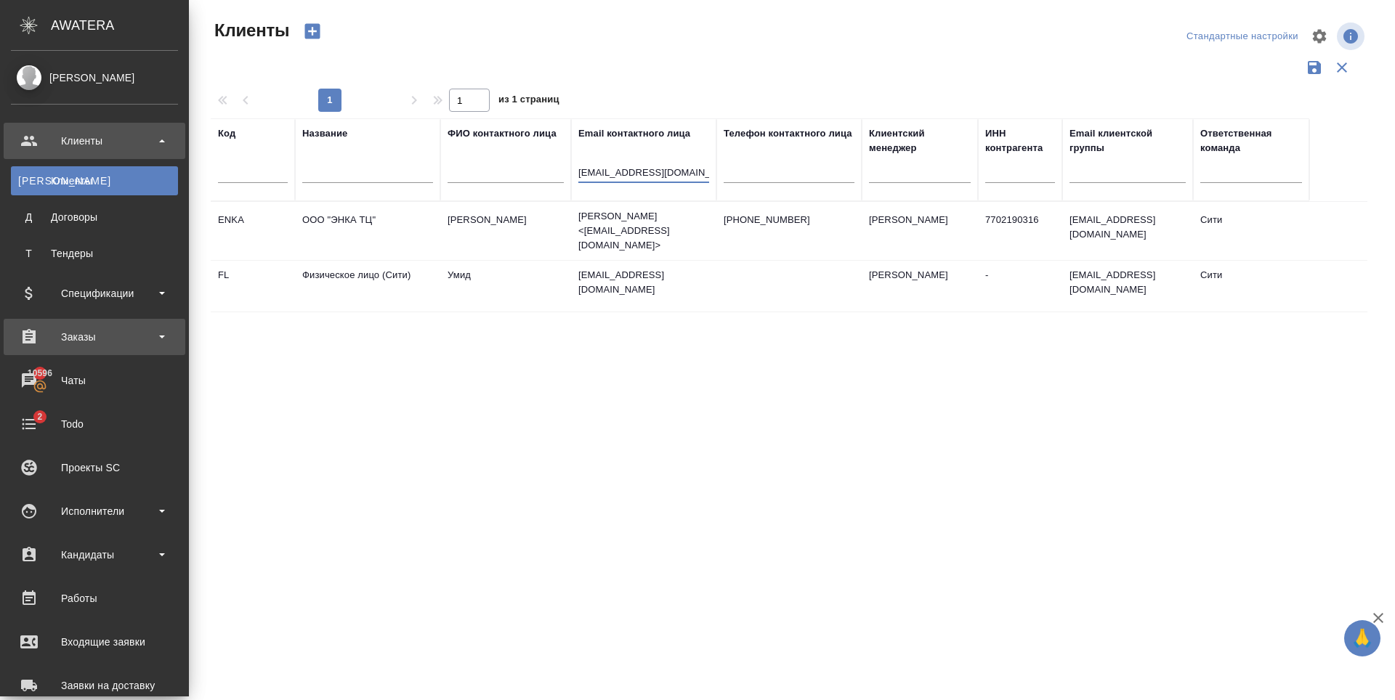
click at [118, 333] on div "Заказы" at bounding box center [94, 337] width 167 height 22
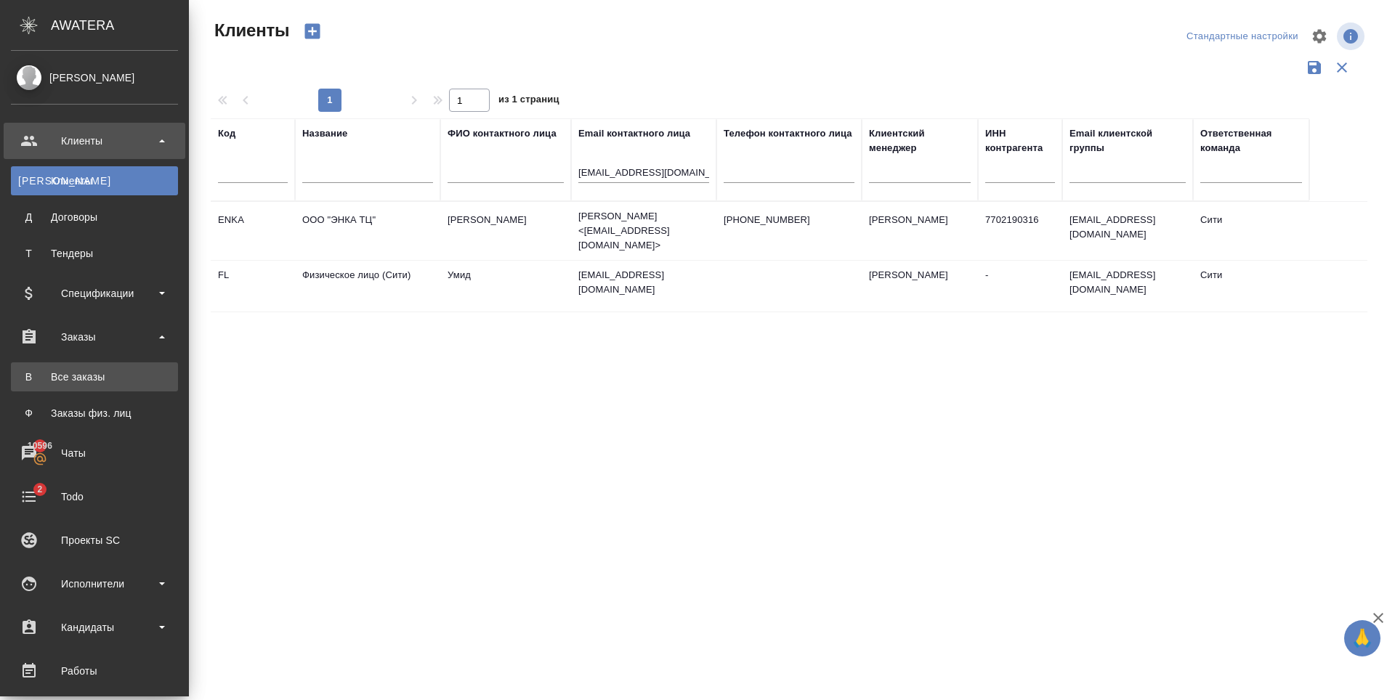
click at [110, 376] on div "Все заказы" at bounding box center [94, 377] width 153 height 15
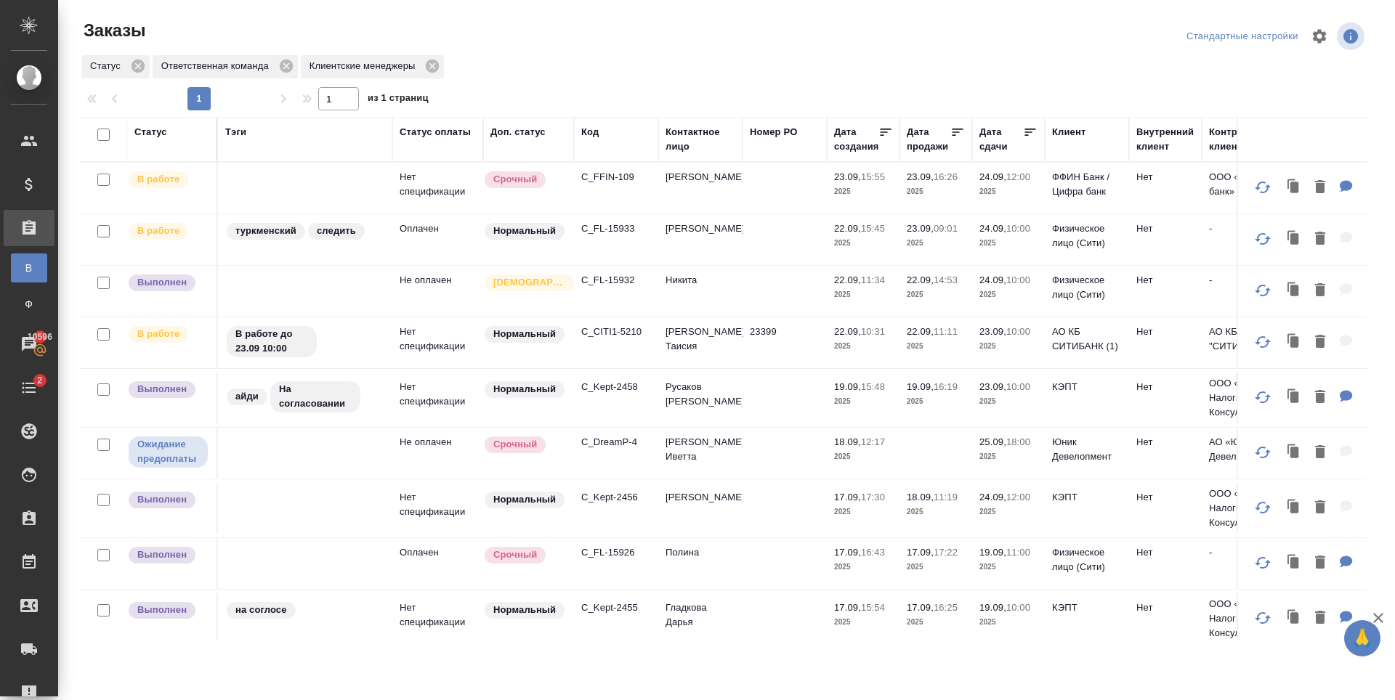
click at [597, 134] on div "Код" at bounding box center [589, 132] width 17 height 15
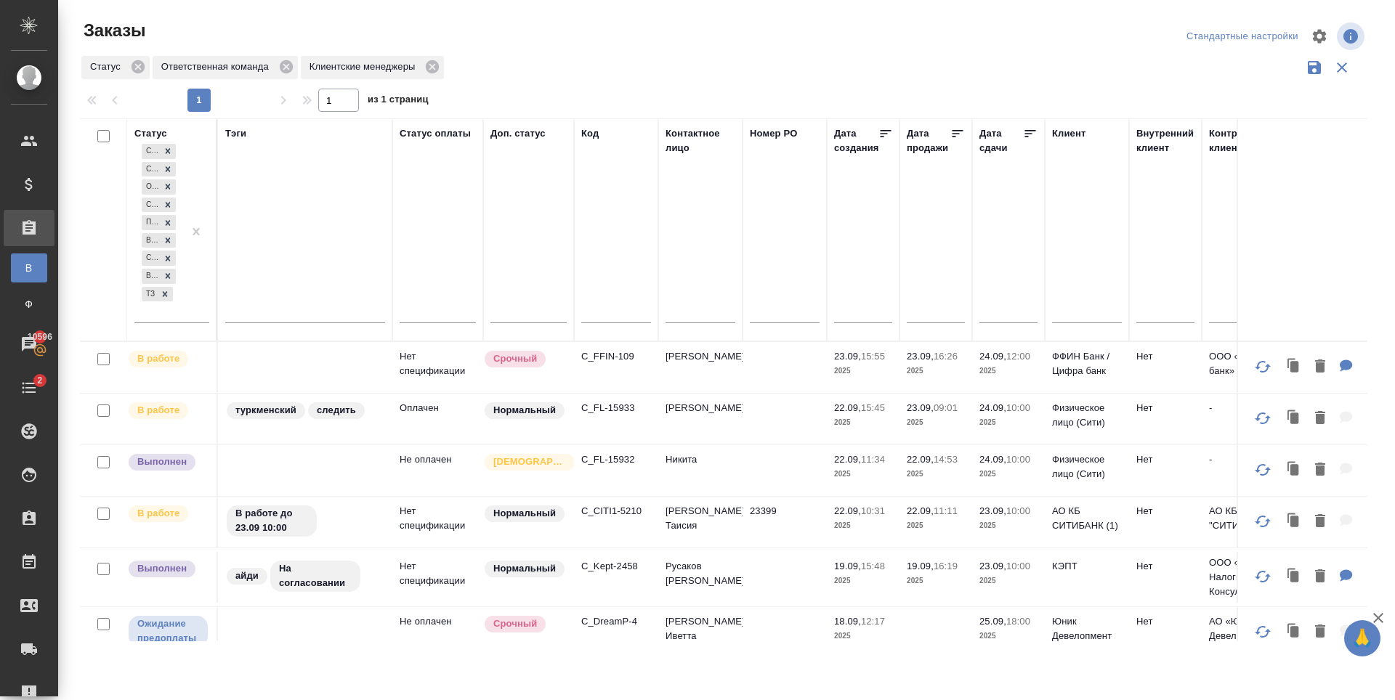
click at [610, 309] on input "text" at bounding box center [616, 314] width 70 height 18
click at [563, 54] on div "Статус Ответственная команда Клиентские менеджеры" at bounding box center [723, 68] width 1287 height 28
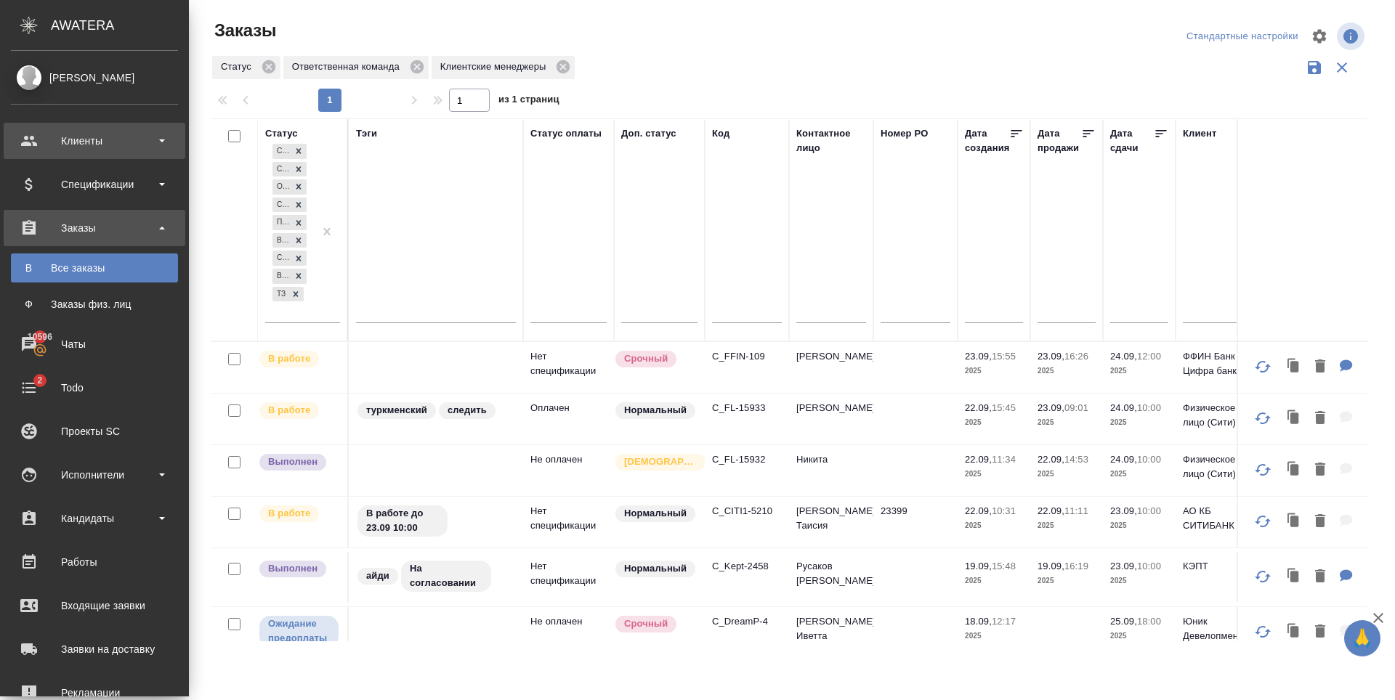
click at [58, 131] on div "Клиенты" at bounding box center [94, 141] width 167 height 22
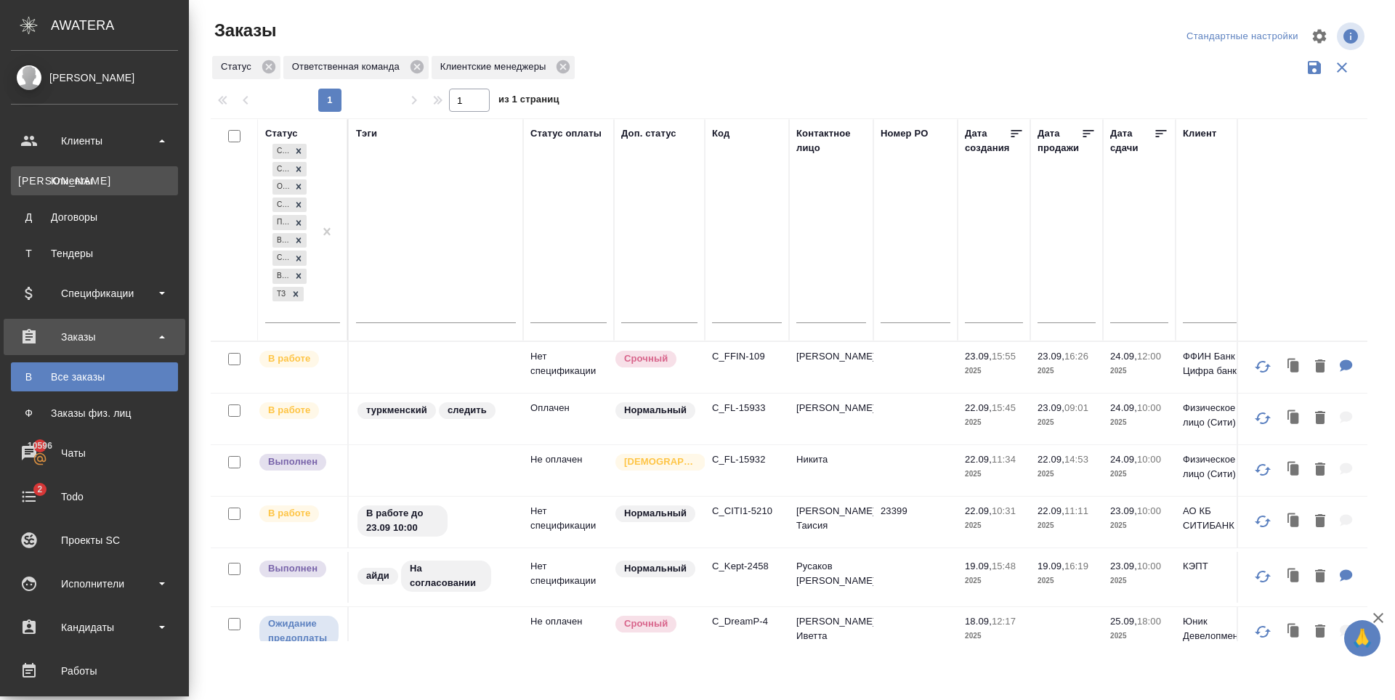
click at [83, 185] on div "Клиенты" at bounding box center [94, 181] width 153 height 15
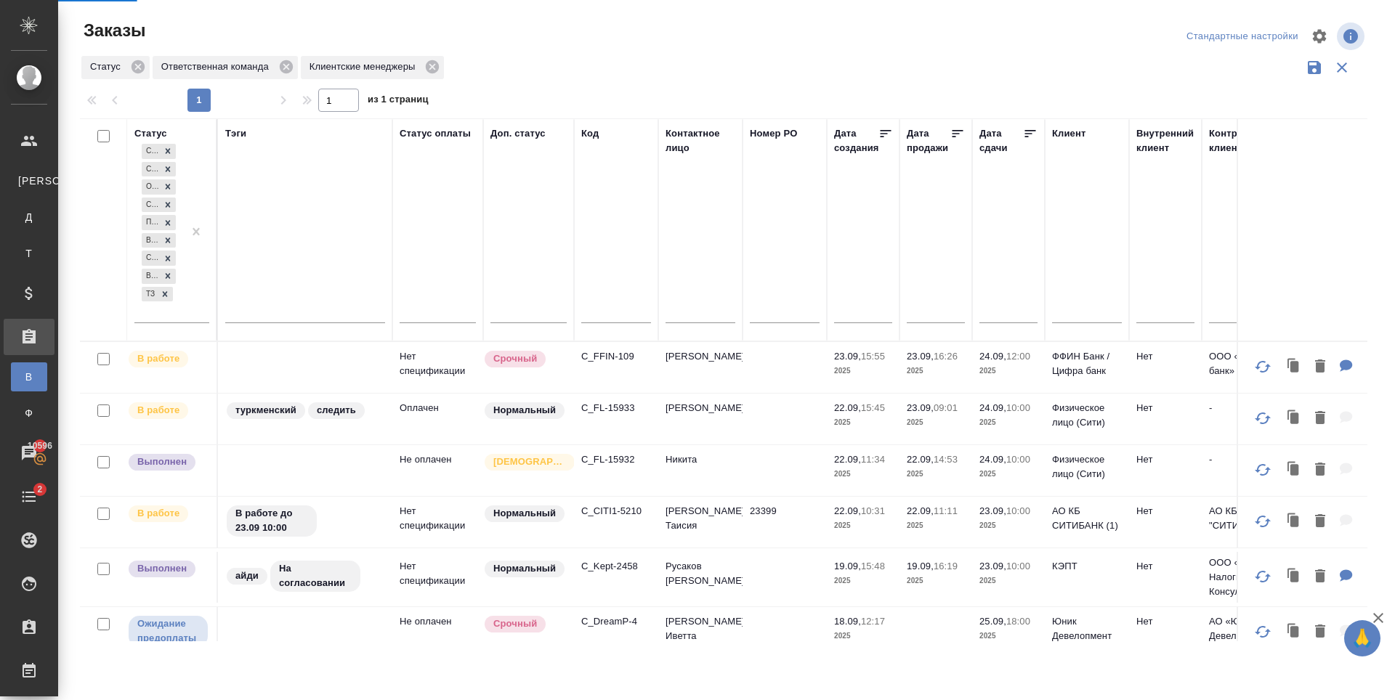
select select "RU"
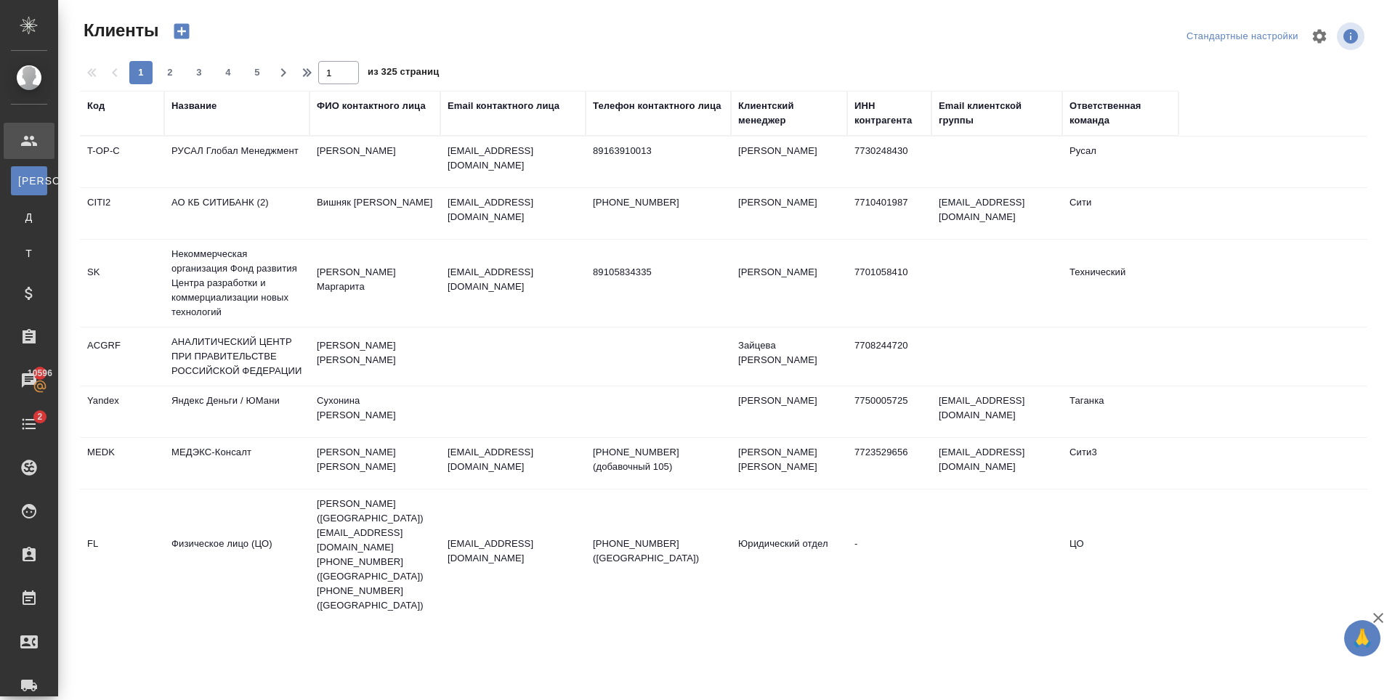
click at [682, 99] on div "Телефон контактного лица" at bounding box center [657, 106] width 129 height 15
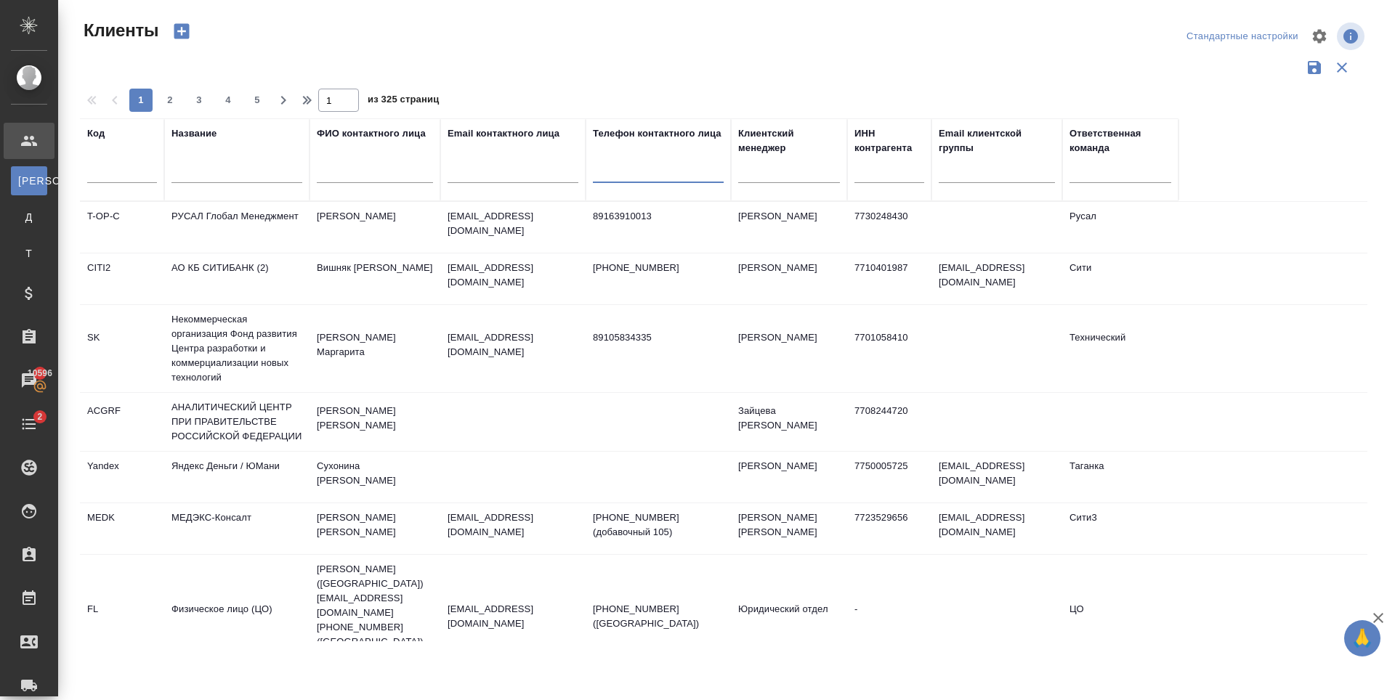
click at [647, 178] on input "text" at bounding box center [658, 174] width 131 height 18
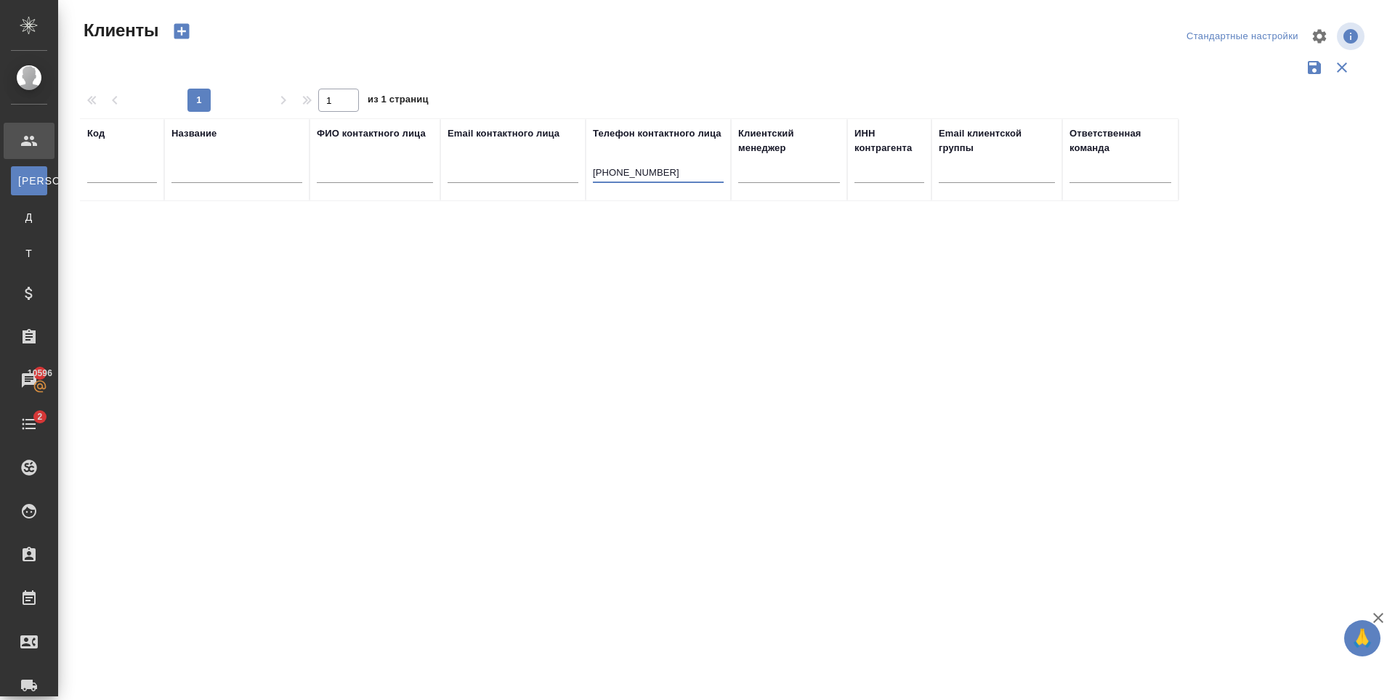
type input "+7 929 5524607"
click at [687, 297] on div "Код Название ФИО контактного лица Email контактного лица Телефон контактного ли…" at bounding box center [723, 379] width 1287 height 523
click at [689, 179] on input "+7 929 5524607" at bounding box center [658, 174] width 131 height 18
drag, startPoint x: 671, startPoint y: 166, endPoint x: 585, endPoint y: 170, distance: 85.8
click at [585, 170] on tr "Код Название ФИО контактного лица Email контактного лица Телефон контактного ли…" at bounding box center [629, 159] width 1098 height 83
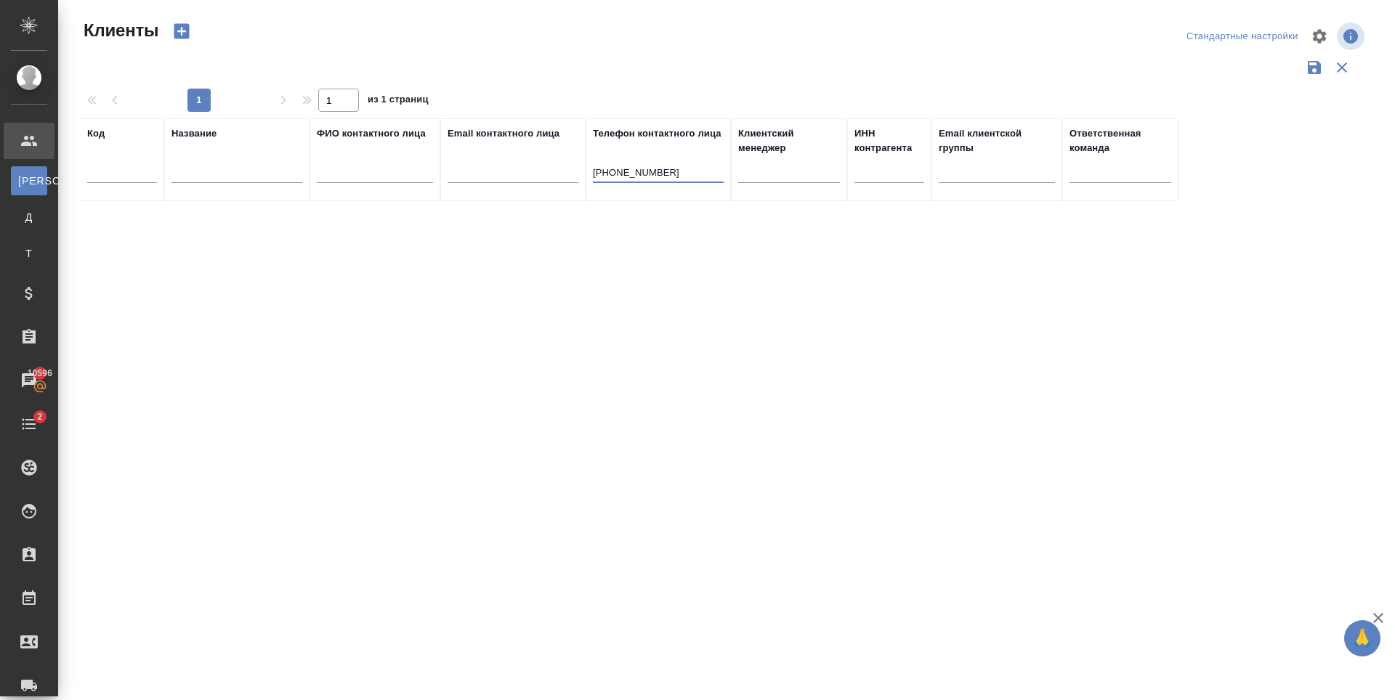
click at [524, 250] on div "Код Название ФИО контактного лица Email контактного лица Телефон контактного ли…" at bounding box center [723, 379] width 1287 height 523
drag, startPoint x: 673, startPoint y: 178, endPoint x: 566, endPoint y: 172, distance: 106.9
click at [553, 169] on tr "Код Название ФИО контактного лица Email контактного лица Телефон контактного ли…" at bounding box center [629, 159] width 1098 height 83
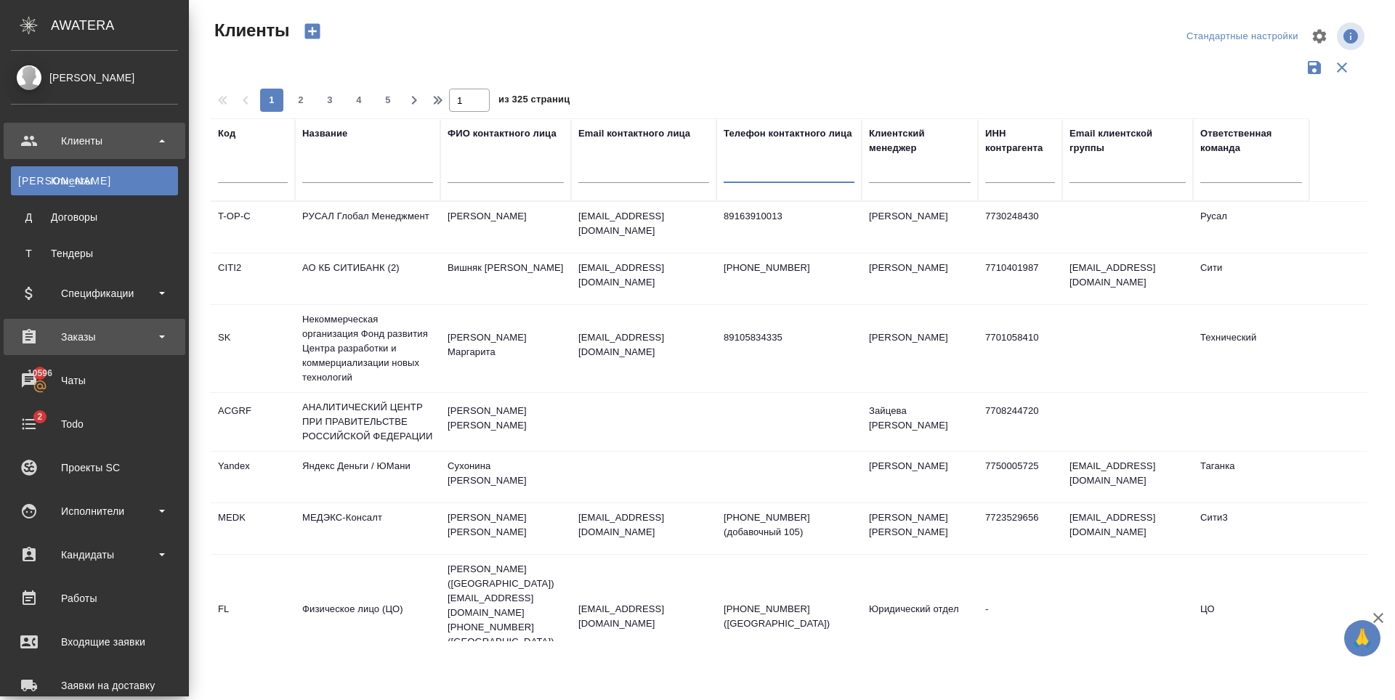
click at [94, 328] on div "Заказы" at bounding box center [94, 337] width 167 height 22
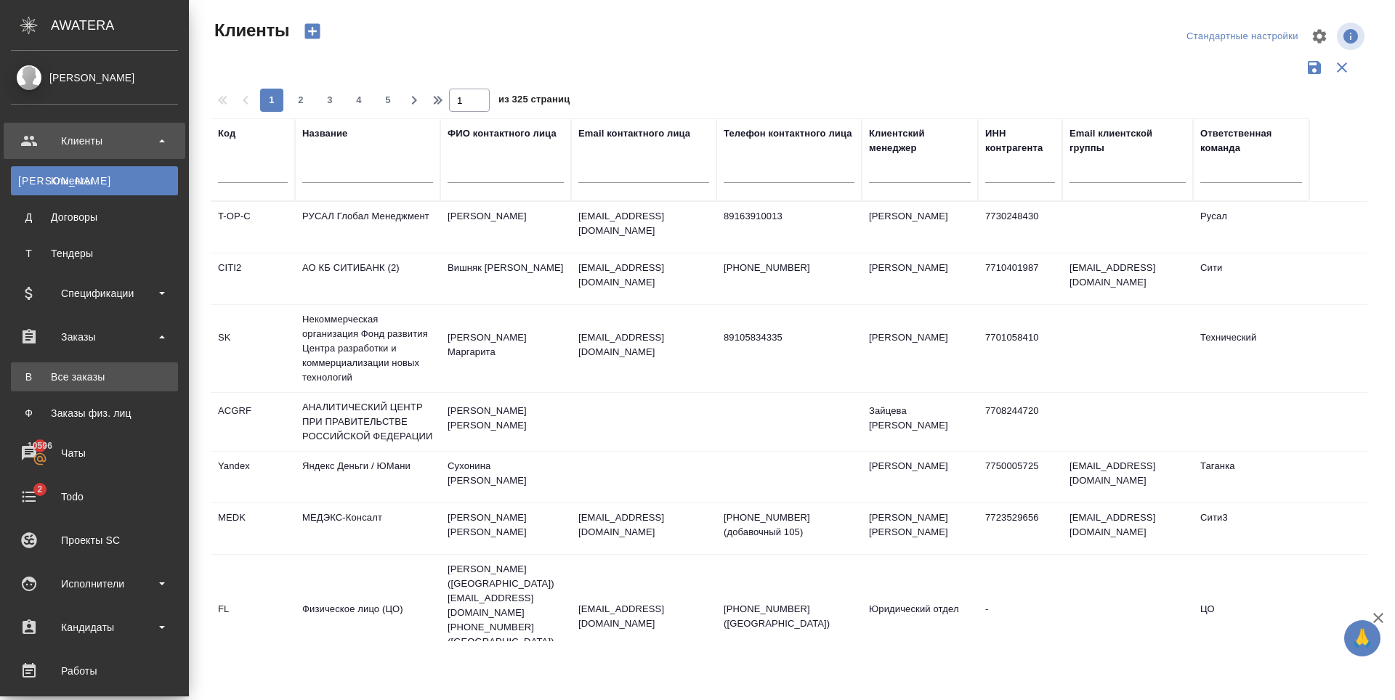
click at [104, 383] on div "Все заказы" at bounding box center [94, 377] width 153 height 15
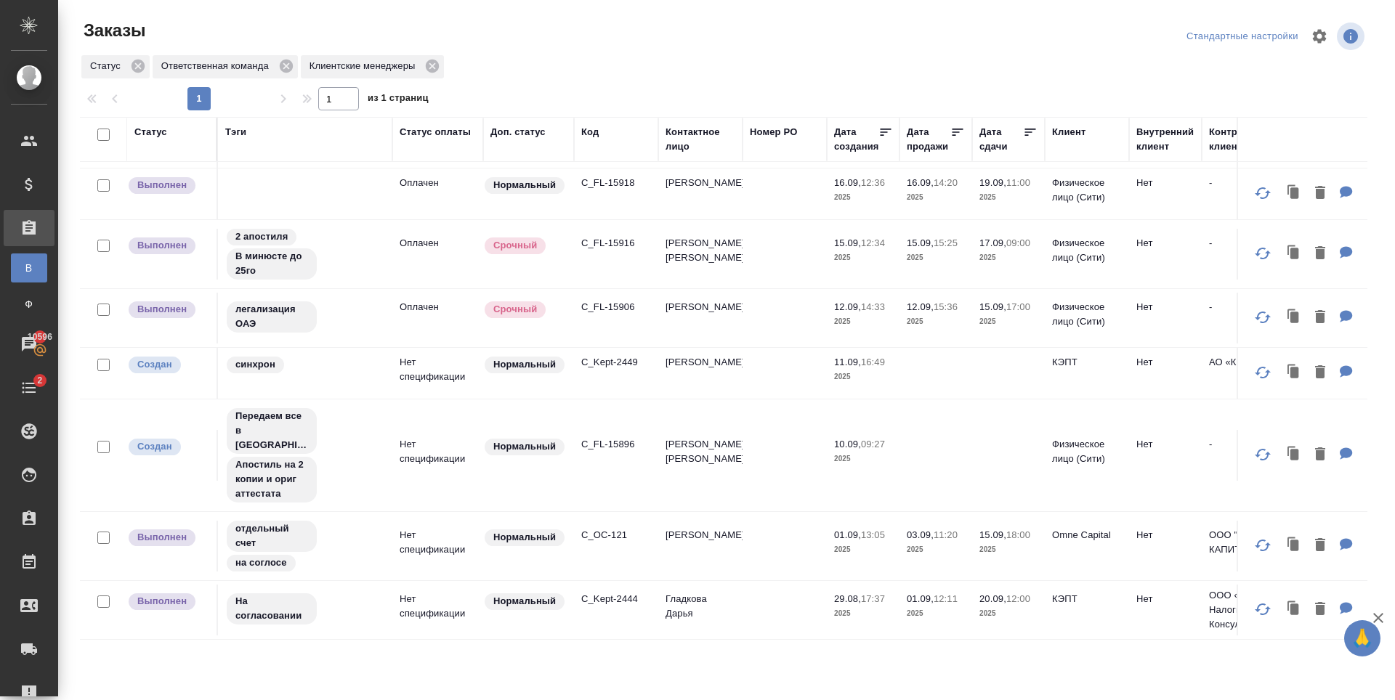
scroll to position [653, 0]
click at [139, 64] on icon at bounding box center [137, 66] width 13 height 13
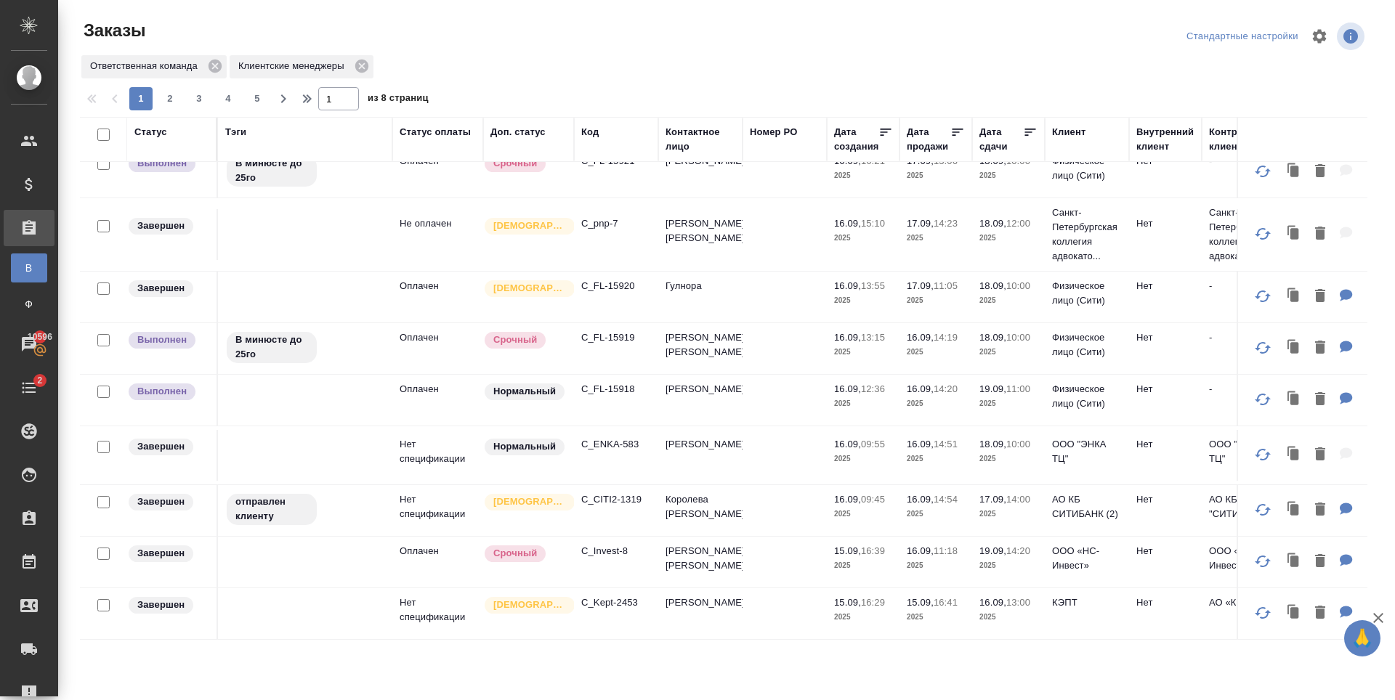
scroll to position [896, 0]
click at [174, 99] on span "2" at bounding box center [169, 99] width 23 height 15
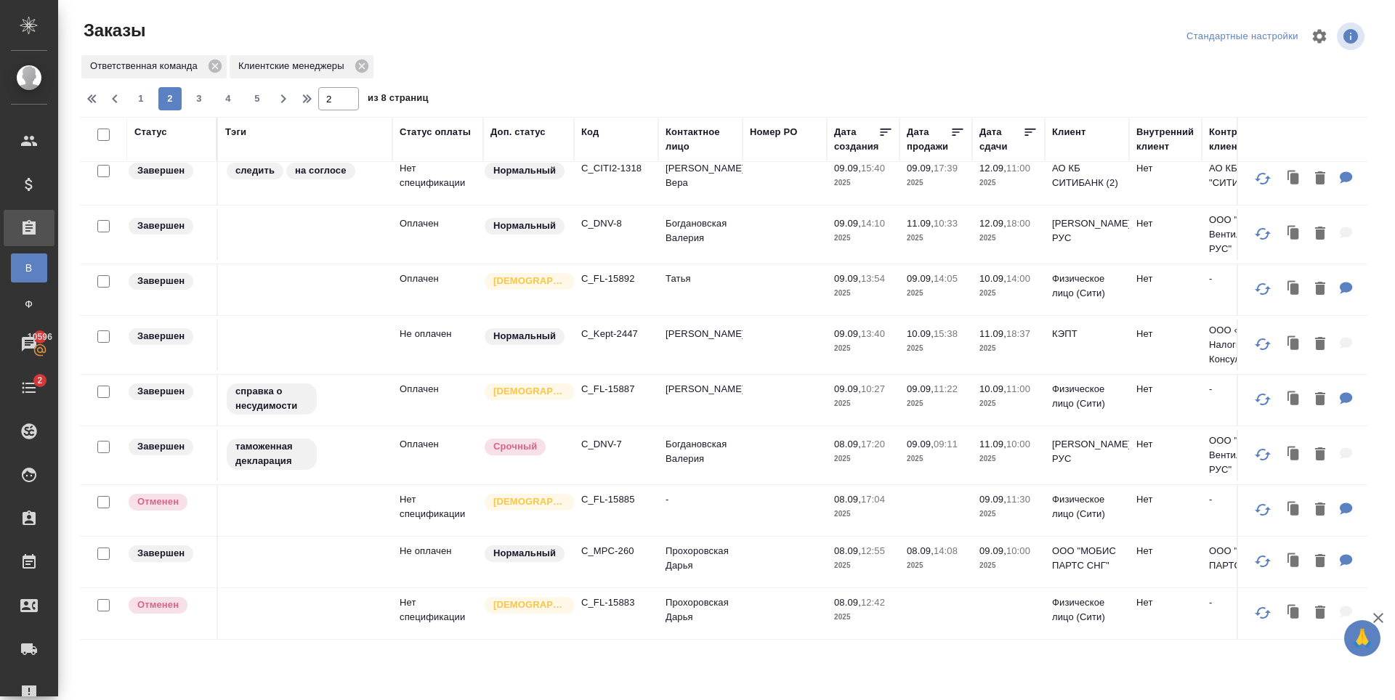
scroll to position [1013, 0]
click at [200, 97] on span "3" at bounding box center [198, 99] width 23 height 15
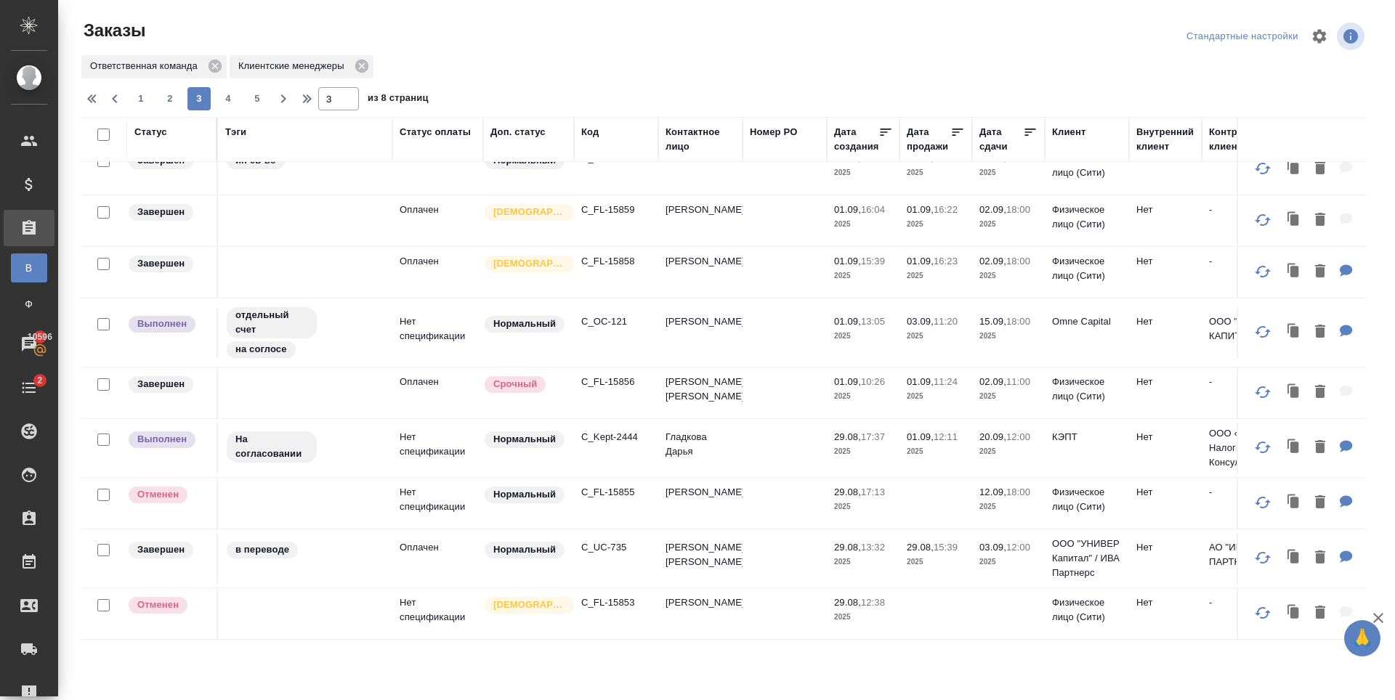
scroll to position [918, 0]
click at [225, 101] on span "4" at bounding box center [227, 99] width 23 height 15
type input "4"
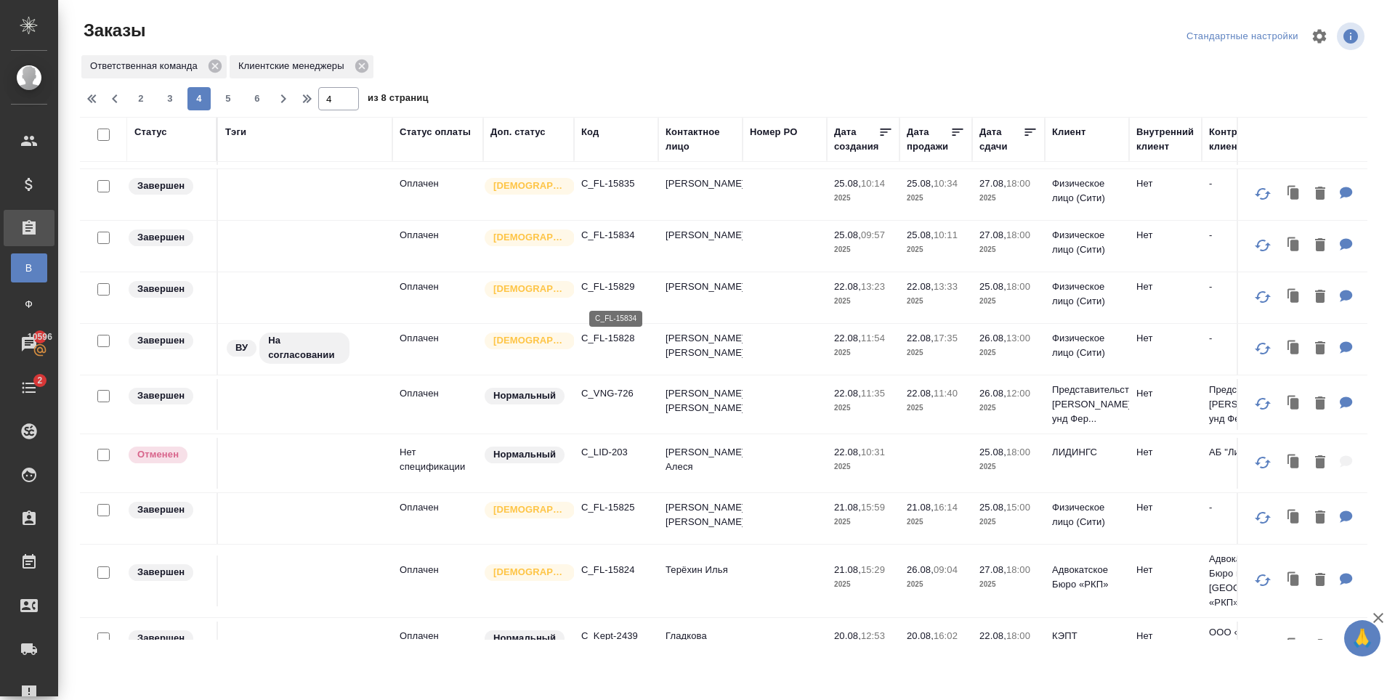
click at [617, 243] on p "C_FL-15834" at bounding box center [616, 235] width 70 height 15
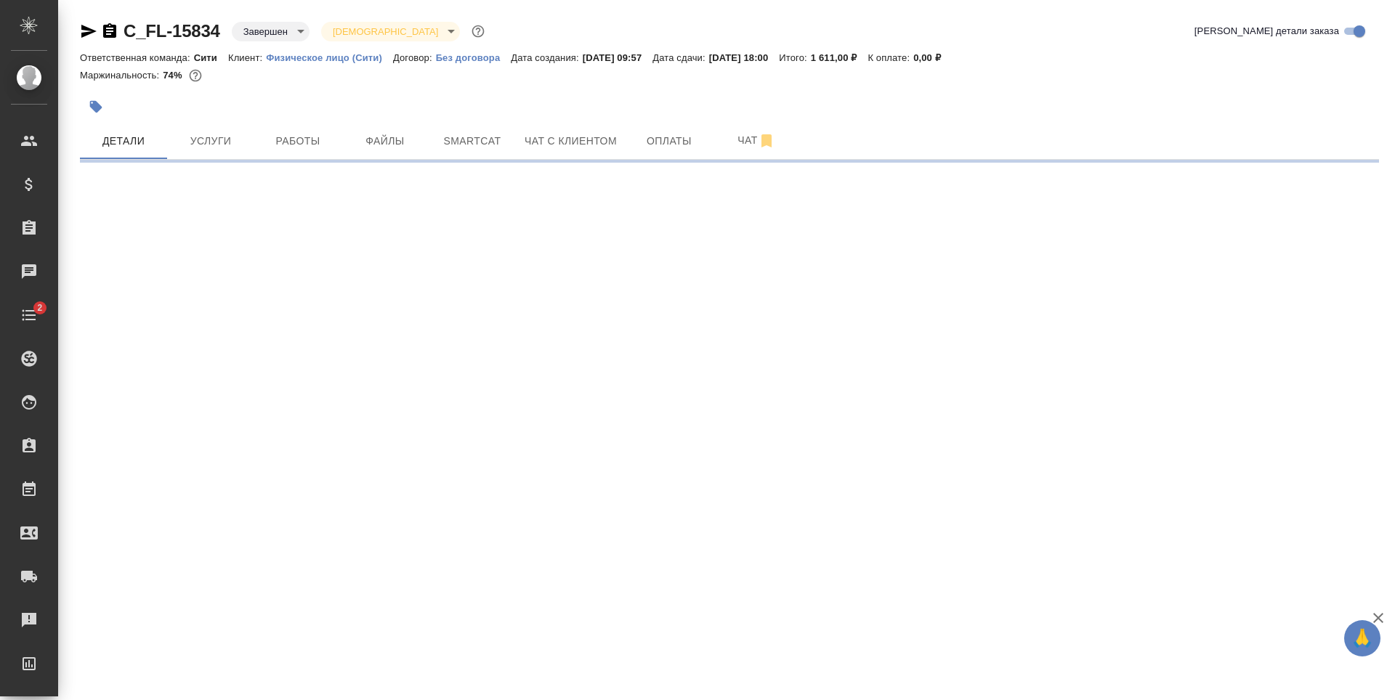
select select "RU"
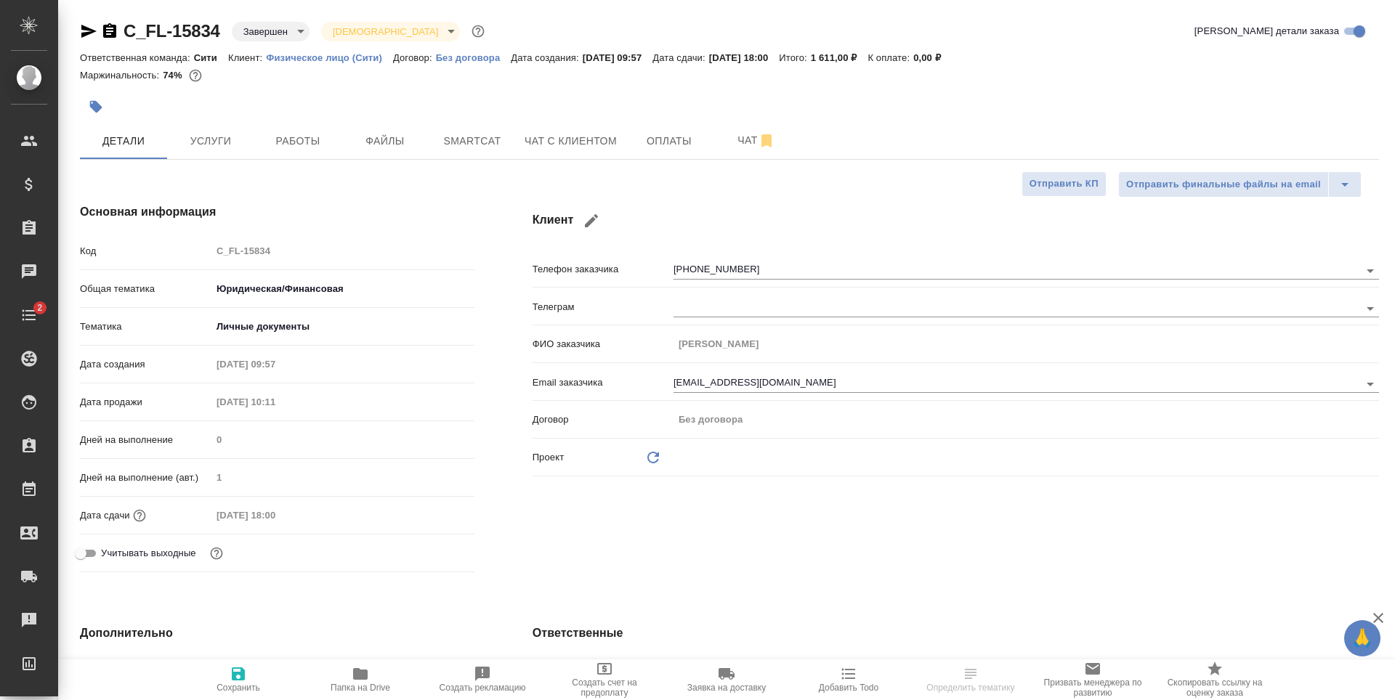
type textarea "x"
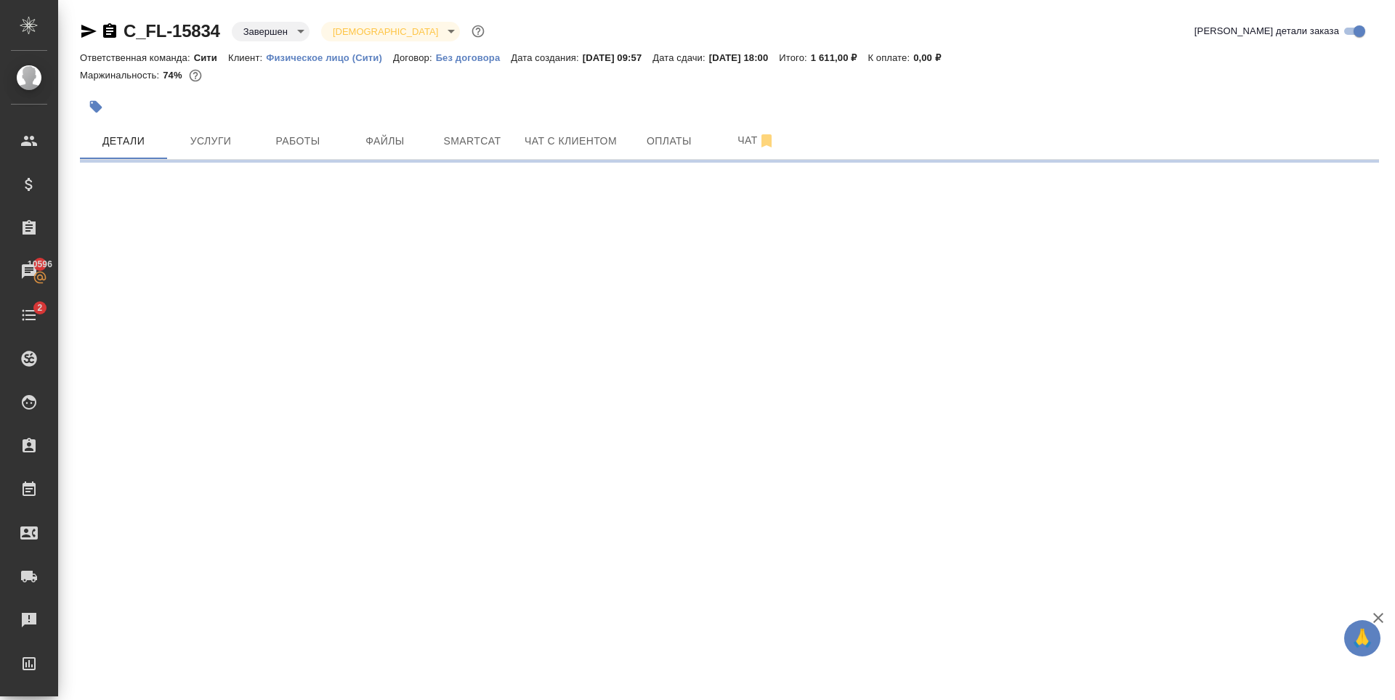
select select "RU"
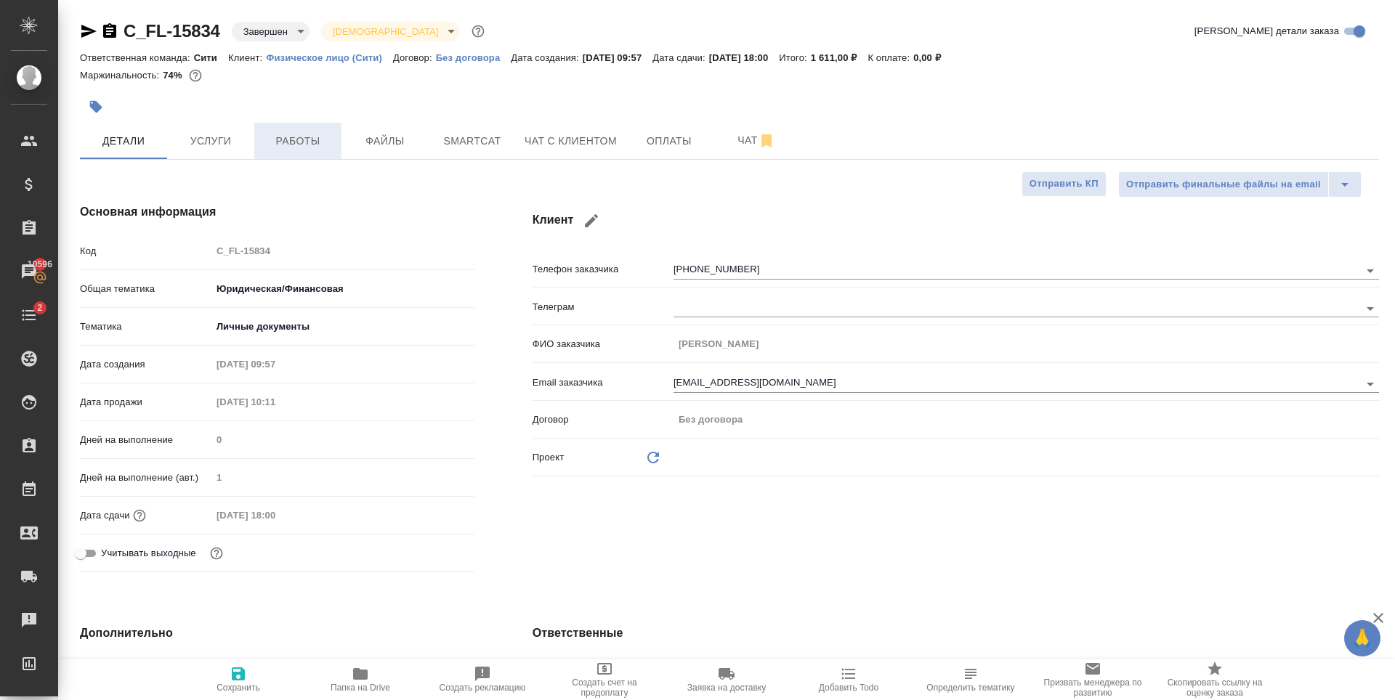
type textarea "x"
click at [368, 158] on button "Файлы" at bounding box center [384, 141] width 87 height 36
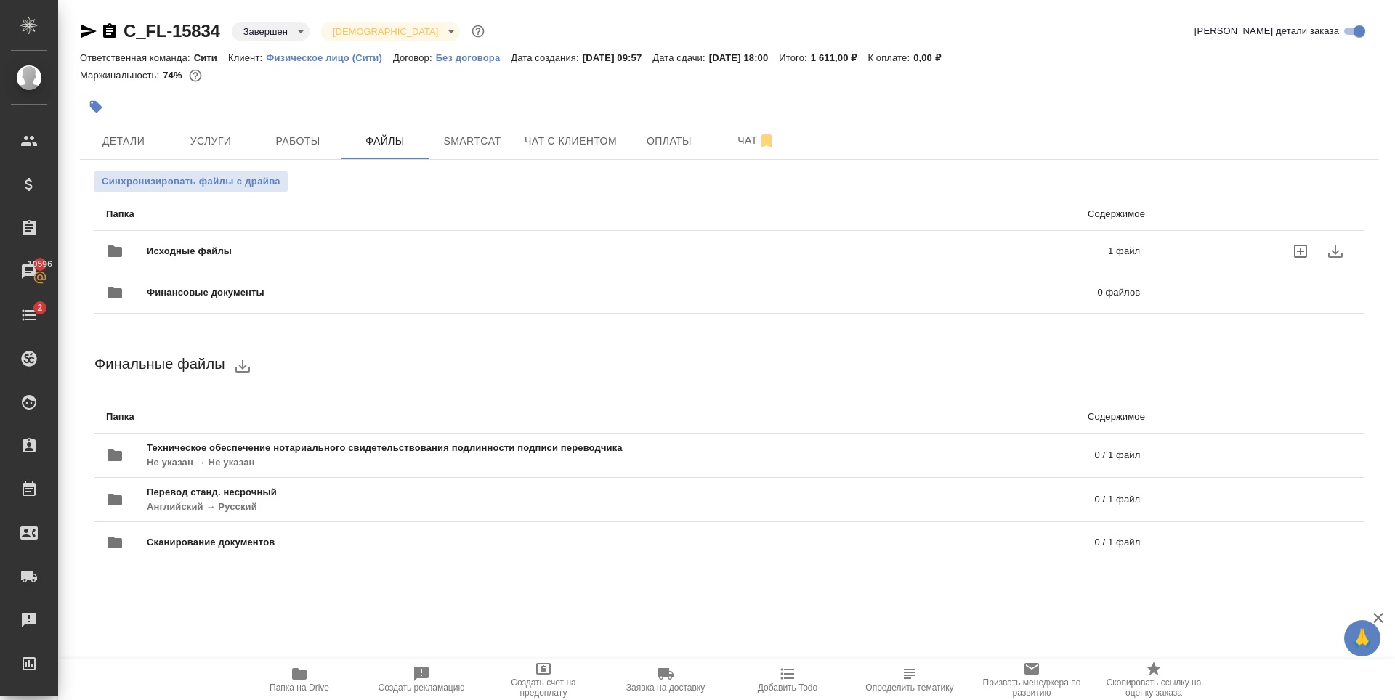
click at [370, 256] on span "Исходные файлы" at bounding box center [408, 251] width 523 height 15
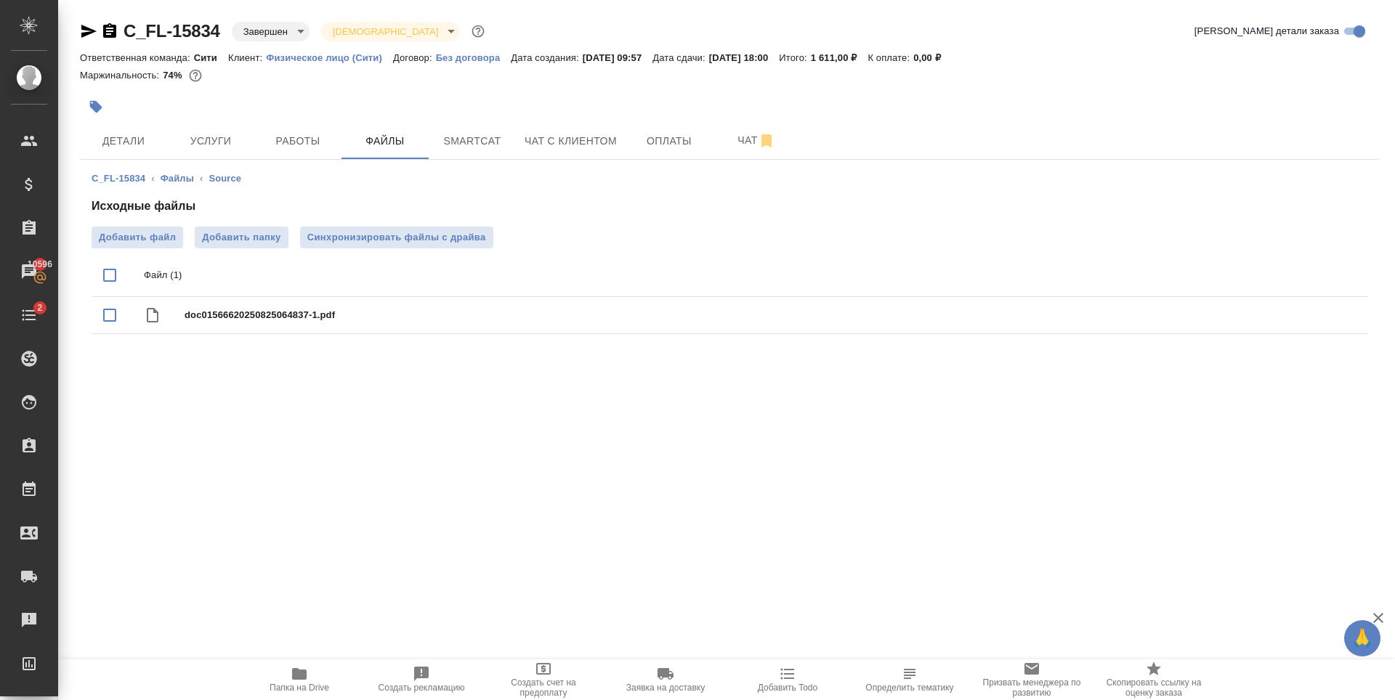
click at [296, 676] on icon "button" at bounding box center [299, 674] width 15 height 12
click at [637, 482] on div ".cls-1 fill:#fff; AWATERA [PERSON_NAME] Спецификации Заказы 10596 Чаты 2 Todo П…" at bounding box center [697, 350] width 1395 height 700
click at [616, 157] on button "Чат с клиентом" at bounding box center [571, 141] width 110 height 36
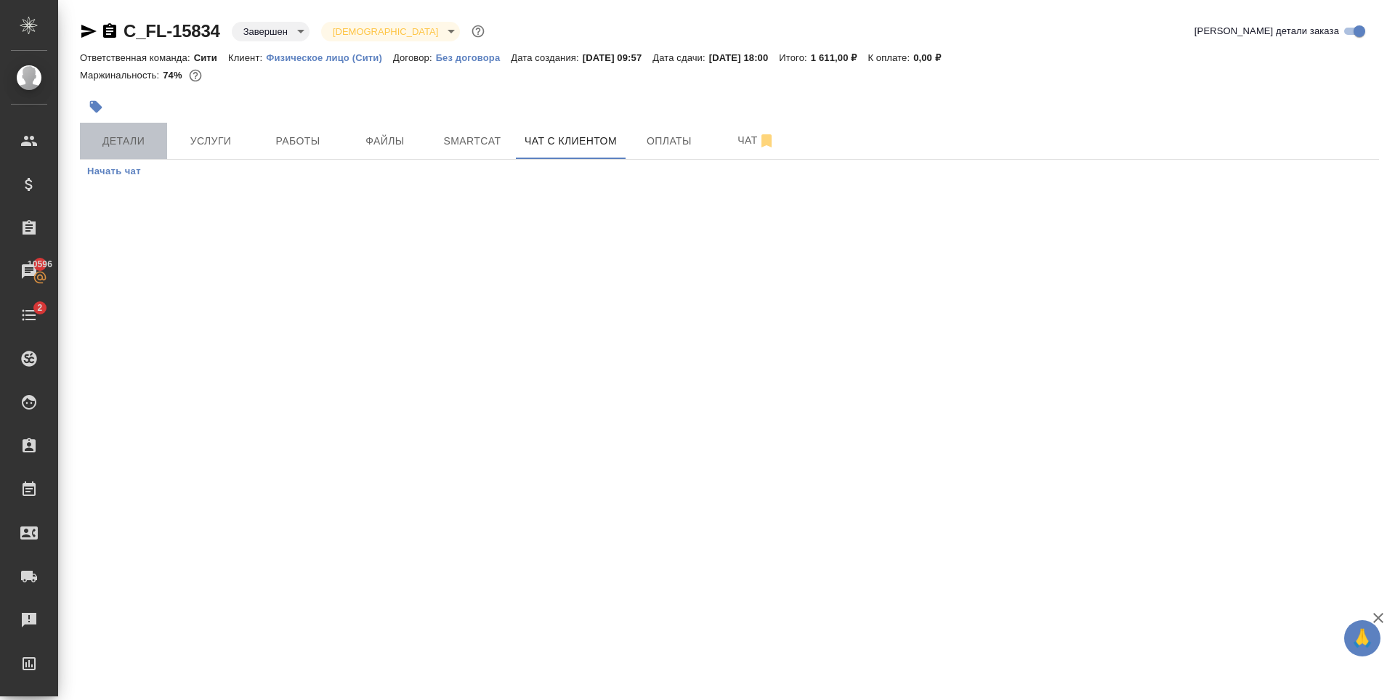
click at [129, 151] on button "Детали" at bounding box center [123, 141] width 87 height 36
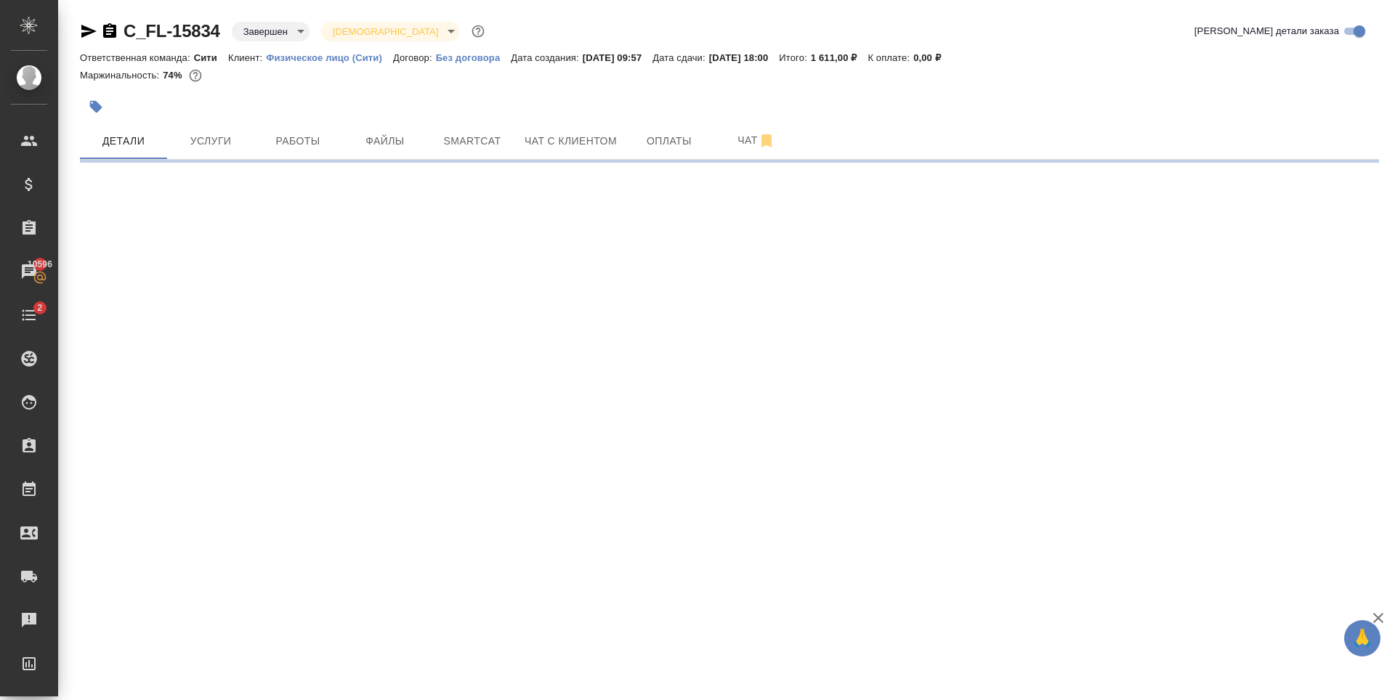
select select "RU"
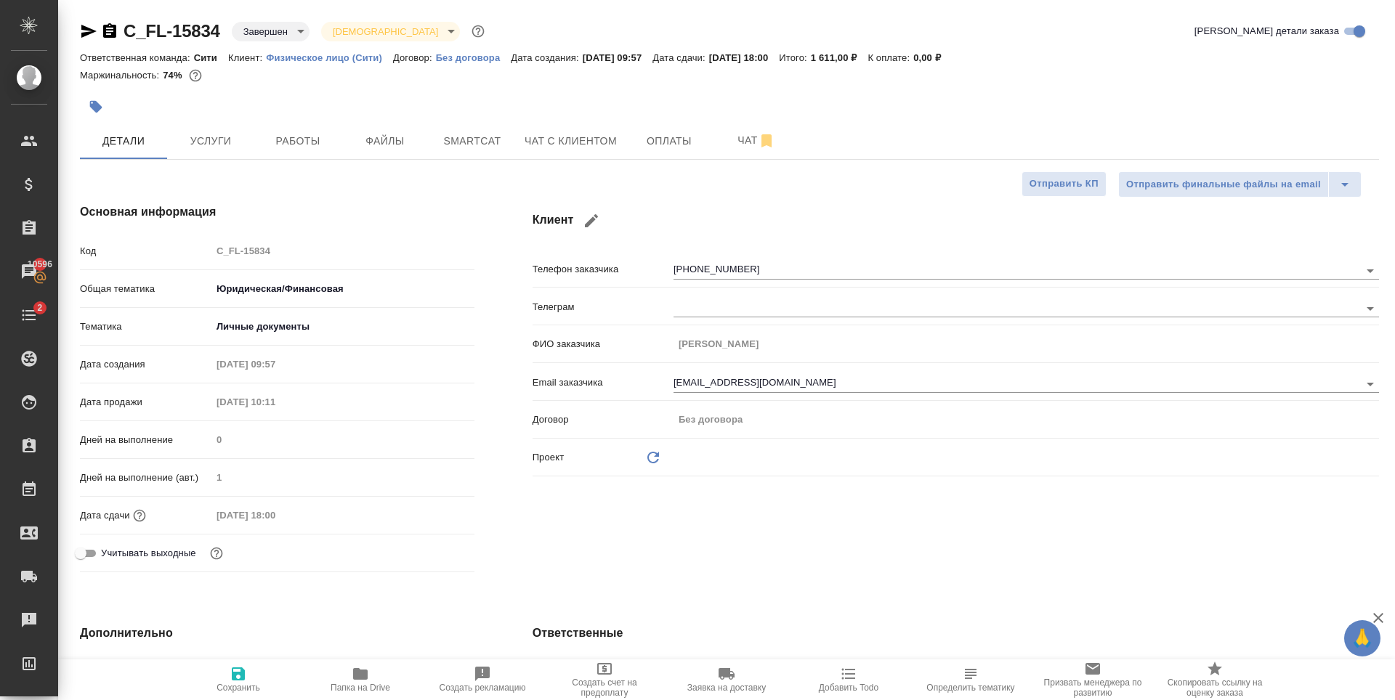
type textarea "x"
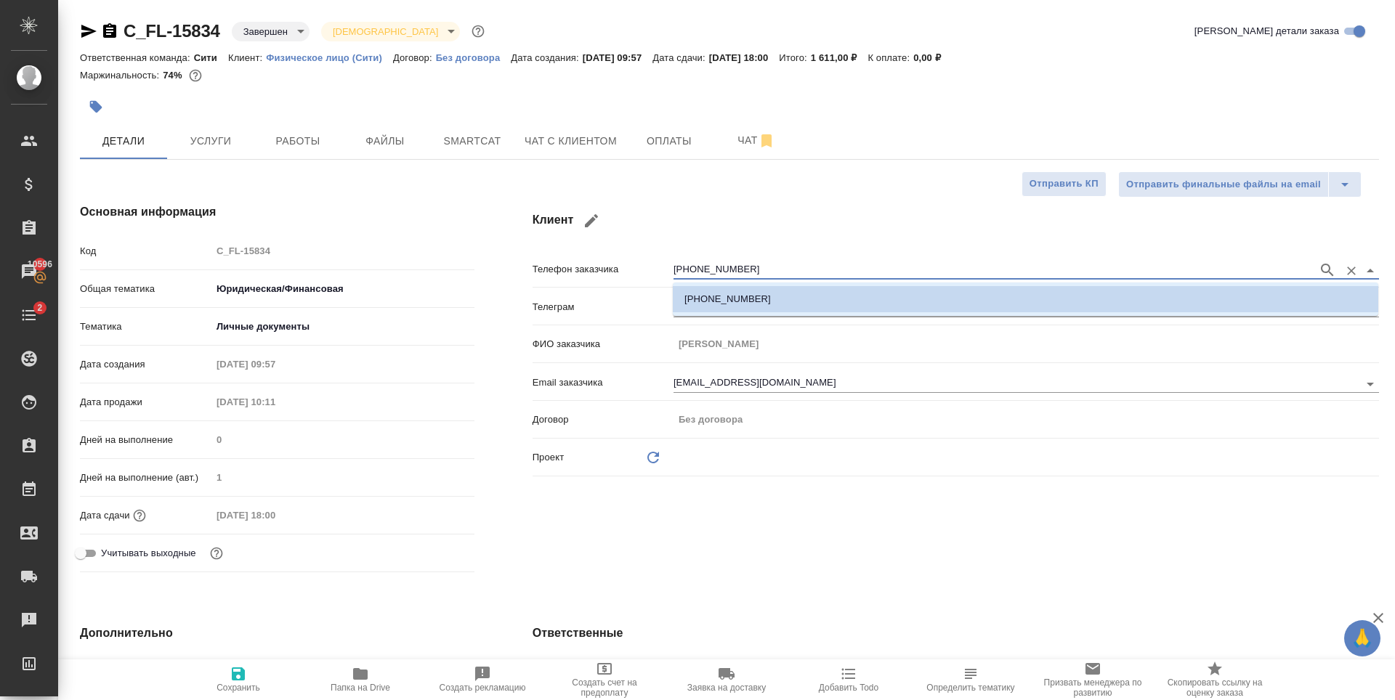
drag, startPoint x: 761, startPoint y: 273, endPoint x: 642, endPoint y: 272, distance: 118.4
click at [642, 272] on div "Телефон заказчика [PHONE_NUMBER]" at bounding box center [955, 268] width 846 height 25
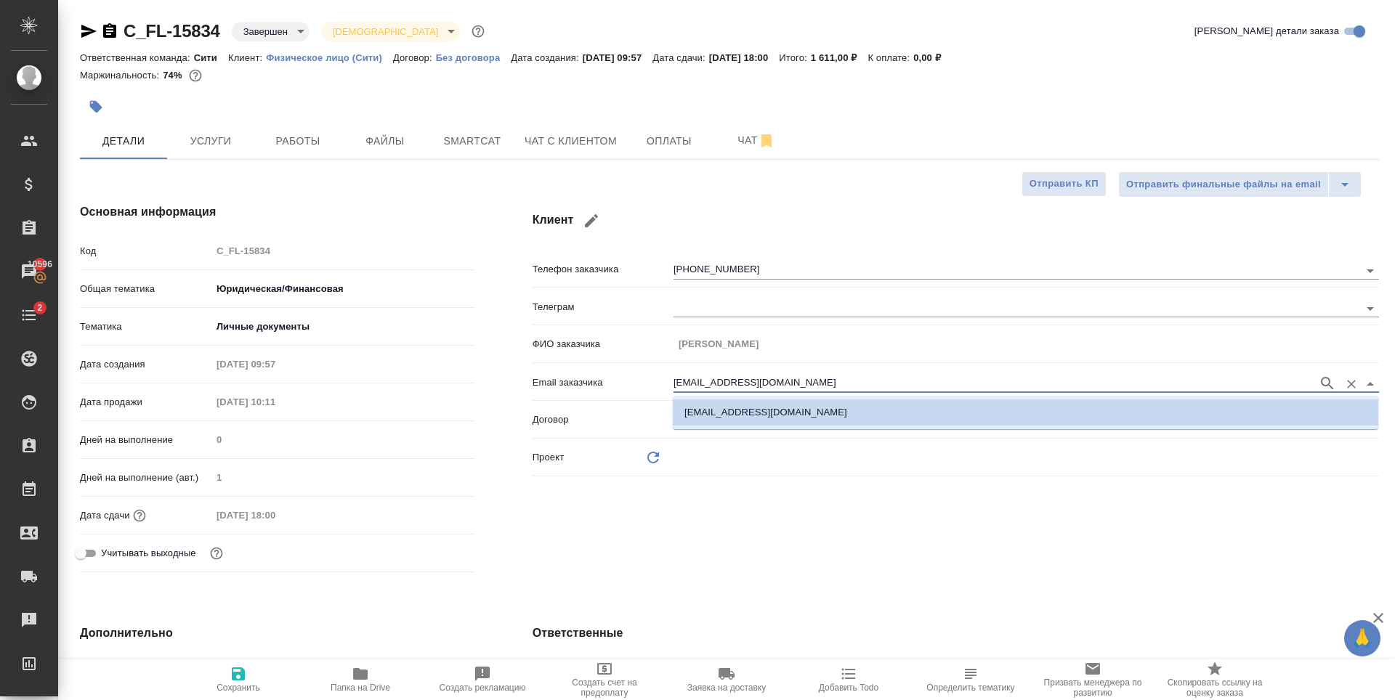
drag, startPoint x: 798, startPoint y: 381, endPoint x: 661, endPoint y: 390, distance: 137.6
click at [661, 390] on div "Email заказчика [EMAIL_ADDRESS][DOMAIN_NAME]" at bounding box center [955, 381] width 846 height 25
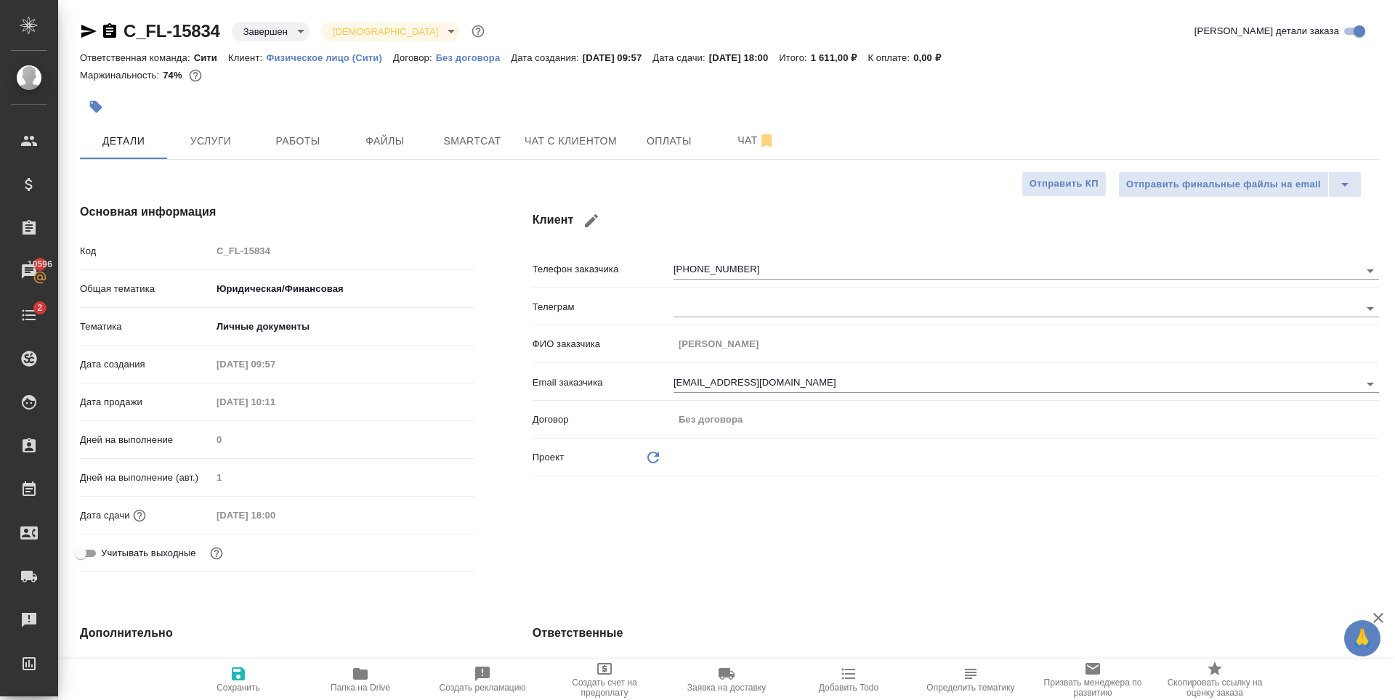
type textarea "x"
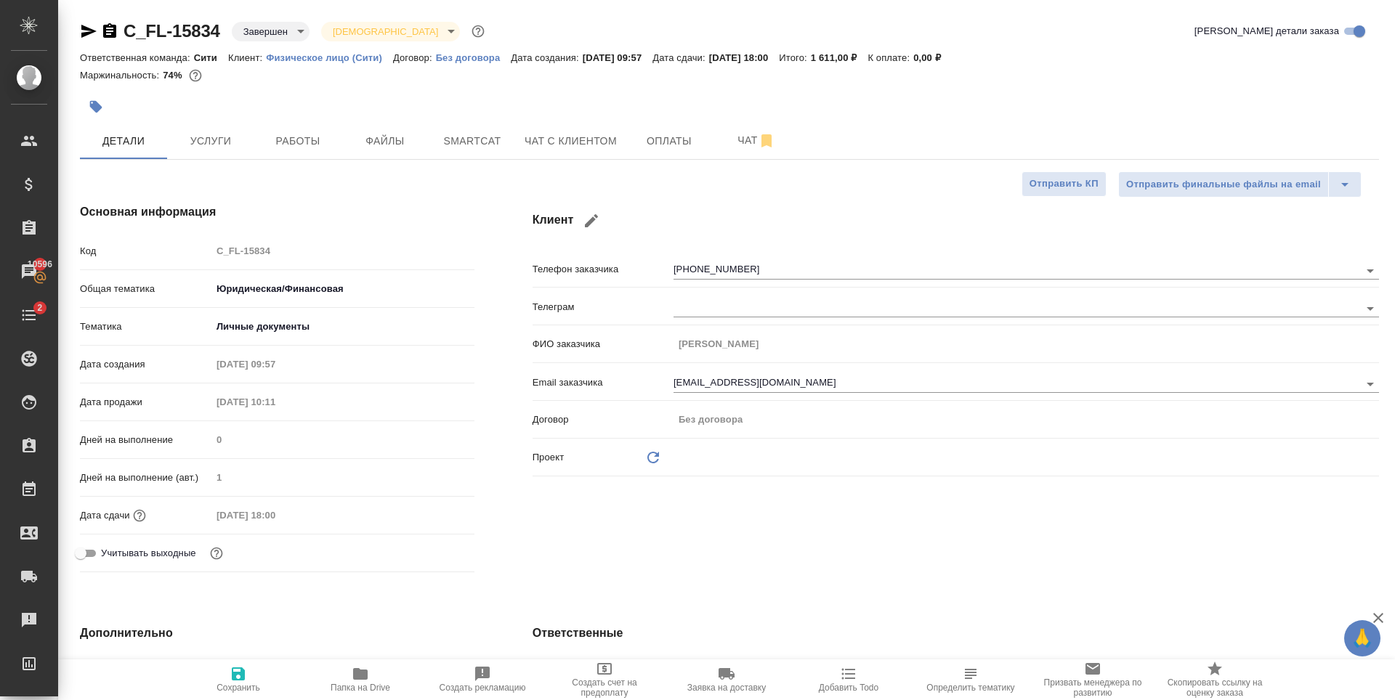
type textarea "x"
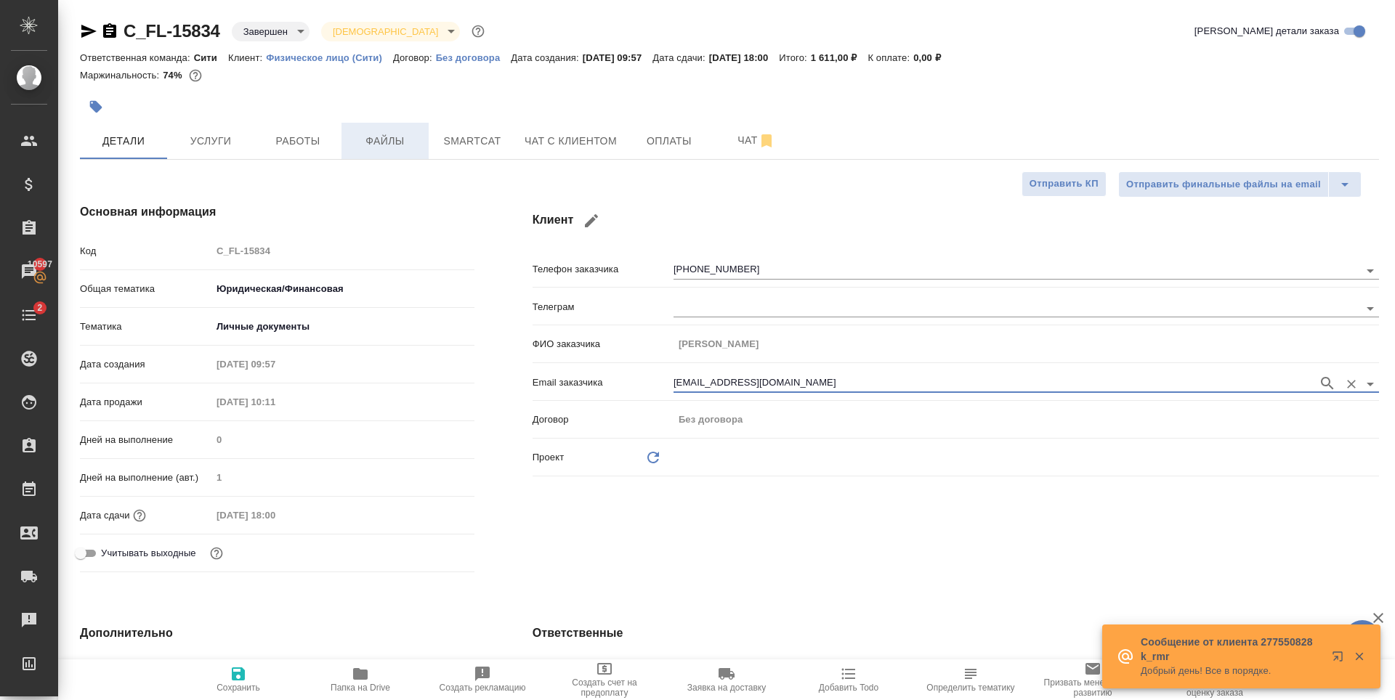
click at [383, 134] on span "Файлы" at bounding box center [385, 141] width 70 height 18
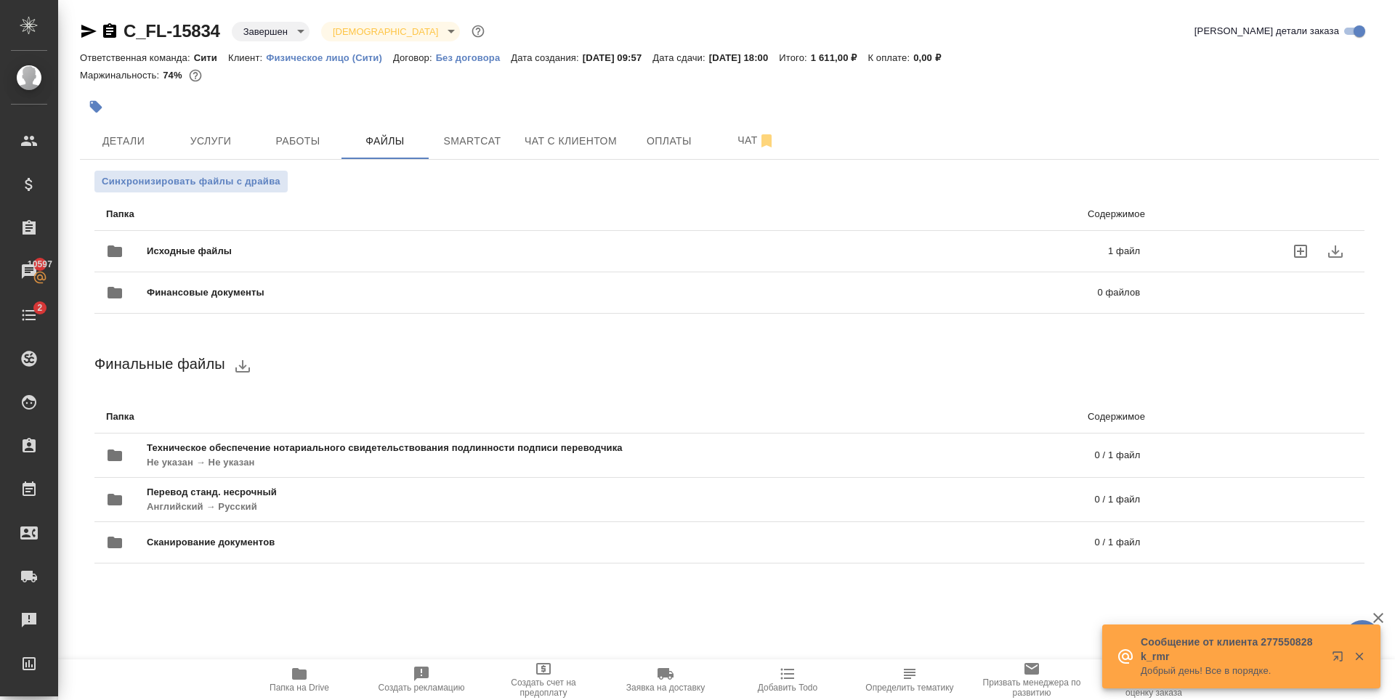
click at [452, 240] on div "Исходные файлы 1 файл" at bounding box center [623, 251] width 1034 height 35
